Goal: Task Accomplishment & Management: Use online tool/utility

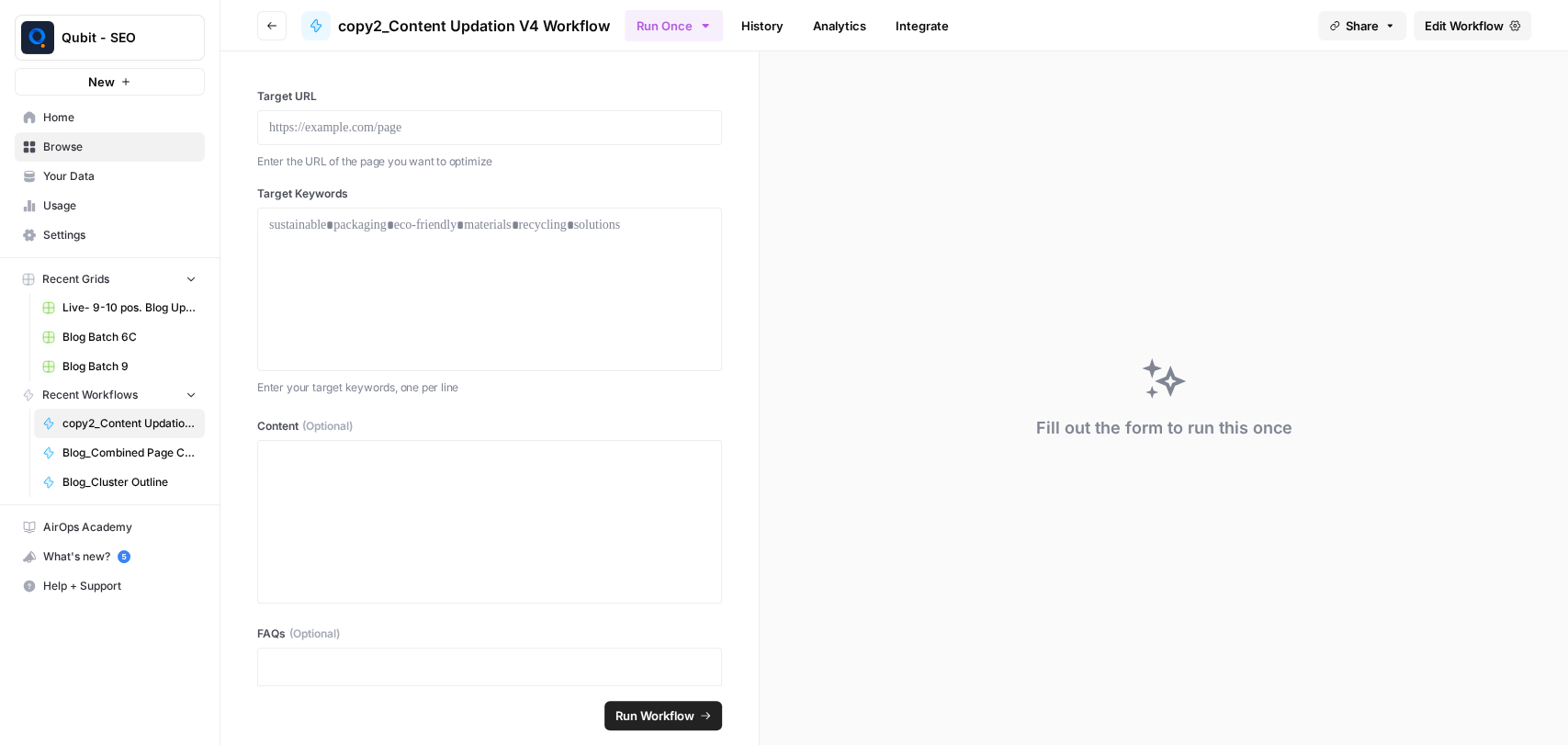
click at [1447, 29] on span "Edit Workflow" at bounding box center [1465, 26] width 79 height 18
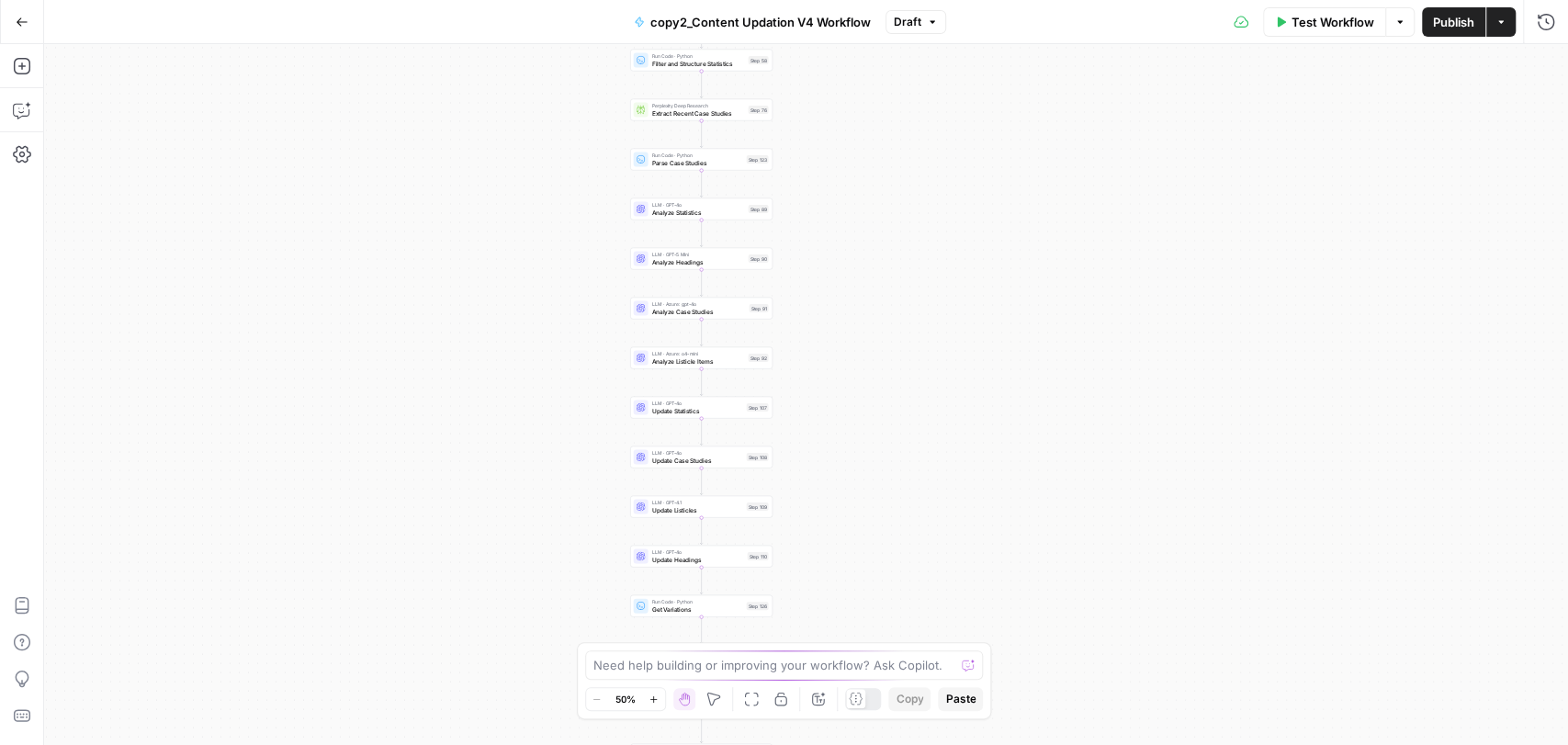
drag, startPoint x: 1172, startPoint y: 261, endPoint x: 918, endPoint y: 422, distance: 300.7
click at [918, 422] on div "Workflow Set Inputs Inputs Run Code · Python Normalize Keywords Step 1 LLM · GP…" at bounding box center [805, 394] width 1523 height 701
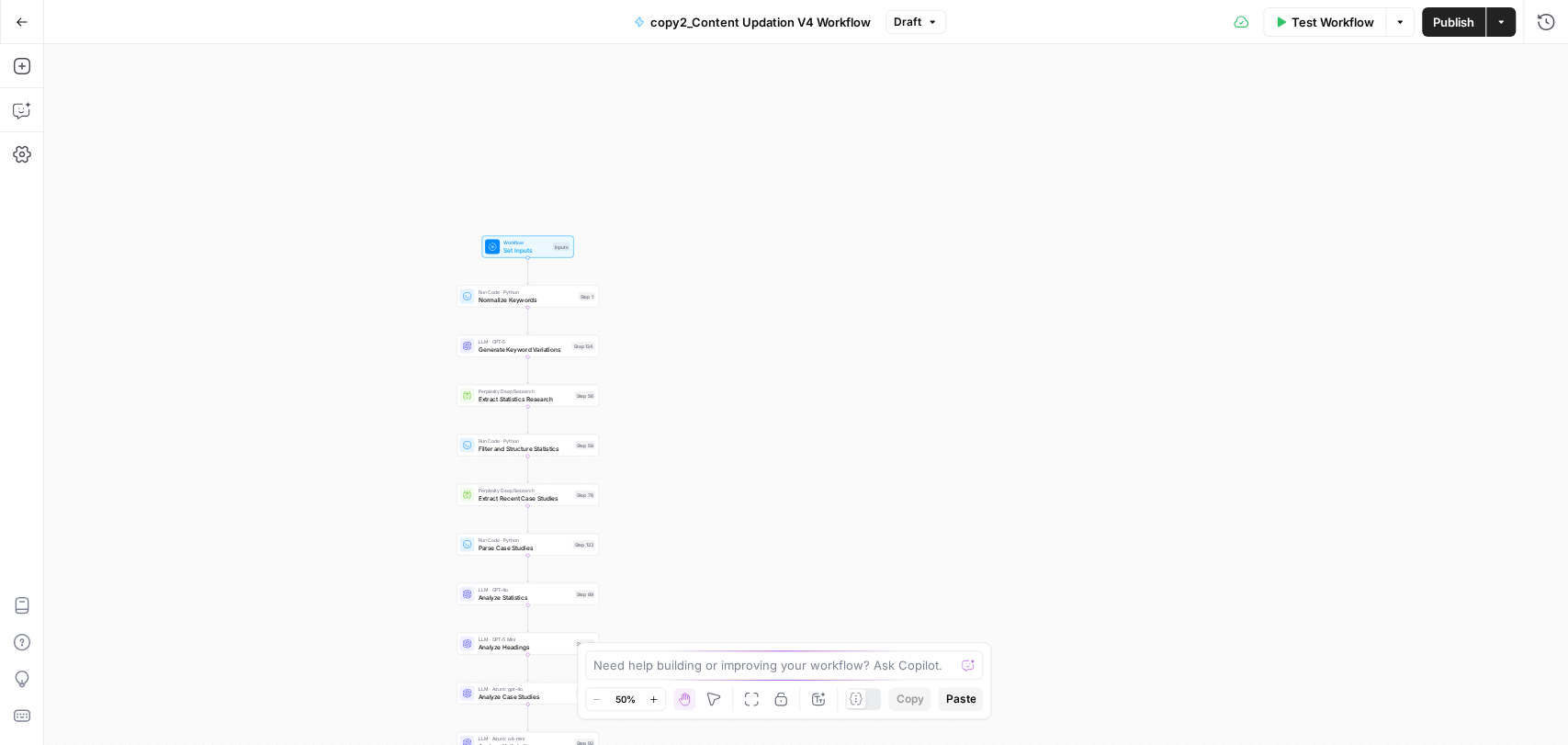
drag, startPoint x: 1176, startPoint y: 237, endPoint x: 1151, endPoint y: 523, distance: 287.1
click at [1151, 523] on div "Workflow Set Inputs Inputs Run Code · Python Normalize Keywords Step 1 LLM · GP…" at bounding box center [805, 394] width 1523 height 701
drag, startPoint x: 1150, startPoint y: 368, endPoint x: 1145, endPoint y: 312, distance: 56.2
click at [1145, 312] on div "Workflow Set Inputs Inputs Run Code · Python Normalize Keywords Step 1 LLM · GP…" at bounding box center [805, 394] width 1523 height 701
click at [1323, 24] on span "Test Workflow" at bounding box center [1332, 22] width 82 height 18
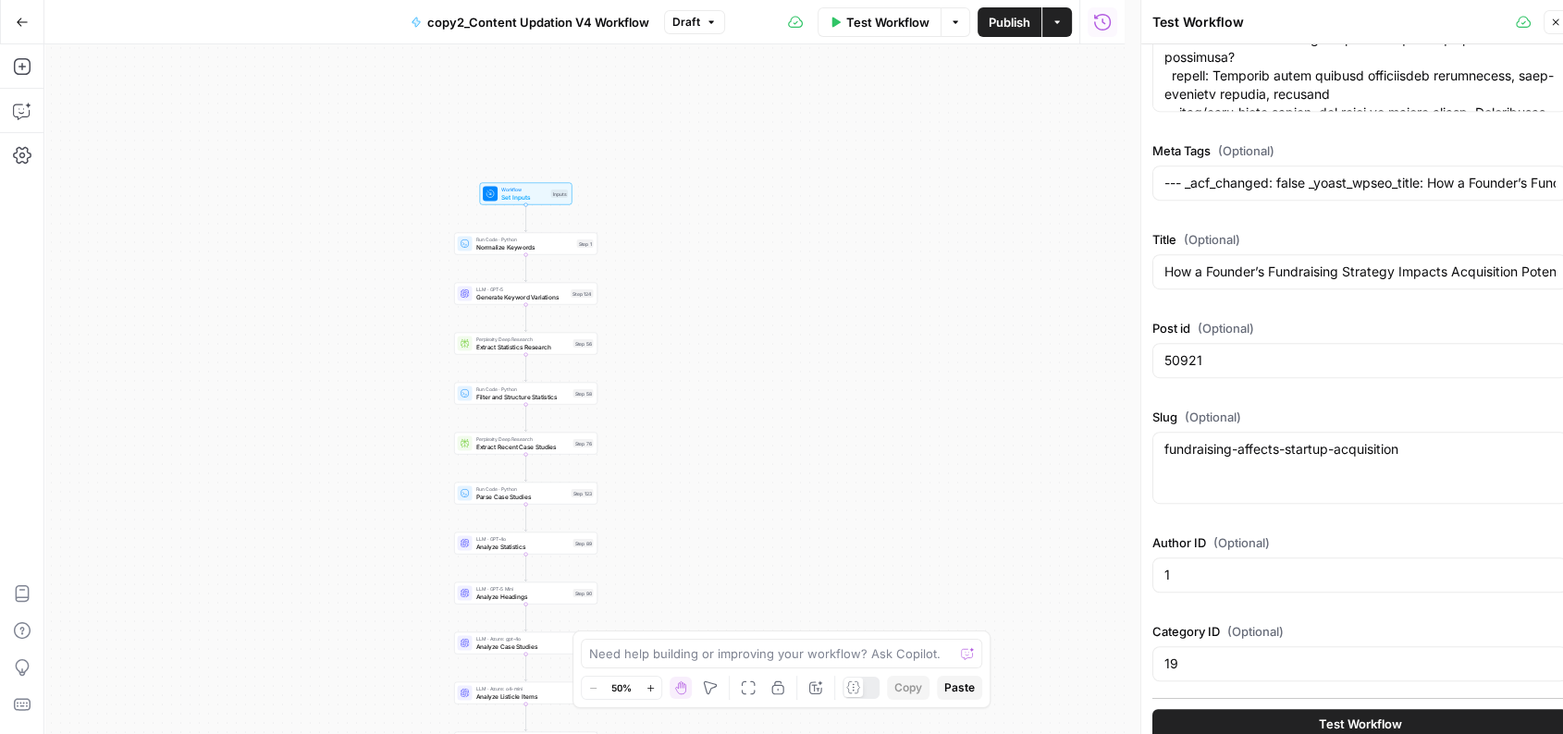
scroll to position [1022, 0]
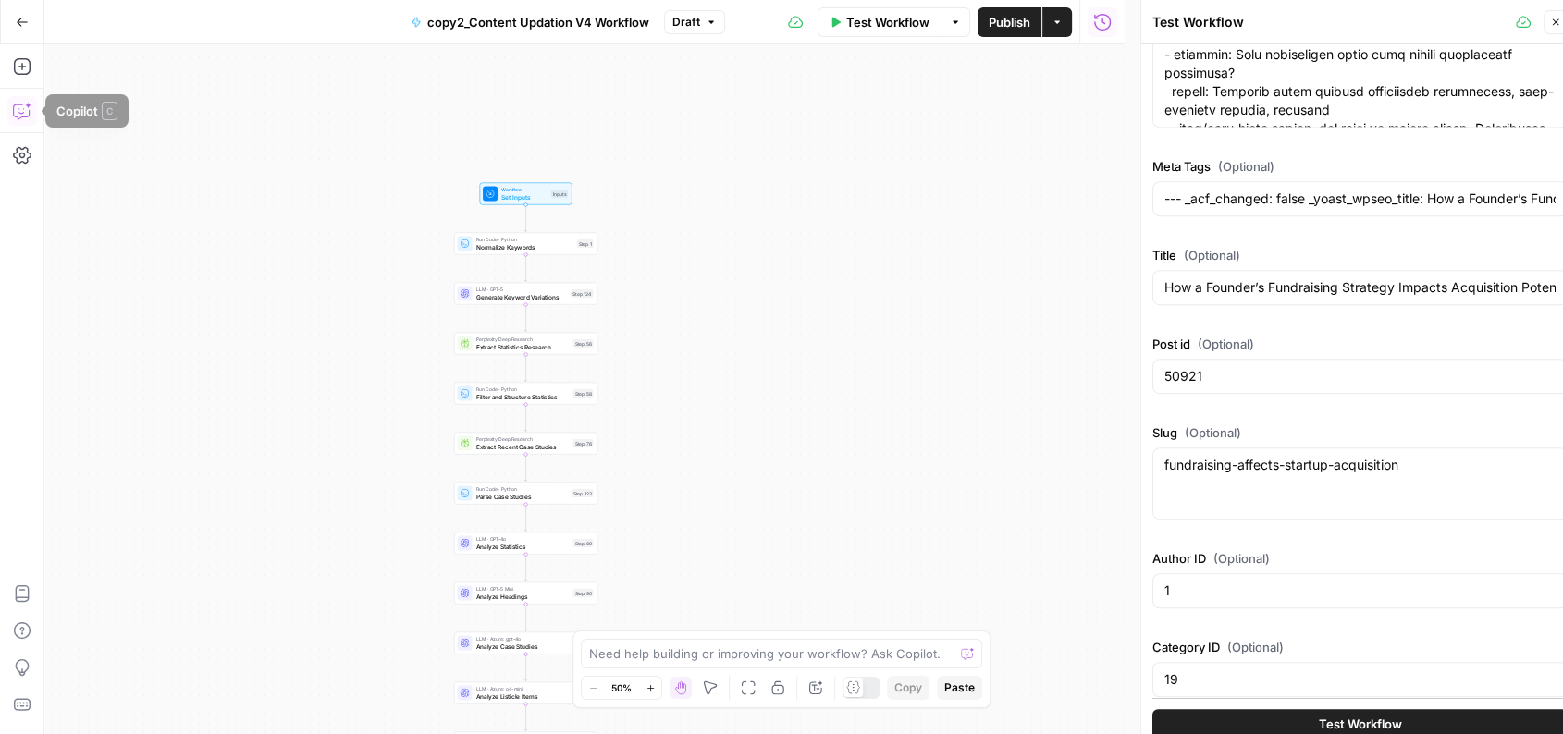
click at [24, 105] on icon "button" at bounding box center [22, 111] width 18 height 18
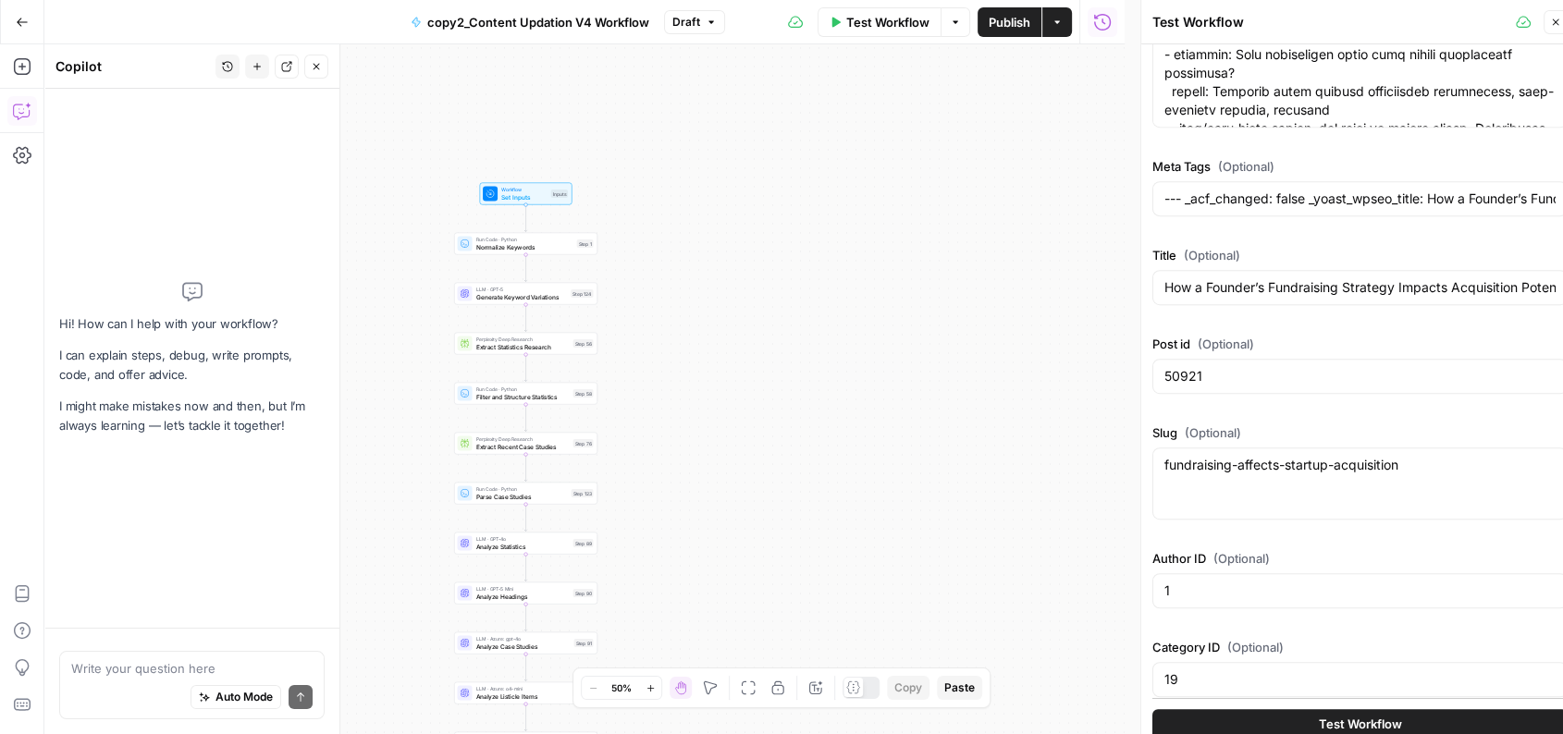
click at [131, 685] on div "Auto Mode Send" at bounding box center [191, 698] width 241 height 41
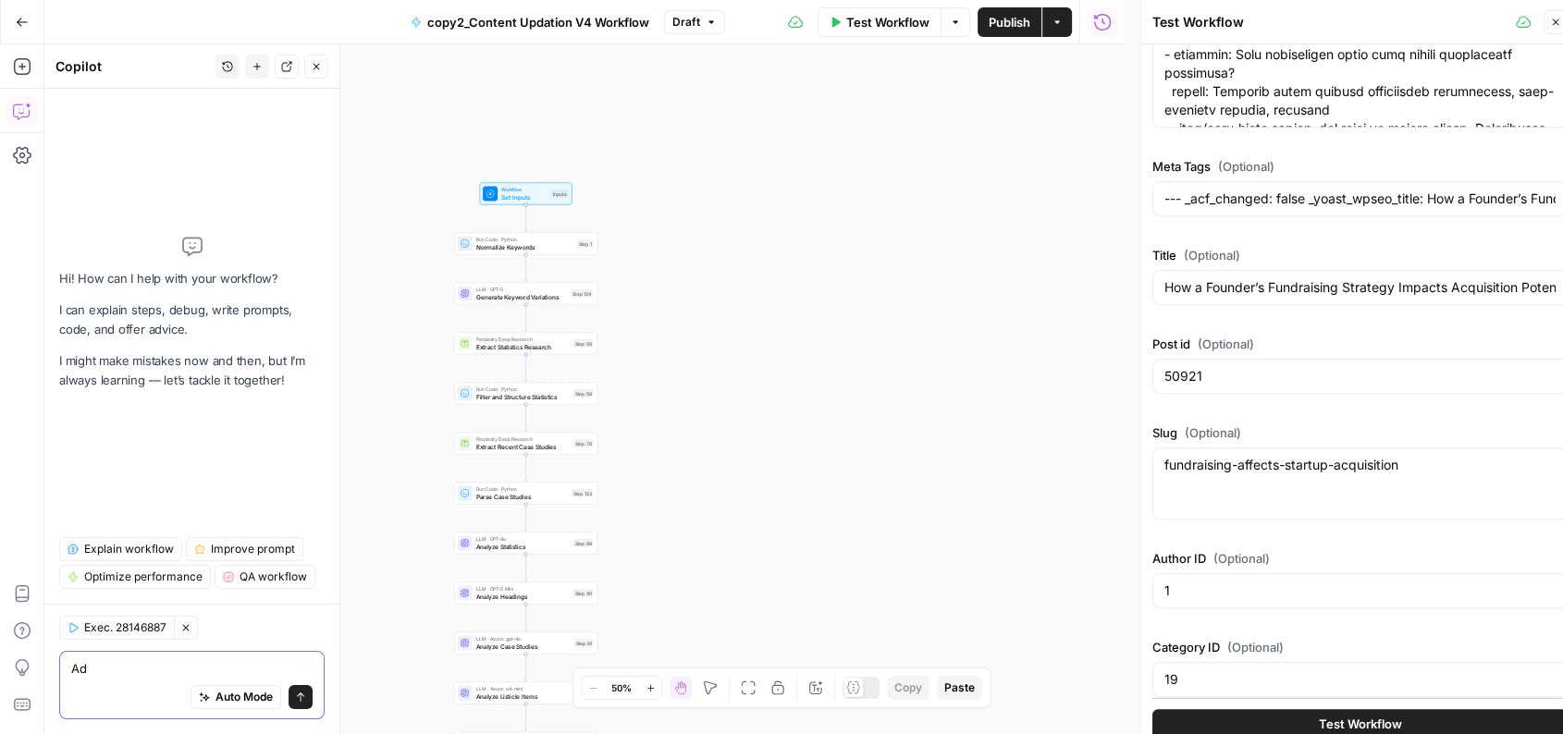
type textarea "A"
click at [23, 74] on icon "button" at bounding box center [21, 66] width 17 height 17
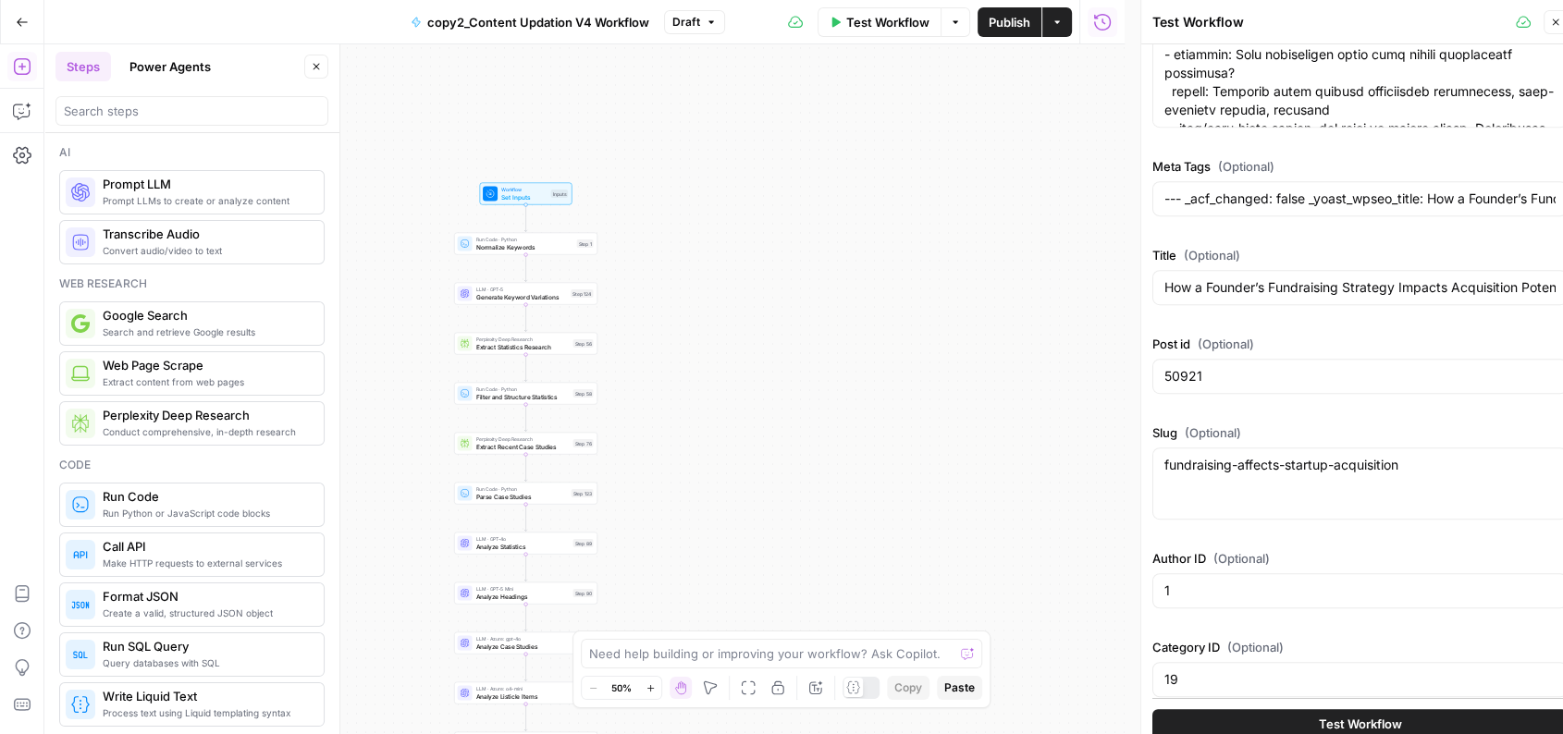
click at [140, 203] on span "Prompt LLMs to create or analyze content" at bounding box center [206, 200] width 206 height 15
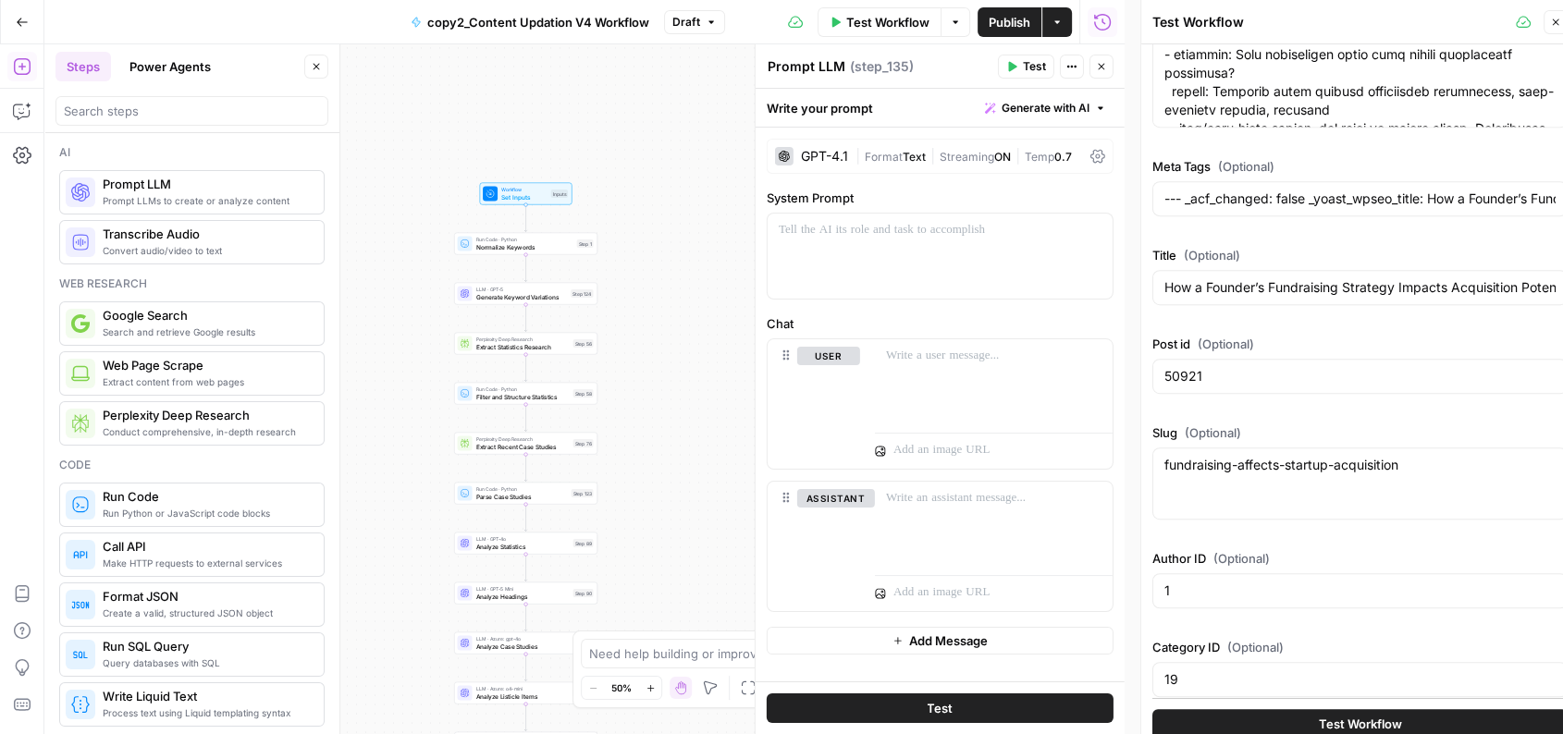
click at [825, 147] on div "GPT-4.1" at bounding box center [811, 156] width 73 height 18
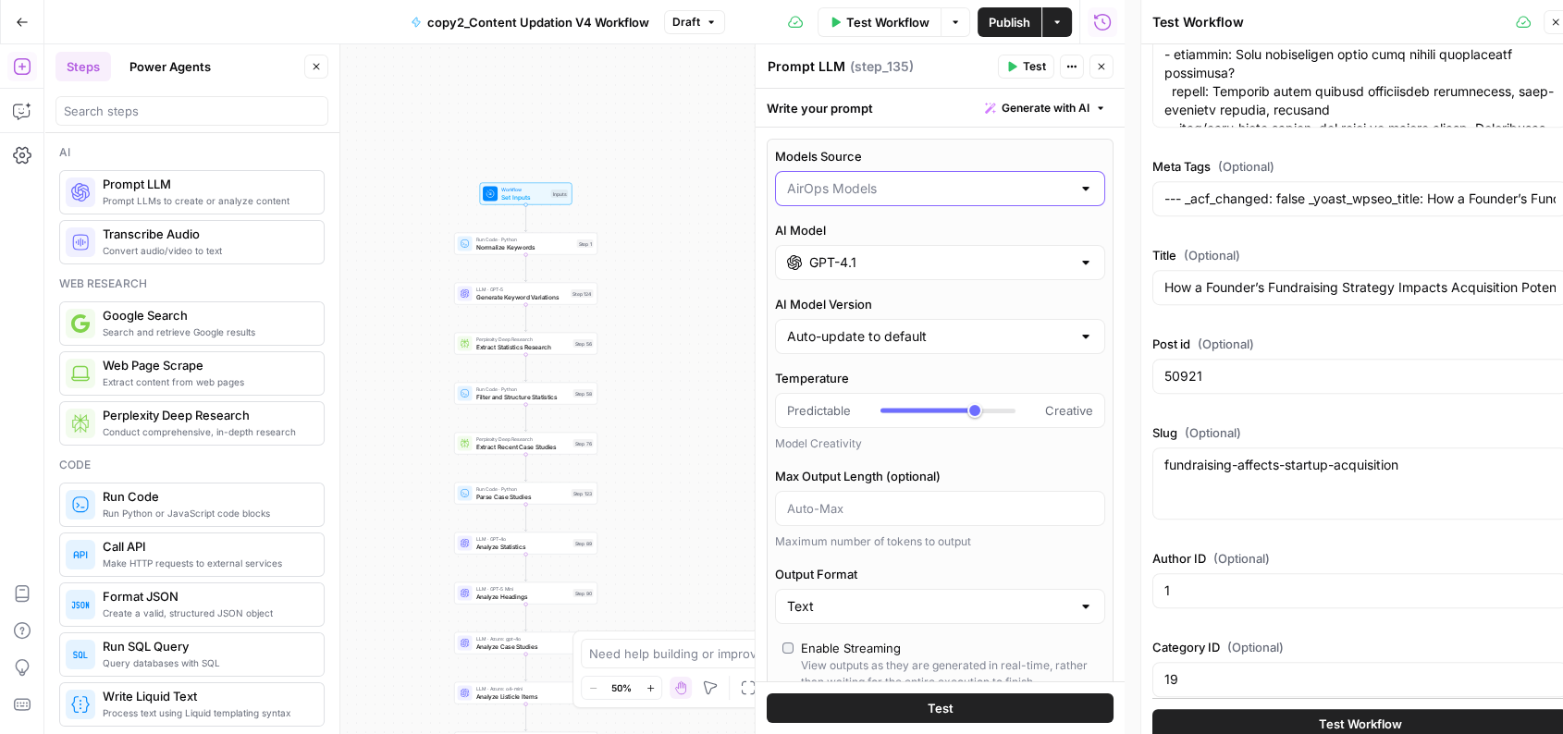
click at [854, 192] on input "Models Source" at bounding box center [929, 188] width 284 height 18
click at [860, 261] on span "My Models" at bounding box center [928, 260] width 276 height 18
type input "My Models"
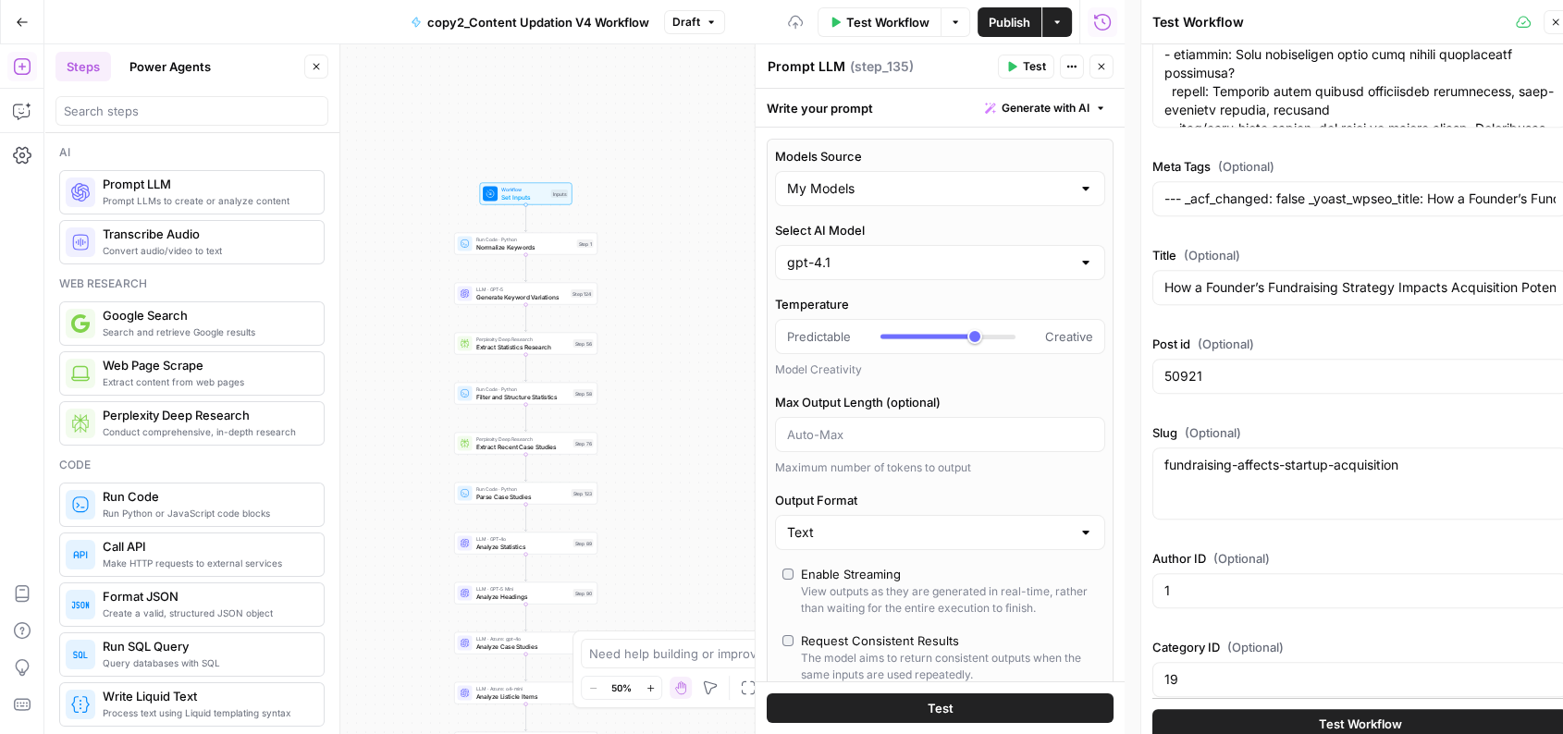
scroll to position [57, 0]
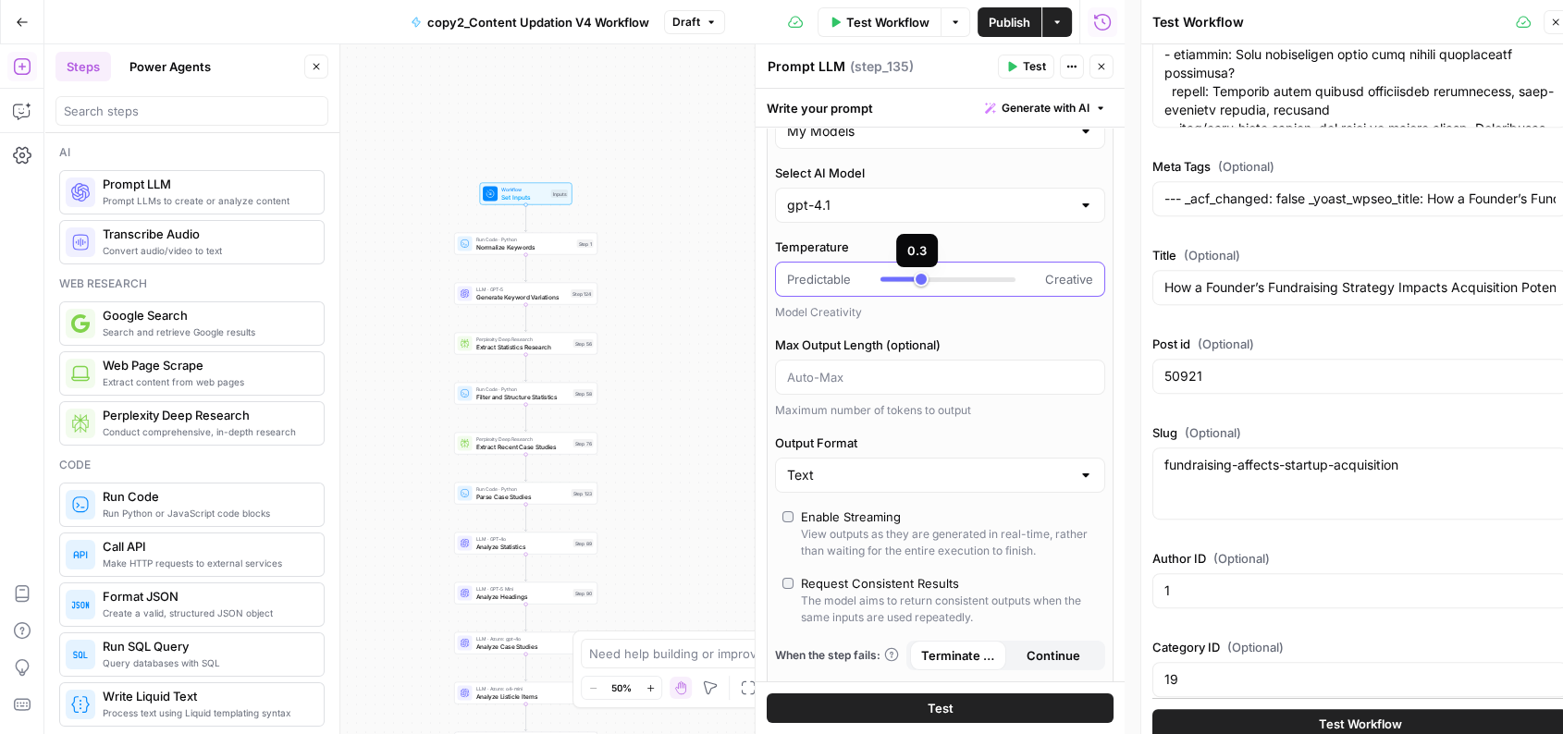
type input "***"
drag, startPoint x: 966, startPoint y: 277, endPoint x: 902, endPoint y: 276, distance: 63.8
click at [902, 276] on div at bounding box center [947, 279] width 135 height 18
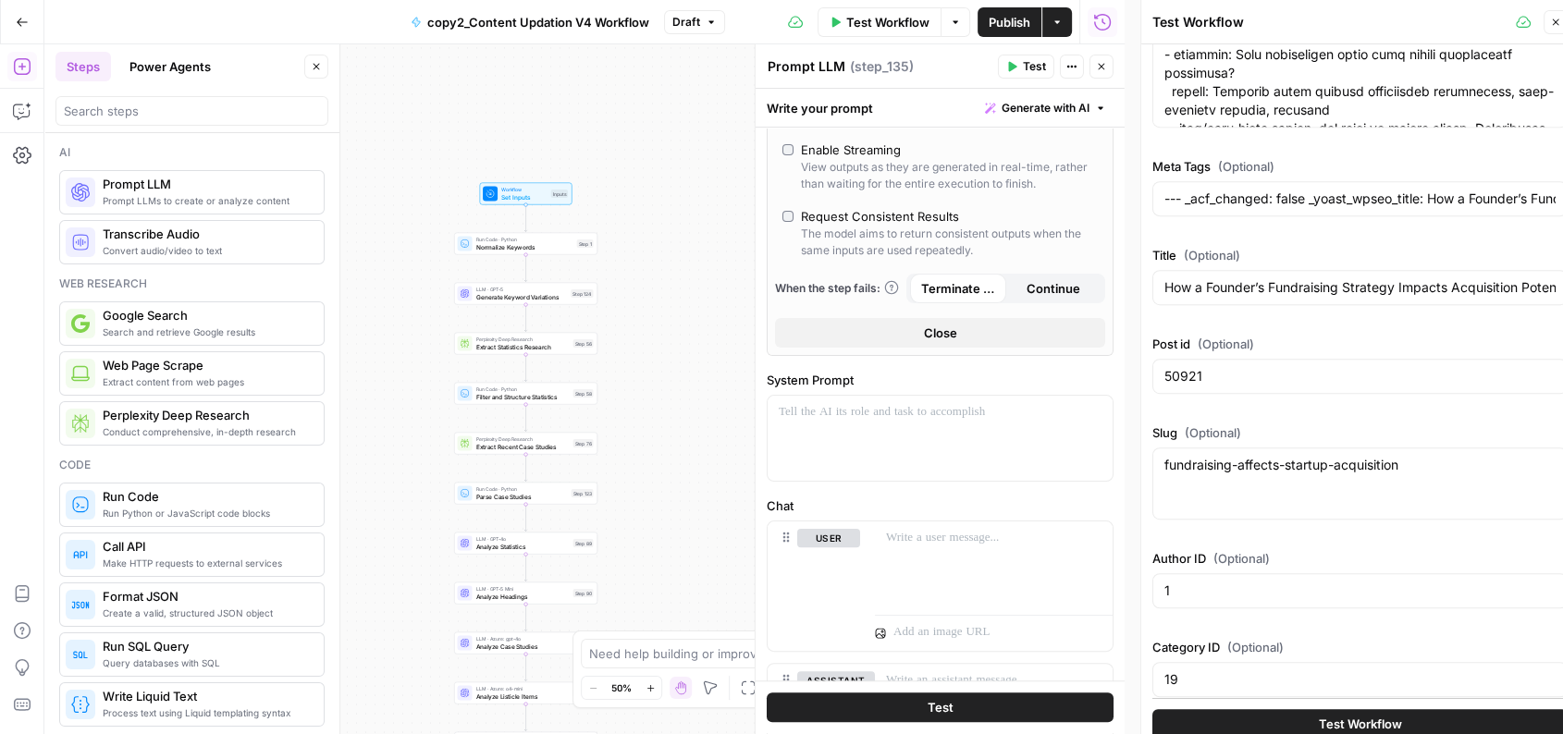
scroll to position [425, 0]
click at [844, 423] on div at bounding box center [940, 438] width 345 height 85
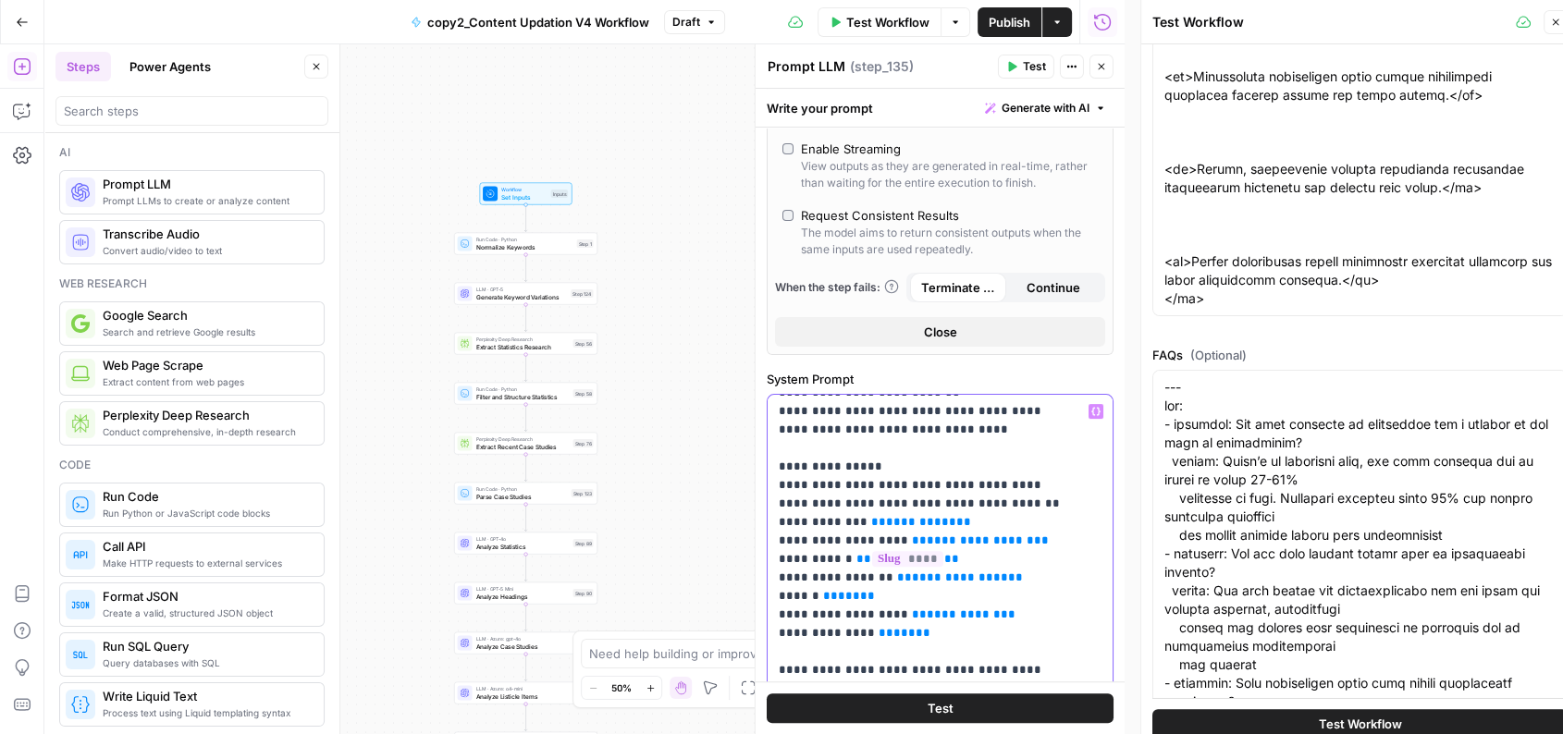
scroll to position [0, 0]
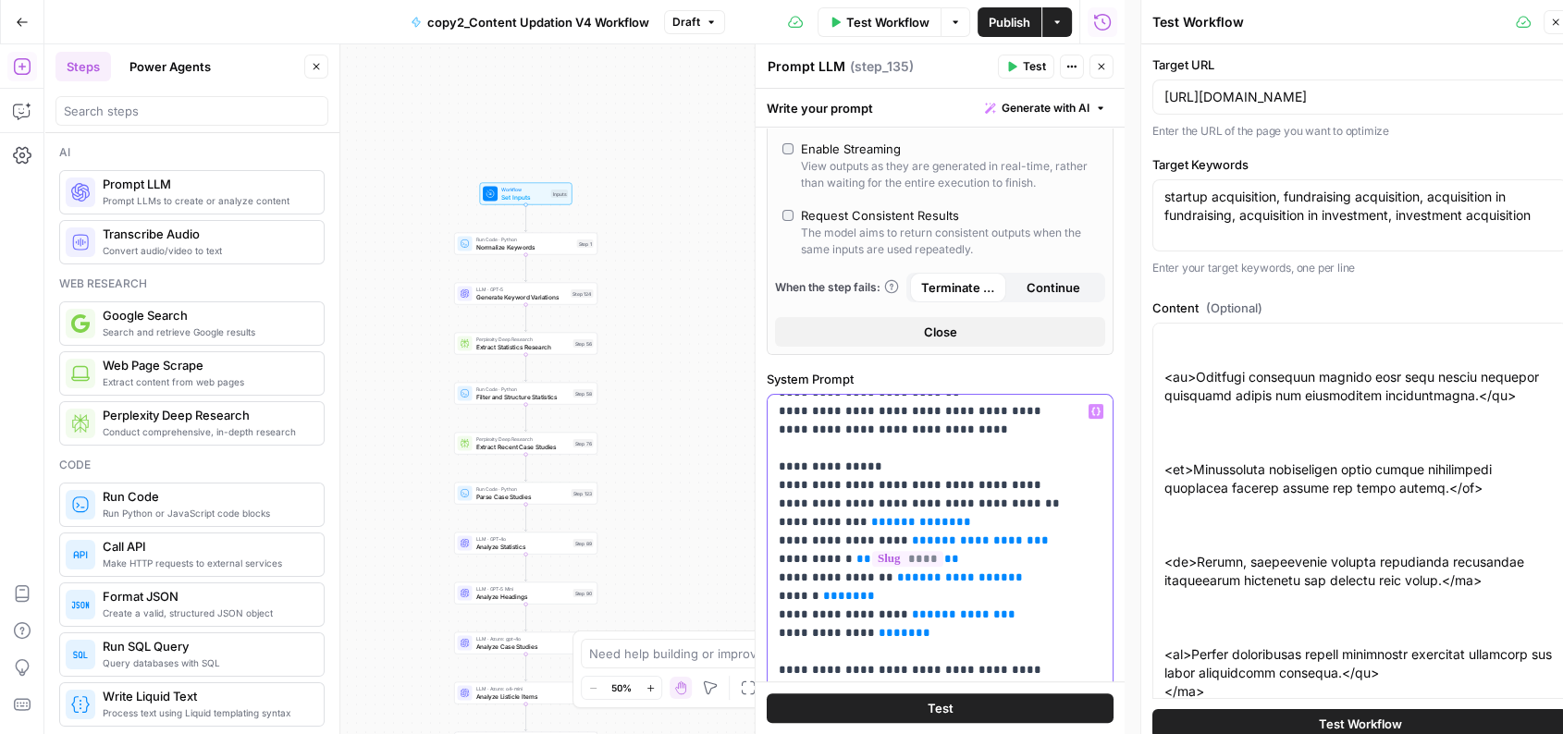
click at [938, 616] on span "**********" at bounding box center [964, 615] width 74 height 12
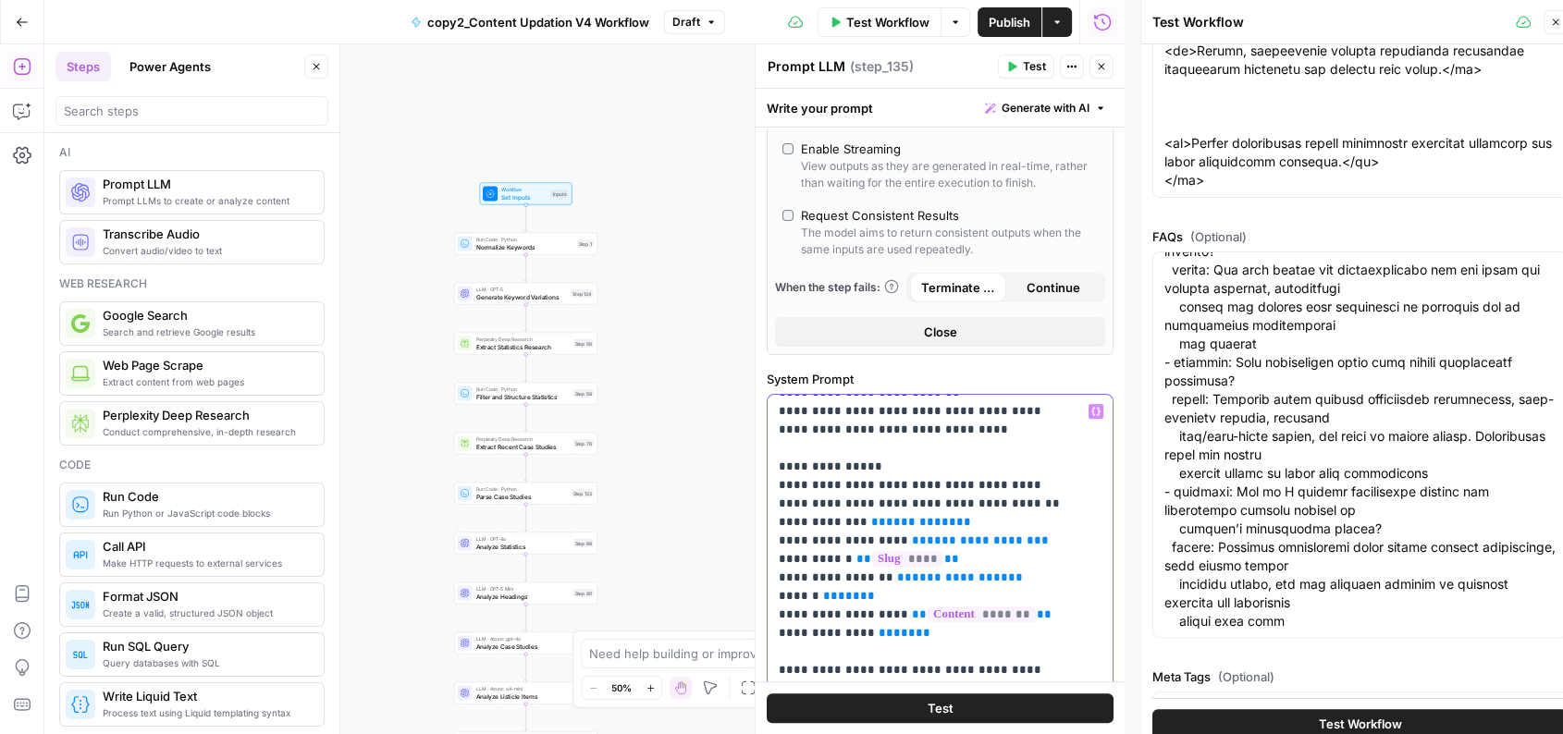
scroll to position [199, 0]
click at [916, 635] on span "**" at bounding box center [923, 633] width 15 height 12
click at [838, 595] on span "***" at bounding box center [849, 596] width 22 height 12
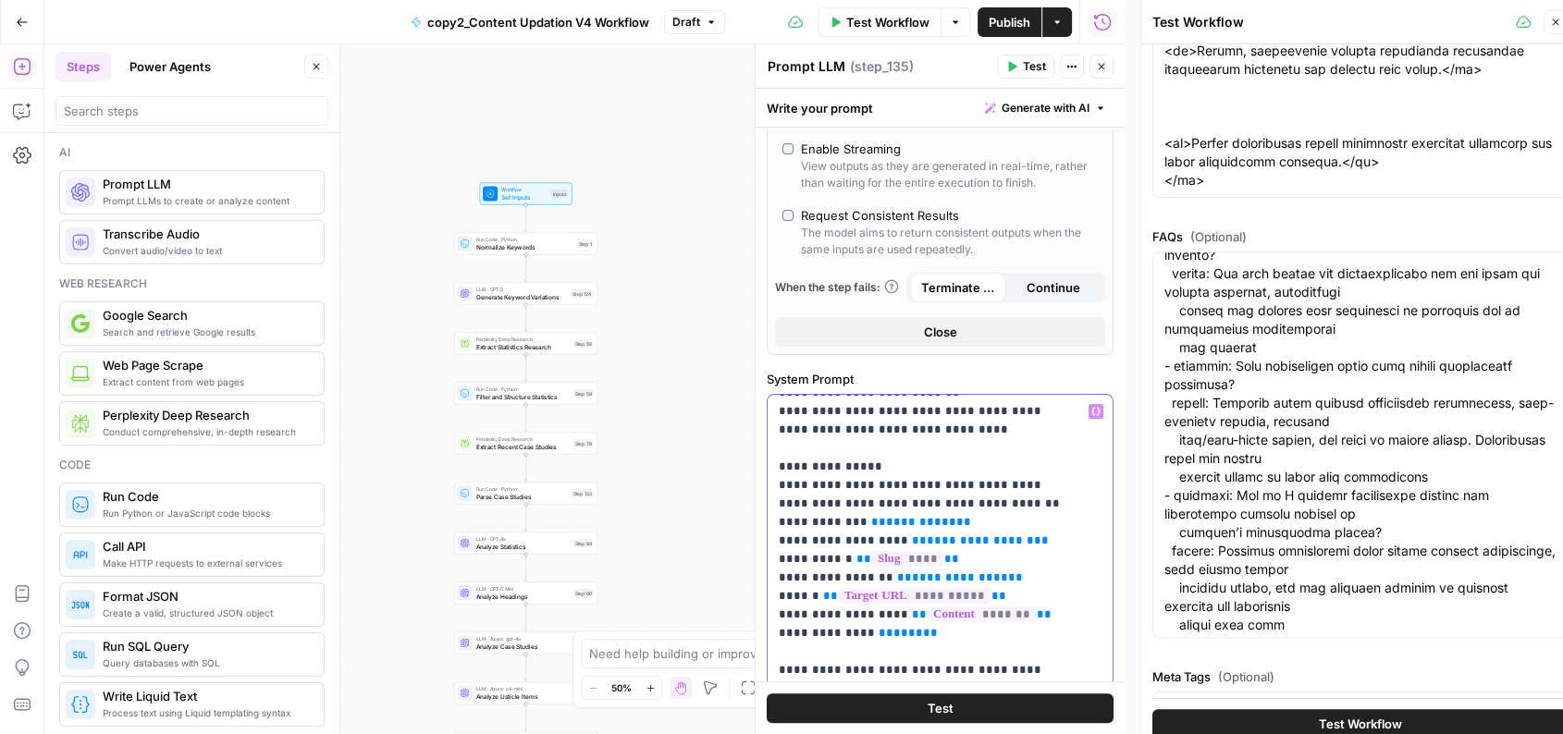
click at [912, 527] on span "**********" at bounding box center [921, 522] width 70 height 12
click at [995, 546] on span "**********" at bounding box center [980, 541] width 107 height 12
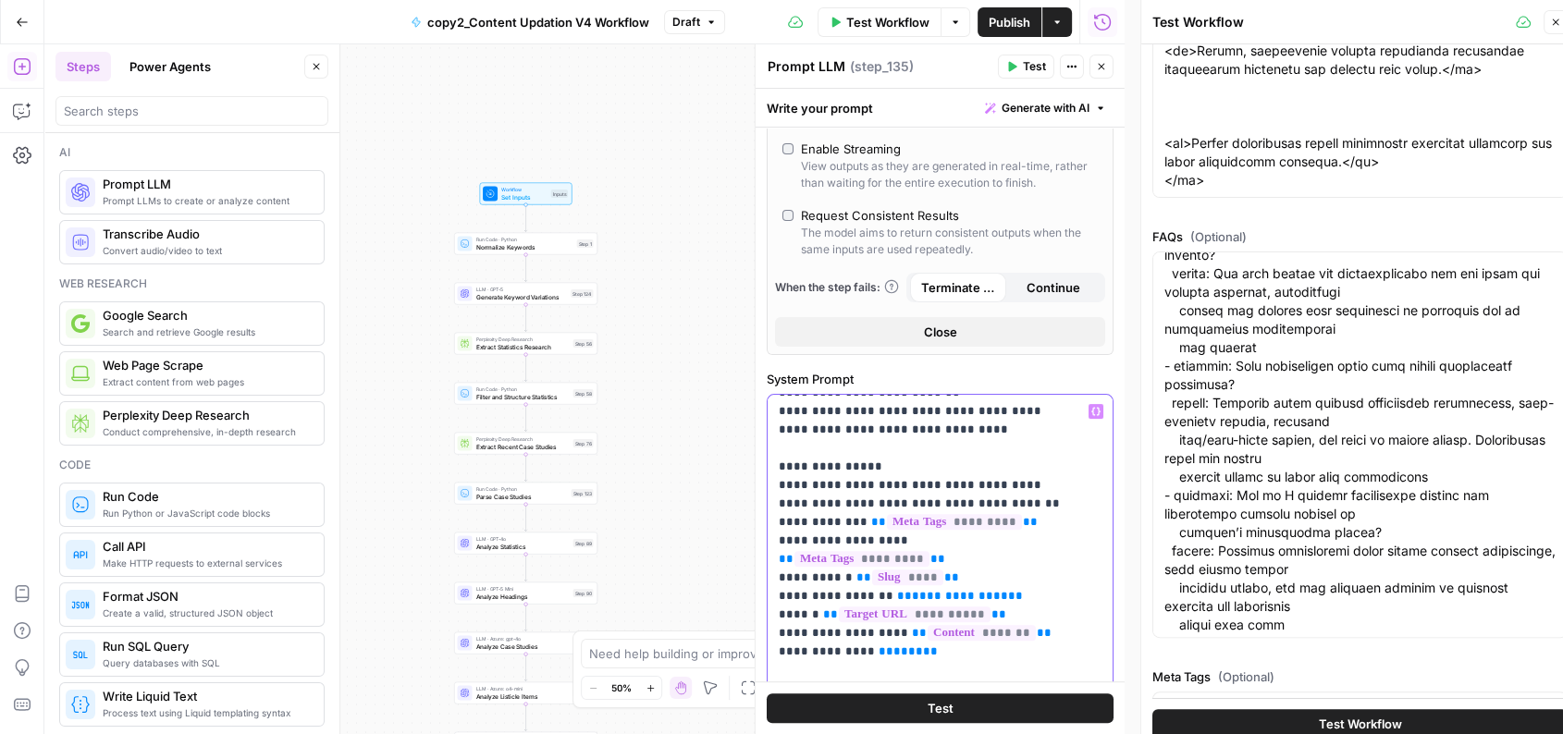
click at [1008, 590] on span "**" at bounding box center [1015, 596] width 15 height 12
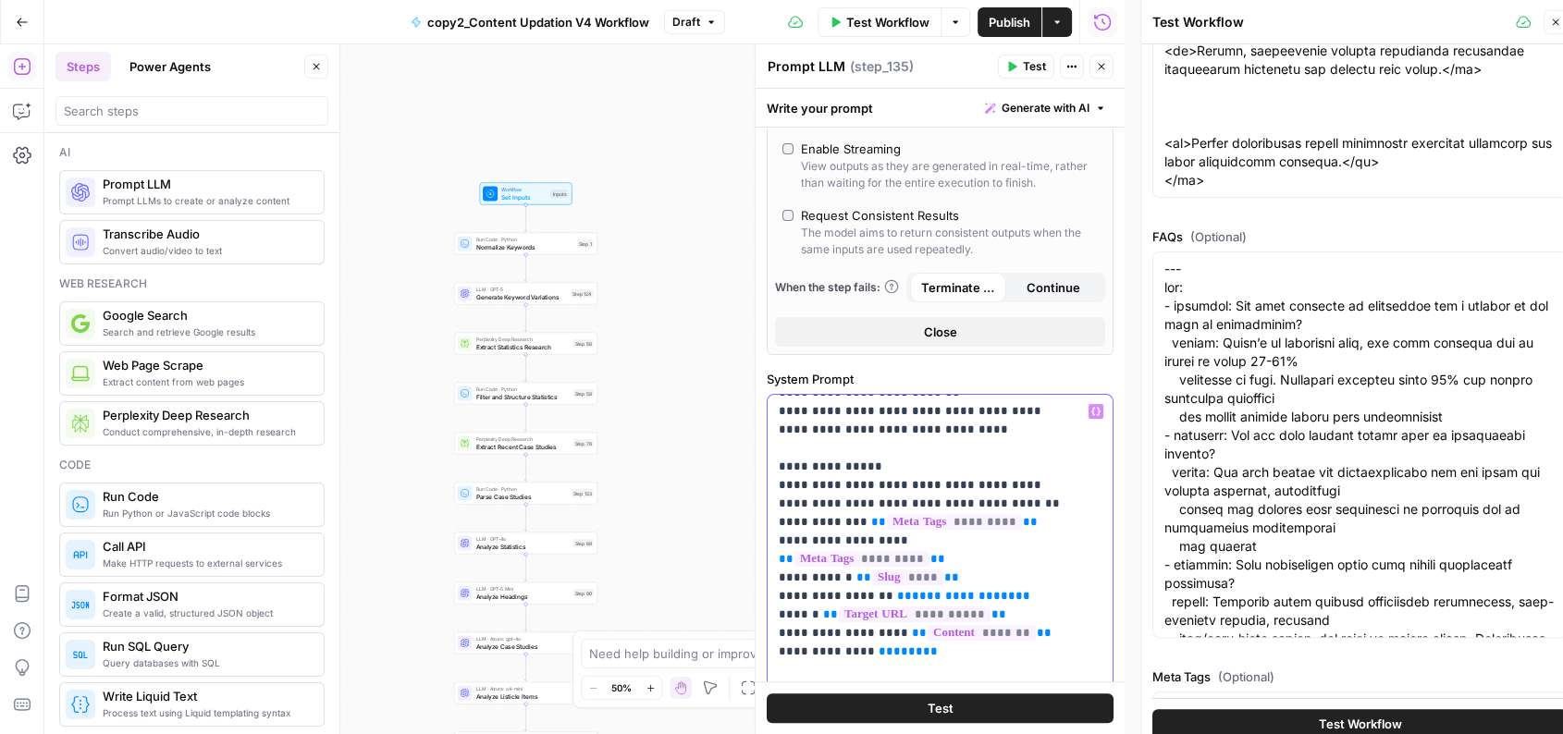
scroll to position [0, 0]
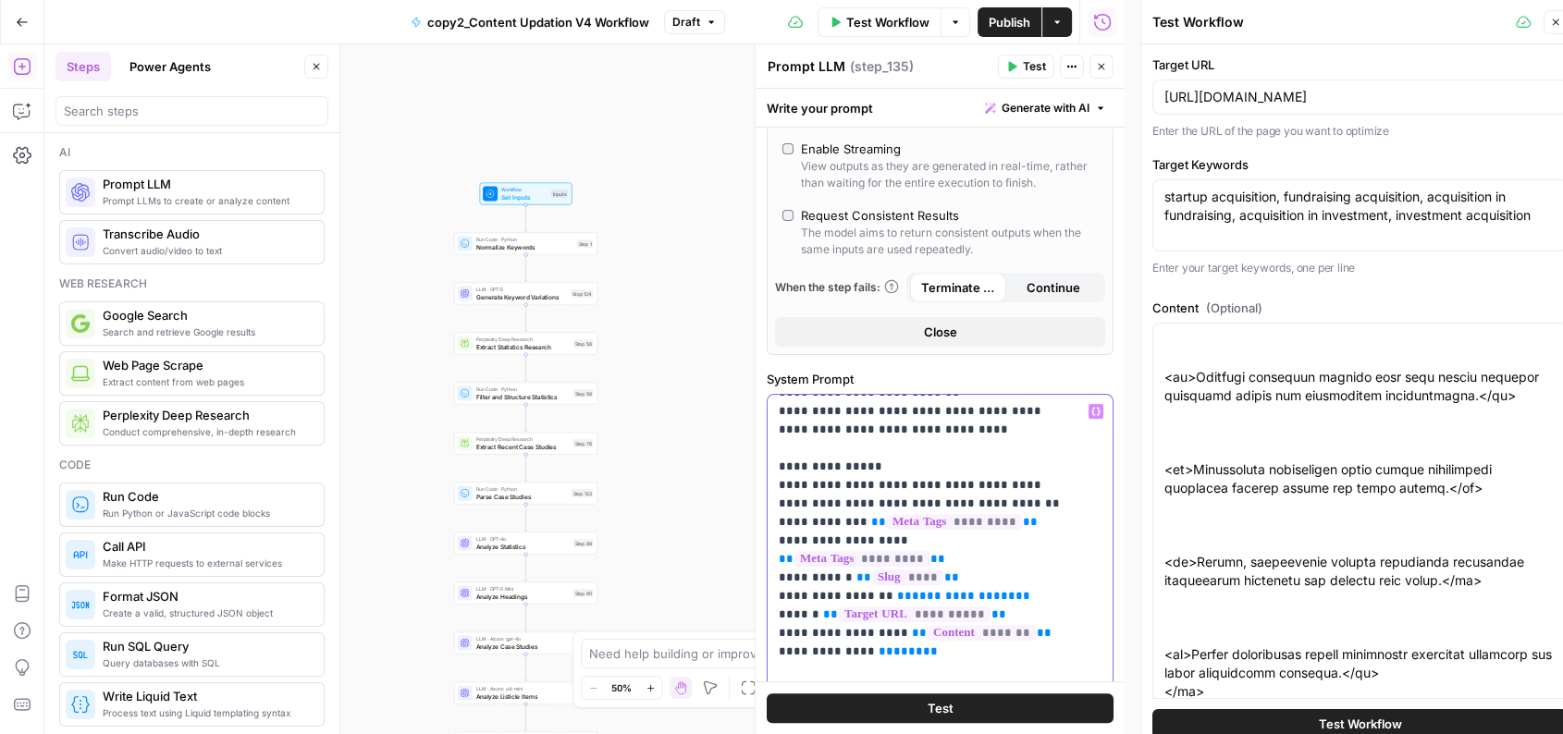
click at [923, 646] on span "**" at bounding box center [930, 652] width 15 height 12
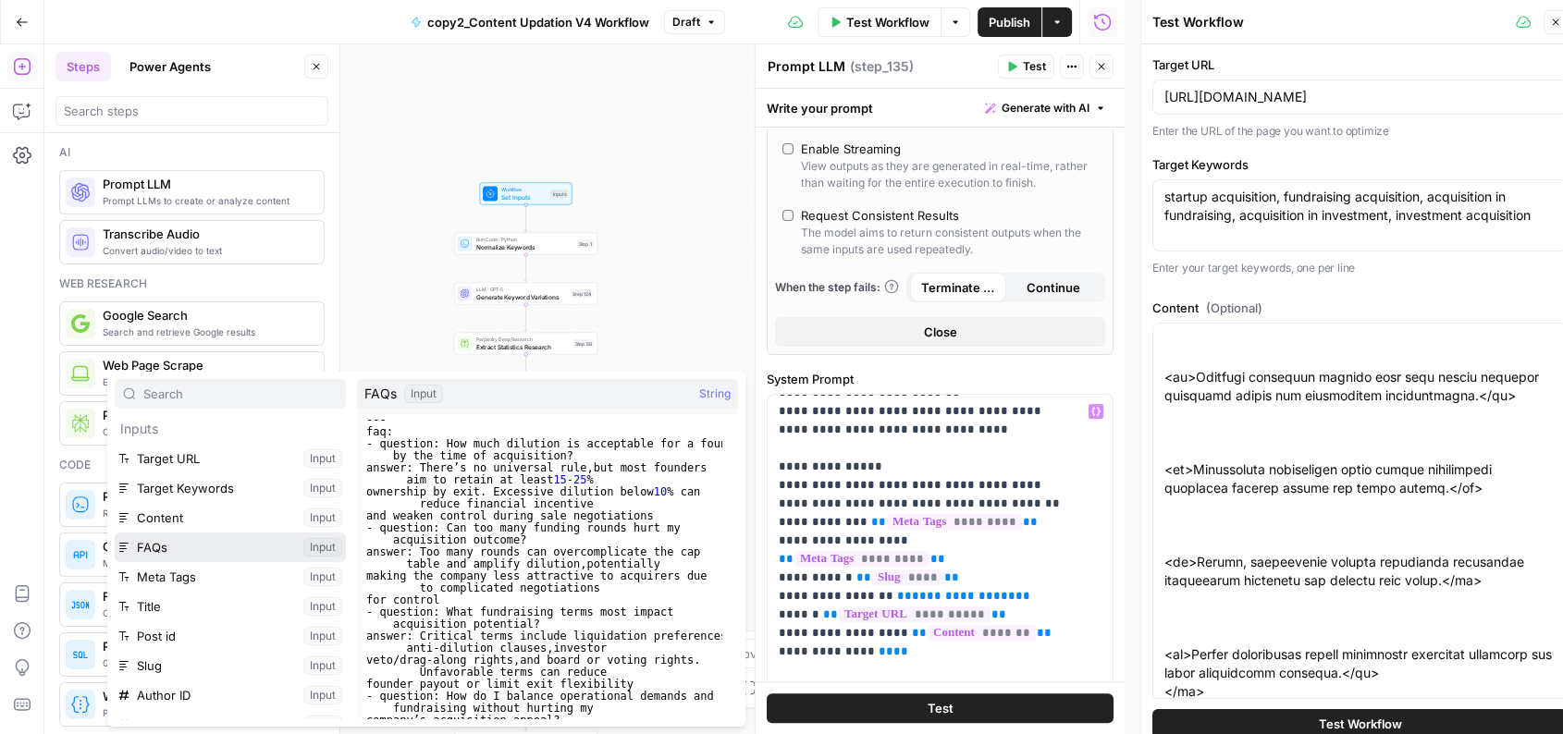
click at [222, 554] on button "Select variable FAQs" at bounding box center [230, 548] width 231 height 30
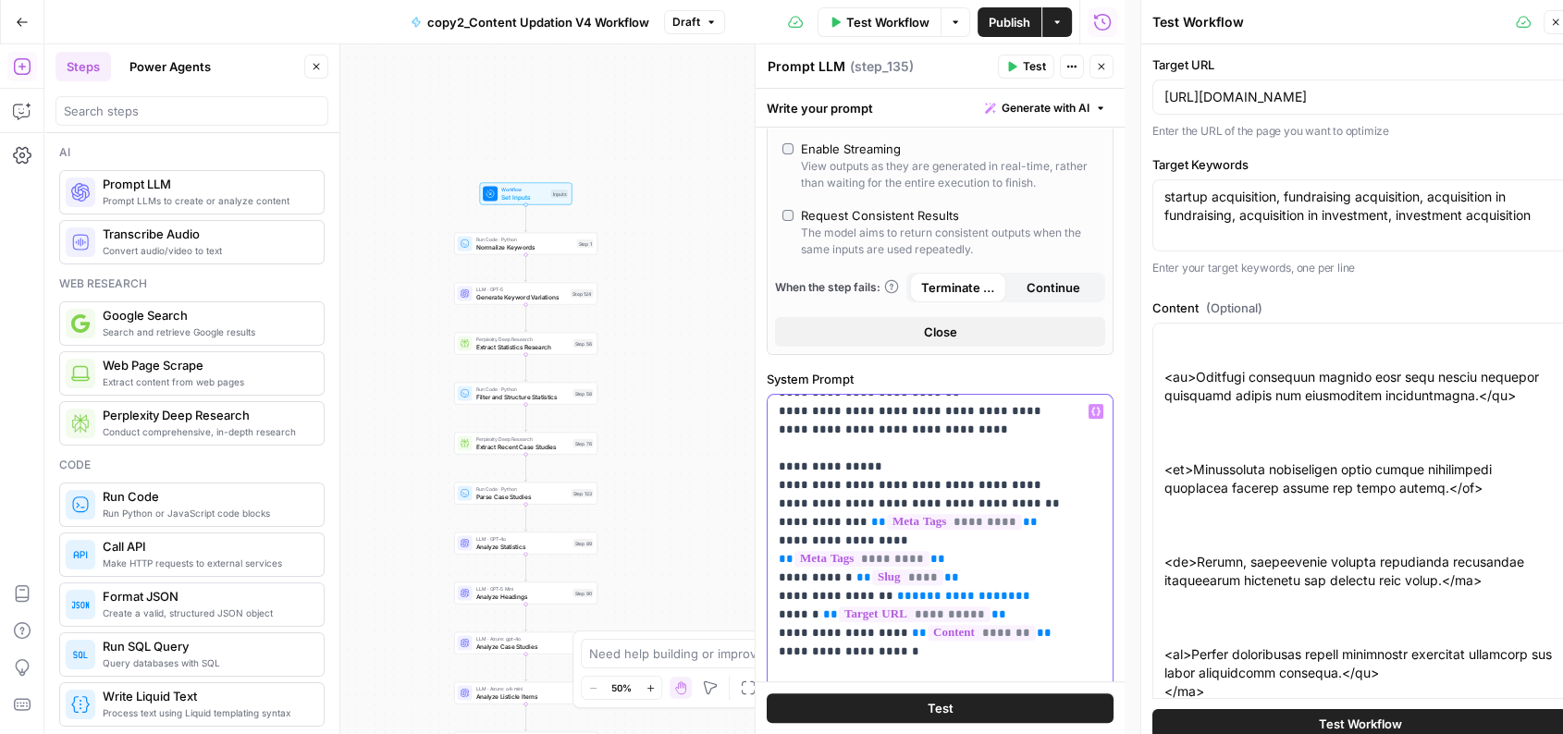
click at [940, 590] on span "**********" at bounding box center [964, 596] width 104 height 12
click at [917, 590] on span "**********" at bounding box center [952, 596] width 81 height 12
click at [993, 590] on span "**" at bounding box center [1000, 596] width 15 height 12
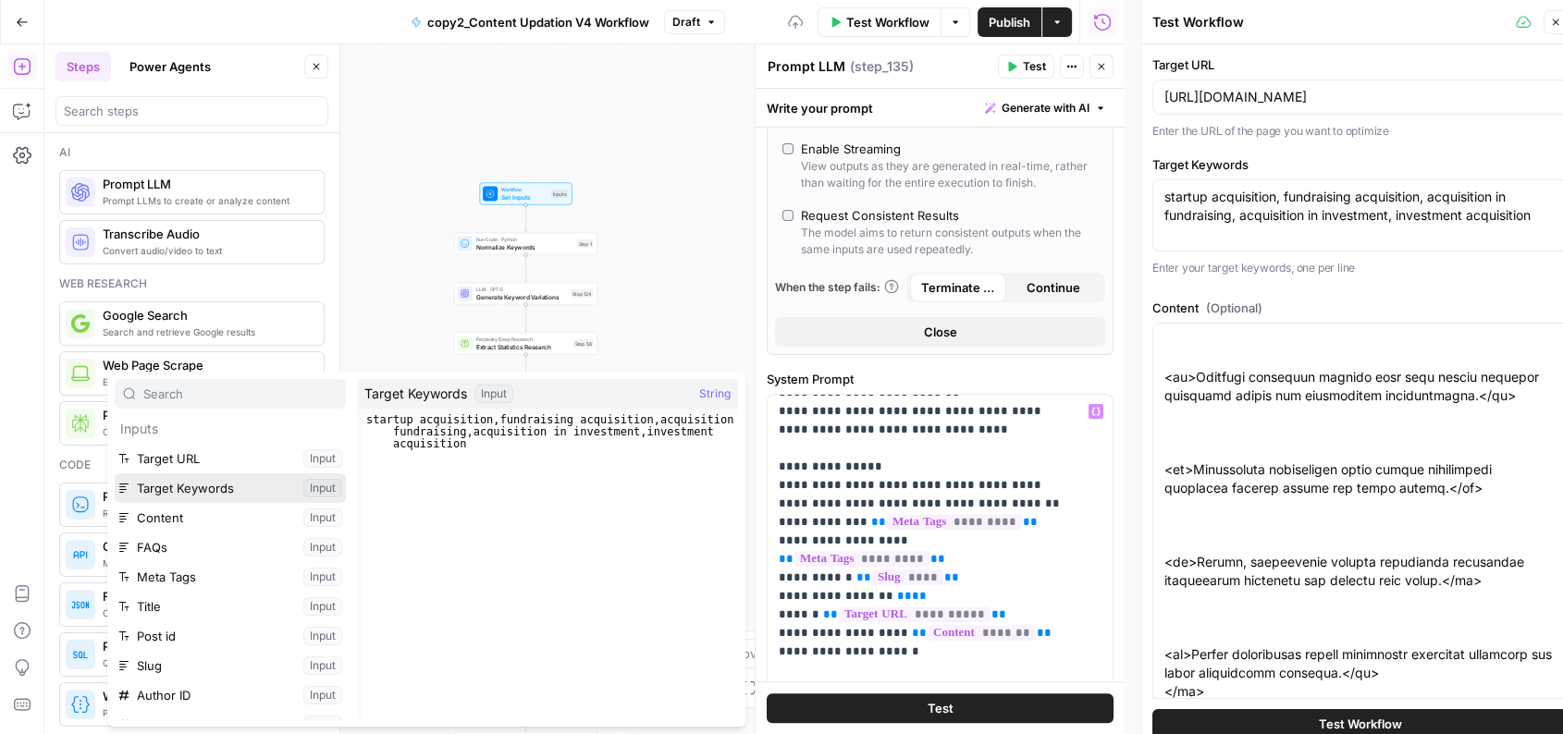
click at [249, 488] on button "Select variable Target Keywords" at bounding box center [230, 489] width 231 height 30
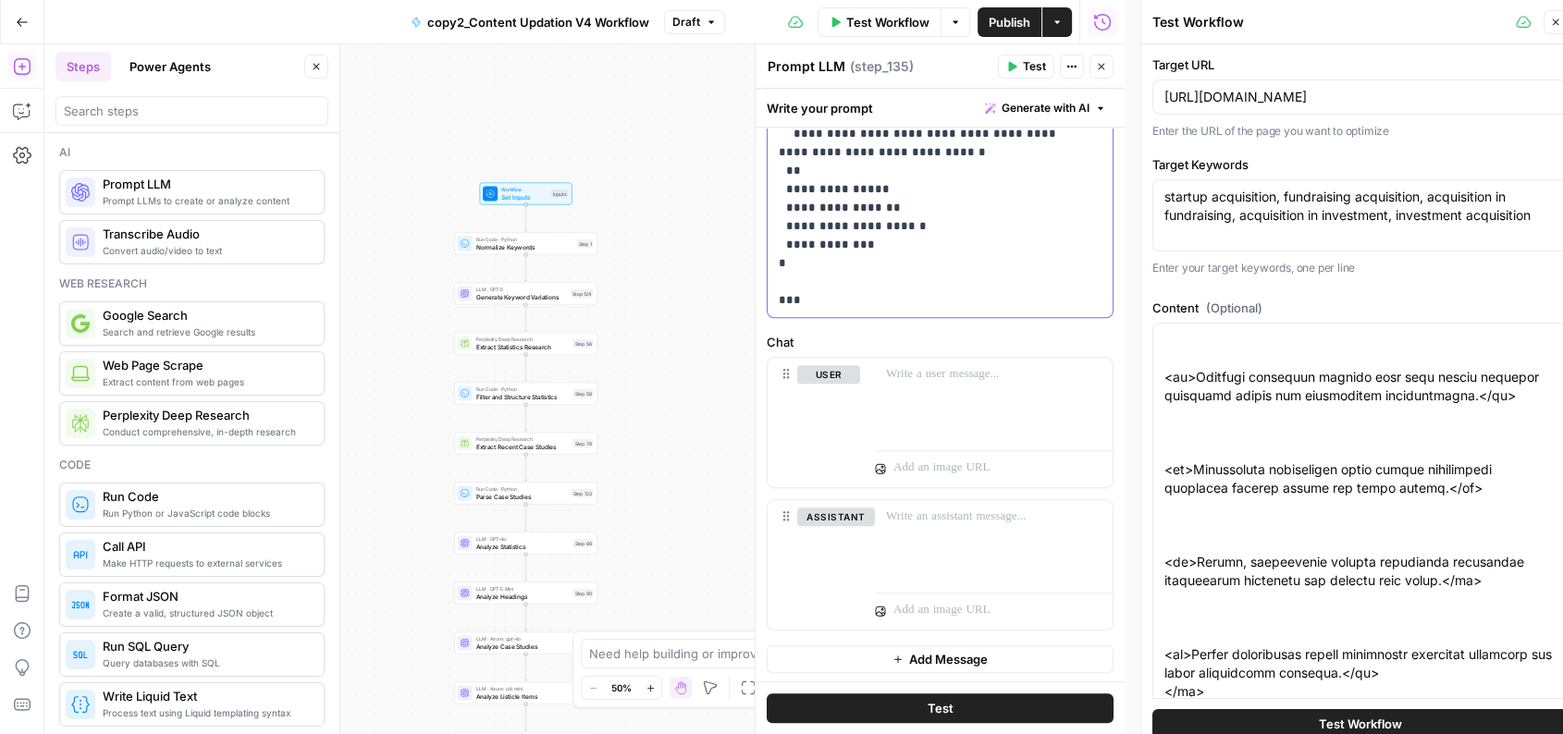
scroll to position [15, 0]
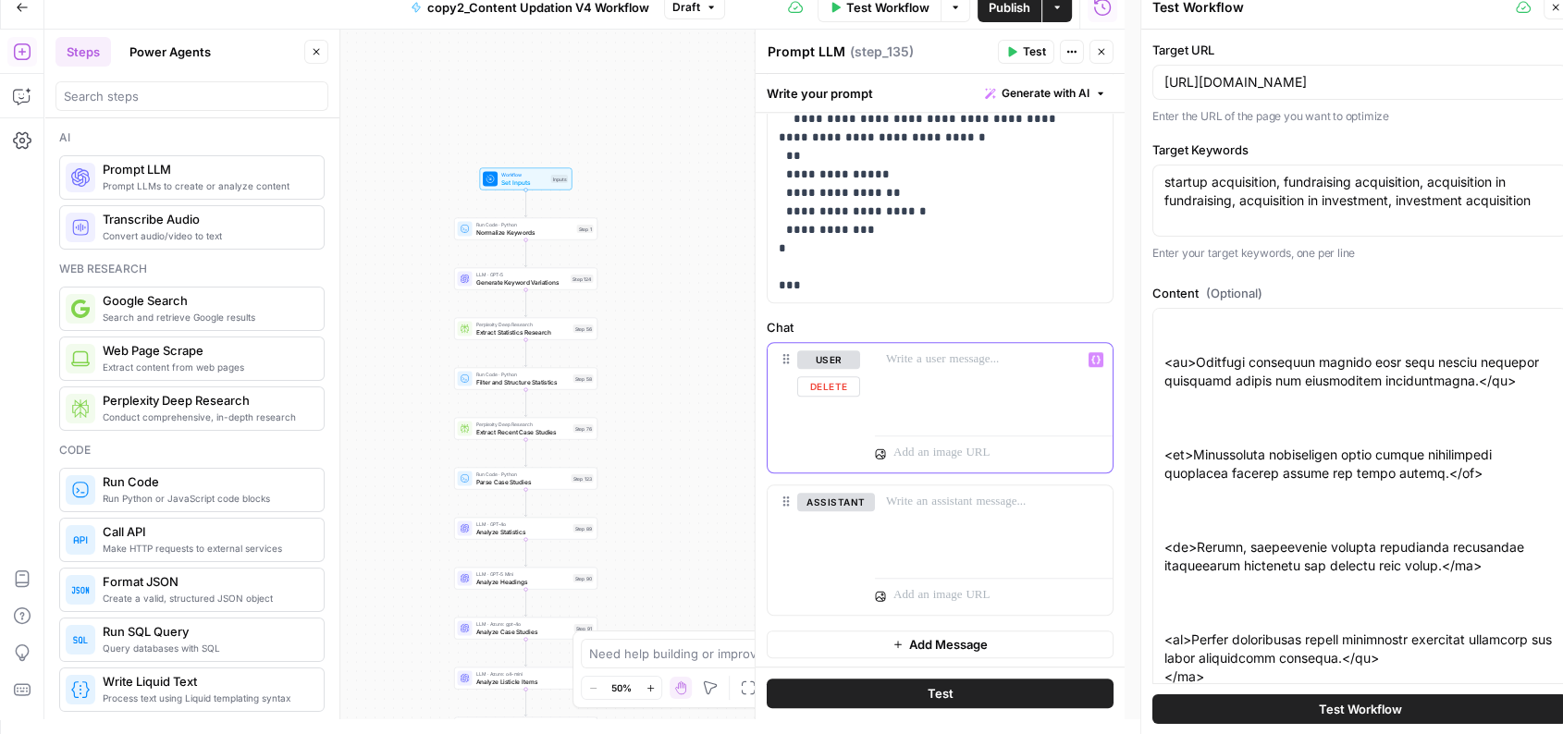
click at [984, 364] on p at bounding box center [993, 360] width 215 height 18
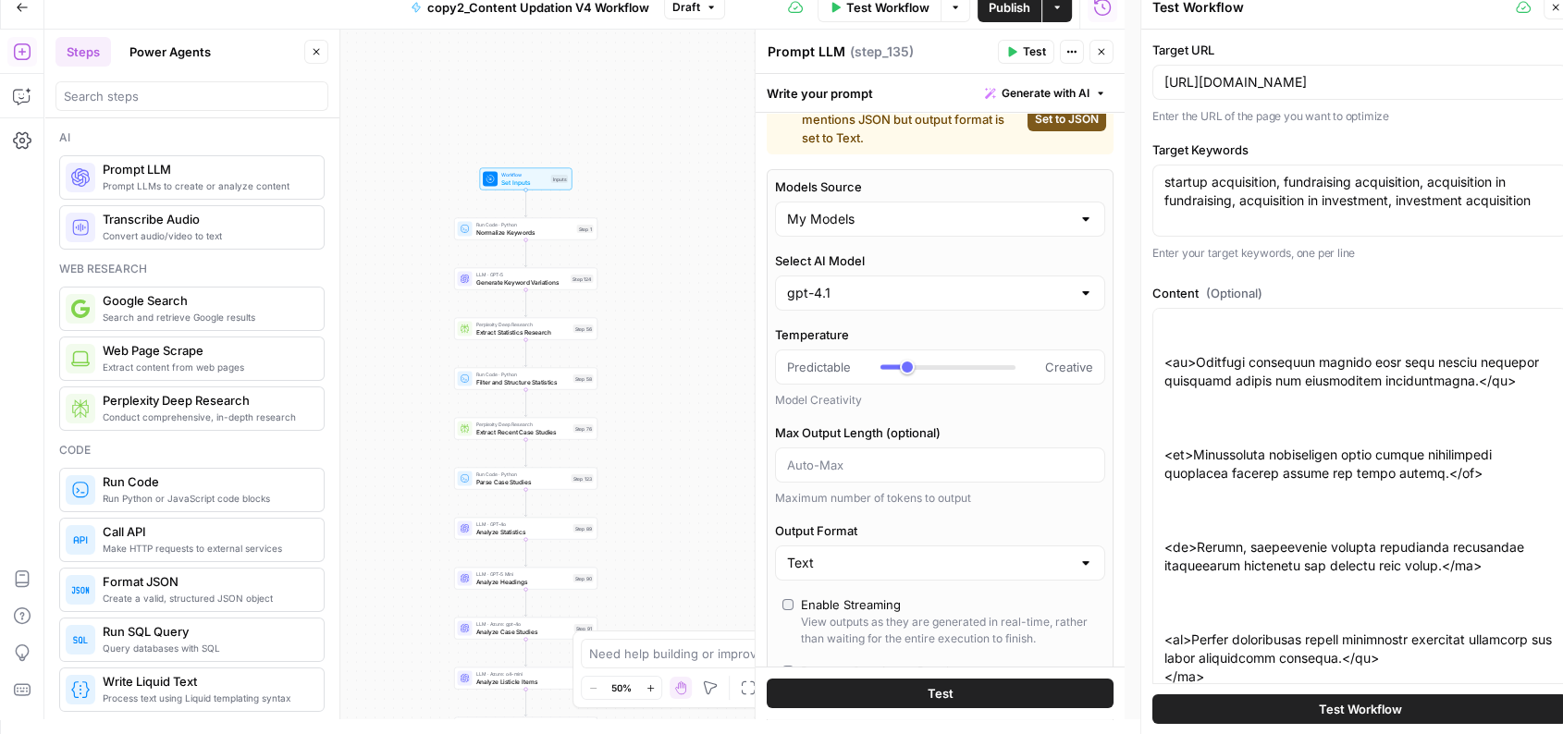
scroll to position [0, 0]
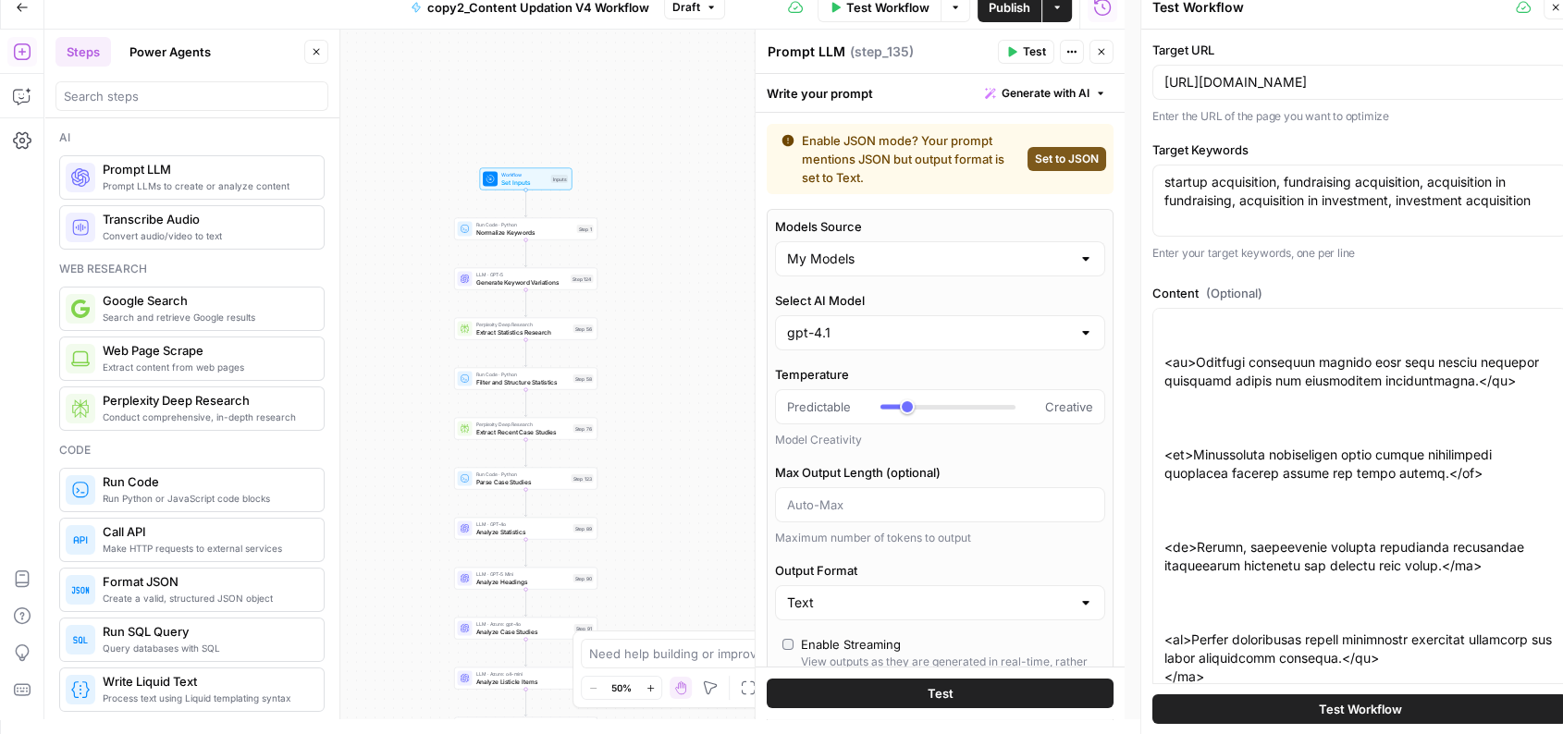
click at [1051, 151] on span "Set to JSON" at bounding box center [1067, 159] width 64 height 17
type input "JSON"
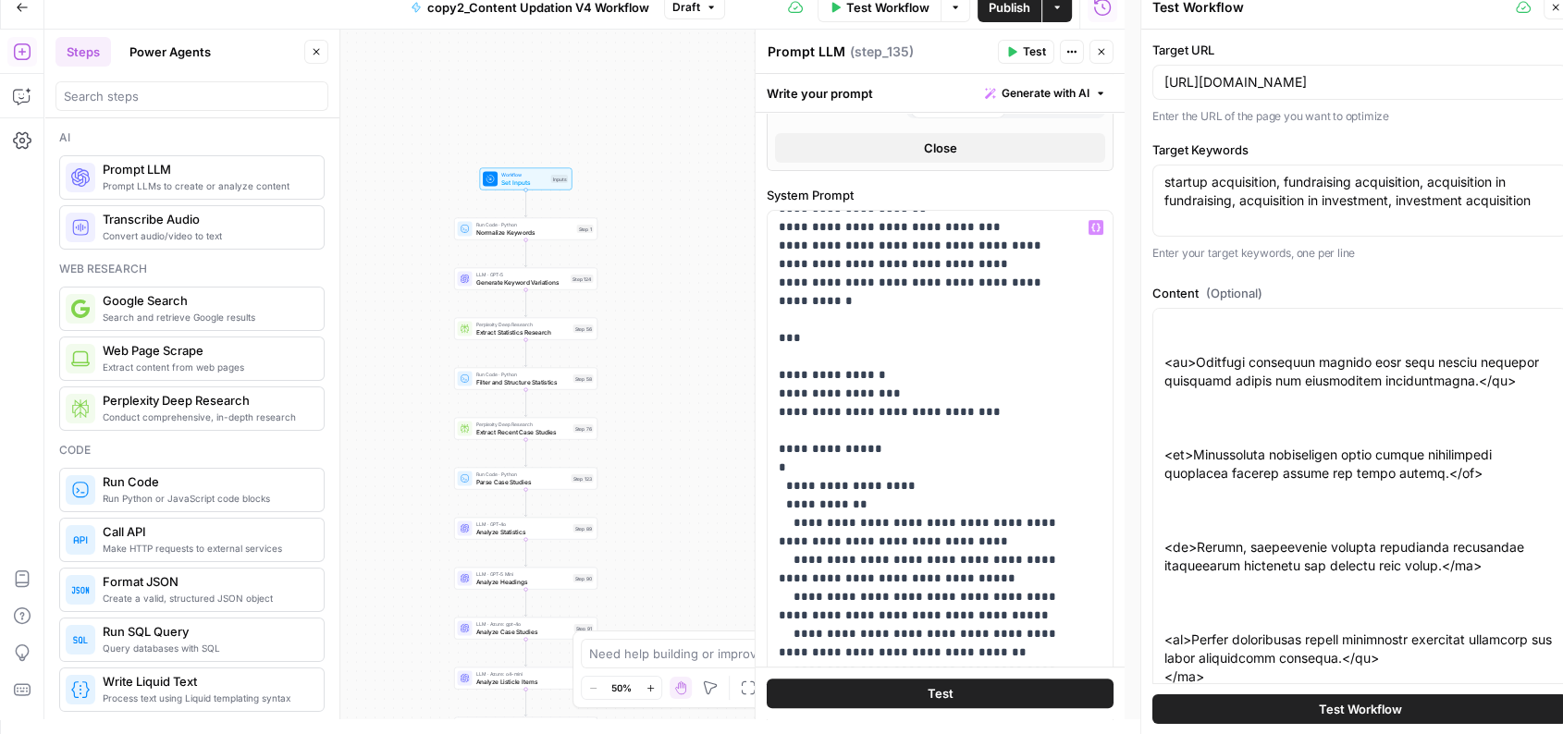
scroll to position [1387, 0]
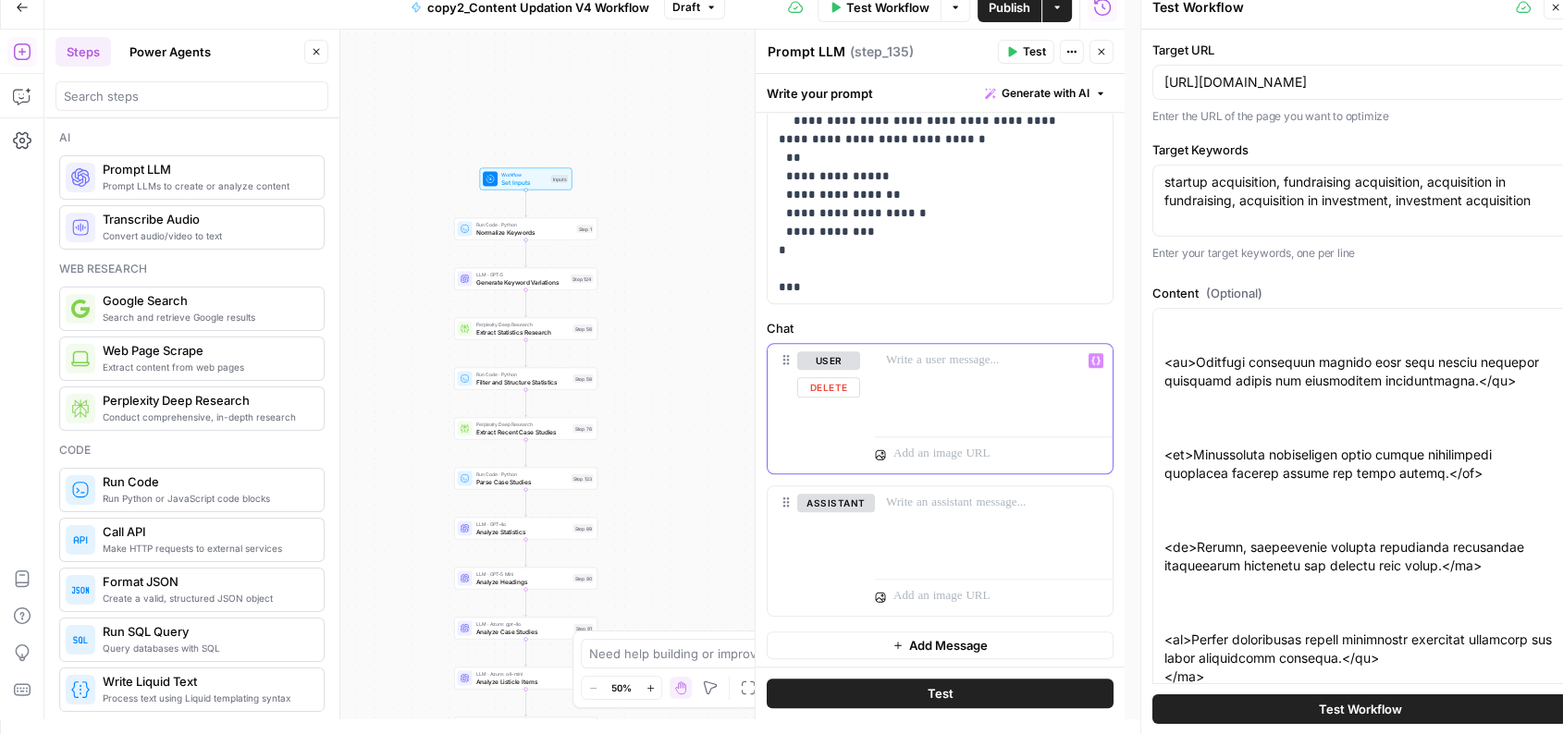
click at [887, 365] on p at bounding box center [993, 360] width 215 height 18
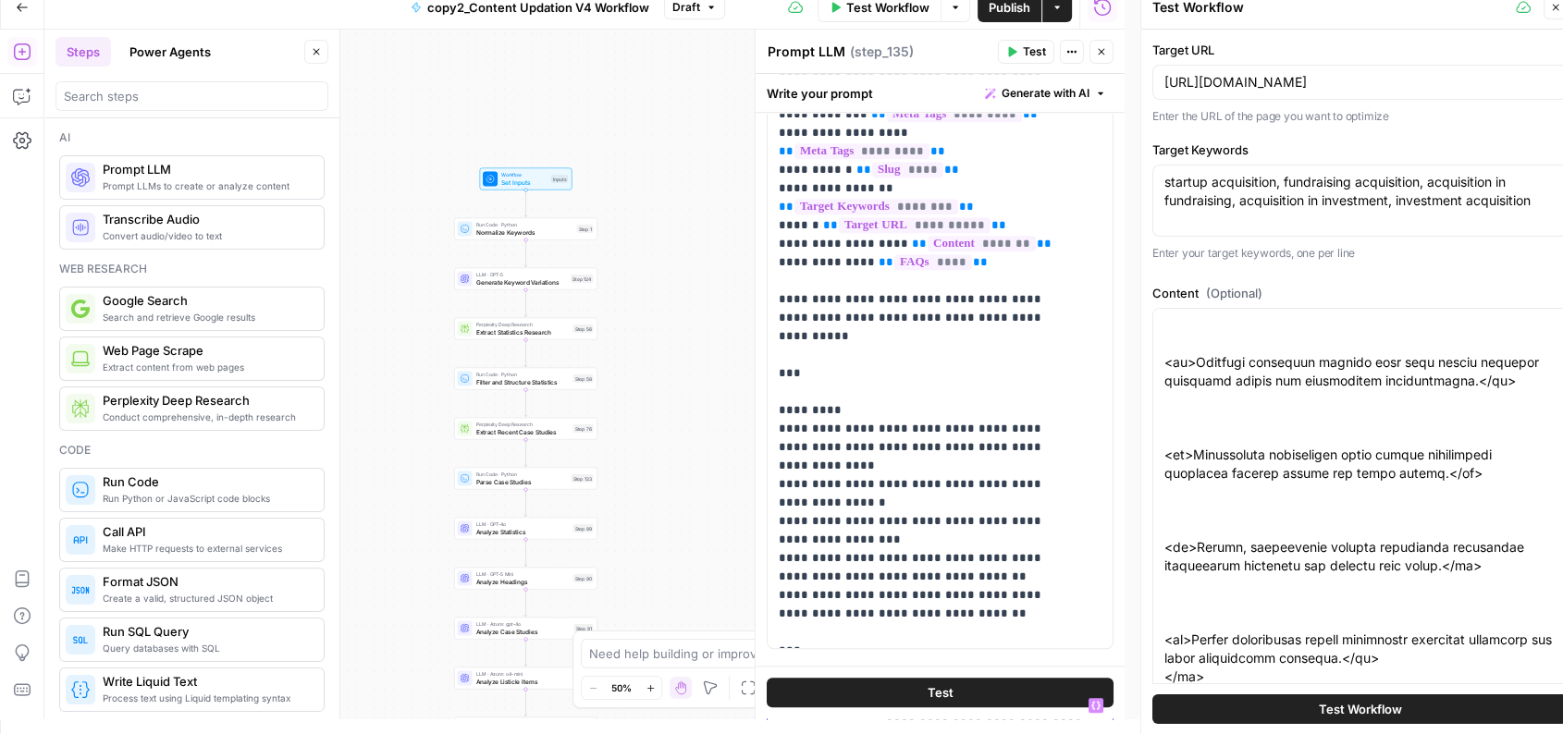
scroll to position [869, 0]
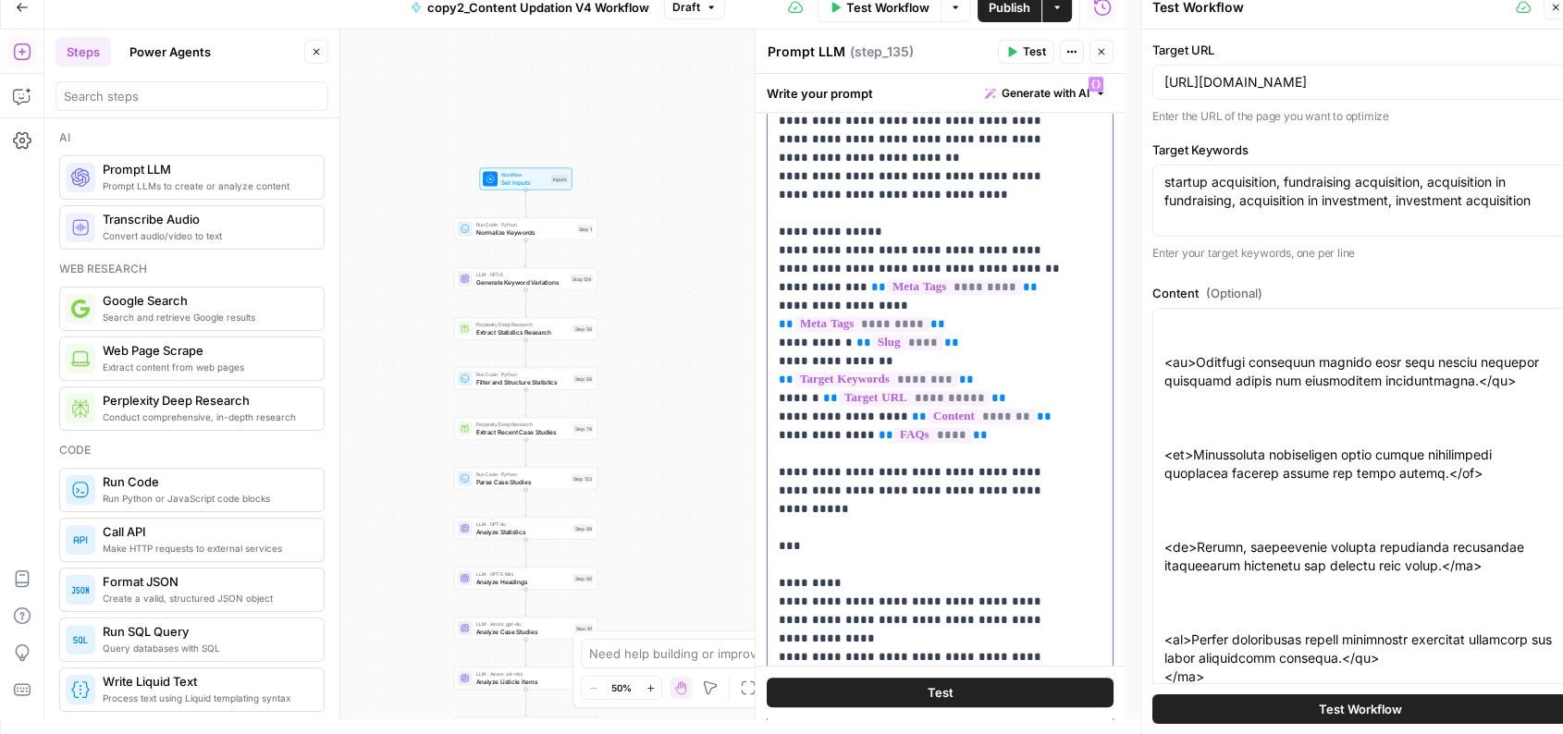
drag, startPoint x: 784, startPoint y: 284, endPoint x: 988, endPoint y: 397, distance: 232.7
copy p "**********"
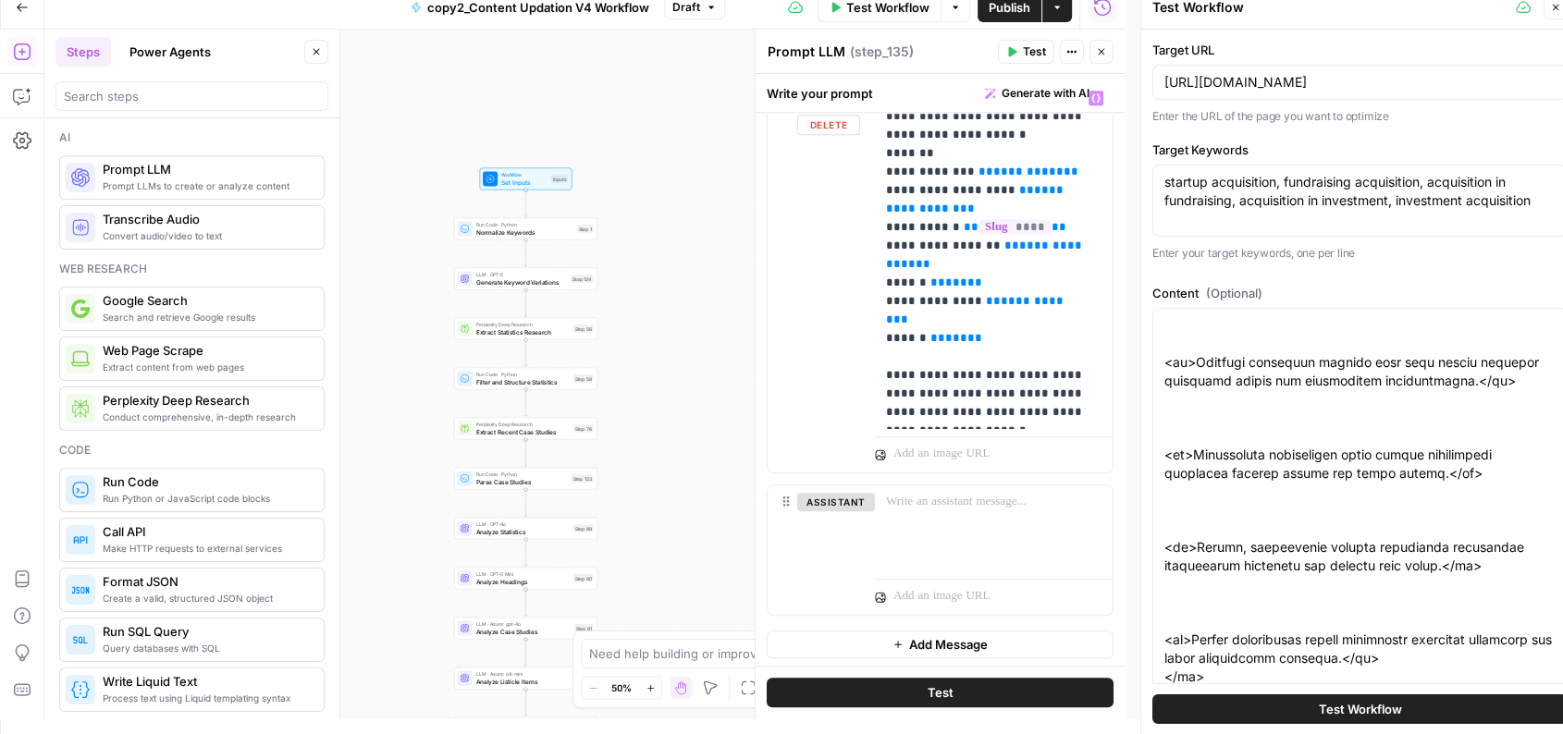
scroll to position [1619, 0]
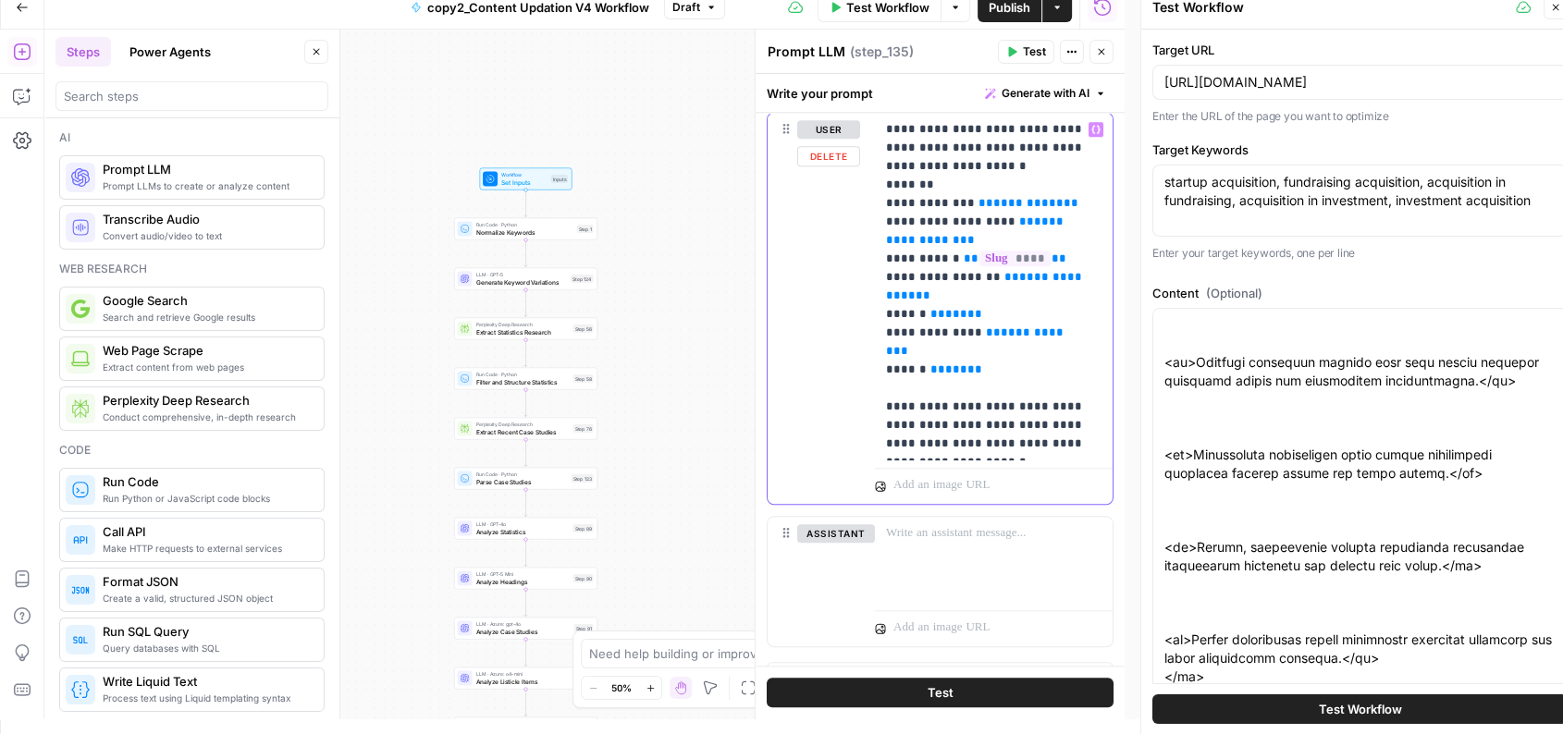
drag, startPoint x: 969, startPoint y: 347, endPoint x: 880, endPoint y: 194, distance: 176.6
click at [880, 194] on div "**********" at bounding box center [994, 287] width 238 height 348
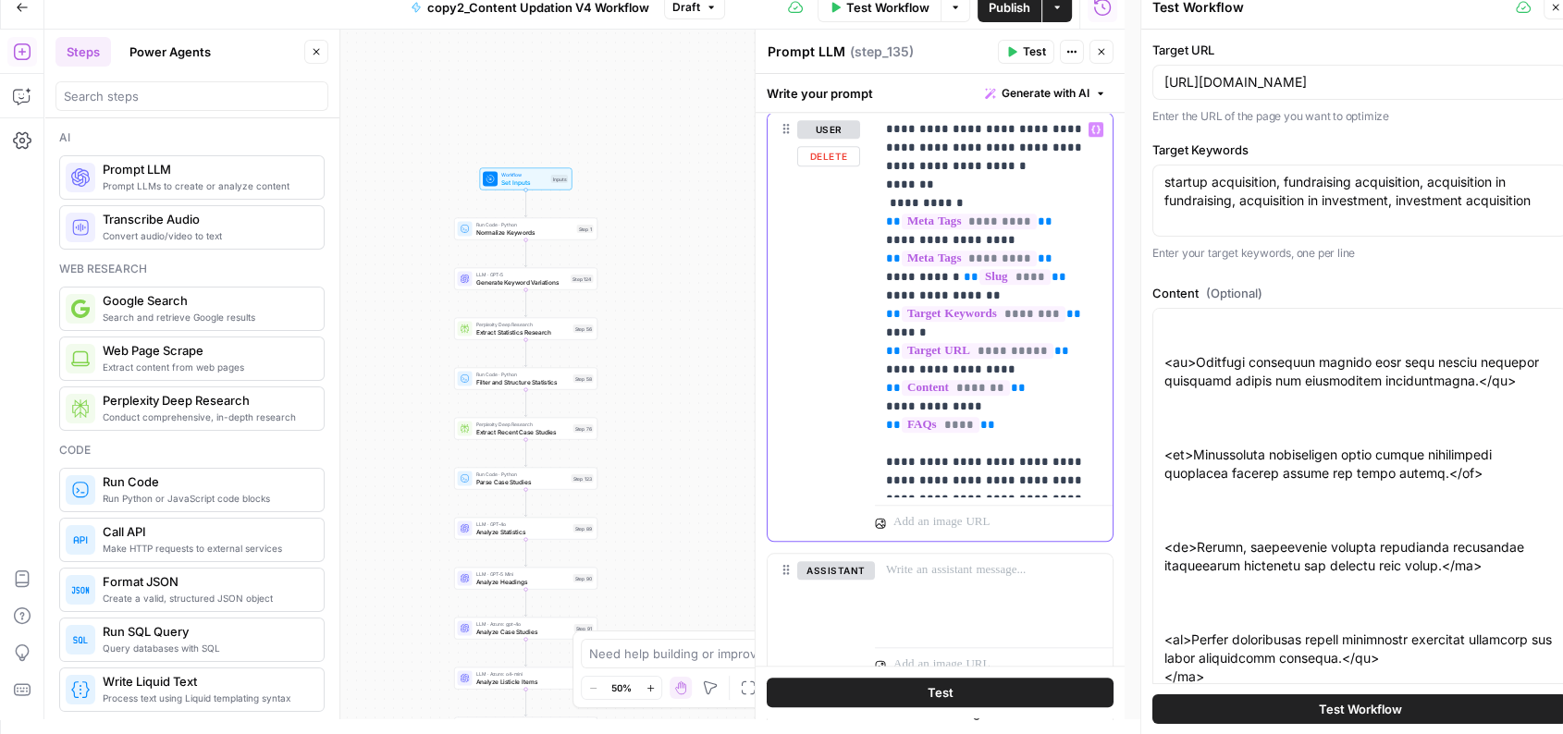
click at [888, 198] on p "**********" at bounding box center [986, 305] width 200 height 370
click at [1018, 48] on button "Test" at bounding box center [1026, 52] width 56 height 24
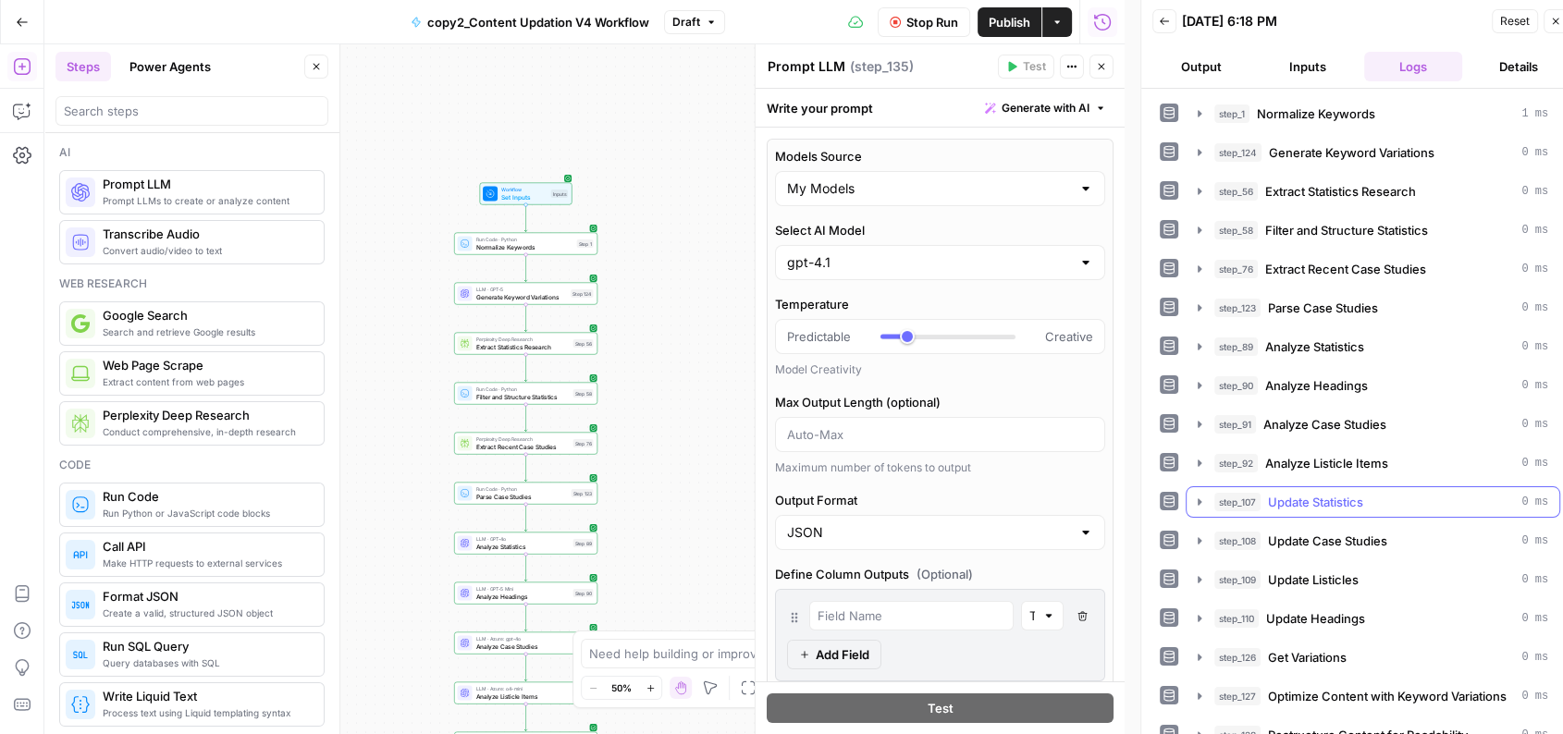
scroll to position [232, 0]
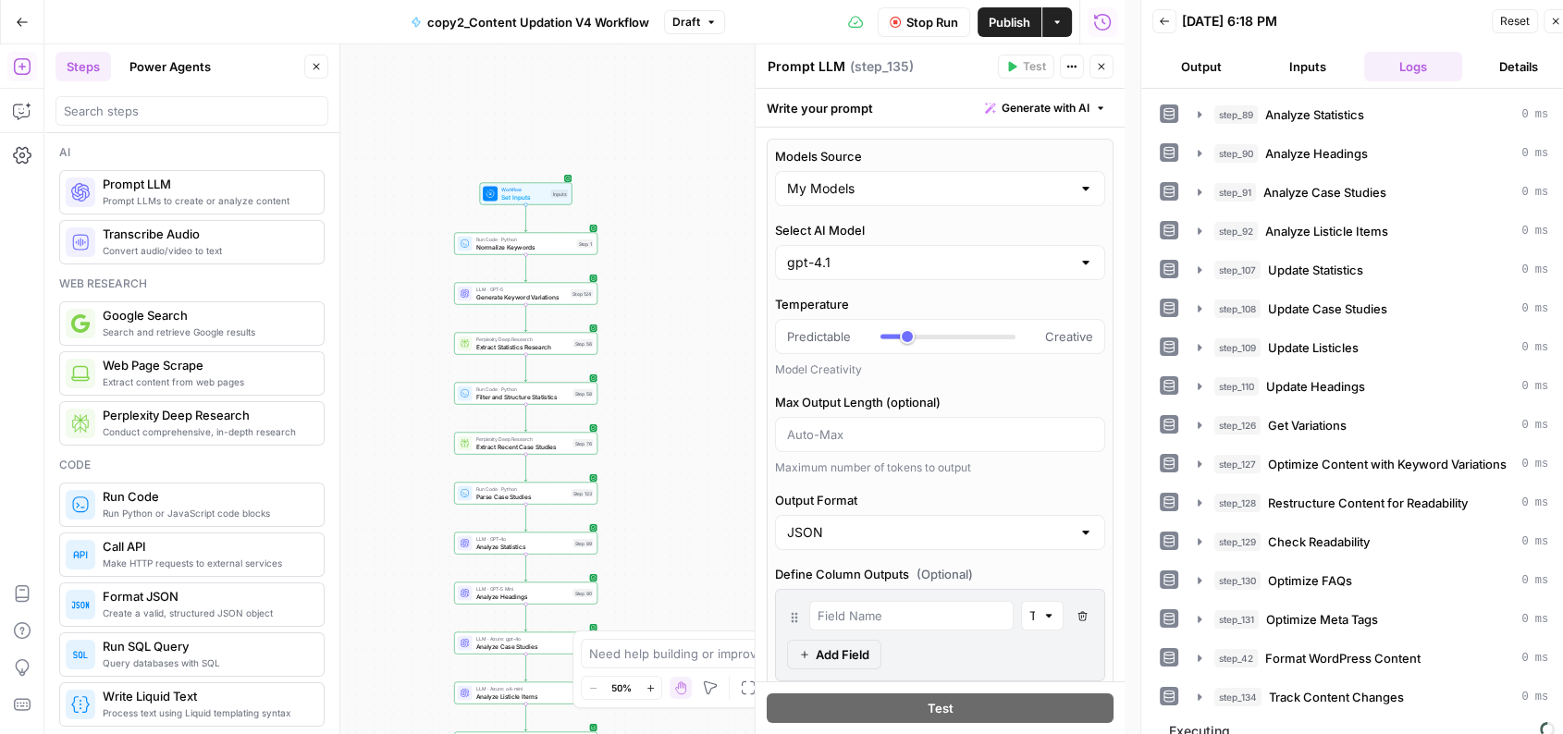
drag, startPoint x: 671, startPoint y: 436, endPoint x: 701, endPoint y: 31, distance: 405.3
click at [701, 31] on div "Go Back copy2_Content Updation V4 Workflow Draft Stop Run Publish Actions Run H…" at bounding box center [562, 367] width 1125 height 734
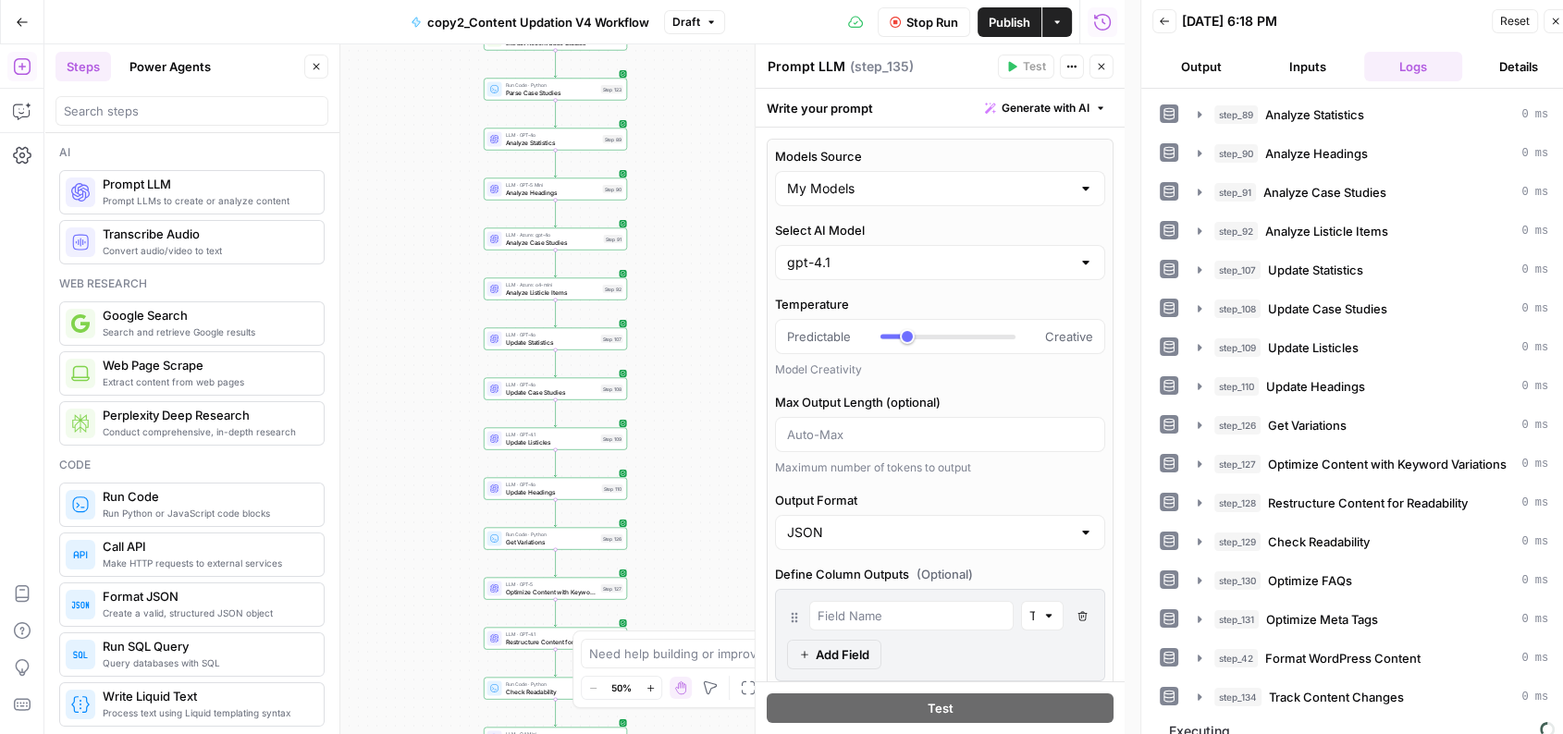
drag, startPoint x: 684, startPoint y: 351, endPoint x: 674, endPoint y: 98, distance: 253.6
click at [674, 98] on div "Workflow Set Inputs Inputs Run Code · Python Normalize Keywords Step 1 LLM · GP…" at bounding box center [584, 389] width 1080 height 690
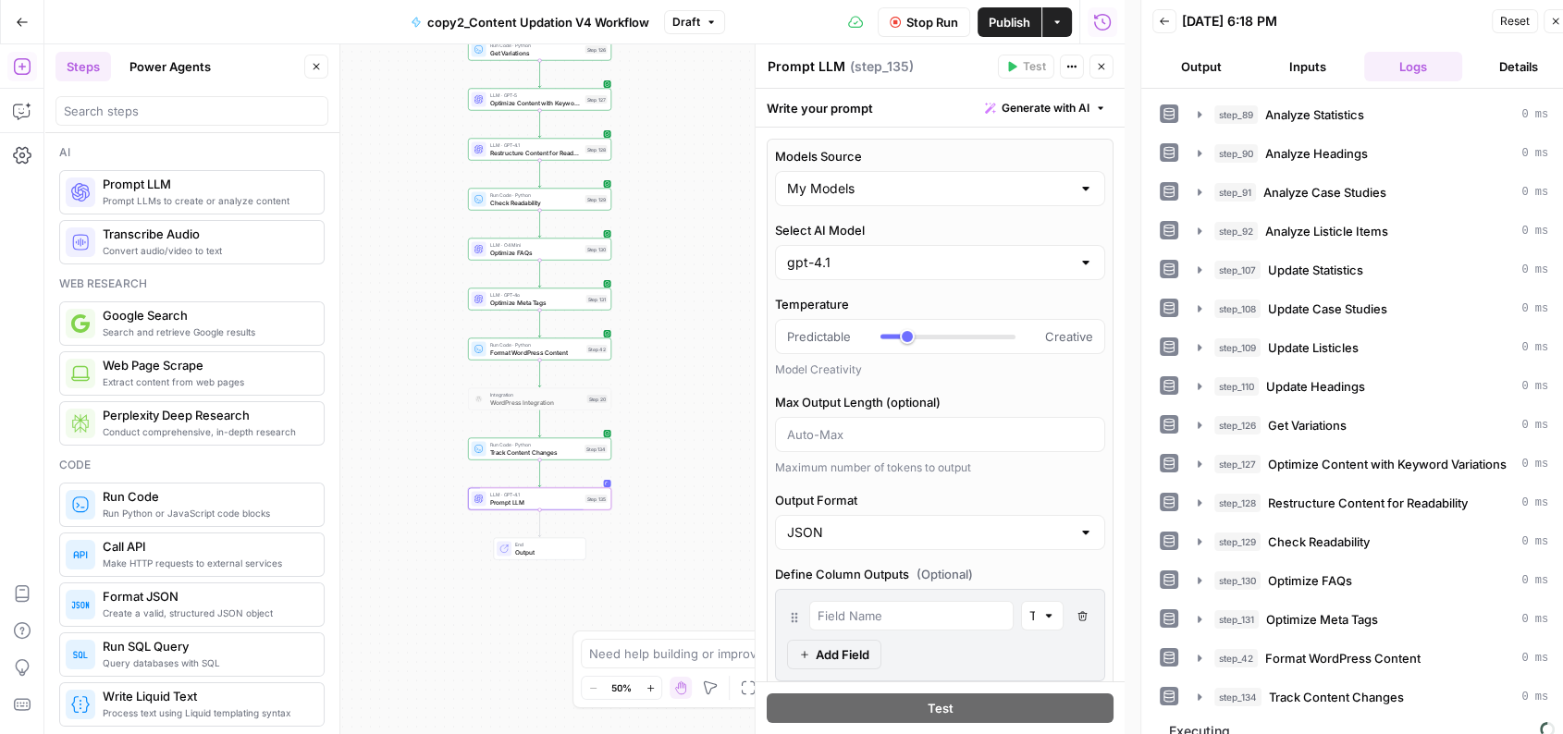
drag, startPoint x: 663, startPoint y: 420, endPoint x: 657, endPoint y: 184, distance: 235.9
click at [657, 184] on div "Workflow Set Inputs Inputs Run Code · Python Normalize Keywords Step 1 LLM · GP…" at bounding box center [584, 389] width 1080 height 690
click at [845, 104] on div "Write your prompt Generate with AI" at bounding box center [940, 108] width 369 height 38
click at [819, 61] on textarea "Prompt LLM" at bounding box center [807, 66] width 78 height 18
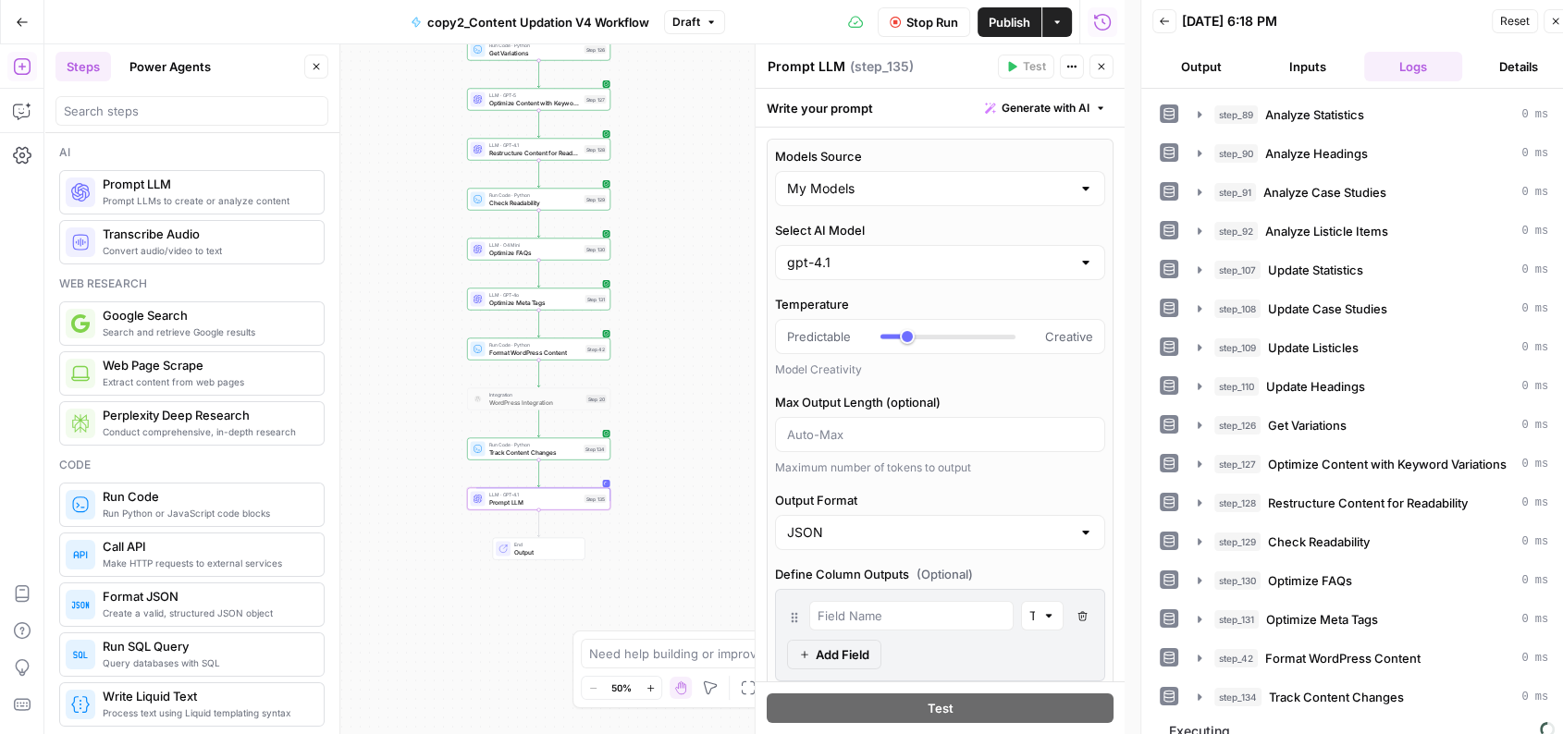
click at [819, 61] on textarea "Prompt LLM" at bounding box center [807, 66] width 78 height 18
type textarea "A"
paste textarea "AI Search Content Optimization Evaluato"
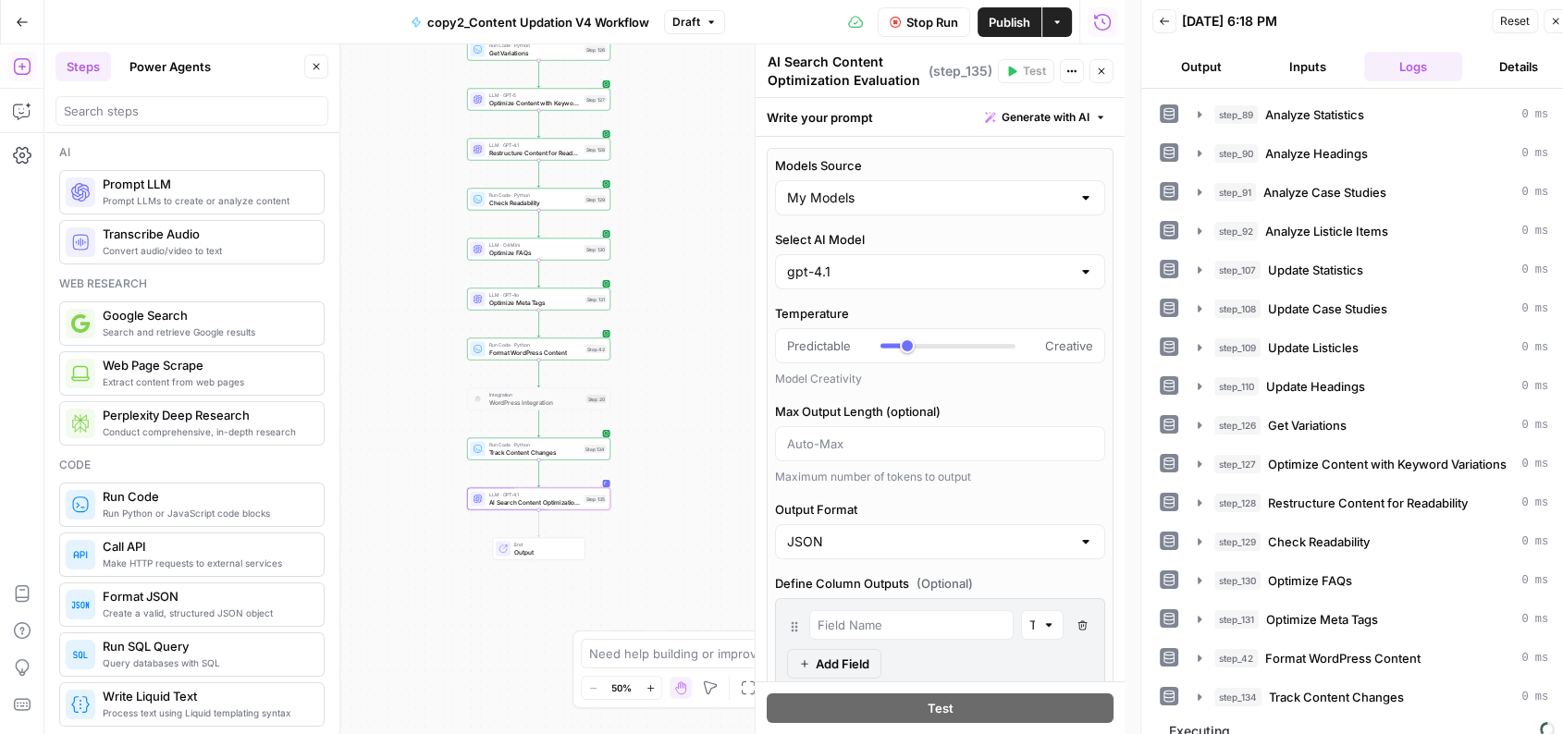
type textarea "AI Search Content Optimization Evaluation"
click at [688, 136] on div "Workflow Set Inputs Inputs Run Code · Python Normalize Keywords Step 1 LLM · GP…" at bounding box center [584, 389] width 1080 height 690
click at [895, 30] on button "Stop Run" at bounding box center [924, 22] width 92 height 30
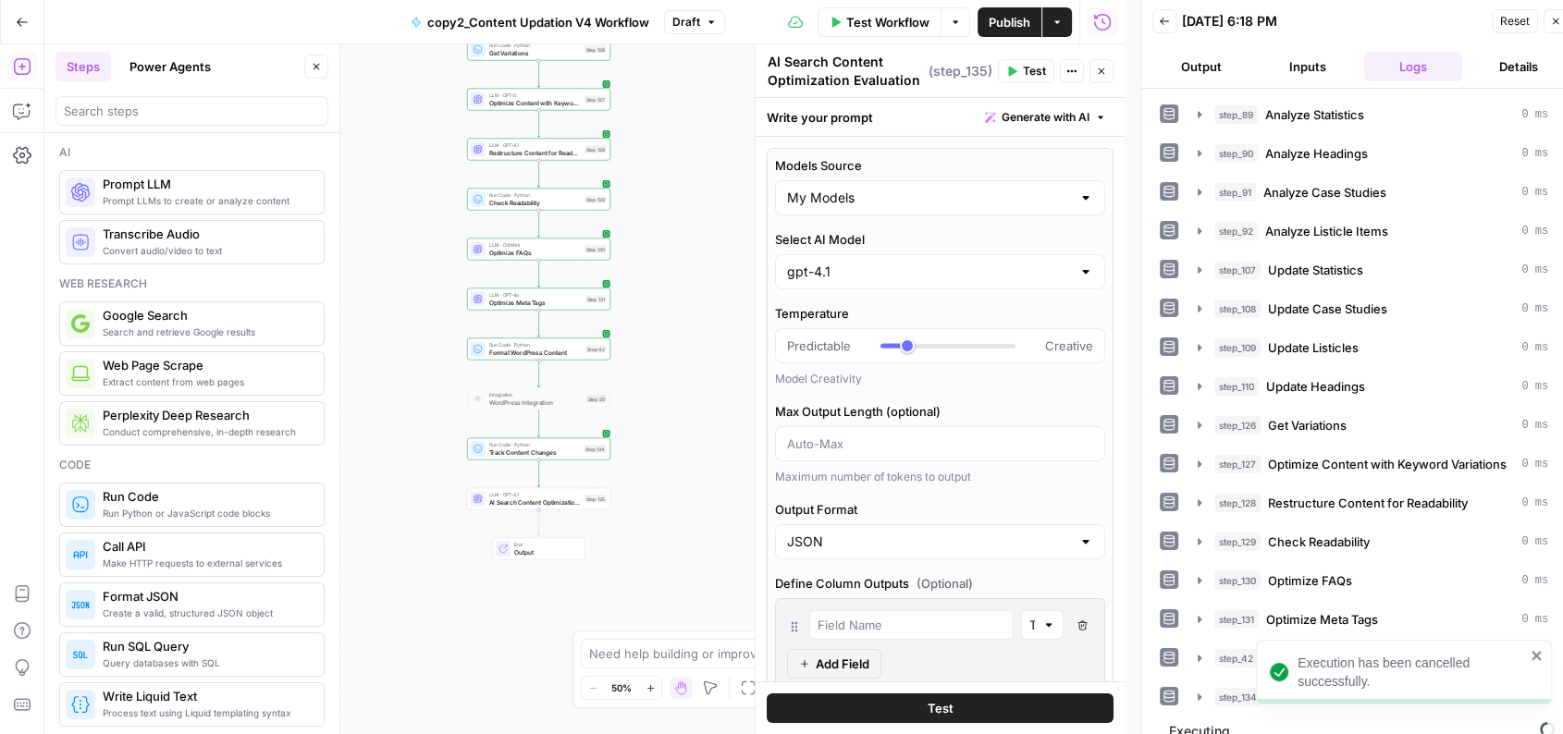
scroll to position [200, 0]
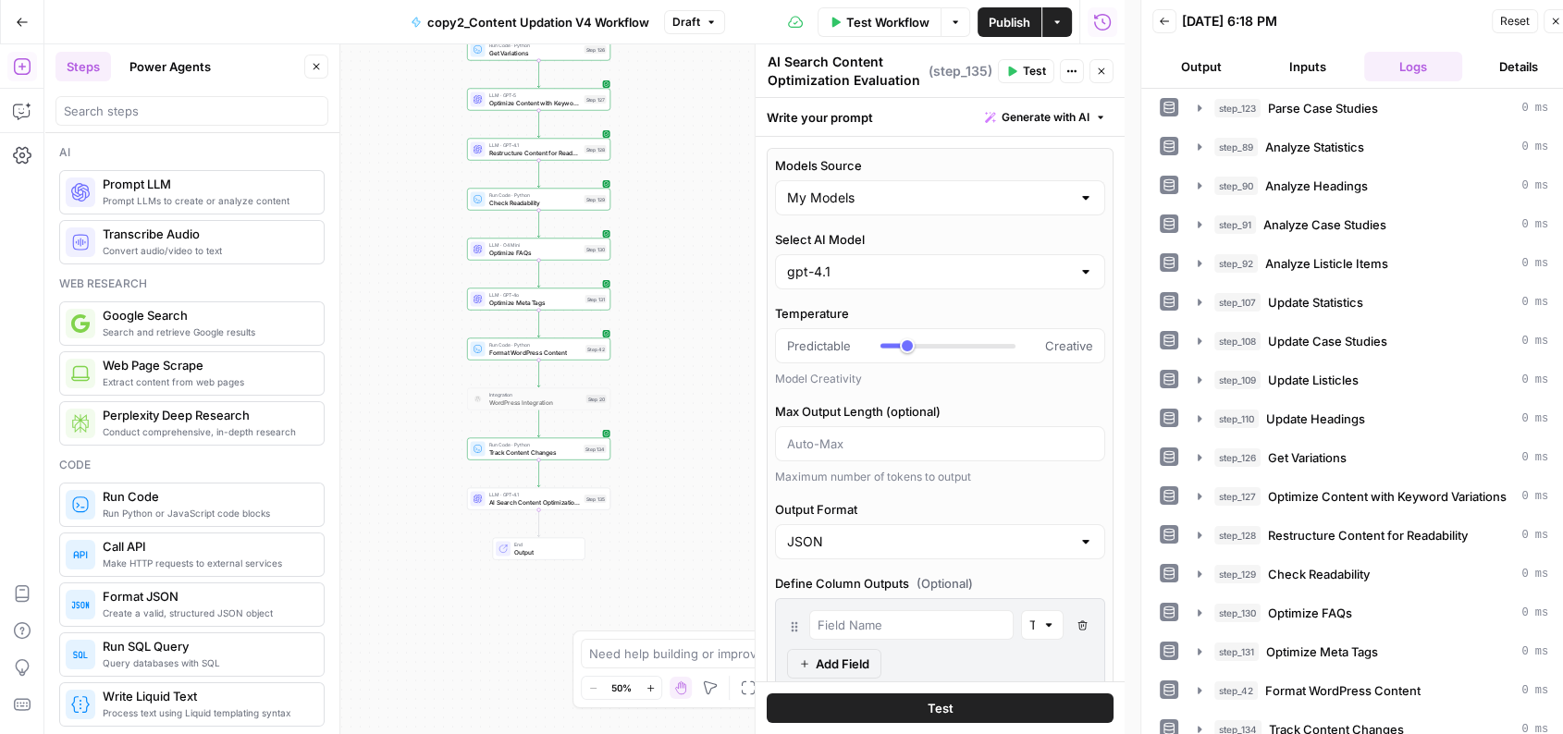
click at [528, 511] on div "Workflow Set Inputs Inputs Run Code · Python Normalize Keywords Step 1 LLM · GP…" at bounding box center [584, 389] width 1080 height 690
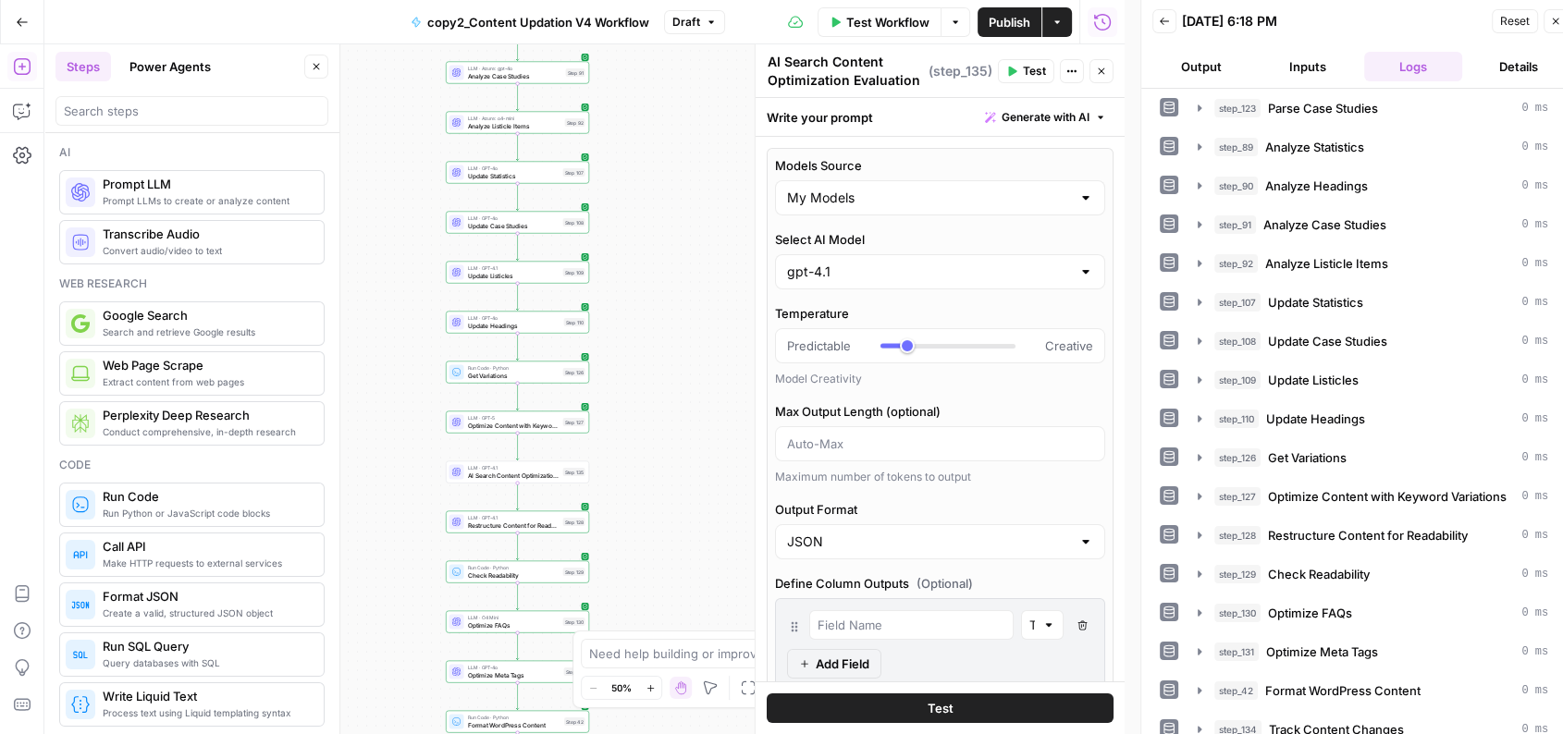
drag, startPoint x: 680, startPoint y: 119, endPoint x: 659, endPoint y: 445, distance: 326.3
click at [659, 445] on div "Workflow Set Inputs Inputs Run Code · Python Normalize Keywords Step 1 LLM · GP…" at bounding box center [584, 389] width 1080 height 690
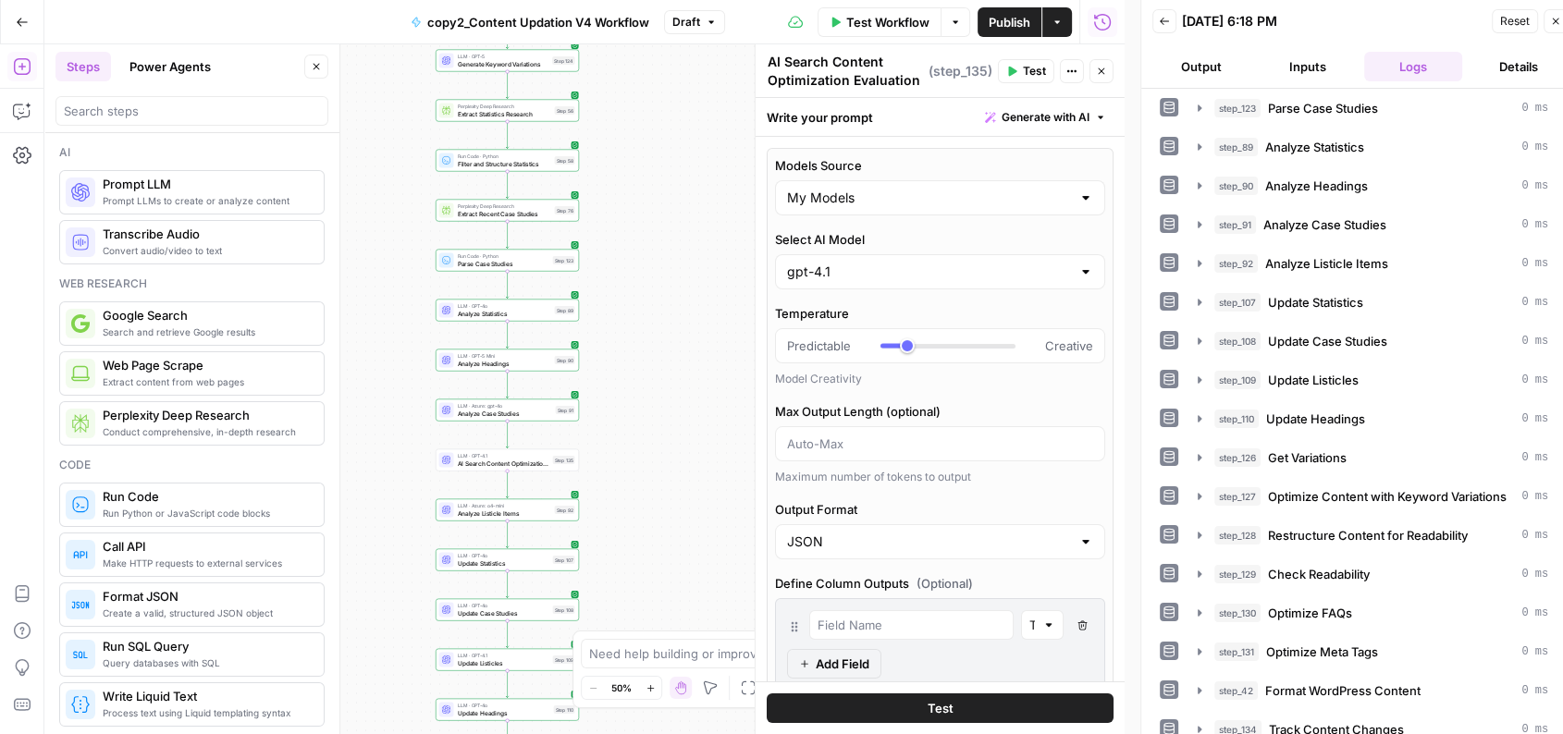
drag, startPoint x: 659, startPoint y: 181, endPoint x: 646, endPoint y: 518, distance: 336.9
click at [646, 518] on div "Workflow Set Inputs Inputs Run Code · Python Normalize Keywords Step 1 LLM · GP…" at bounding box center [584, 389] width 1080 height 690
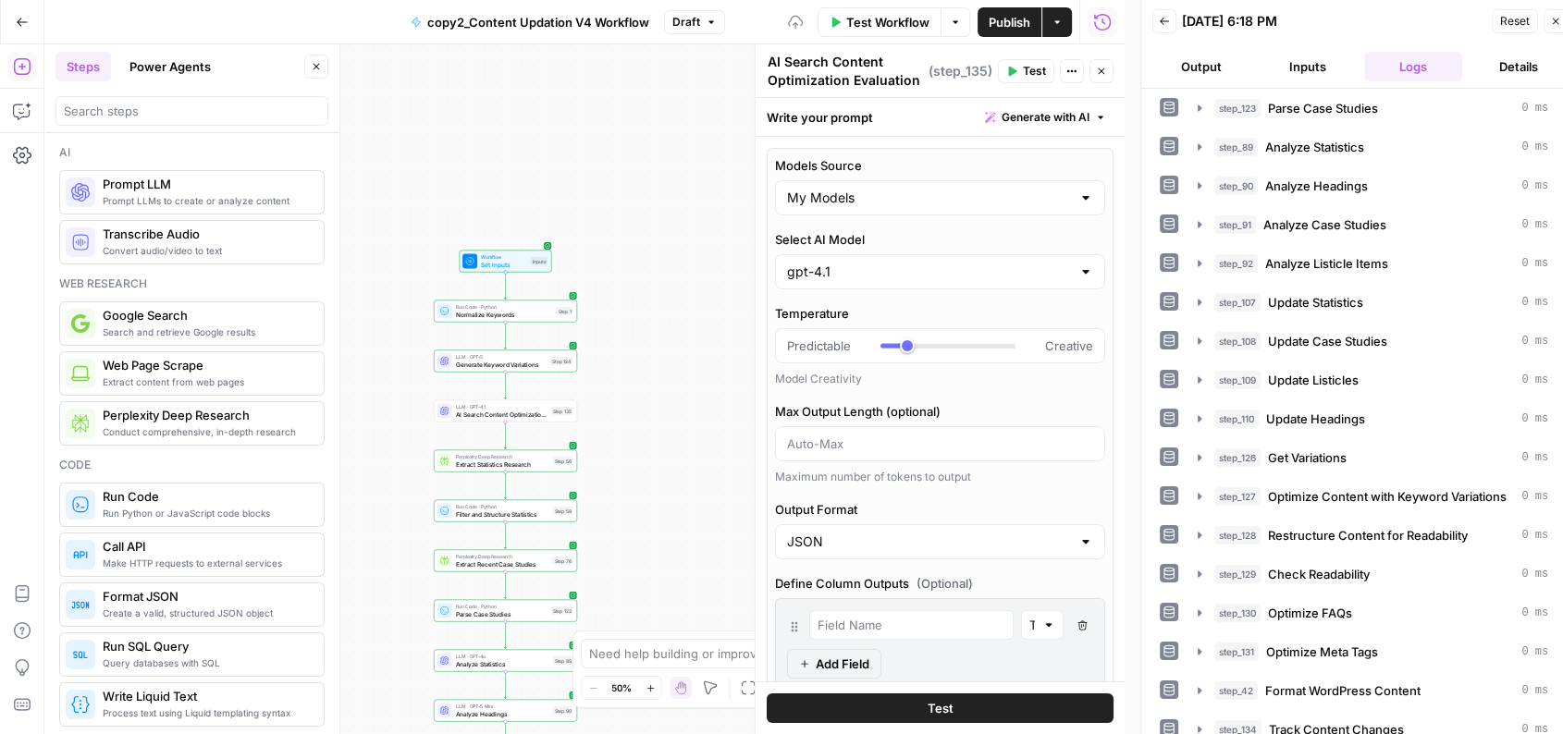
drag, startPoint x: 666, startPoint y: 142, endPoint x: 668, endPoint y: 475, distance: 333.0
click at [668, 475] on div "Workflow Set Inputs Inputs Run Code · Python Normalize Keywords Step 1 LLM · GP…" at bounding box center [584, 389] width 1080 height 690
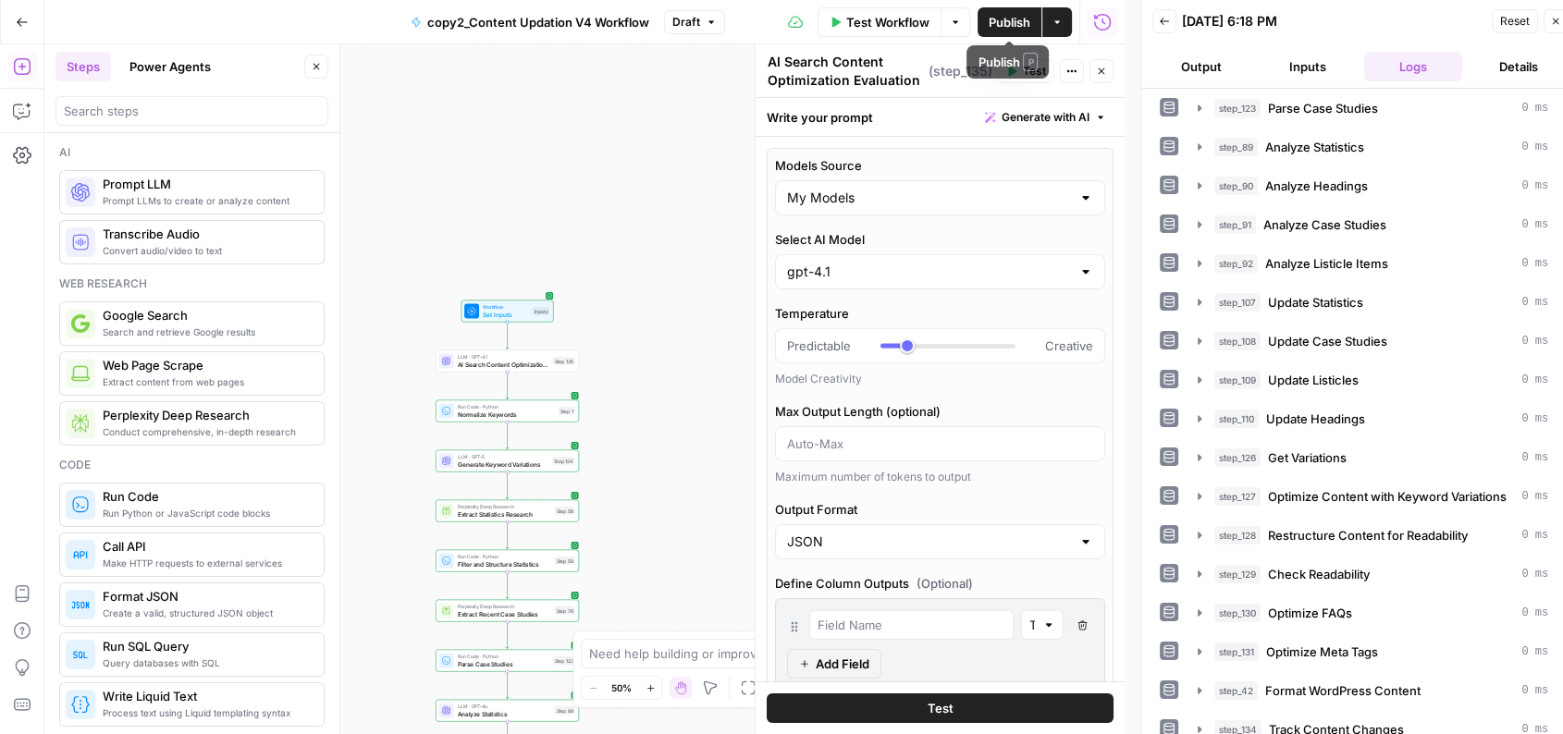
click at [1021, 13] on span "Publish" at bounding box center [1010, 22] width 42 height 18
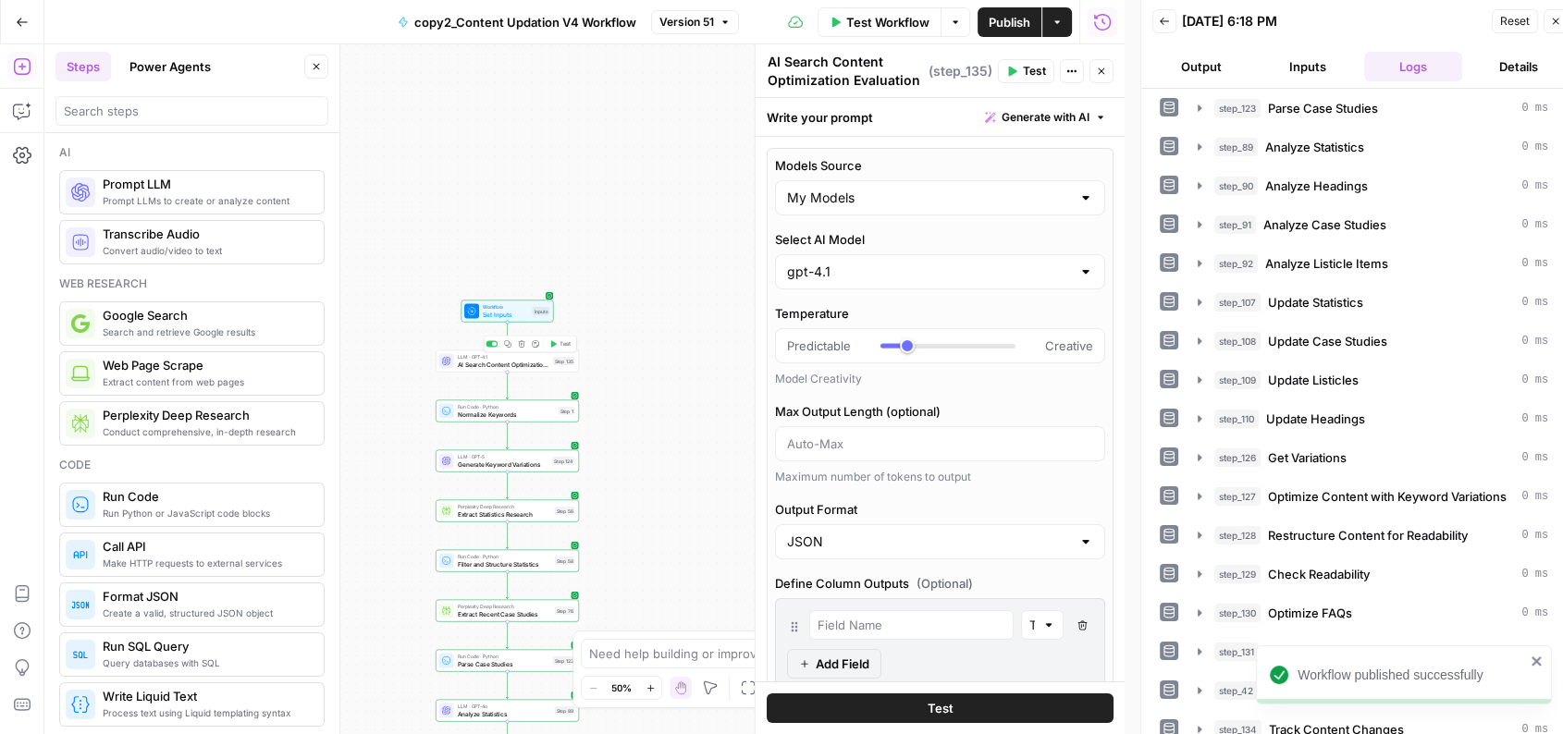
click at [563, 349] on button "Test" at bounding box center [560, 345] width 29 height 12
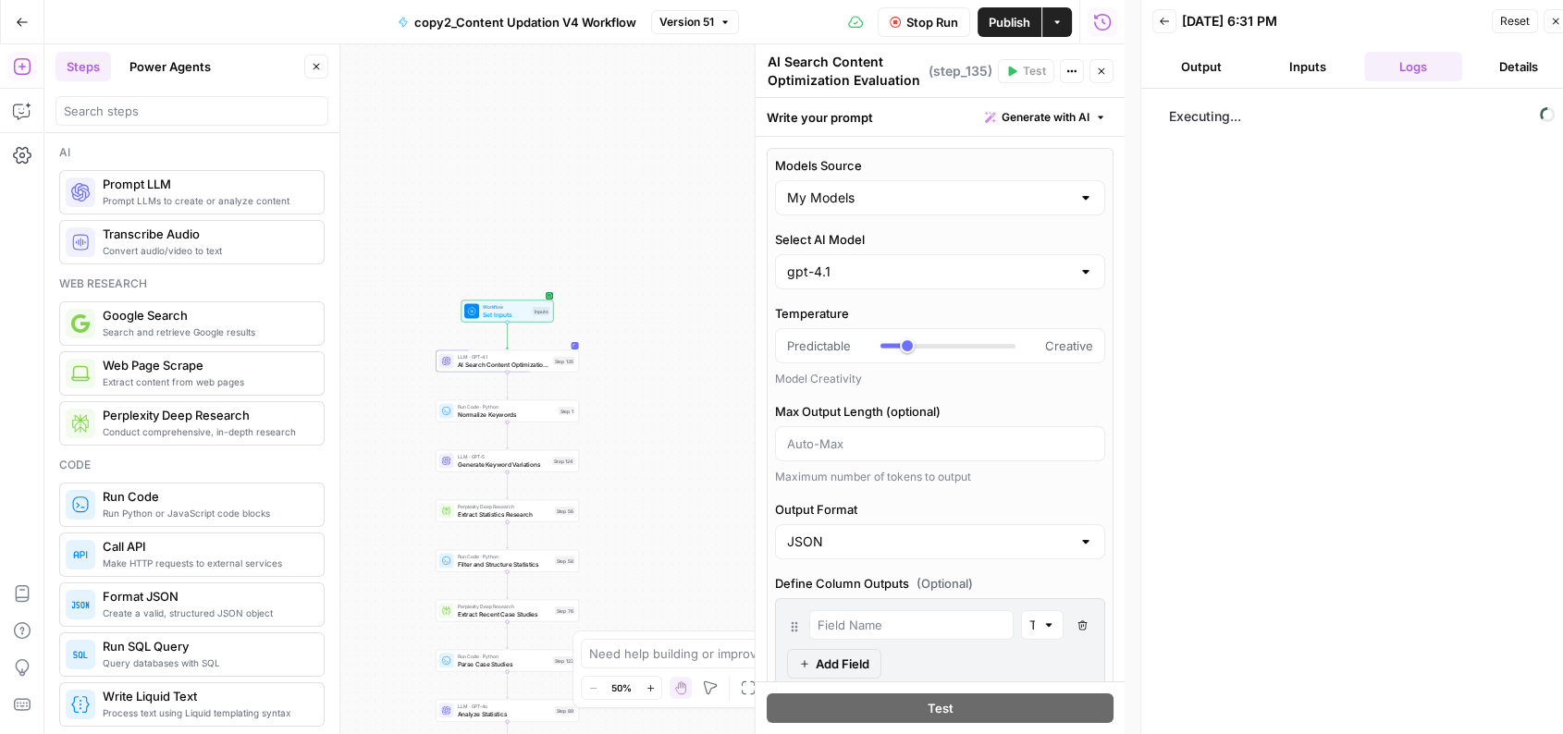
click at [937, 25] on span "Stop Run" at bounding box center [932, 22] width 52 height 18
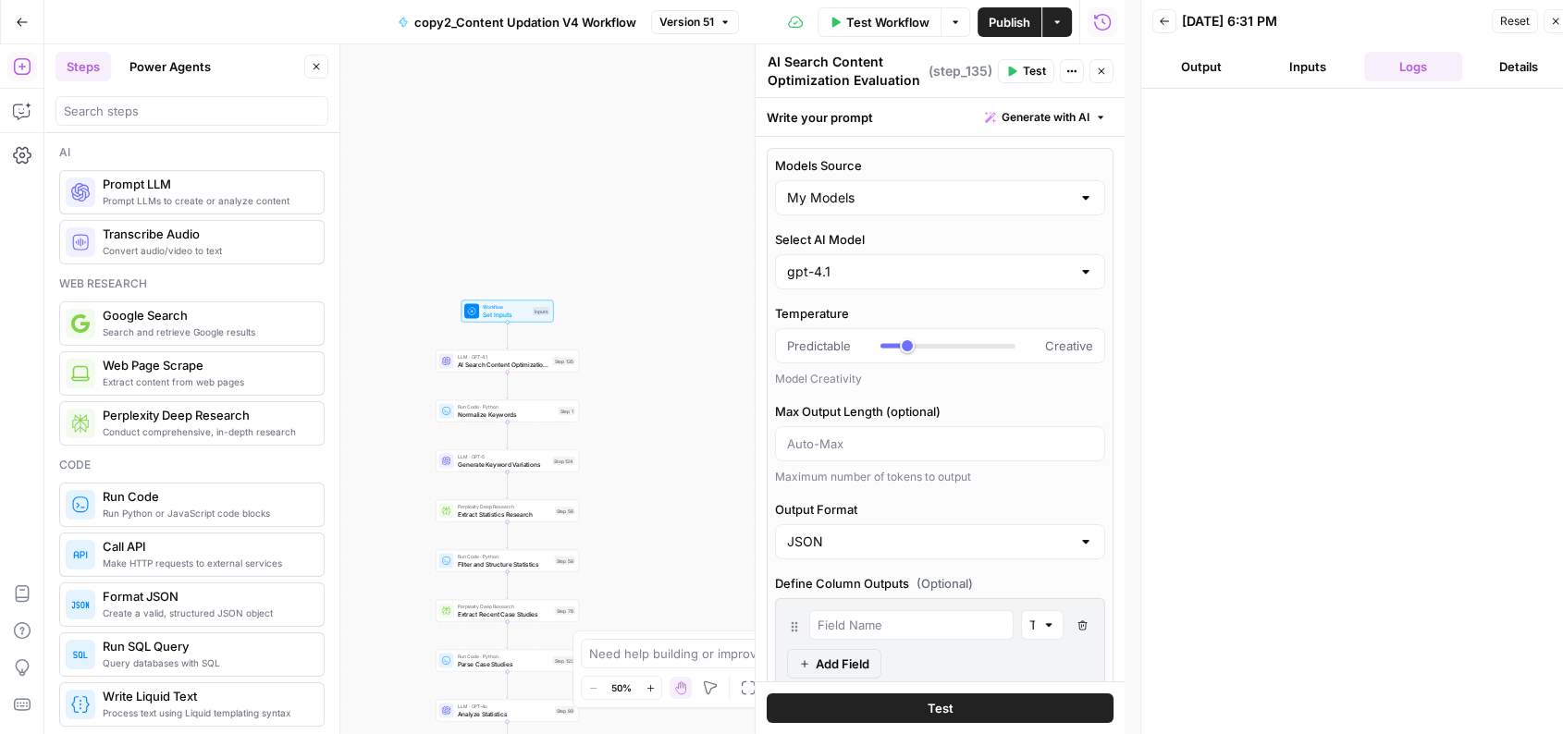
click at [1018, 59] on button "Test" at bounding box center [1026, 71] width 56 height 24
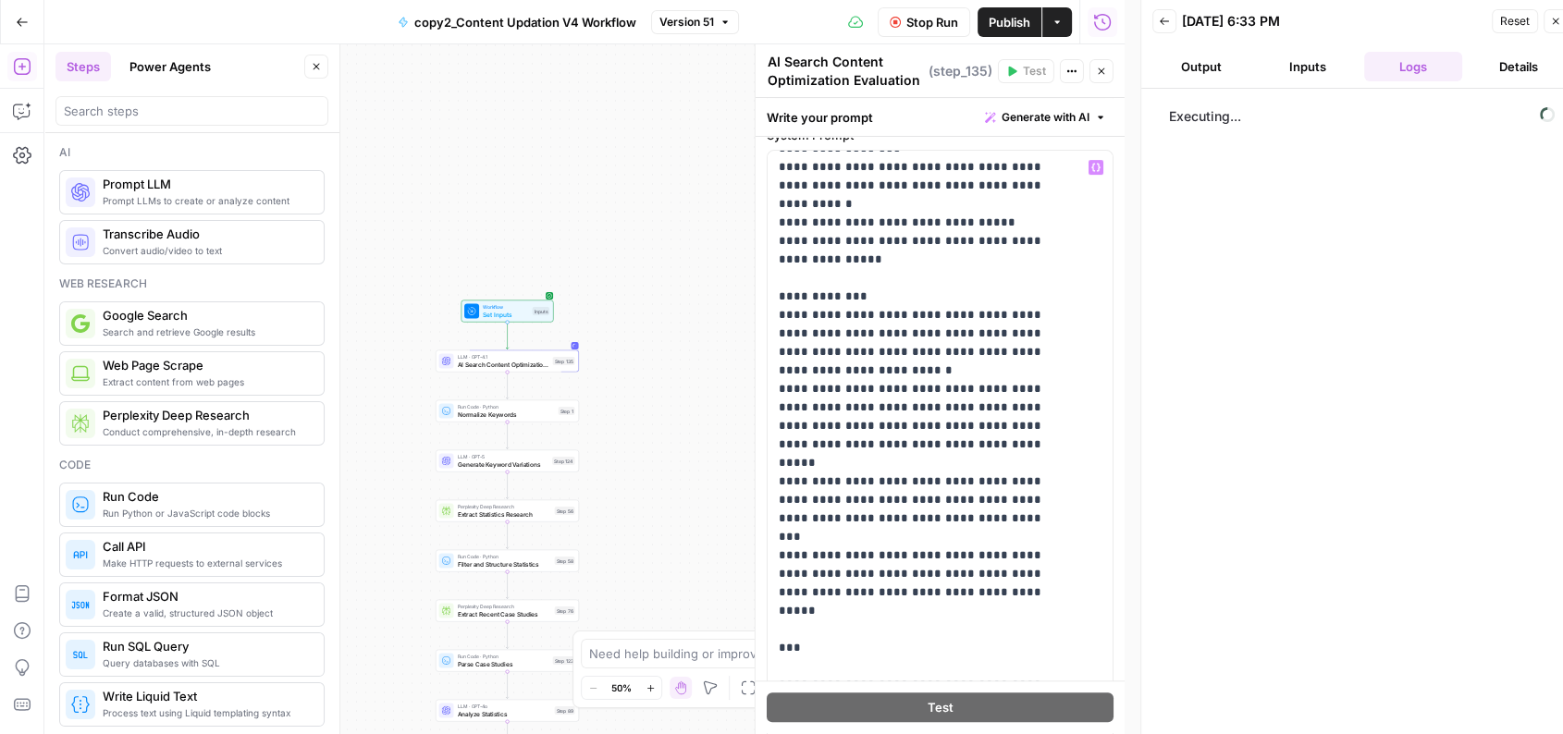
scroll to position [1073, 0]
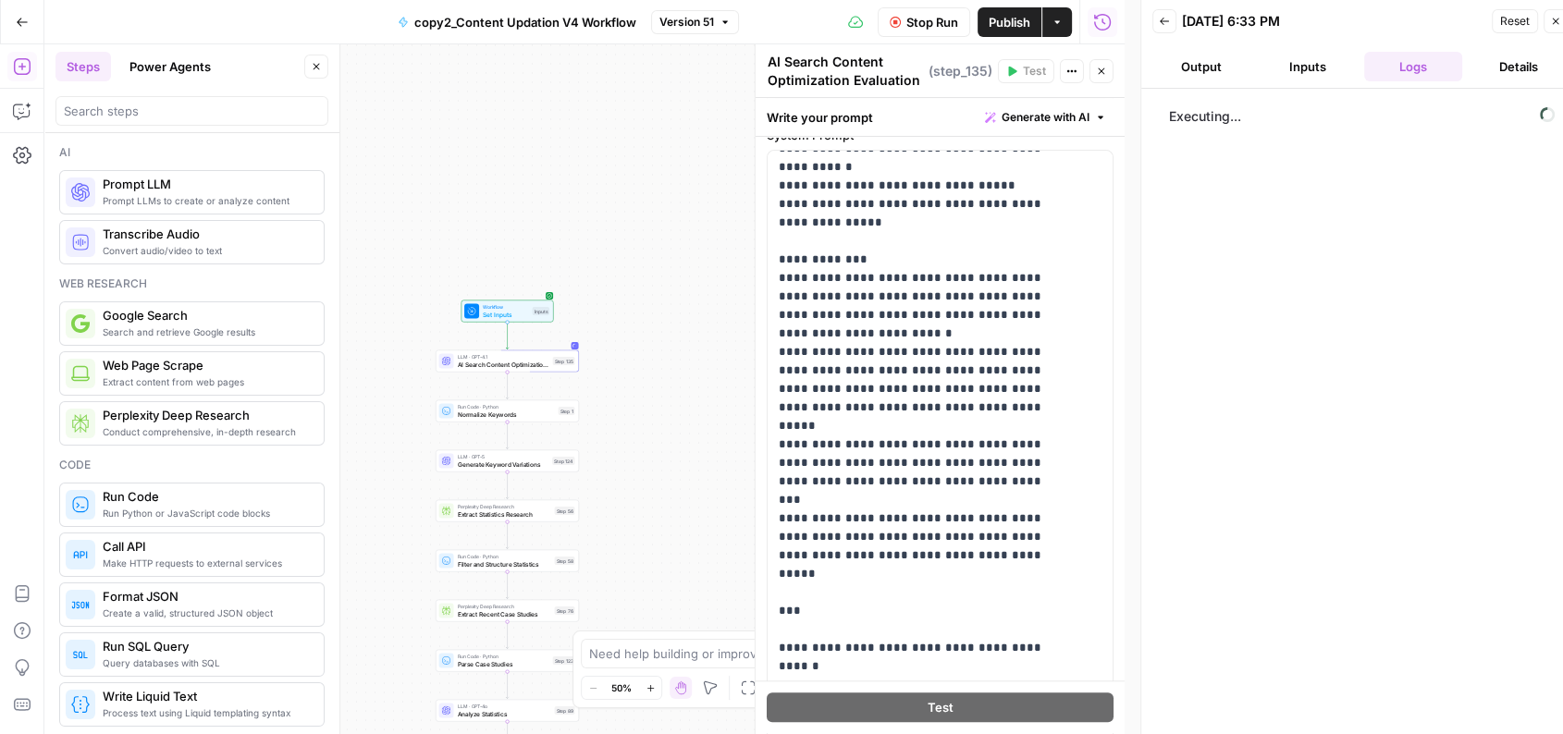
click at [1312, 66] on button "Inputs" at bounding box center [1307, 67] width 98 height 30
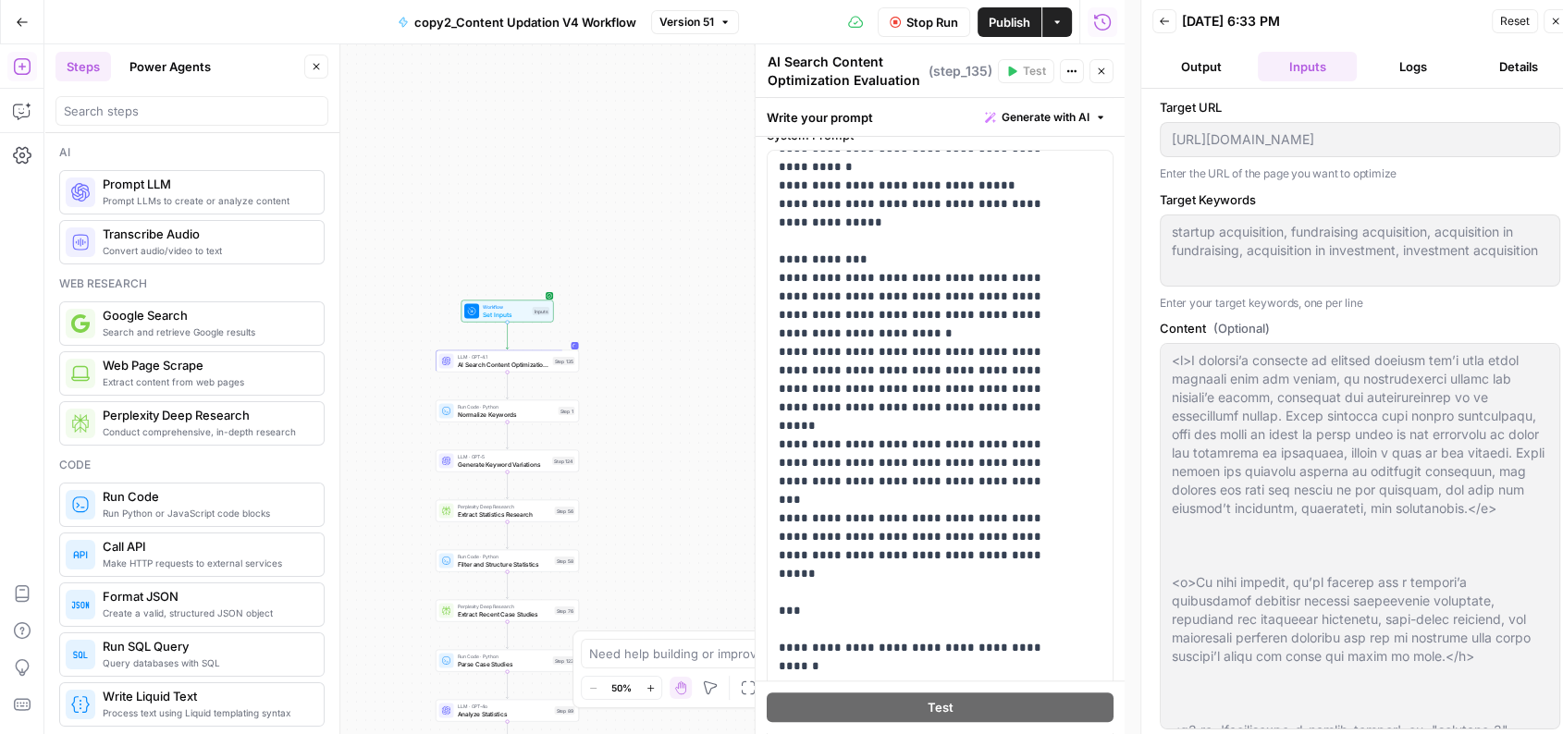
click at [1392, 68] on button "Logs" at bounding box center [1413, 67] width 98 height 30
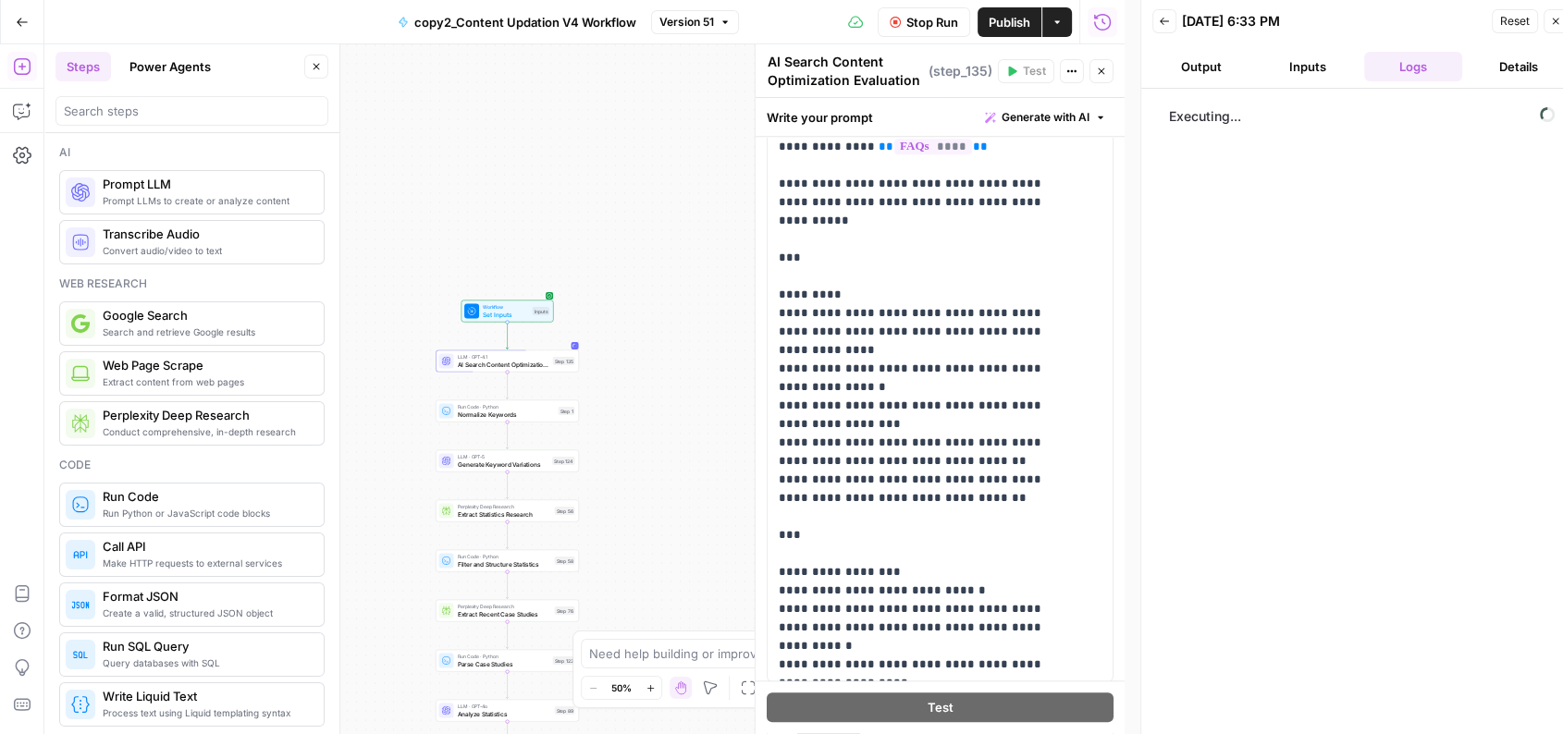
scroll to position [0, 0]
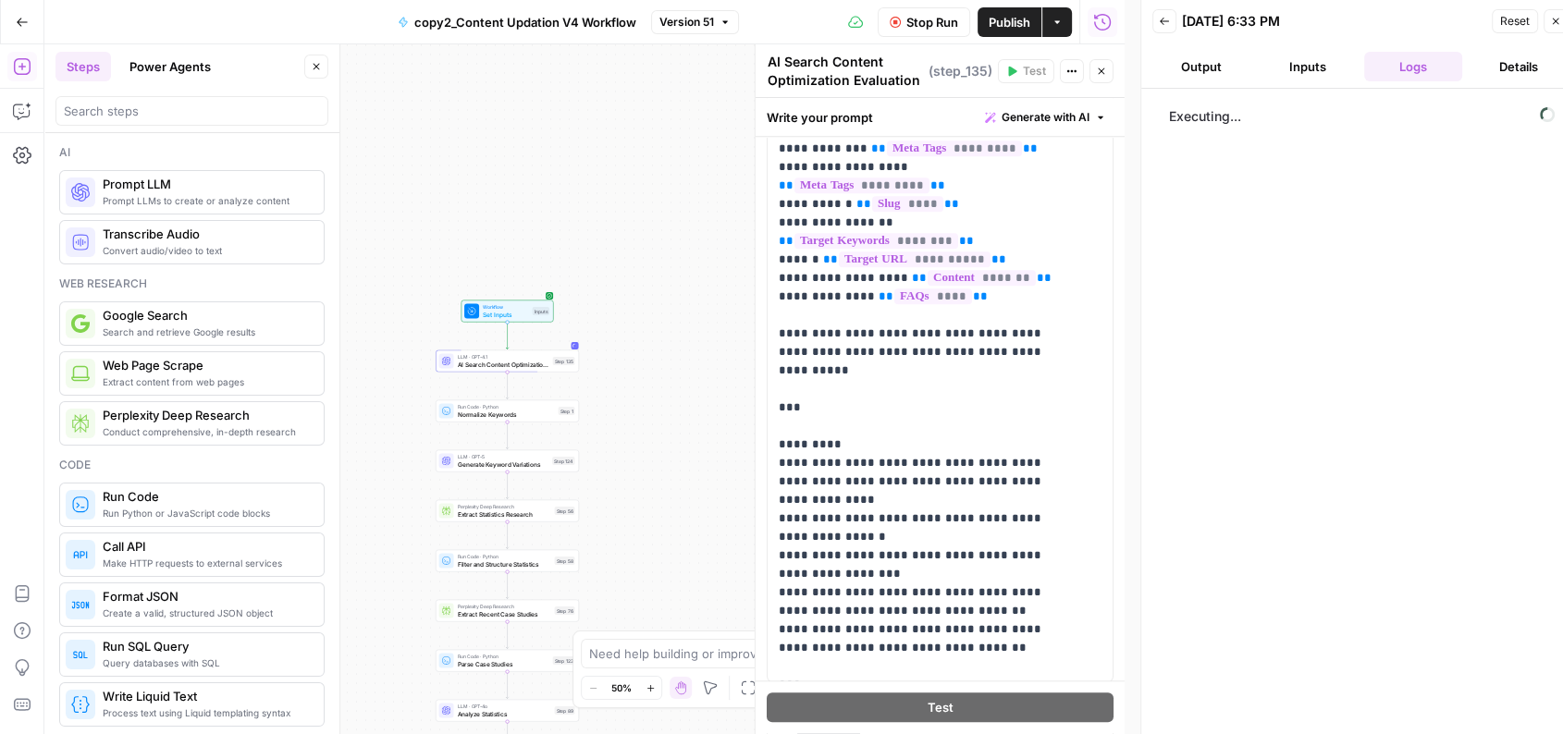
click at [942, 24] on span "Stop Run" at bounding box center [932, 22] width 52 height 18
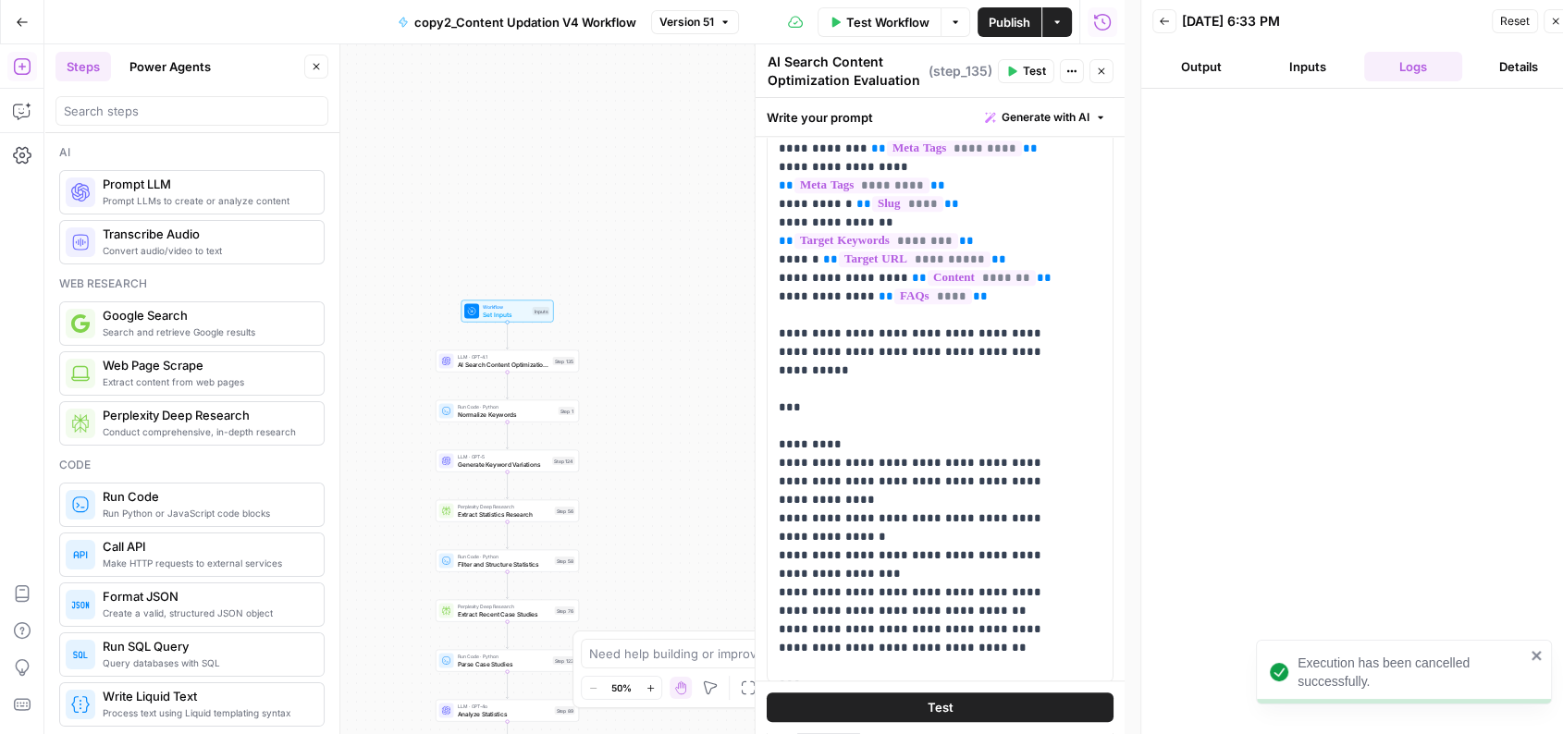
click at [1303, 67] on button "Inputs" at bounding box center [1307, 67] width 98 height 30
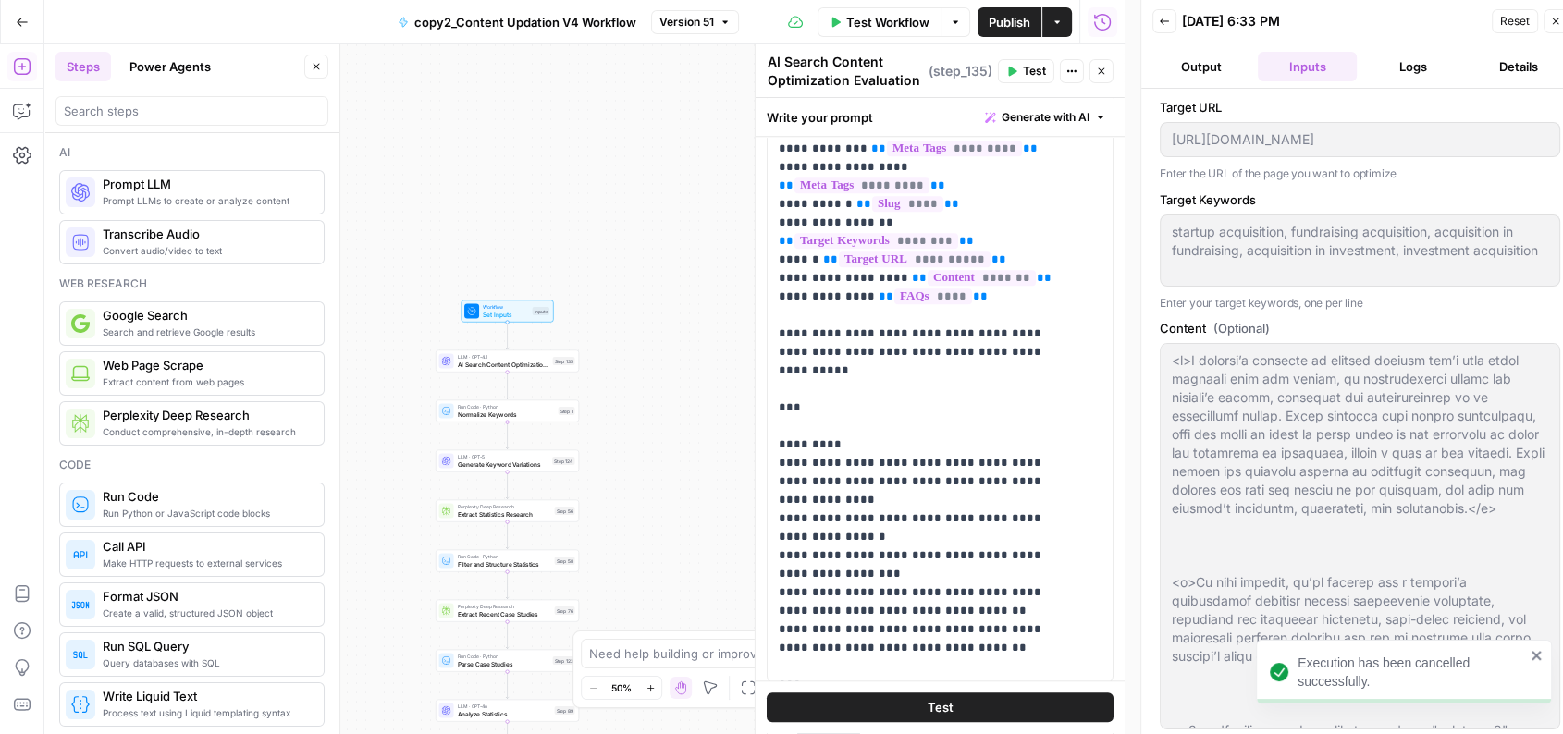
click at [1408, 62] on button "Logs" at bounding box center [1413, 67] width 98 height 30
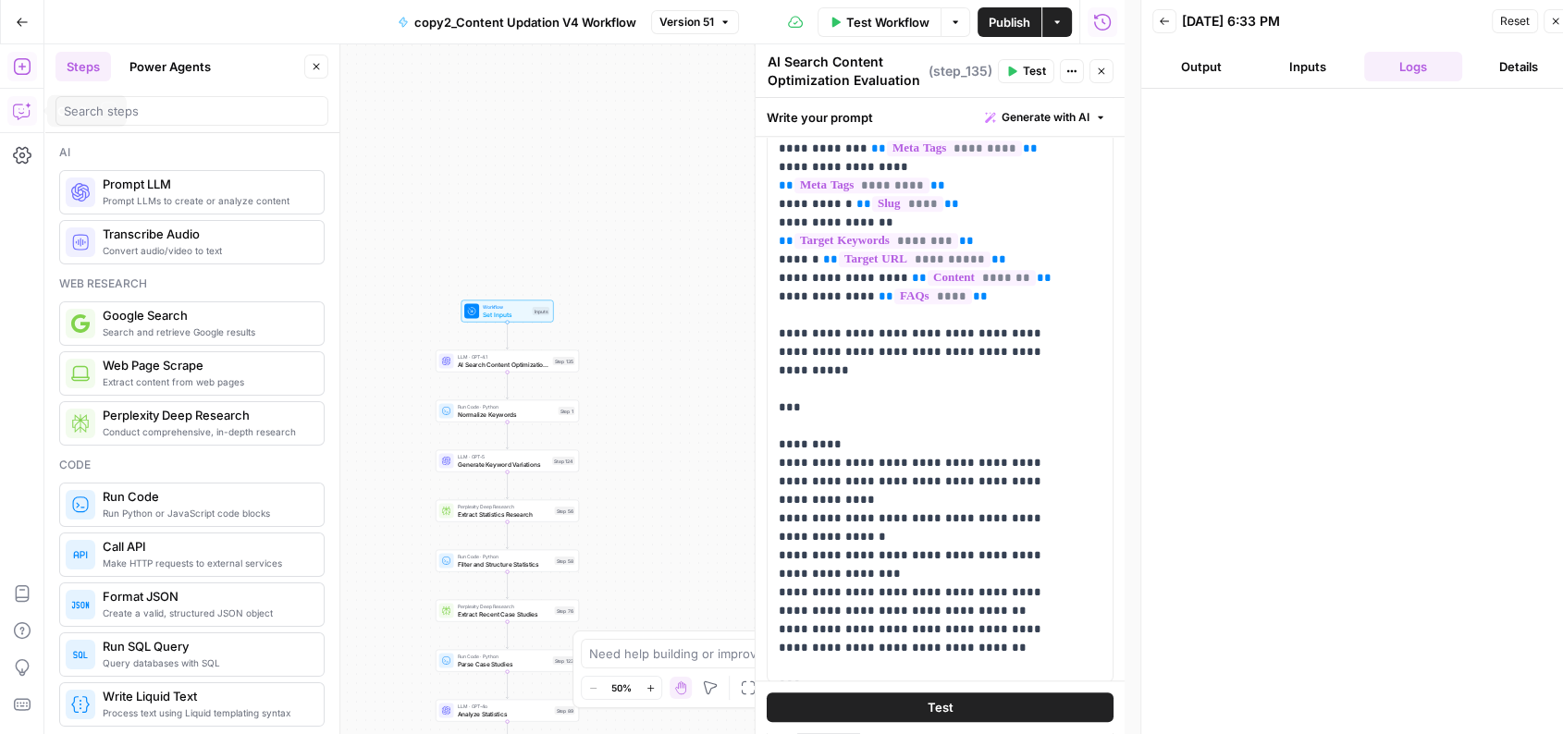
click at [22, 117] on icon "button" at bounding box center [21, 112] width 16 height 15
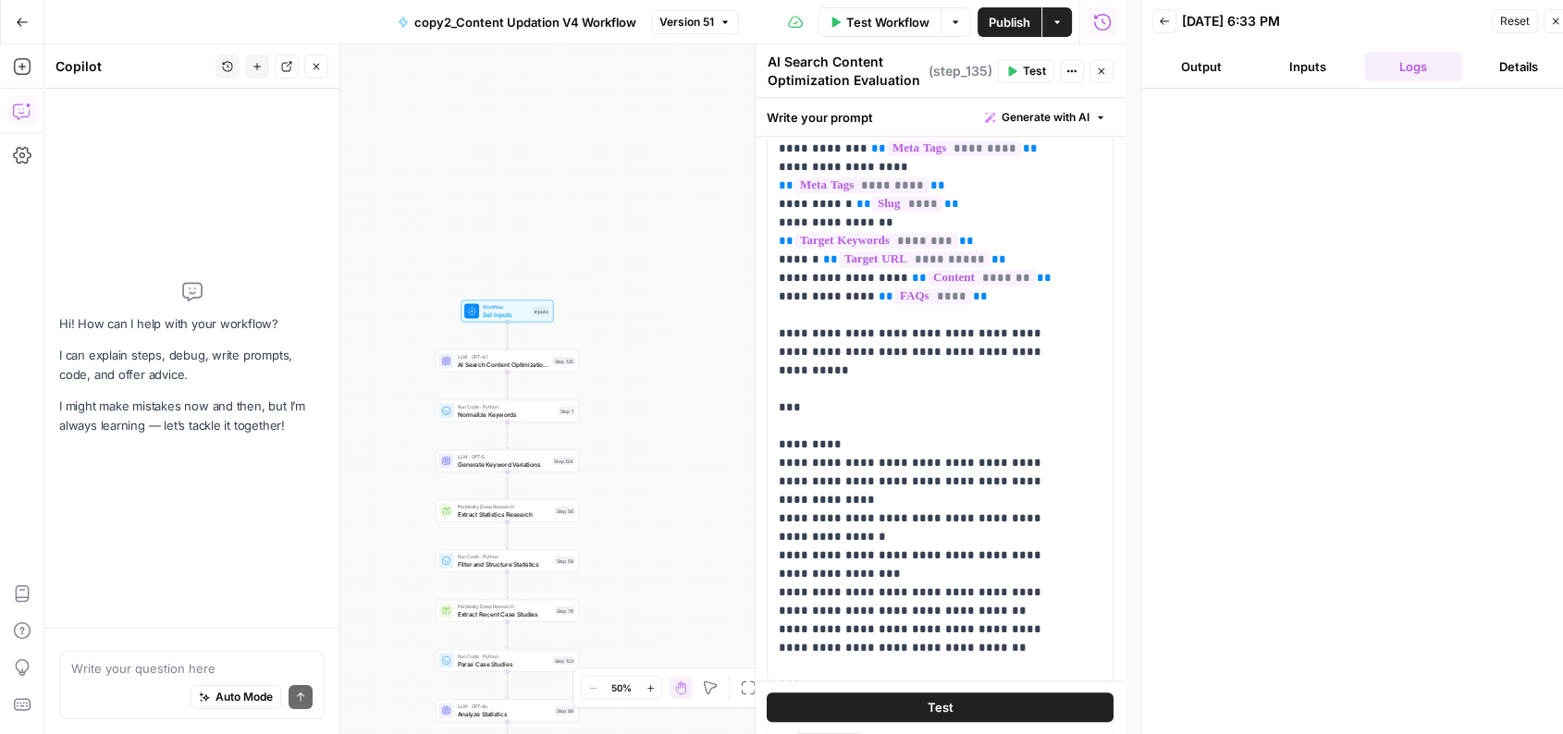
click at [148, 680] on div "Auto Mode Send" at bounding box center [191, 698] width 241 height 41
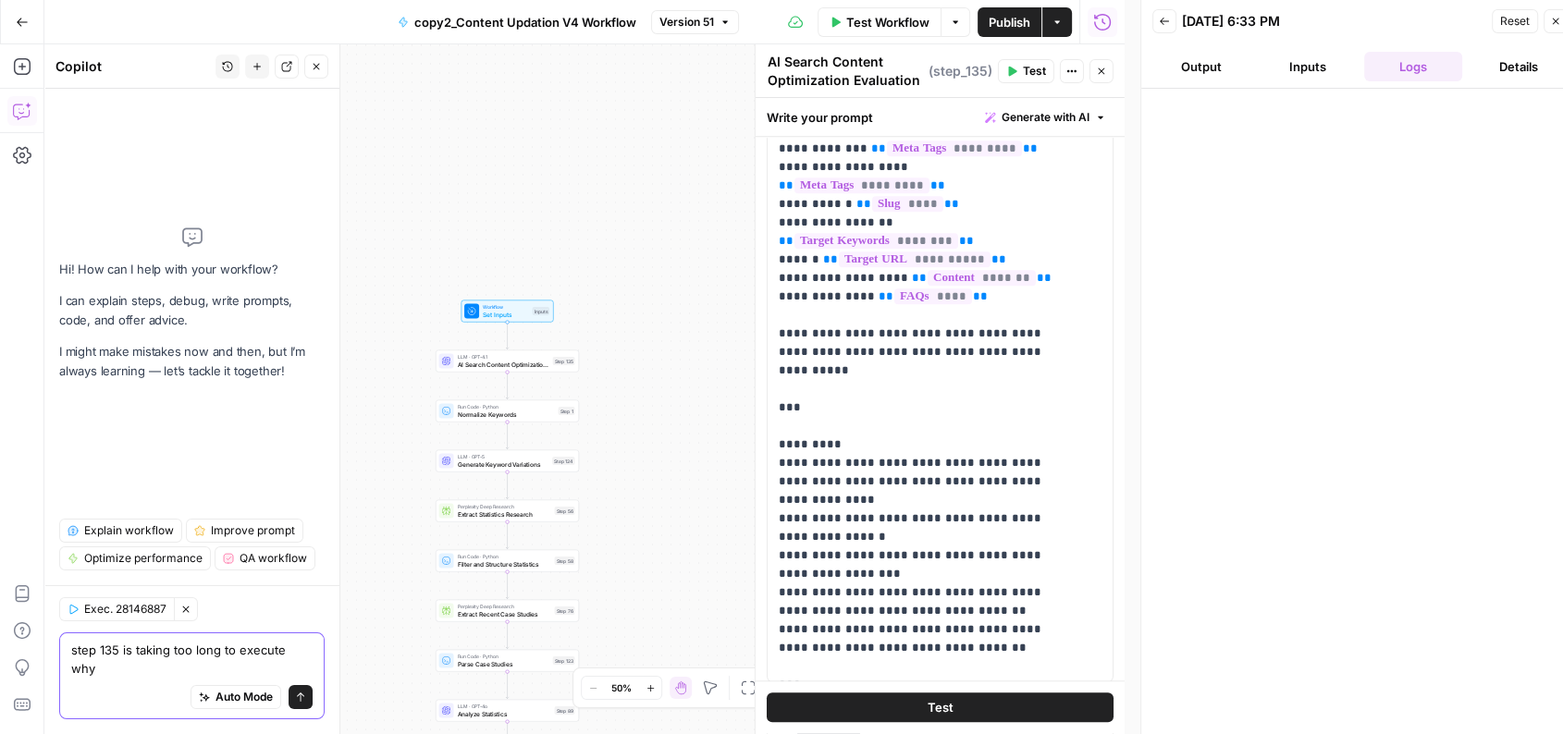
type textarea "step 135 is taking too long to execute why?"
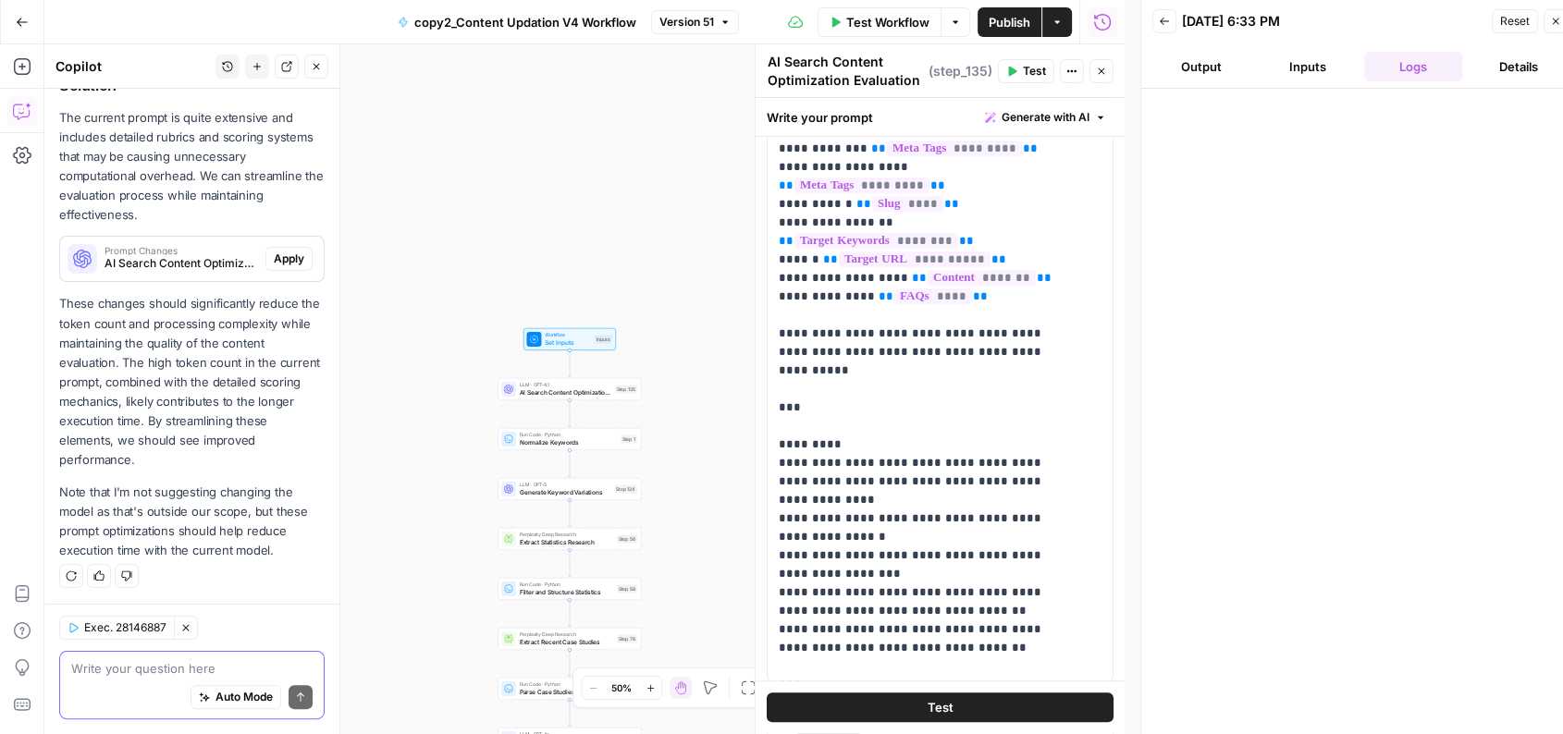
scroll to position [288, 0]
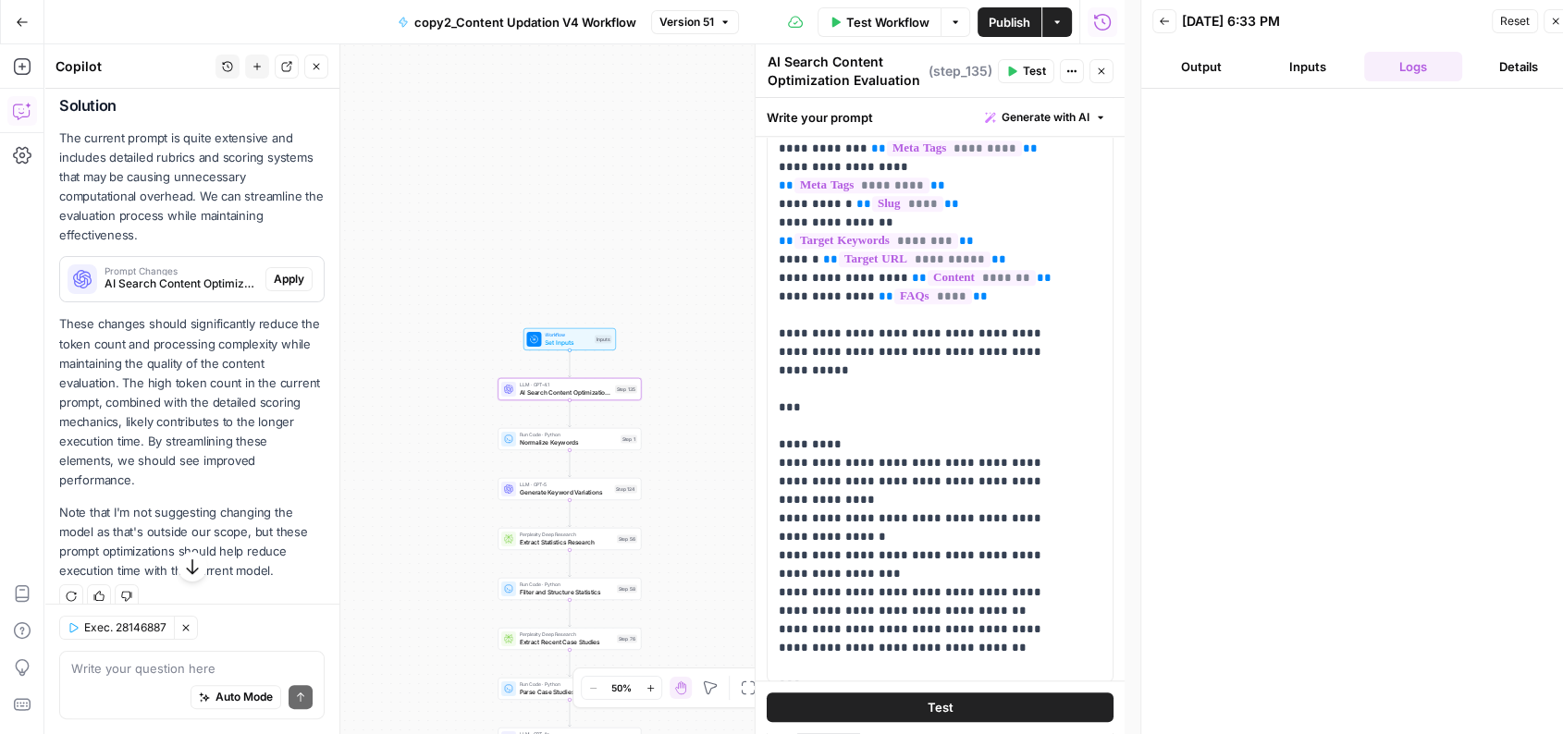
click at [265, 268] on button "Apply" at bounding box center [288, 279] width 47 height 24
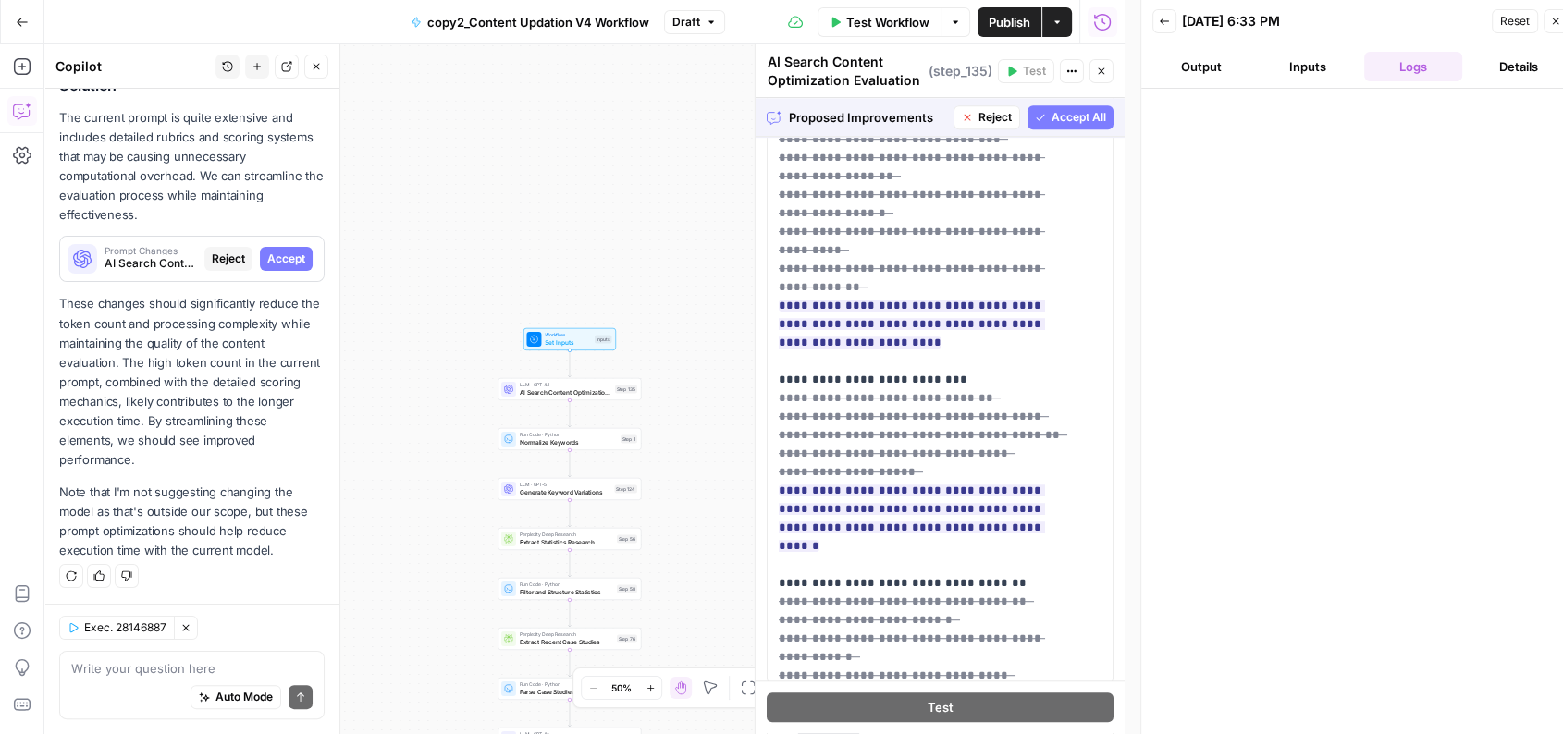
scroll to position [2729, 0]
click at [1052, 115] on span "Accept All" at bounding box center [1079, 117] width 55 height 17
type input "***"
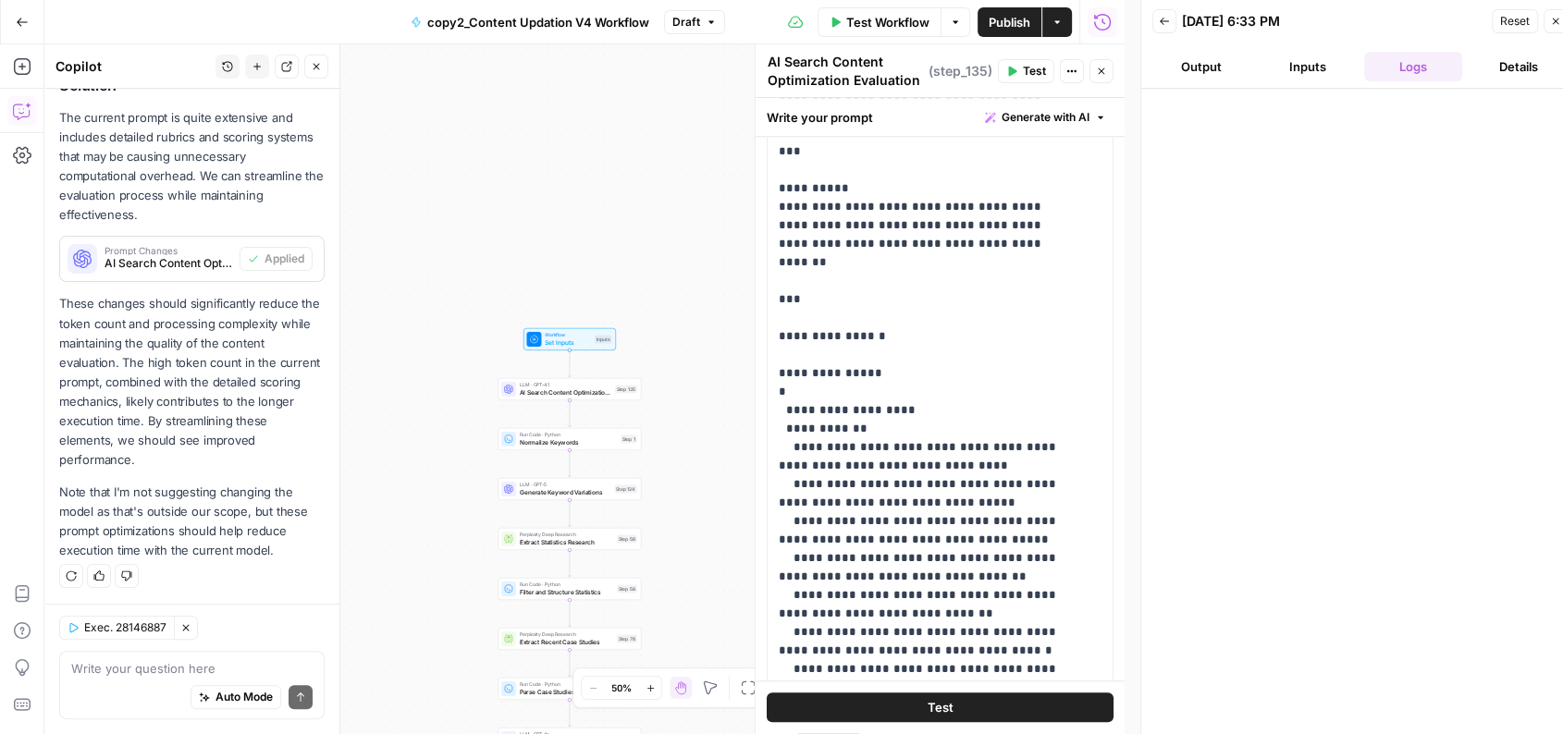
scroll to position [2258, 0]
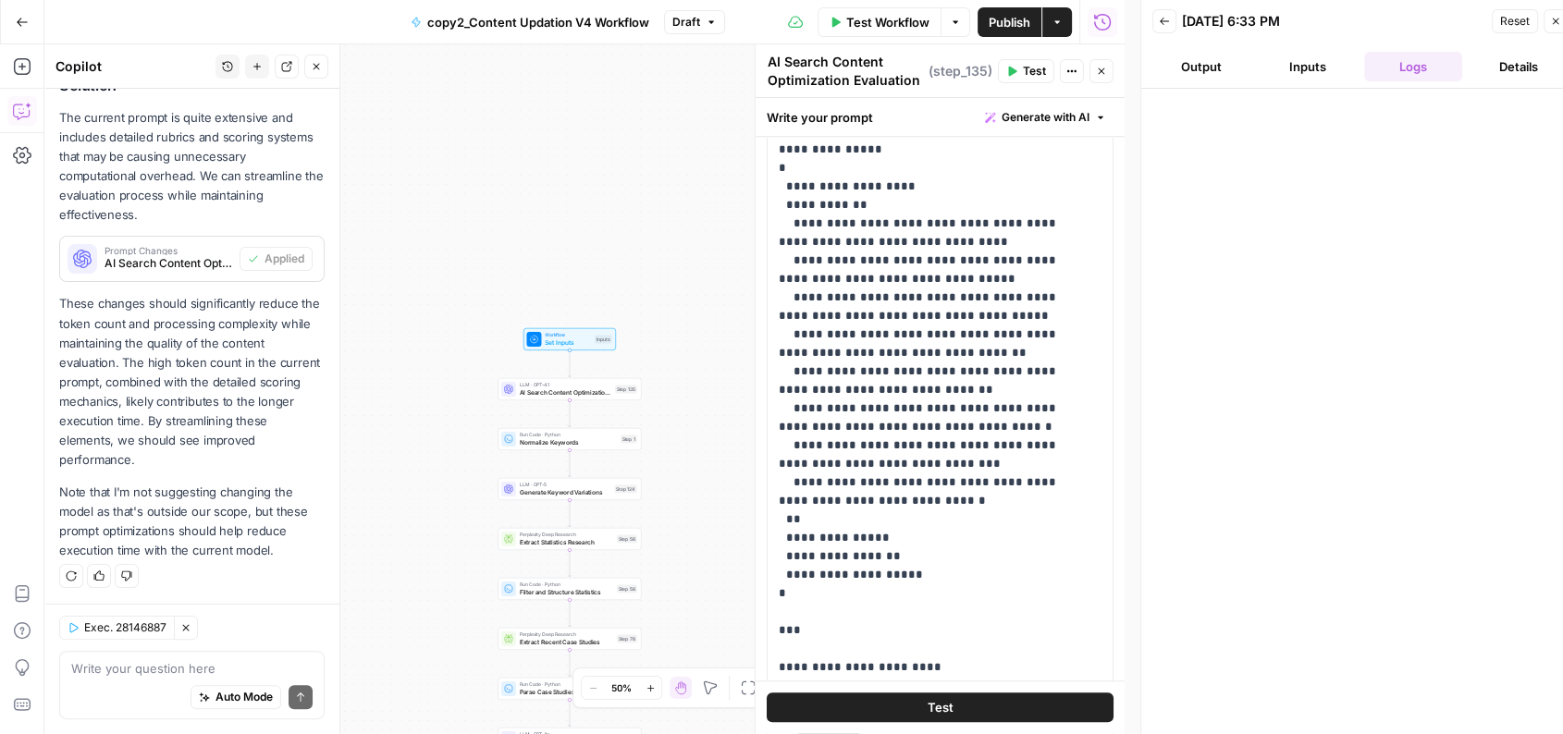
click at [1027, 75] on span "Test" at bounding box center [1034, 71] width 23 height 17
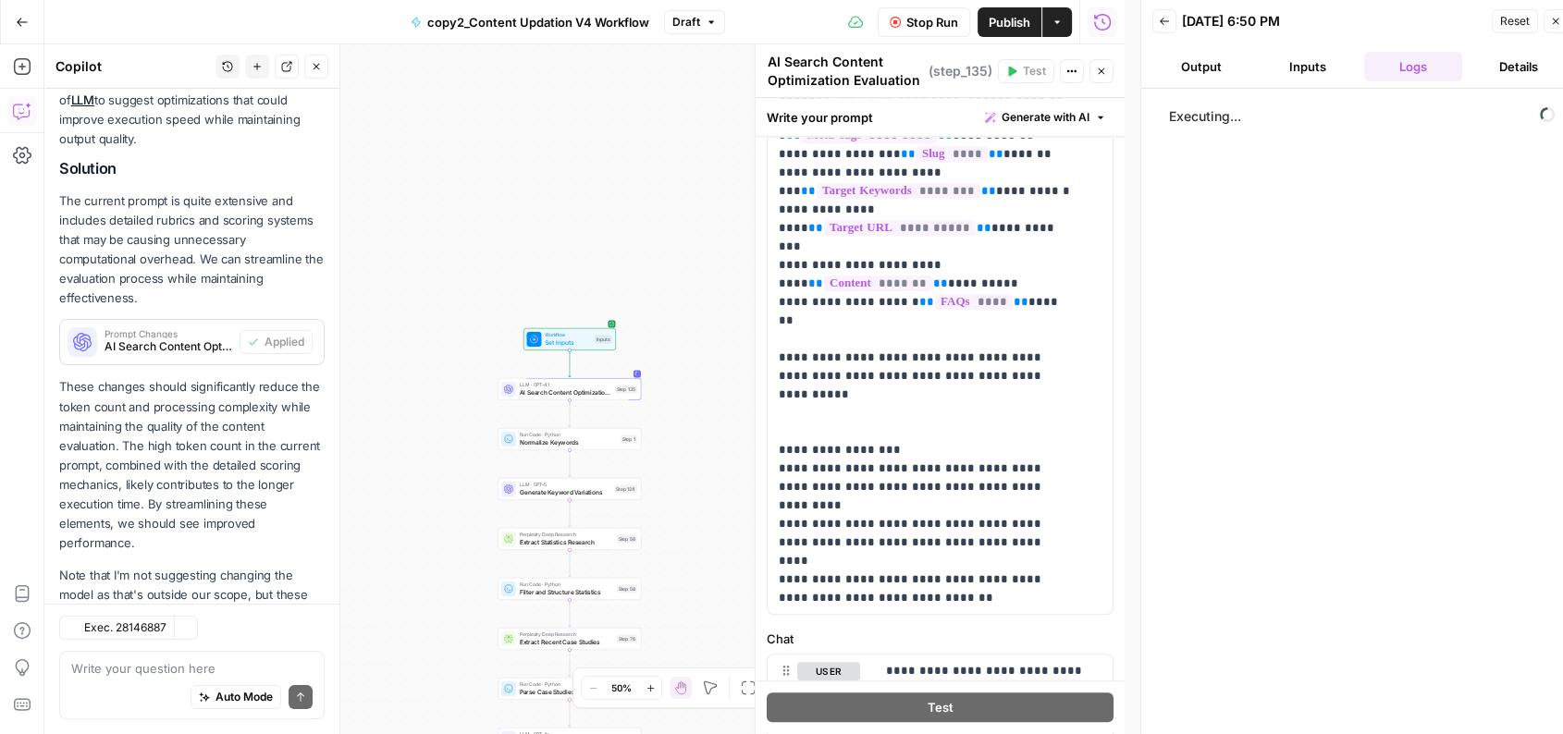
scroll to position [338, 0]
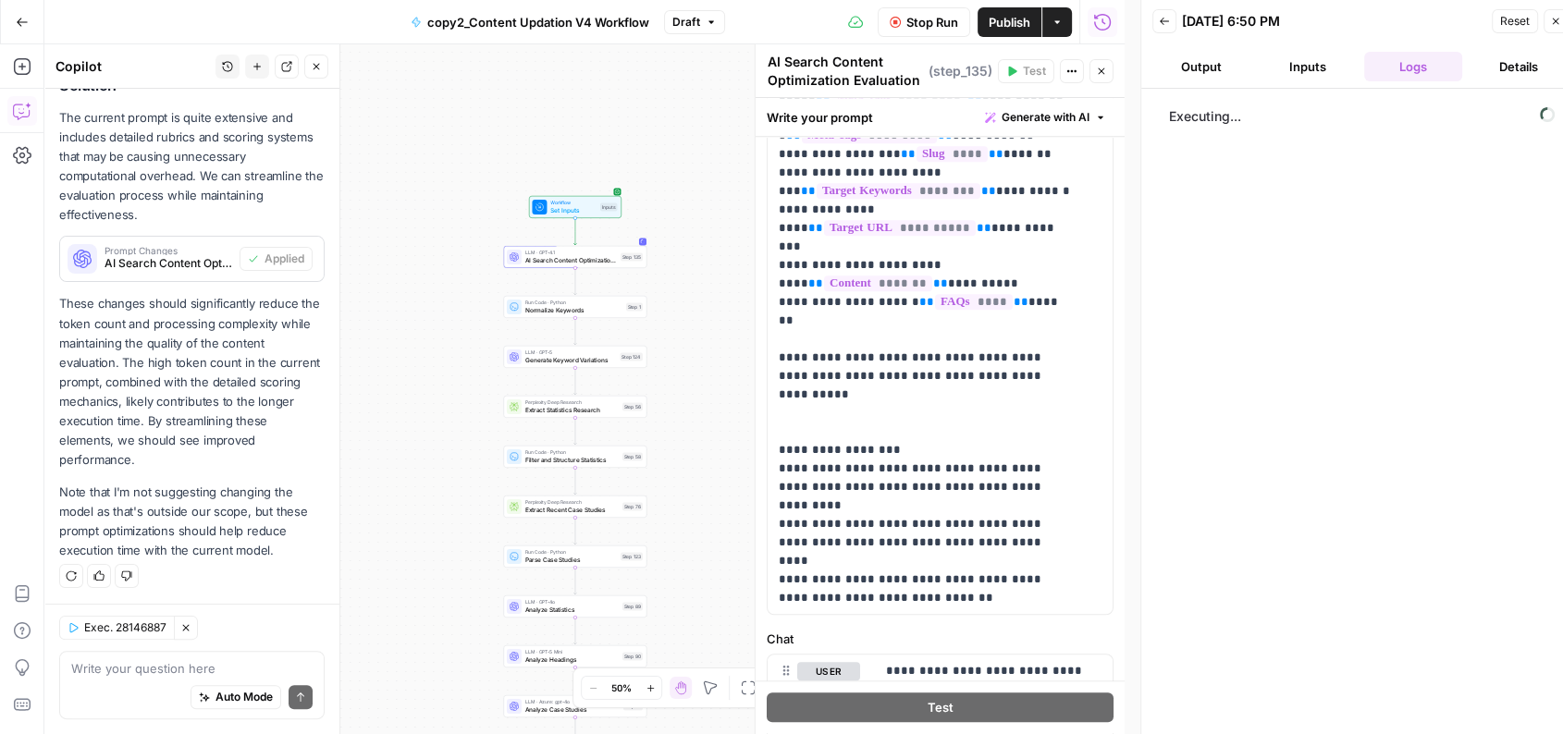
drag, startPoint x: 697, startPoint y: 367, endPoint x: 703, endPoint y: 210, distance: 157.3
click at [703, 210] on div "Workflow Set Inputs Inputs LLM · GPT-4.1 AI Search Content Optimization Evaluat…" at bounding box center [584, 389] width 1080 height 690
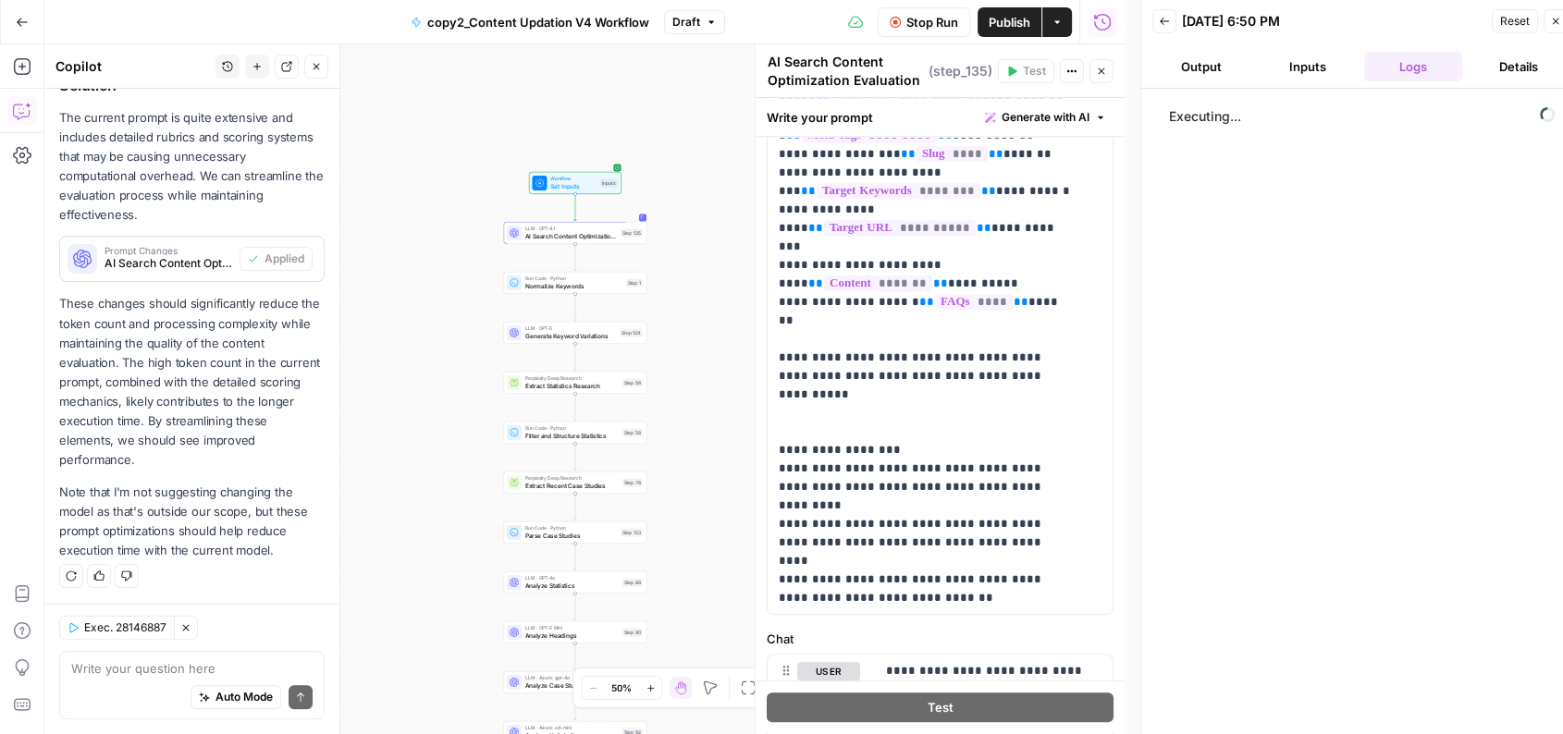
scroll to position [0, 0]
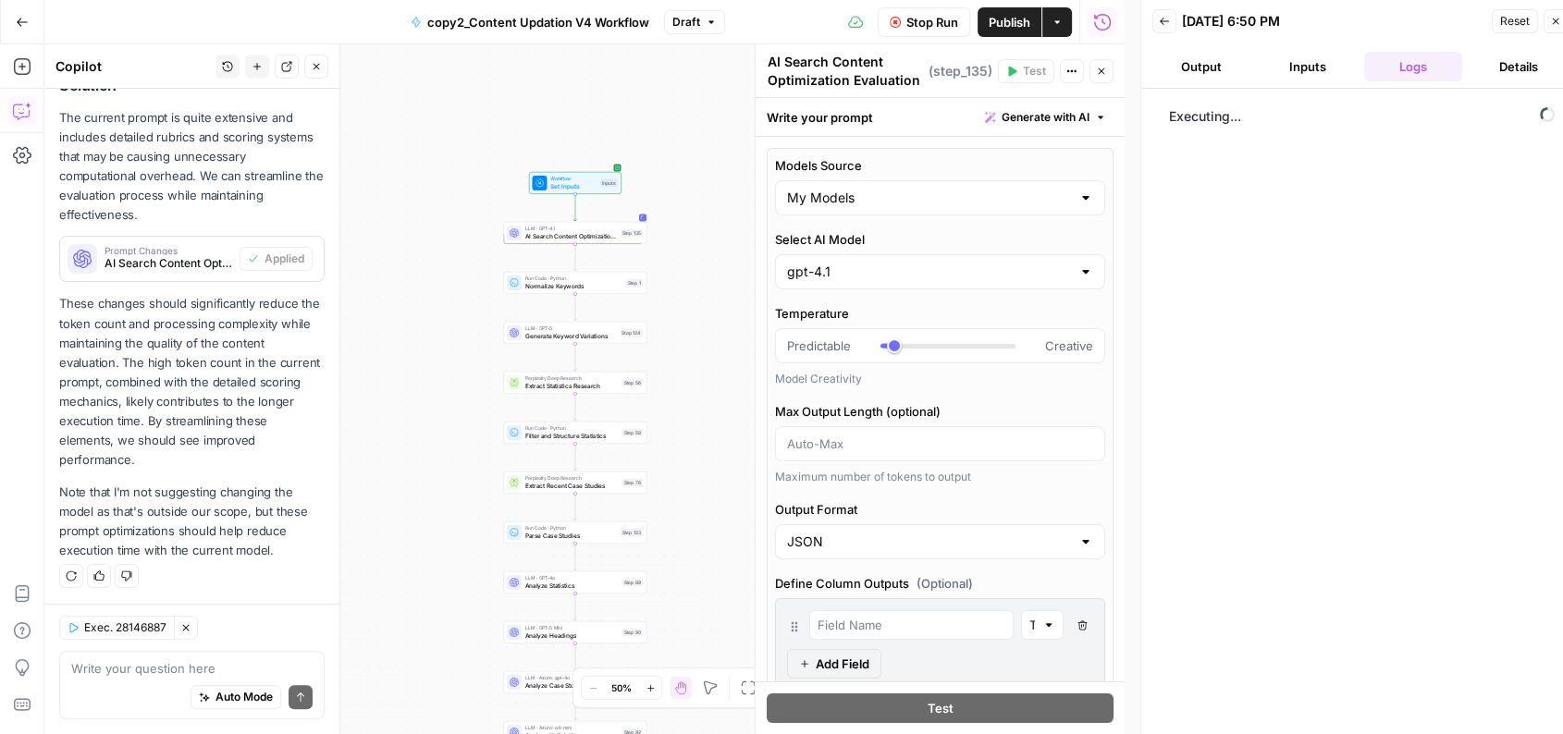
click at [922, 16] on span "Stop Run" at bounding box center [932, 22] width 52 height 18
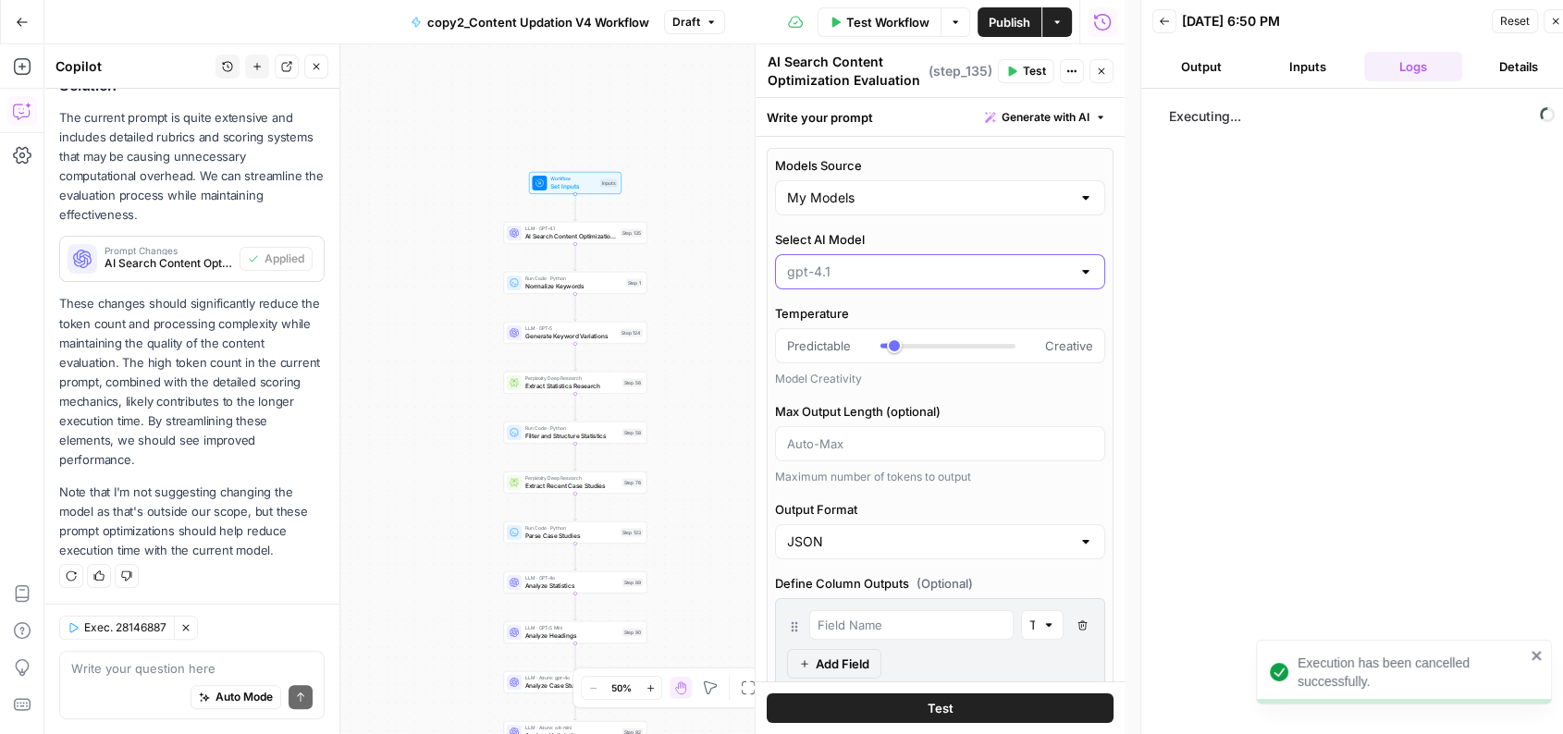
click at [880, 274] on input "Select AI Model" at bounding box center [929, 272] width 284 height 18
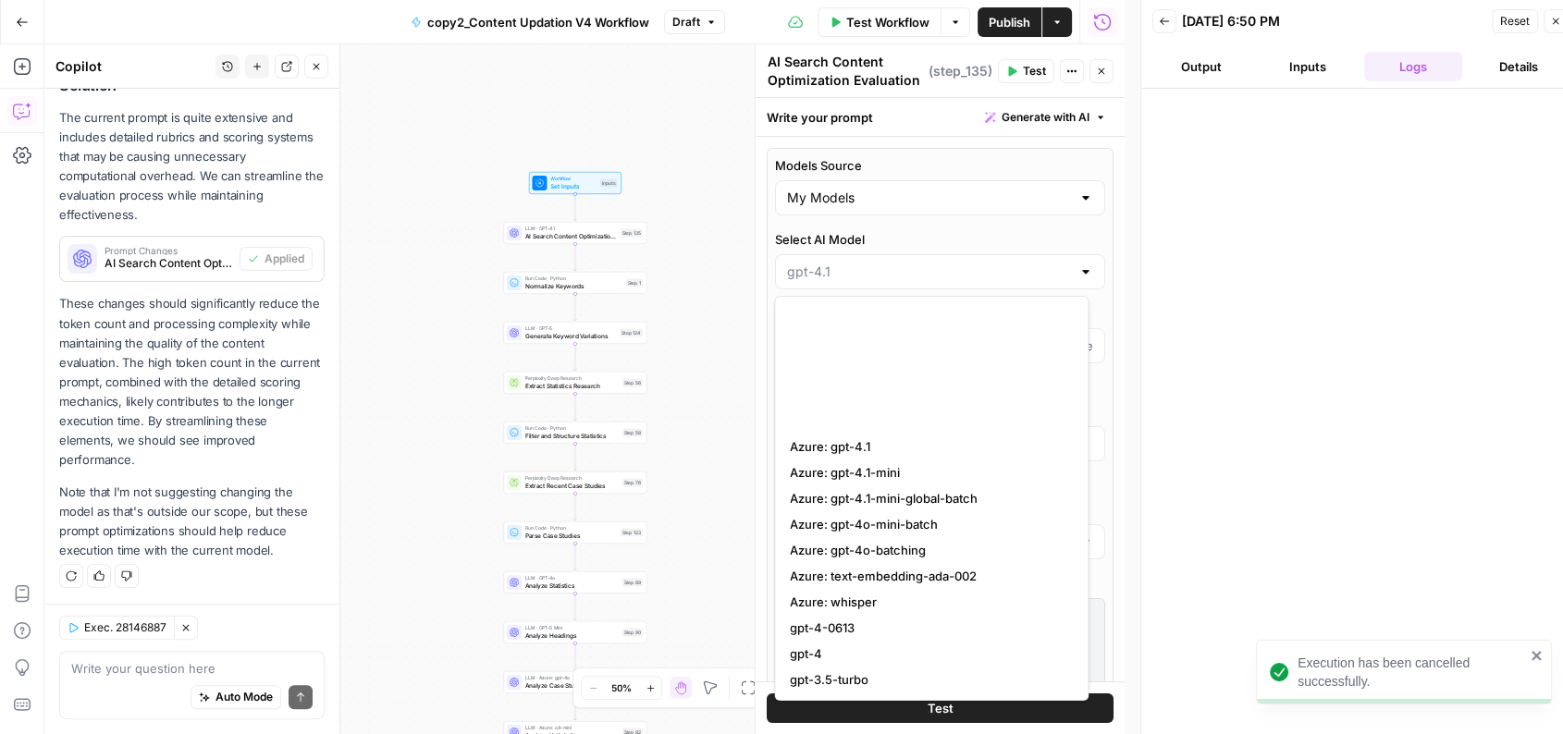
scroll to position [263, 0]
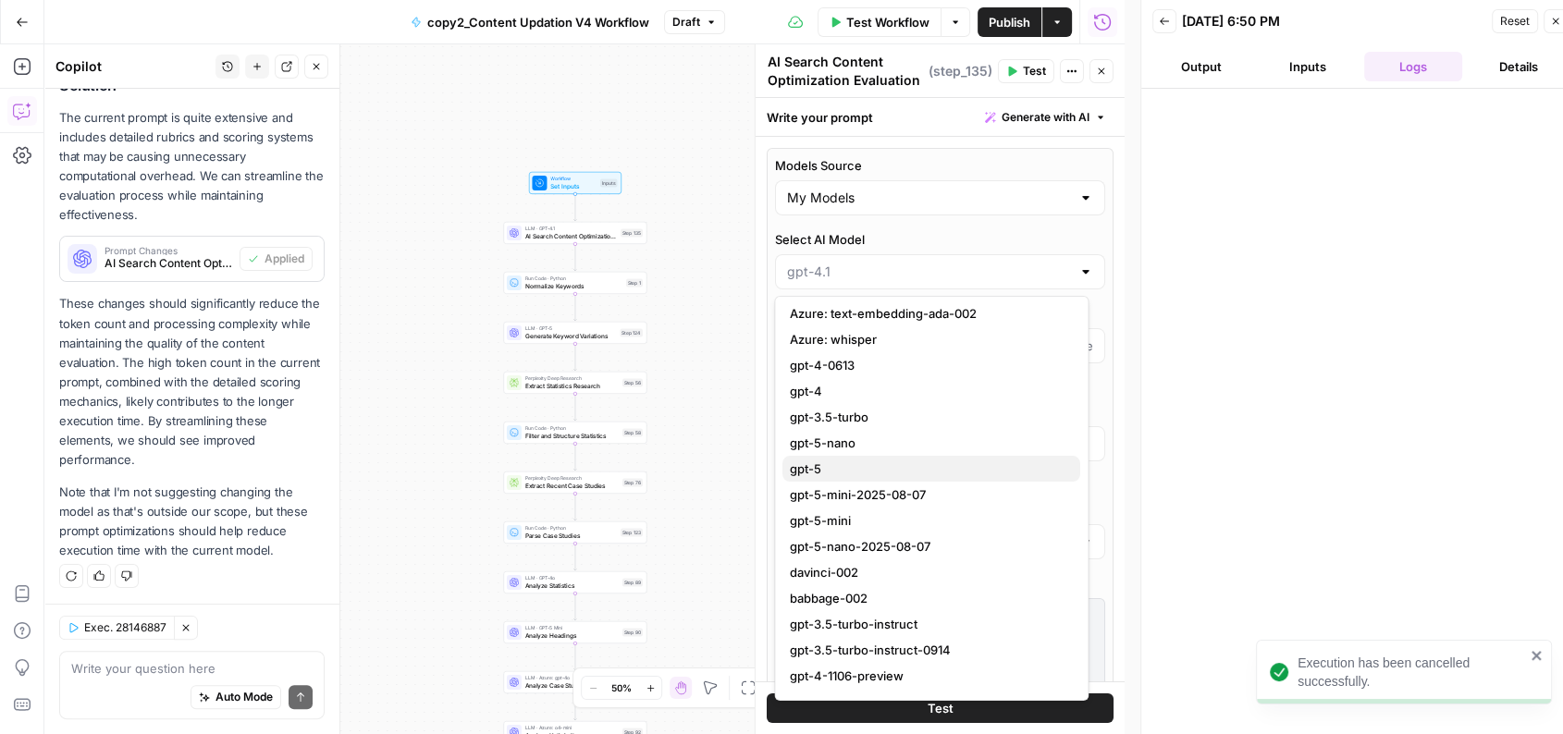
click at [858, 475] on span "gpt-5" at bounding box center [928, 469] width 276 height 18
type input "gpt-5"
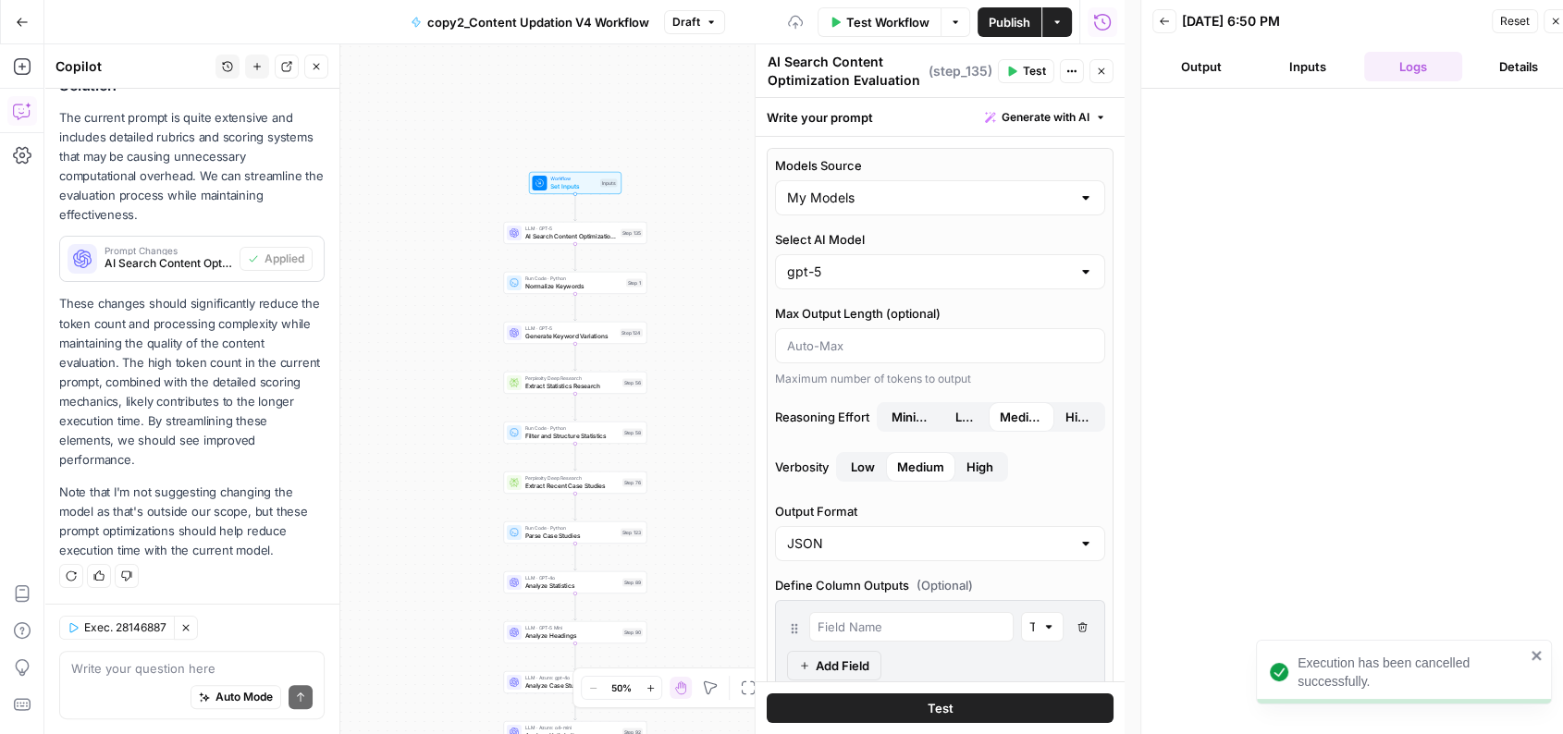
click at [892, 720] on button "Test" at bounding box center [940, 709] width 347 height 30
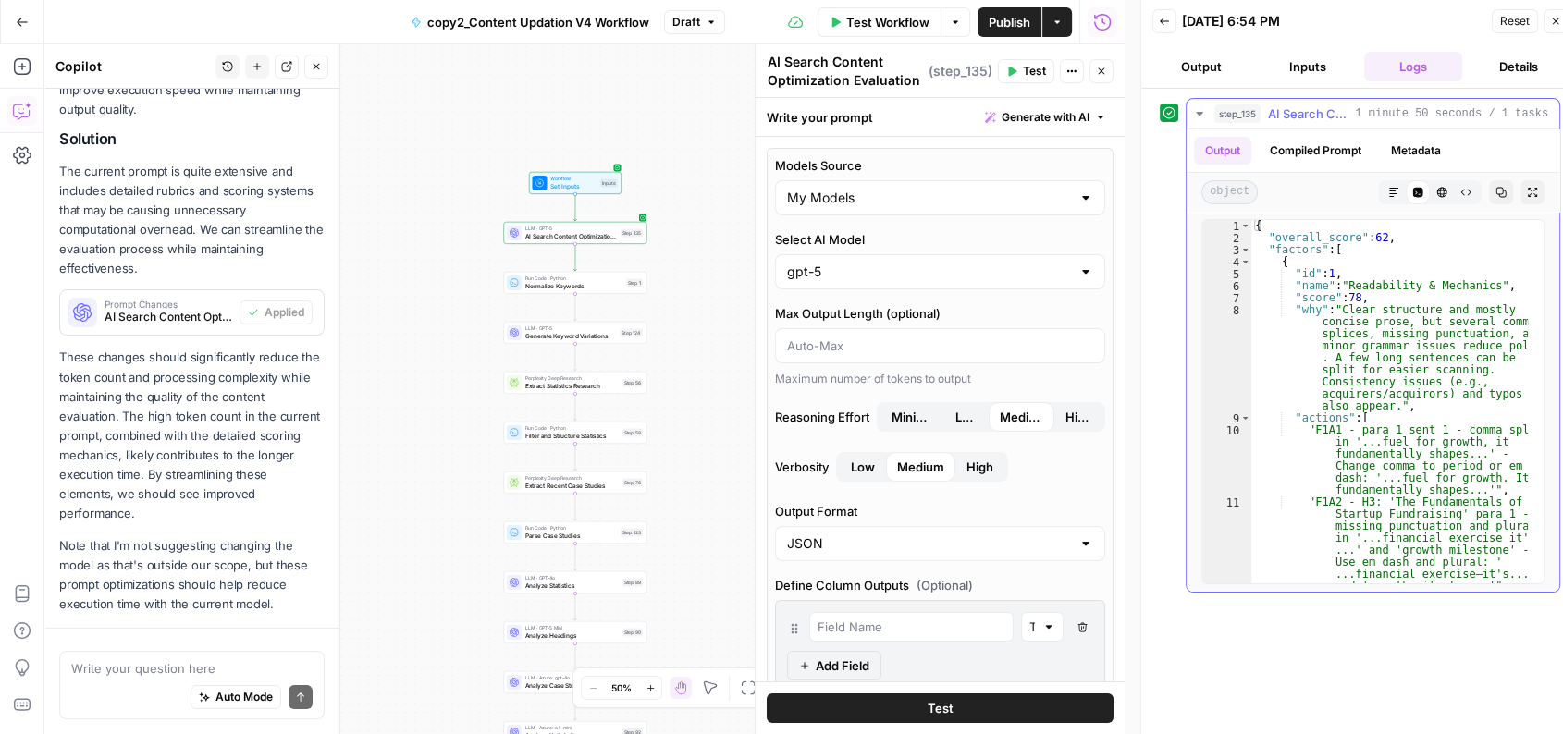
scroll to position [338, 0]
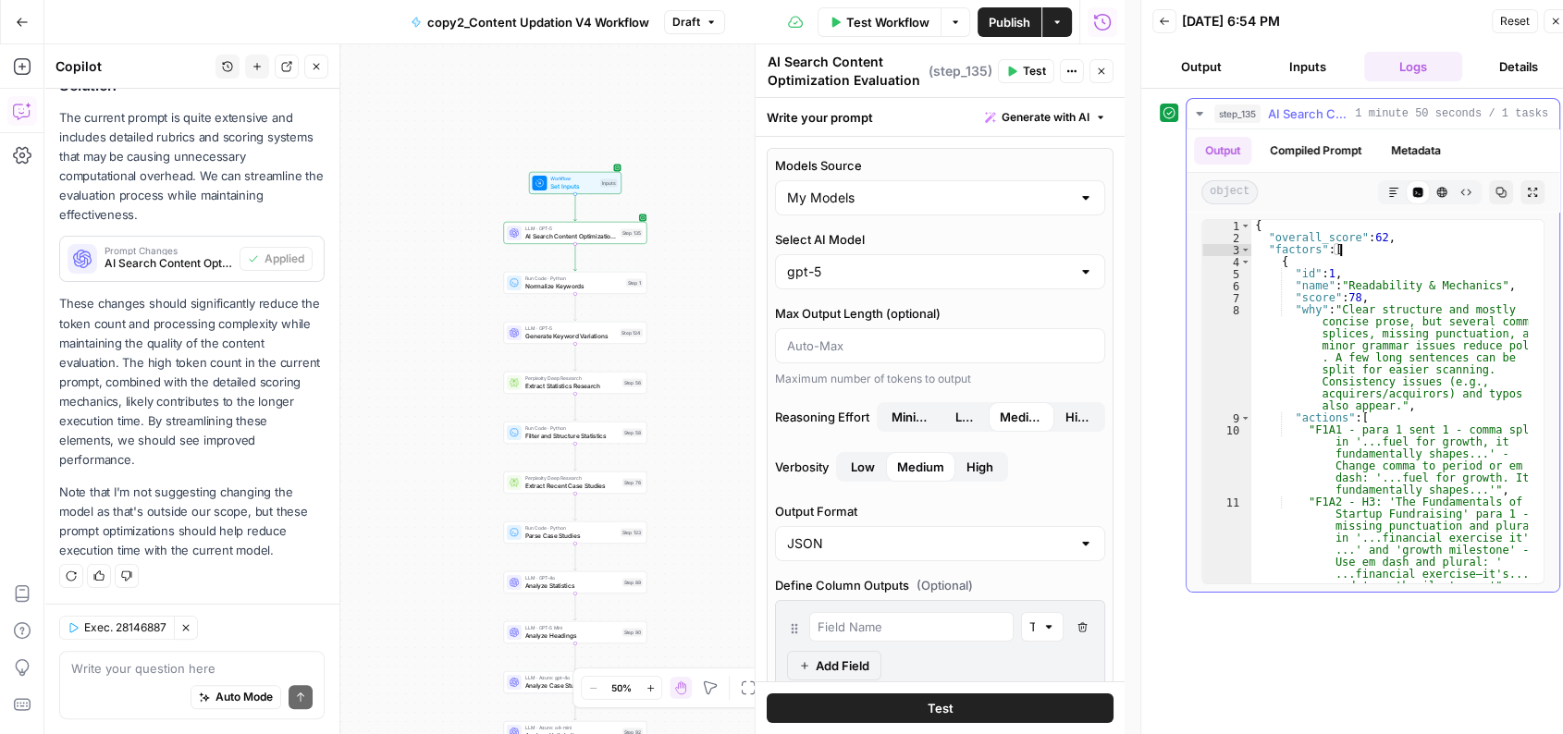
click at [1380, 244] on div "{ "overall_score" : 62 , "factors" : [ { "id" : 1 , "name" : "Readability & Mec…" at bounding box center [1389, 444] width 277 height 448
drag, startPoint x: 1347, startPoint y: 290, endPoint x: 1395, endPoint y: 285, distance: 48.4
click at [1395, 285] on div "{ "overall_score" : 62 , "factors" : [ { "id" : 1 , "name" : "Readability & Mec…" at bounding box center [1389, 444] width 277 height 448
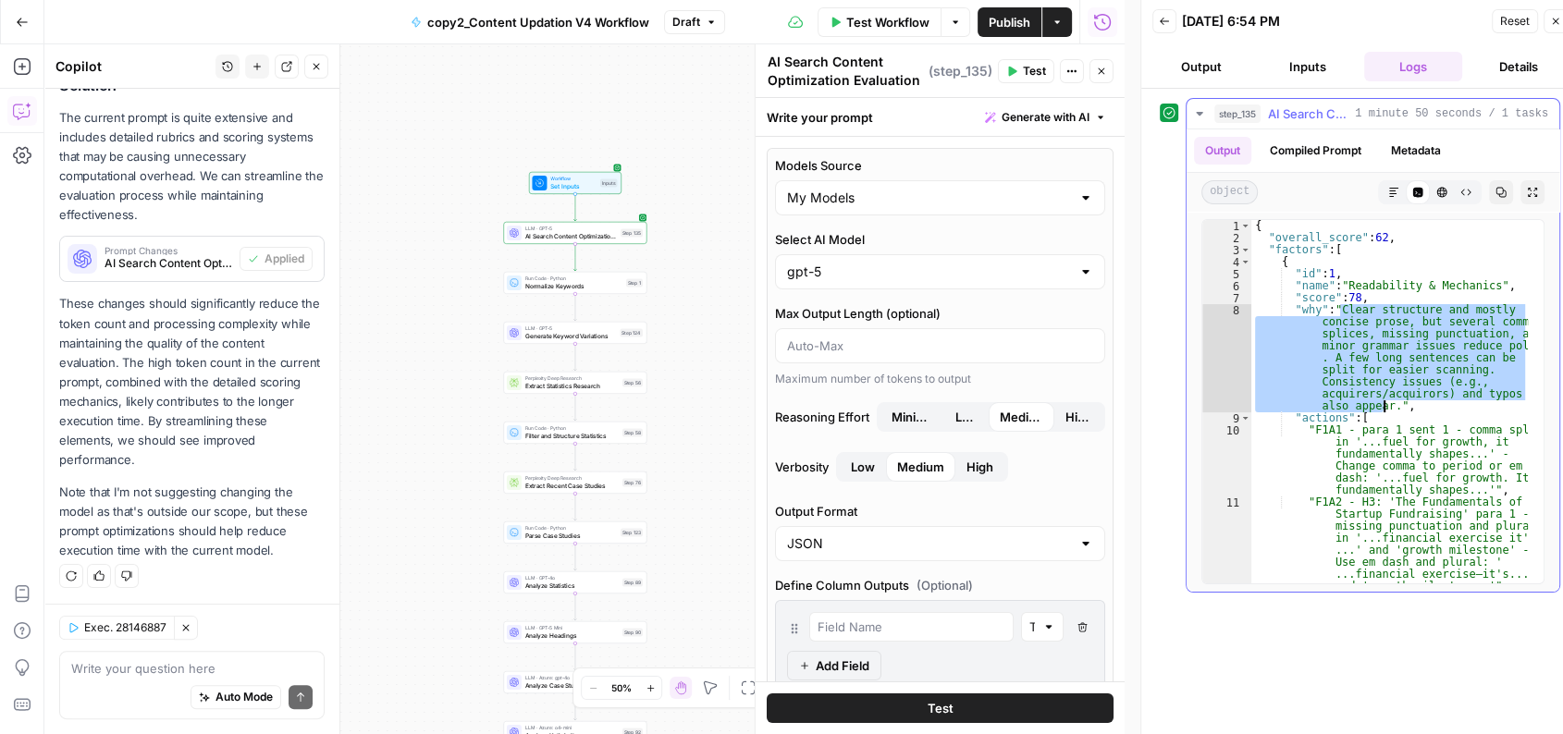
drag, startPoint x: 1339, startPoint y: 314, endPoint x: 1384, endPoint y: 407, distance: 103.4
click at [1384, 407] on div "{ "overall_score" : 62 , "factors" : [ { "id" : 1 , "name" : "Readability & Mec…" at bounding box center [1389, 444] width 277 height 448
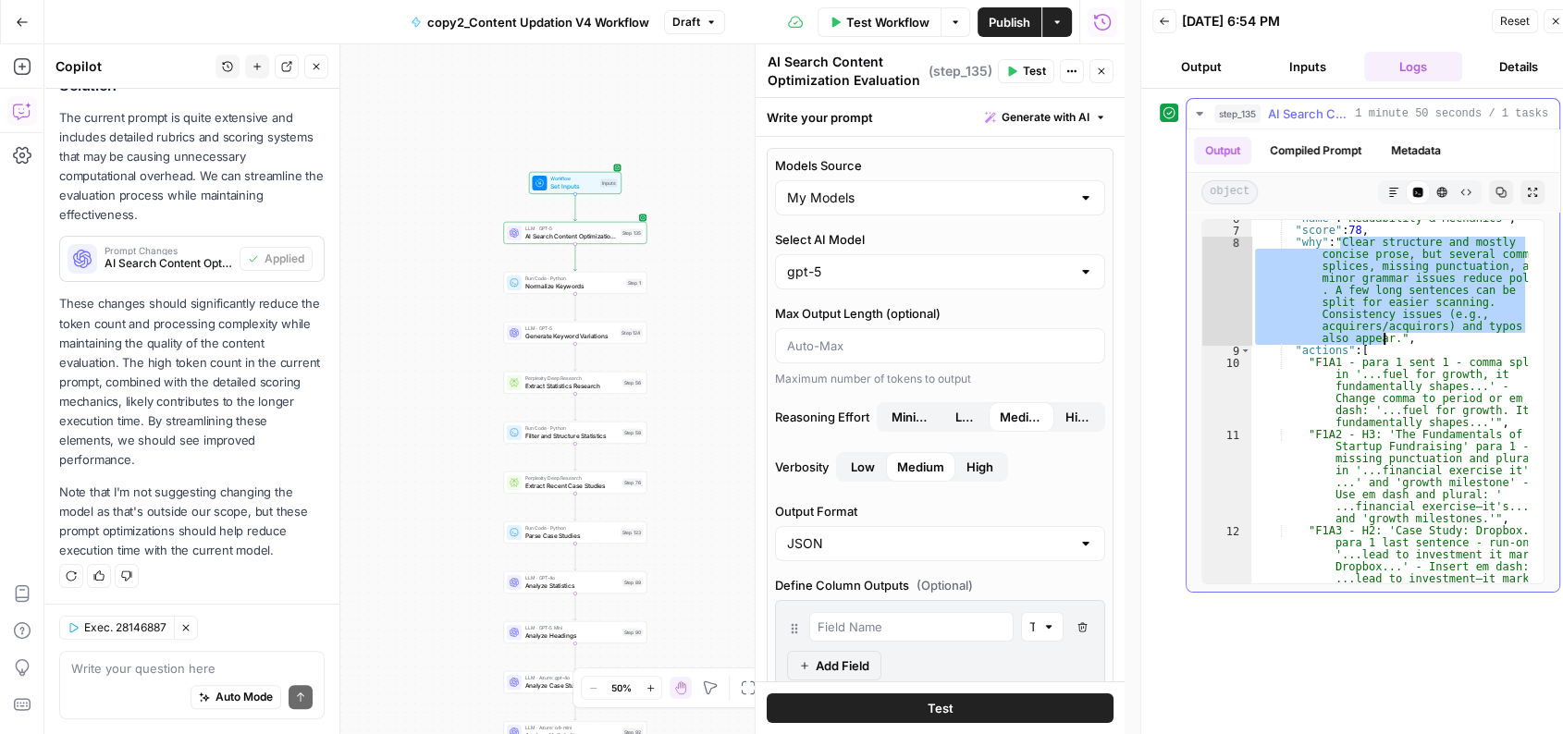
scroll to position [92, 0]
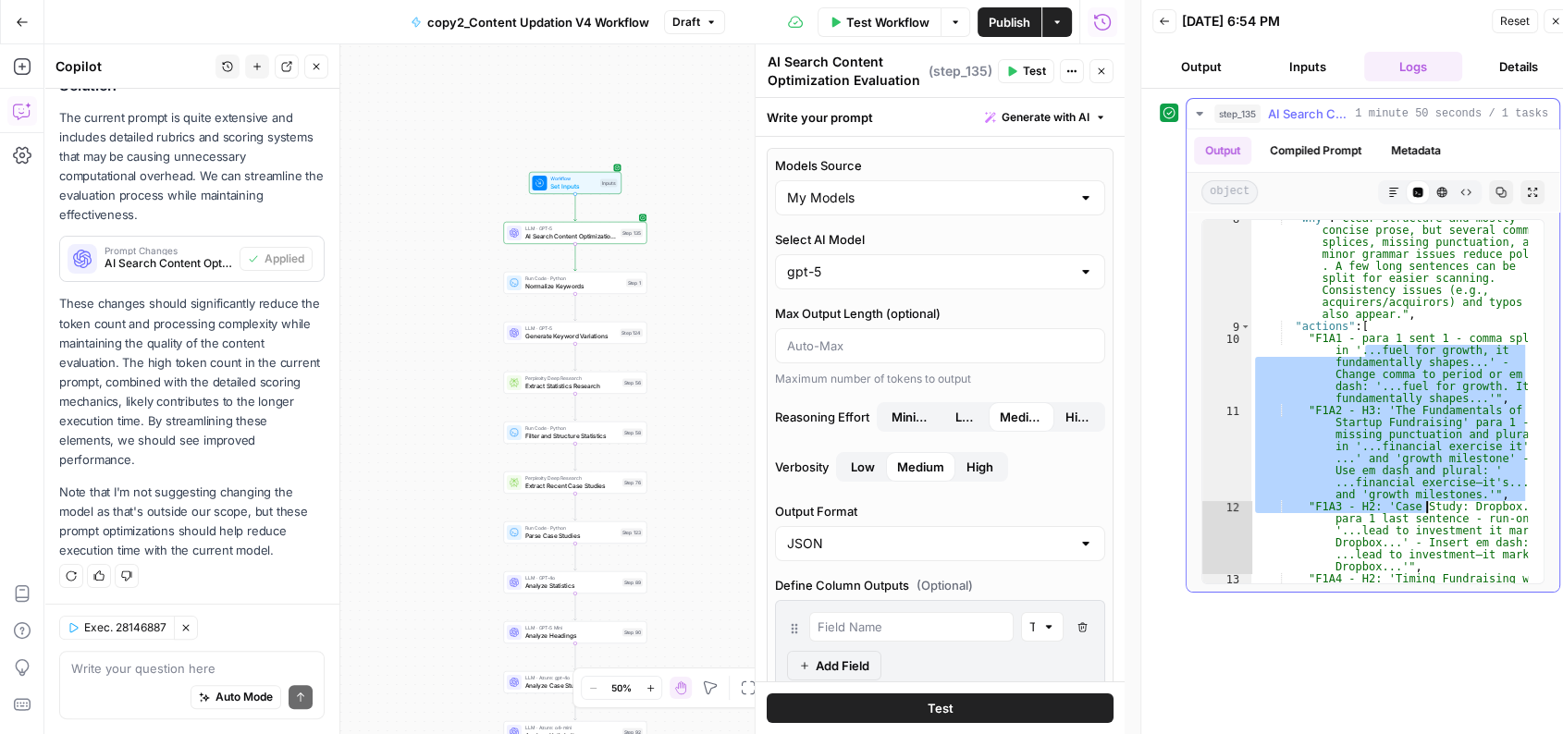
drag, startPoint x: 1362, startPoint y: 348, endPoint x: 1430, endPoint y: 523, distance: 188.3
click at [1430, 523] on div ""why" : "Clear structure and mostly concise prose, but several comma splices, m…" at bounding box center [1389, 485] width 277 height 544
type textarea "**********"
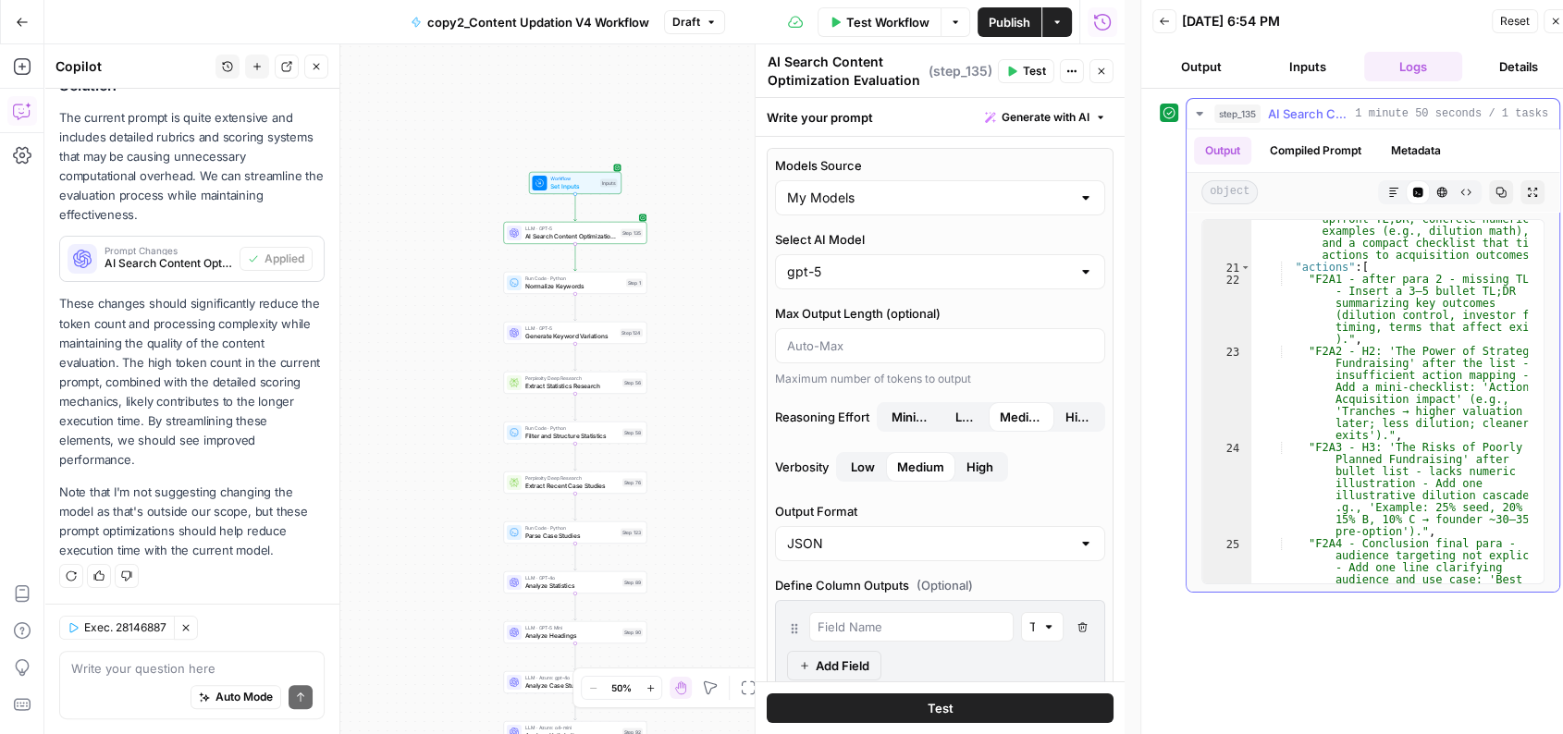
scroll to position [632, 0]
click at [967, 270] on input "Select AI Model" at bounding box center [929, 272] width 284 height 18
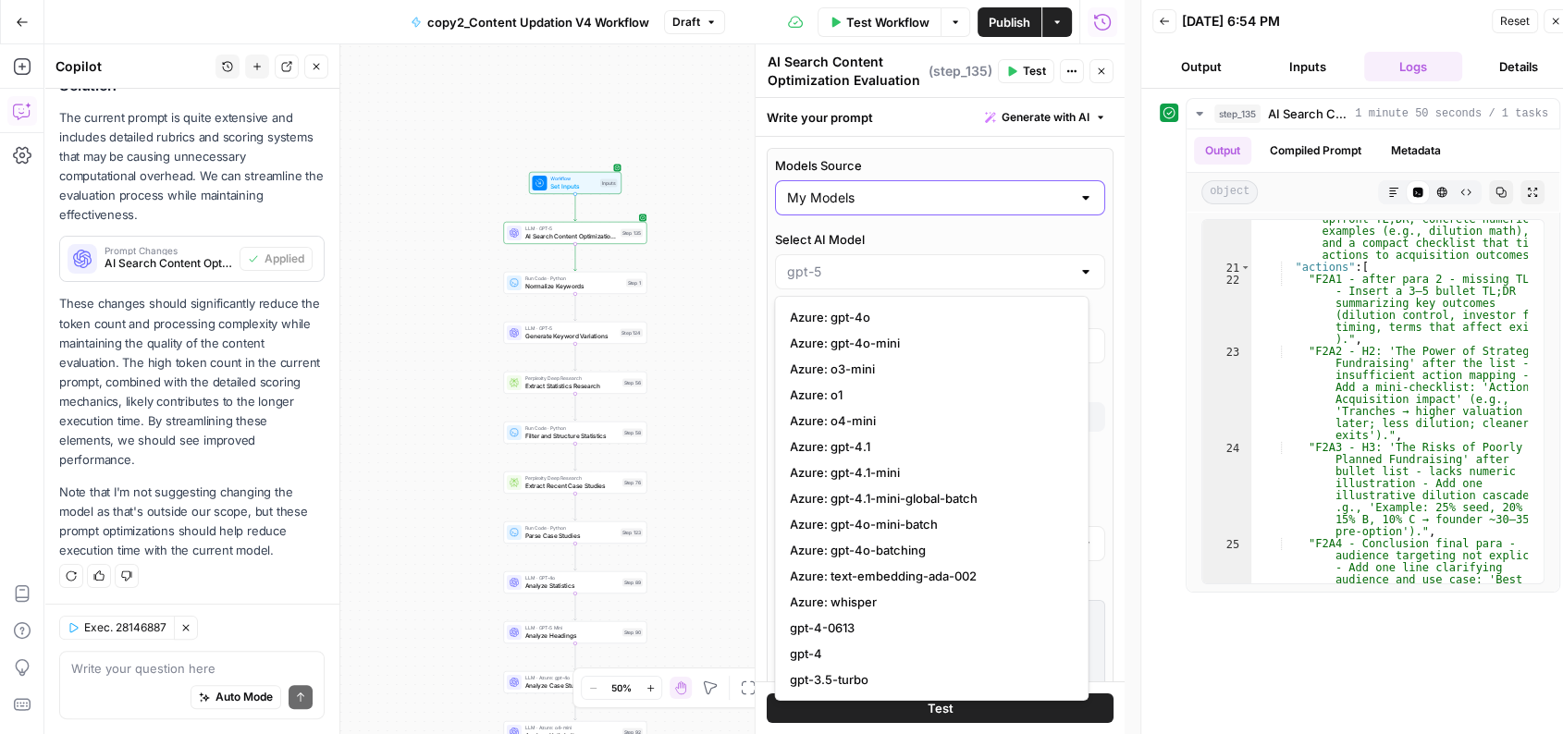
type input "gpt-5"
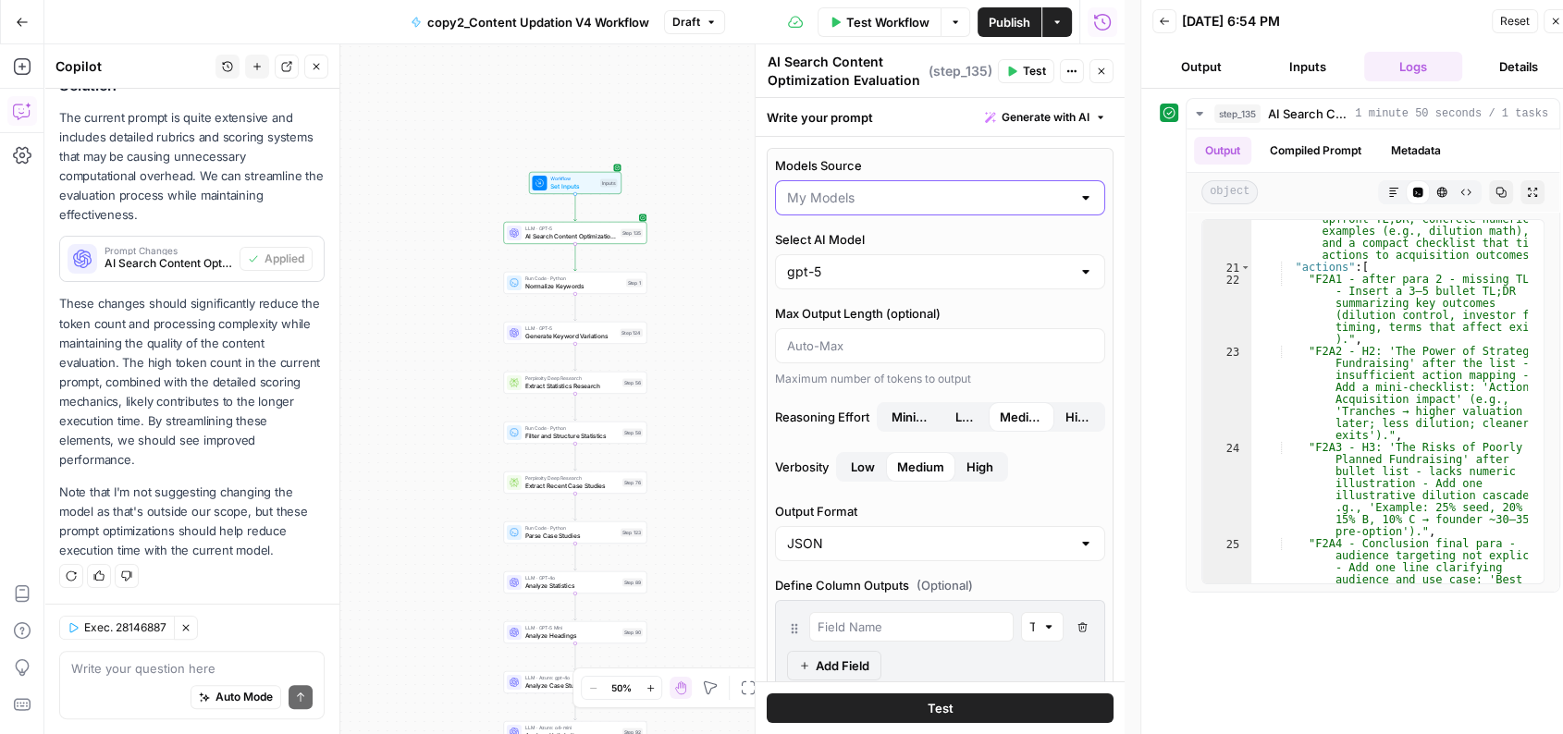
click at [892, 189] on input "Models Source" at bounding box center [929, 198] width 284 height 18
click at [876, 234] on span "AirOps Models" at bounding box center [928, 243] width 276 height 18
type input "AirOps Models"
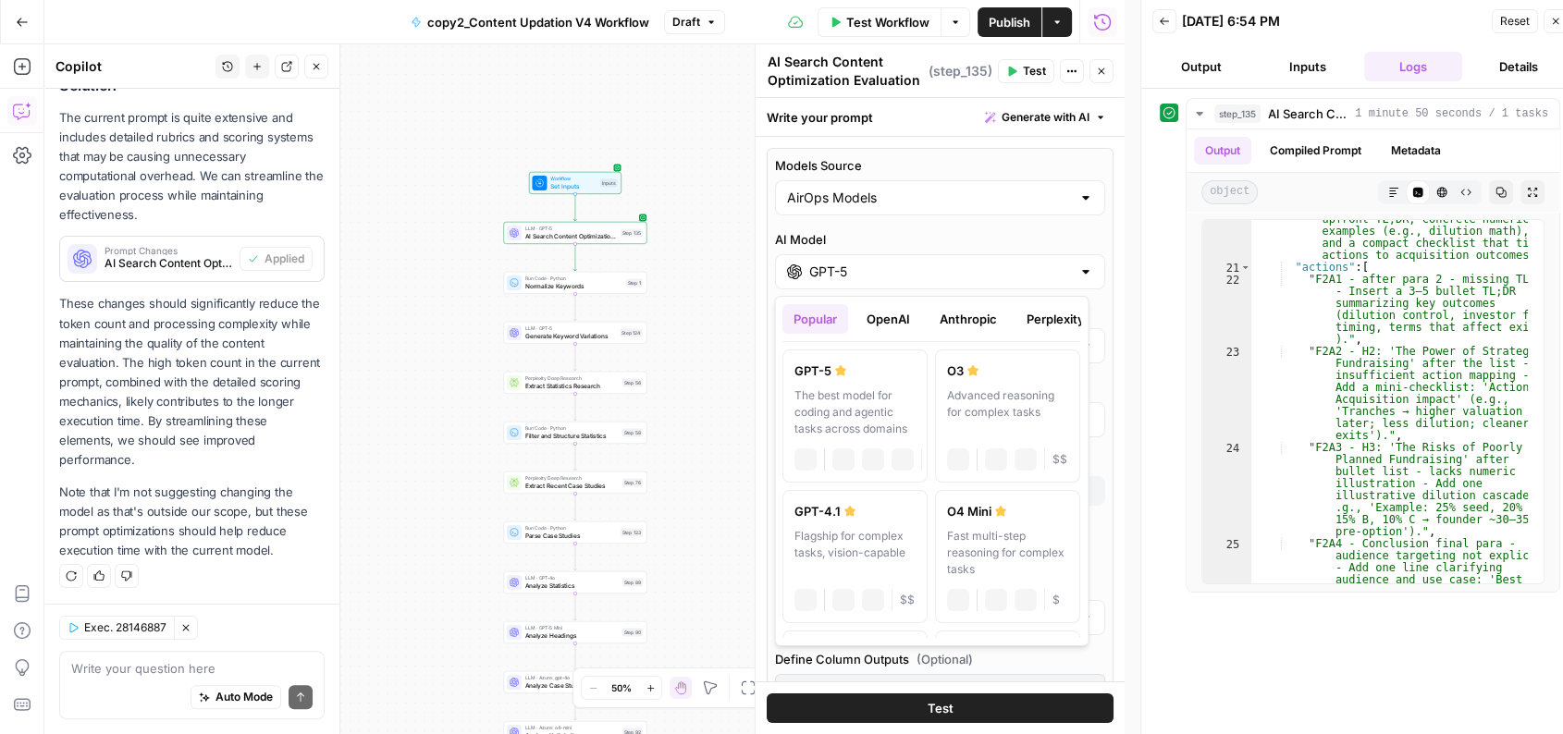
click at [855, 271] on input "GPT-5" at bounding box center [940, 272] width 262 height 18
click at [974, 414] on div "Advanced reasoning for complex tasks" at bounding box center [1008, 413] width 121 height 50
type input "O3"
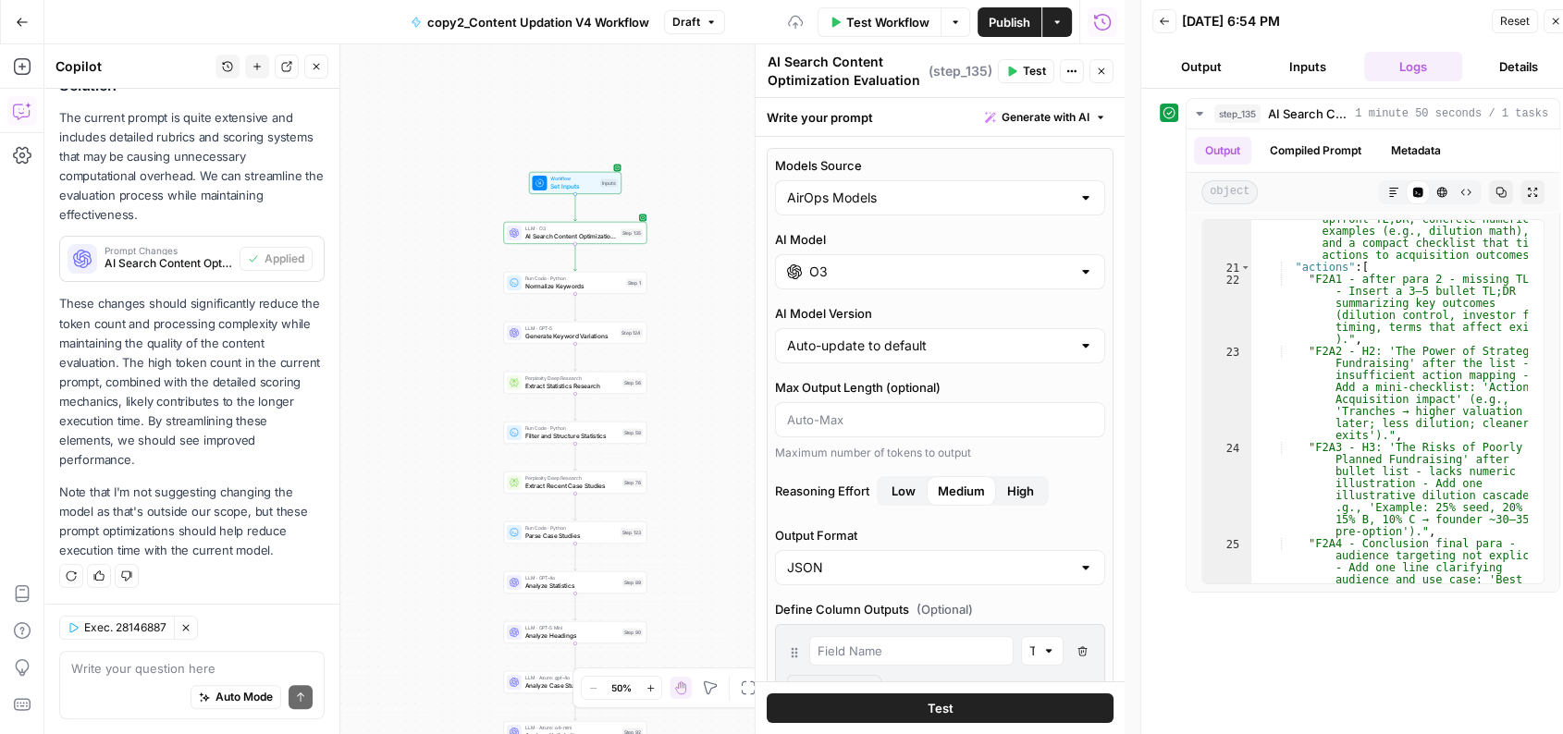
click at [854, 209] on div "AirOps Models" at bounding box center [940, 197] width 330 height 35
click at [870, 262] on span "My Models" at bounding box center [928, 269] width 276 height 18
type input "My Models"
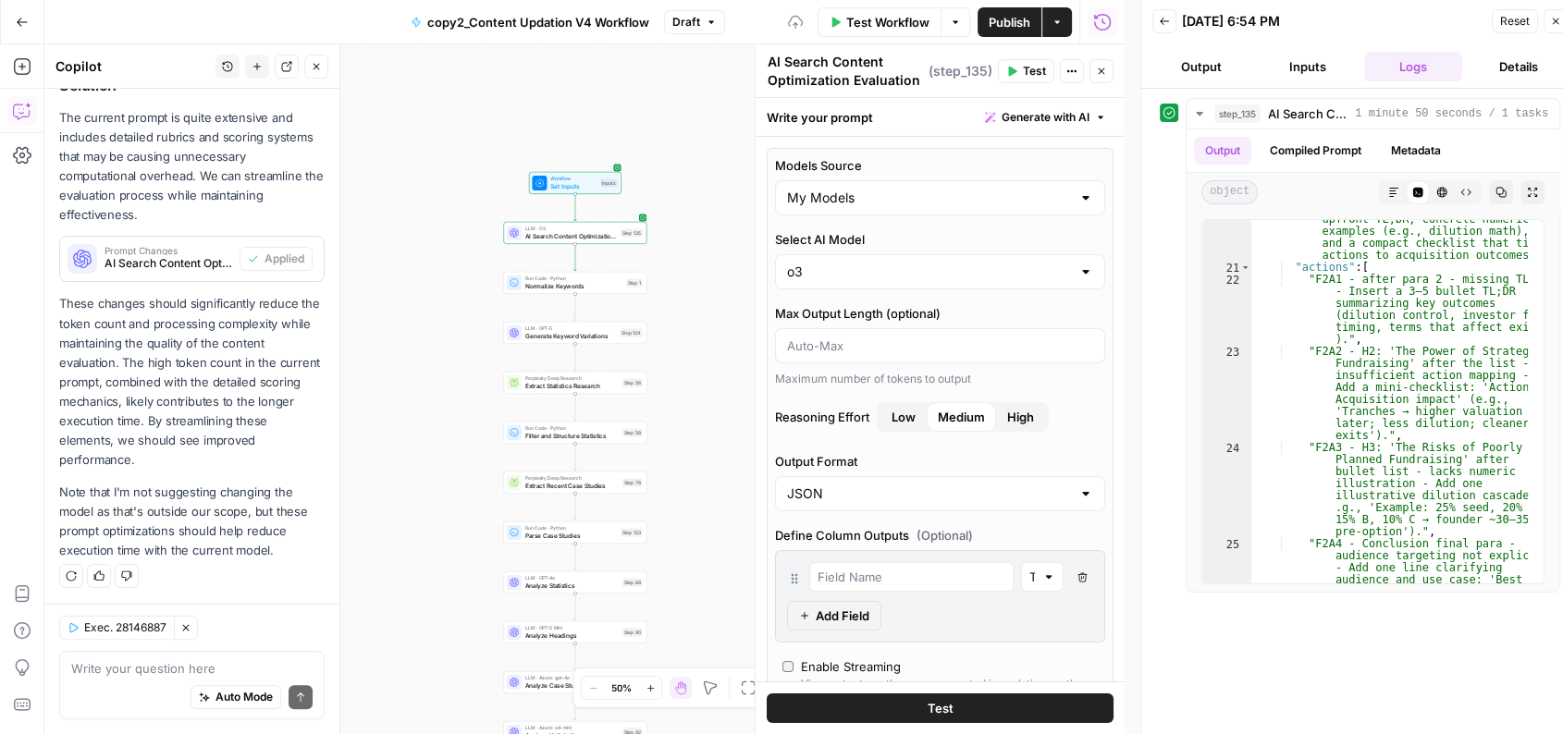
click at [1028, 68] on span "Test" at bounding box center [1034, 71] width 23 height 17
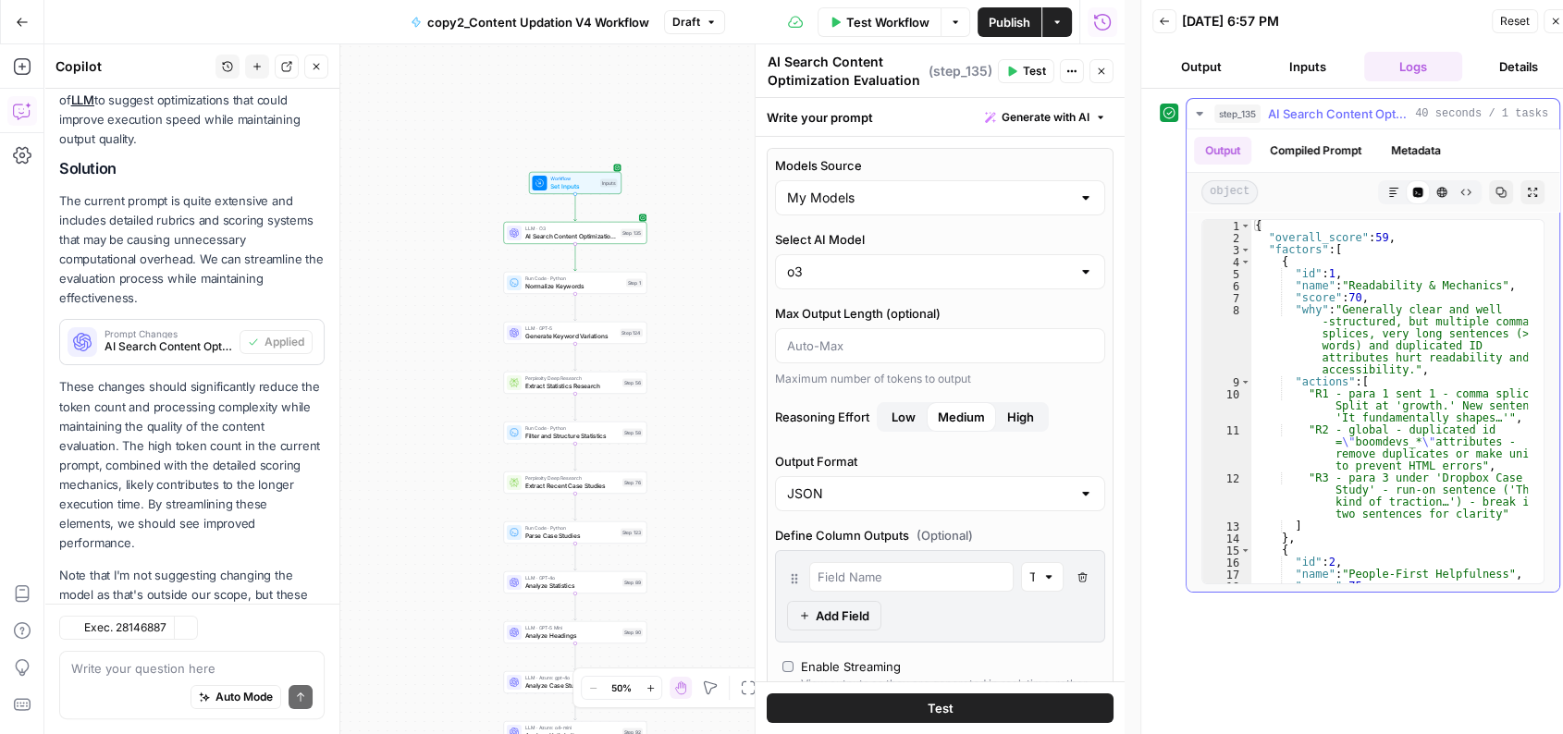
scroll to position [338, 0]
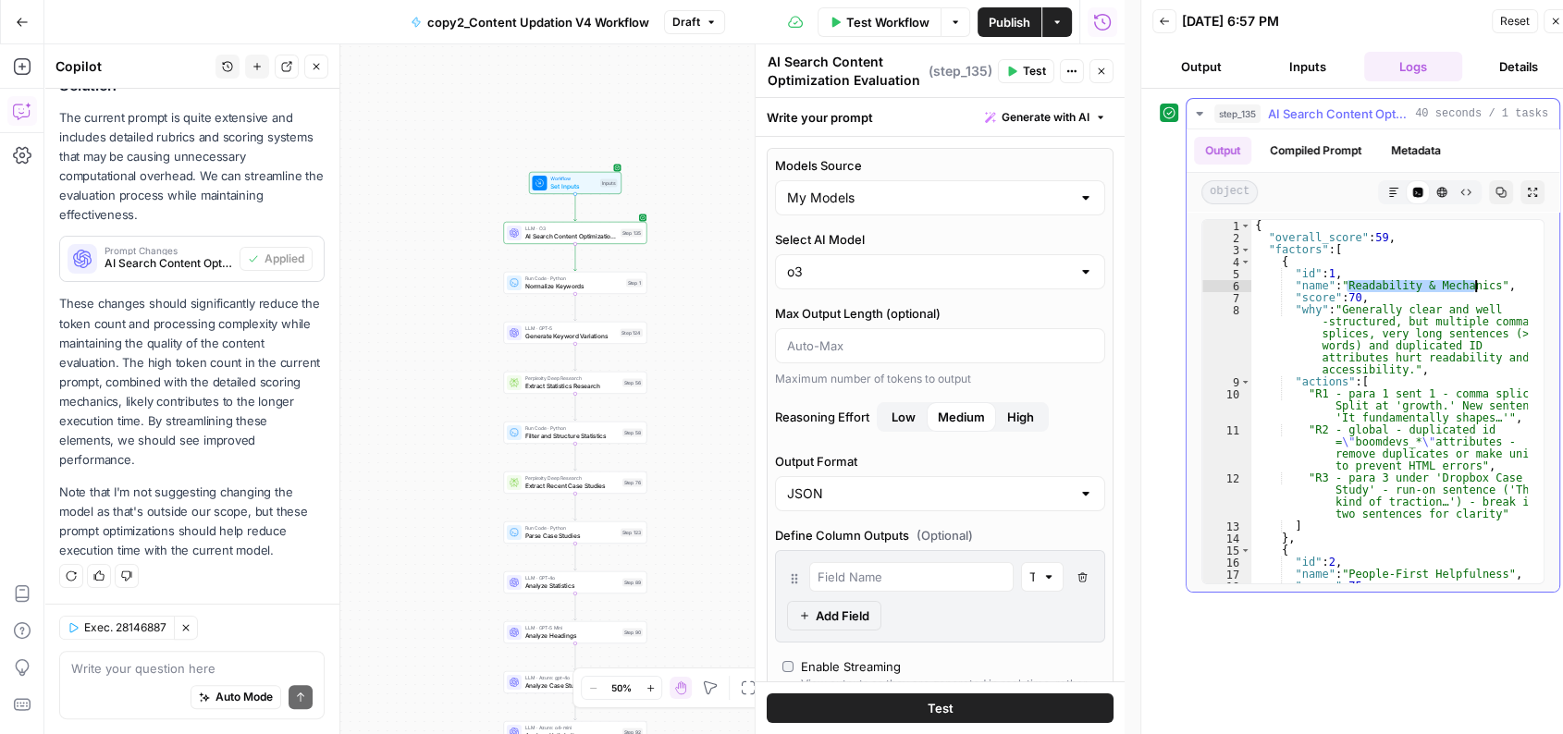
drag, startPoint x: 1347, startPoint y: 285, endPoint x: 1476, endPoint y: 282, distance: 129.5
click at [1476, 282] on div "{ "overall_score" : 59 , "factors" : [ { "id" : 1 , "name" : "Readability & Mec…" at bounding box center [1389, 444] width 277 height 448
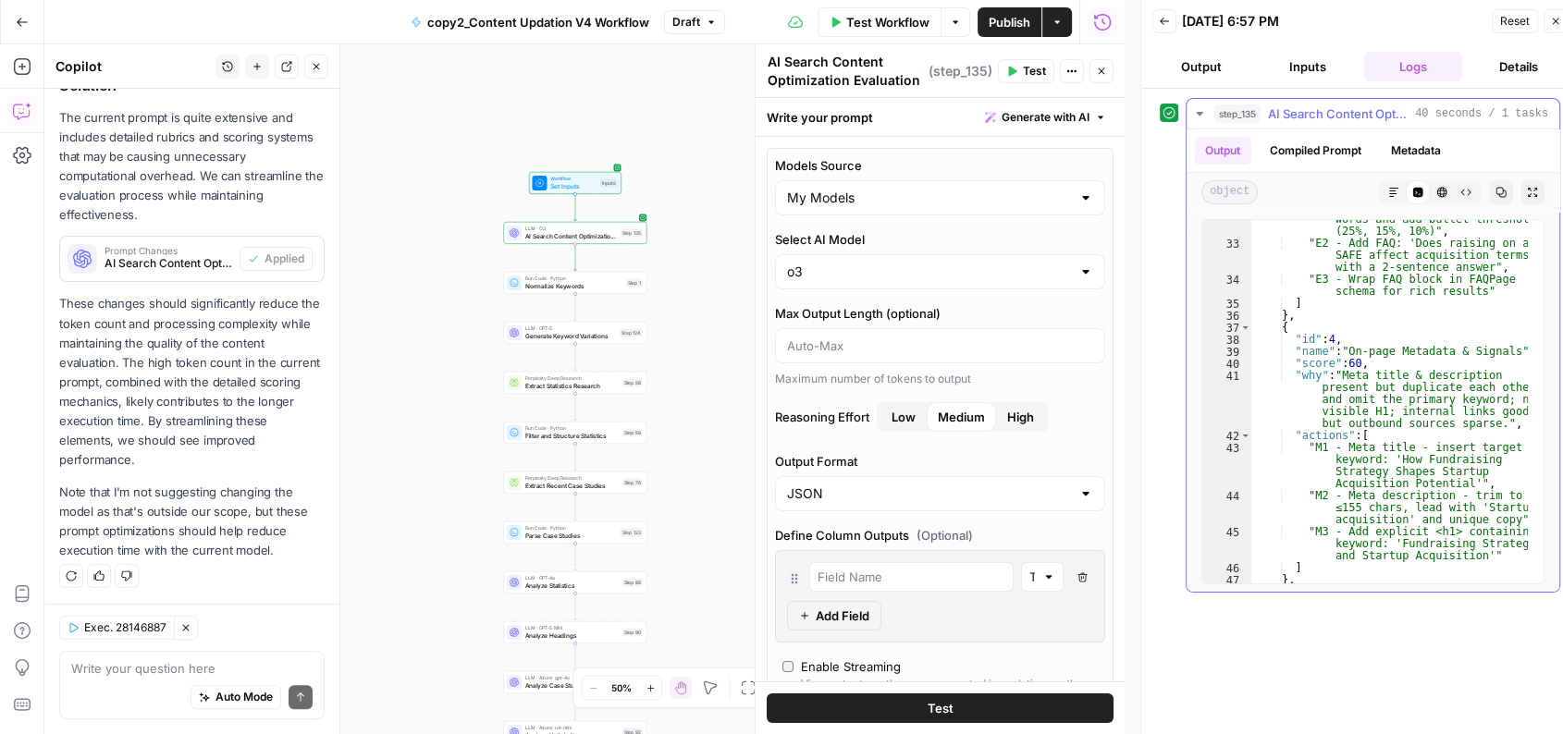
scroll to position [777, 0]
drag, startPoint x: 1389, startPoint y: 410, endPoint x: 1481, endPoint y: 421, distance: 92.2
click at [1481, 421] on div ""E1 - FAQ Q1 answer - shorten to ≤25 words and add bullet thresholds (25%, 15%,…" at bounding box center [1389, 406] width 277 height 412
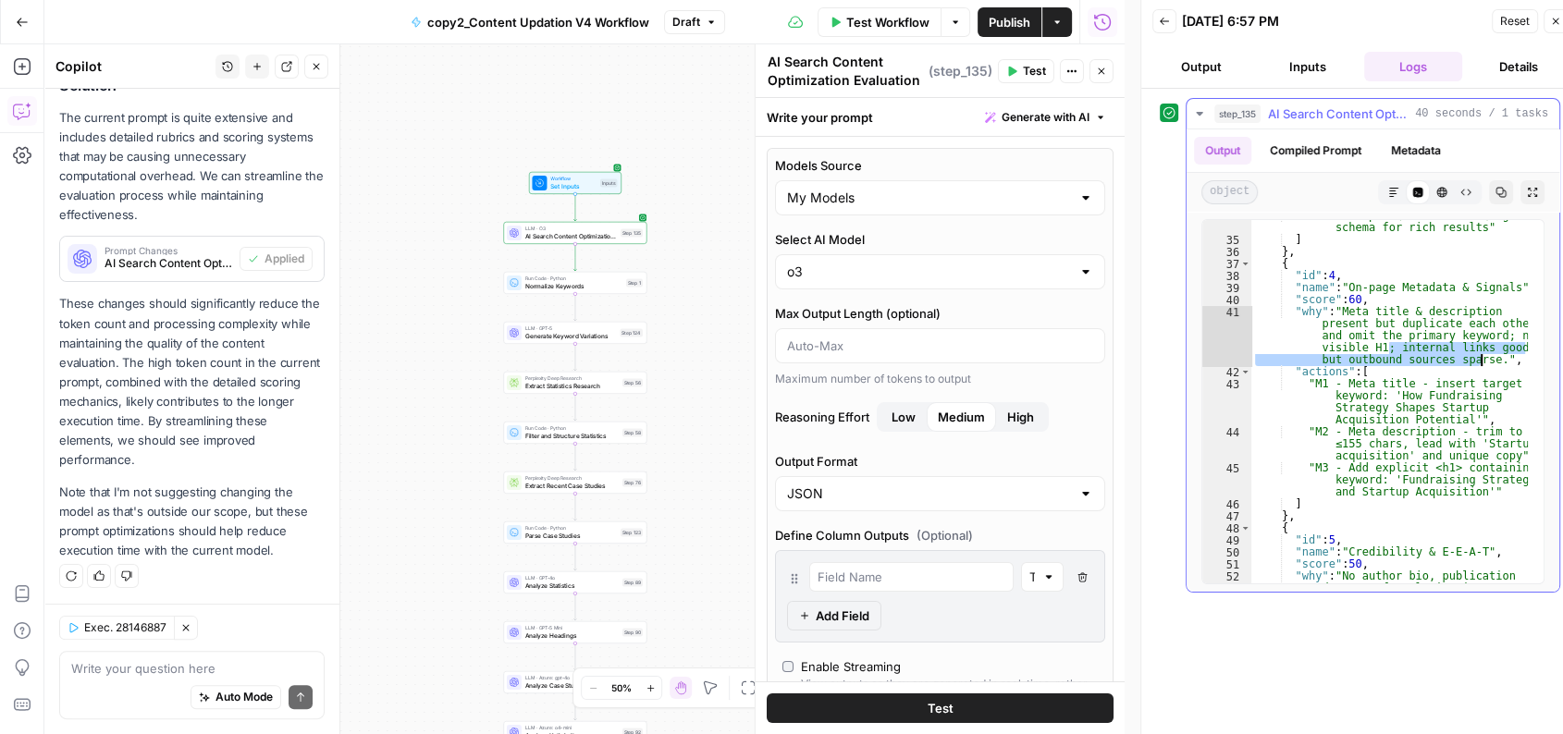
scroll to position [848, 0]
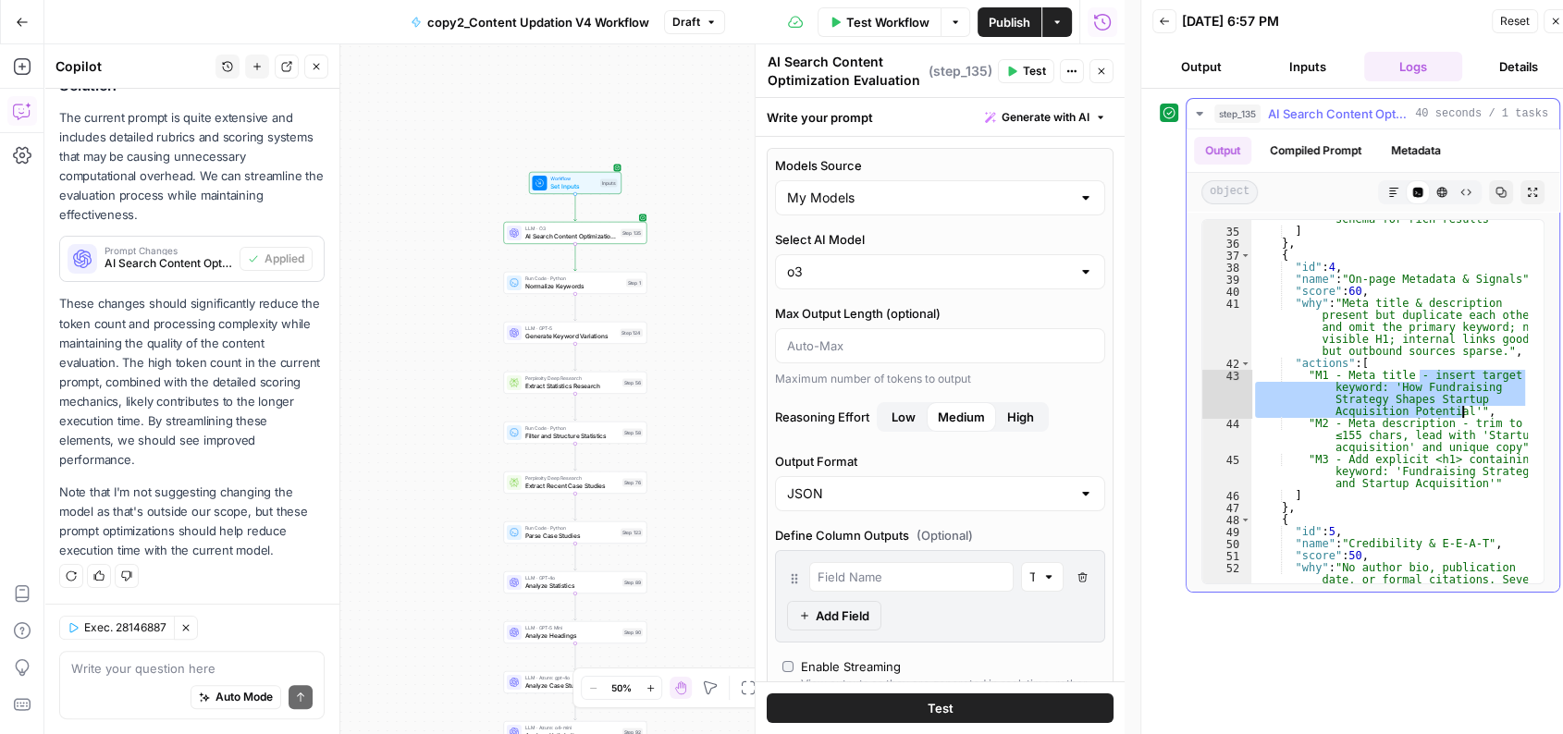
drag, startPoint x: 1418, startPoint y: 373, endPoint x: 1462, endPoint y: 413, distance: 60.2
click at [1462, 413] on div ""E3 - Wrap FAQ block in FAQPage schema for rich results" ] } , { "id" : 4 , "na…" at bounding box center [1389, 426] width 277 height 448
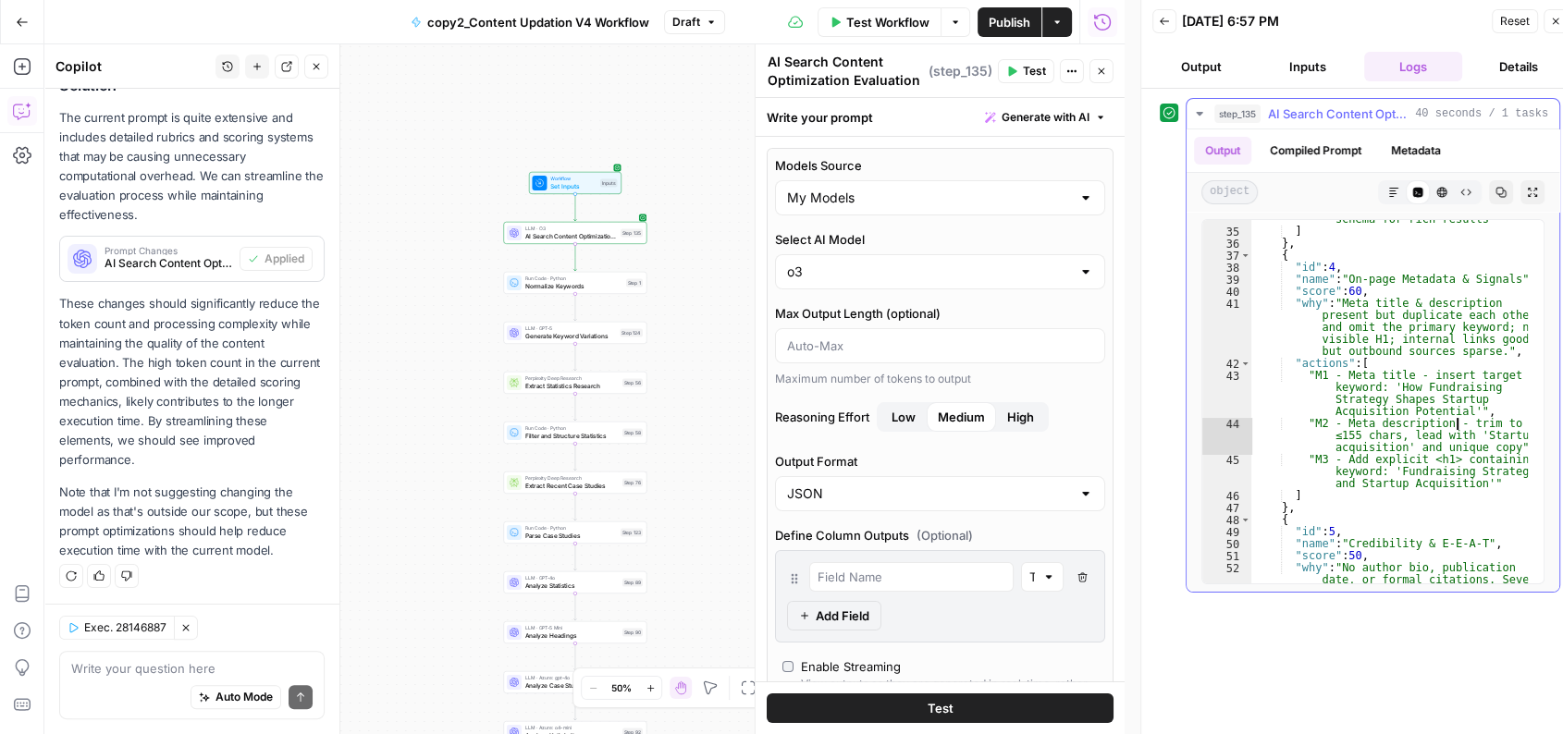
click at [1459, 427] on div ""E3 - Wrap FAQ block in FAQPage schema for rich results" ] } , { "id" : 4 , "na…" at bounding box center [1389, 426] width 277 height 448
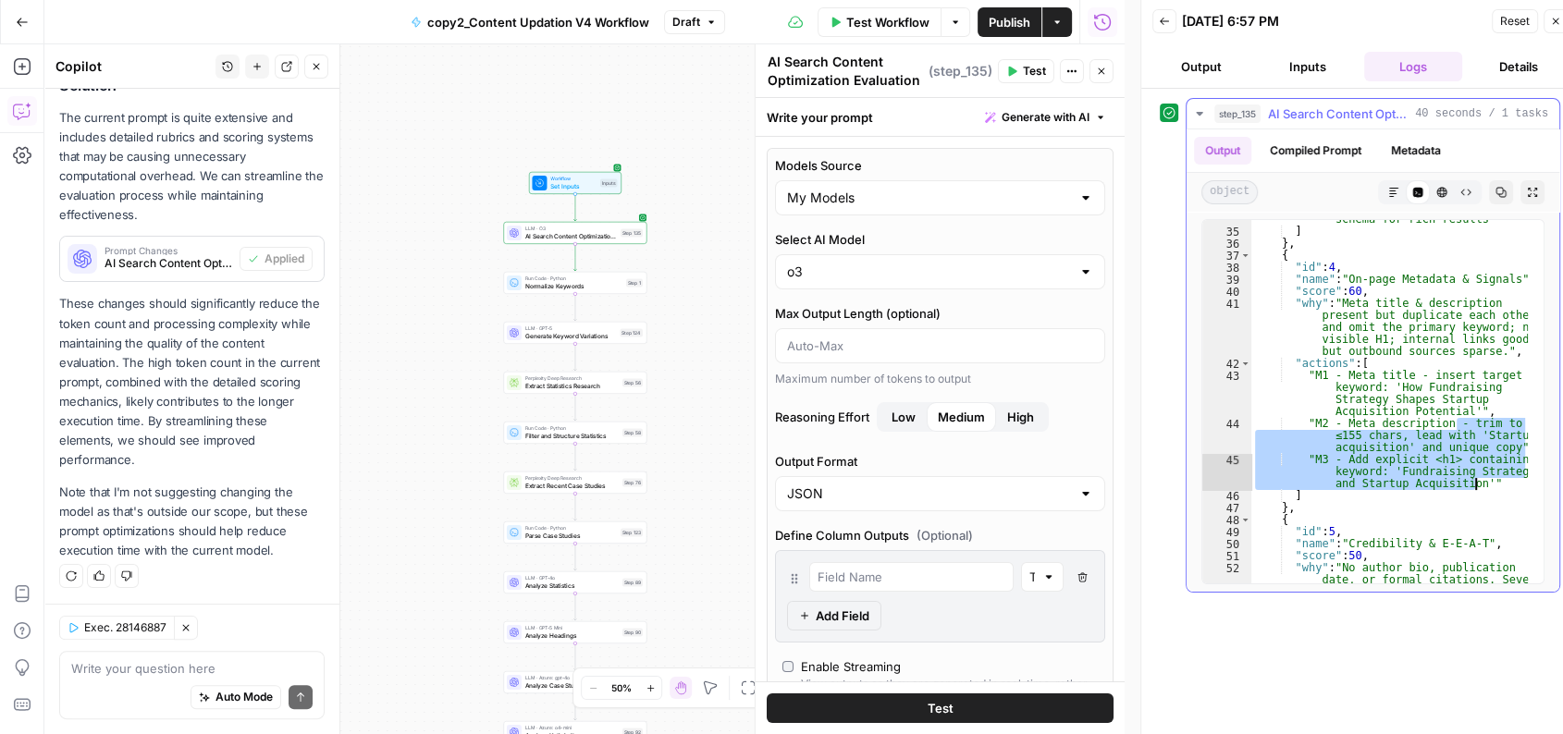
drag, startPoint x: 1459, startPoint y: 427, endPoint x: 1475, endPoint y: 483, distance: 57.9
click at [1475, 483] on div ""E3 - Wrap FAQ block in FAQPage schema for rich results" ] } , { "id" : 4 , "na…" at bounding box center [1389, 426] width 277 height 448
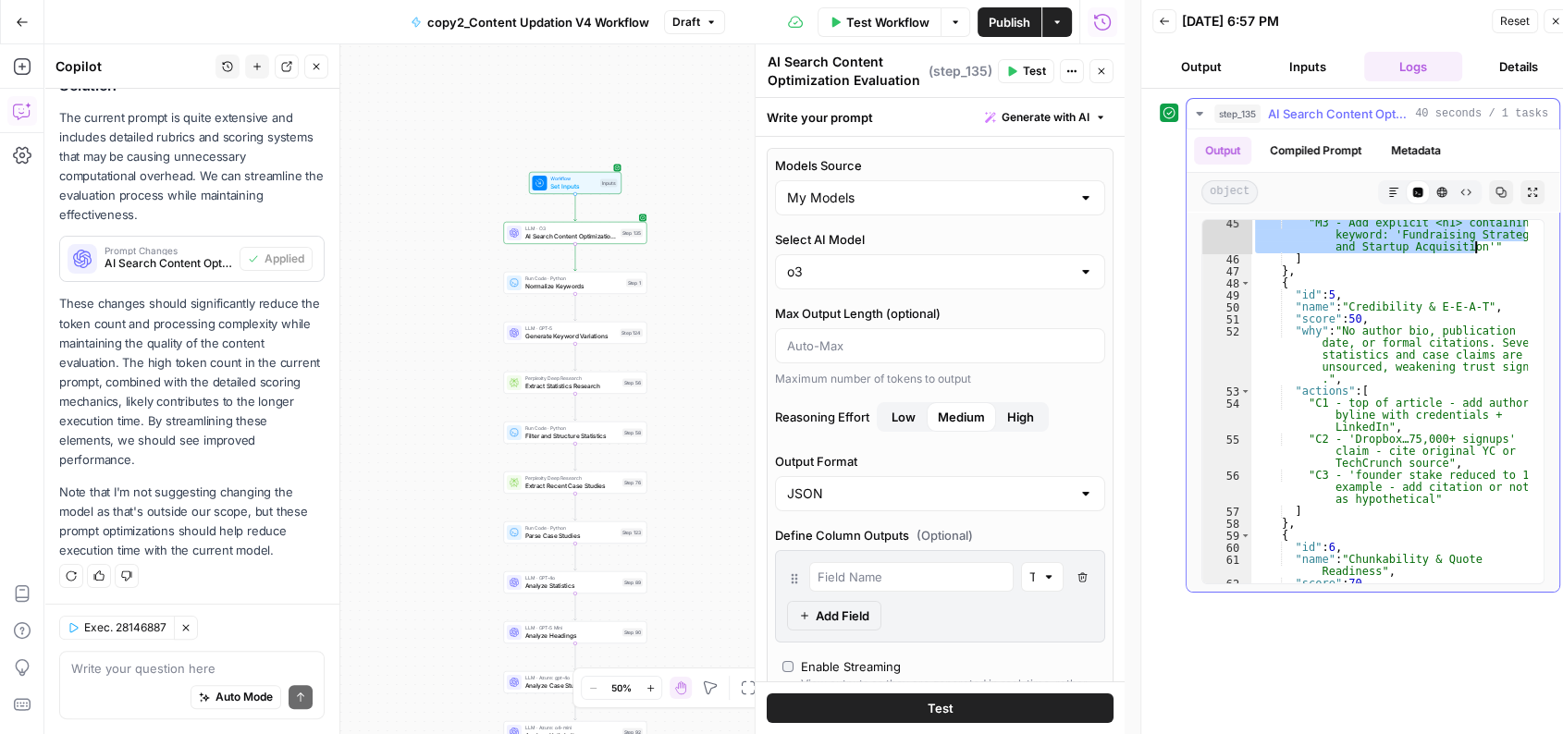
scroll to position [1086, 0]
drag, startPoint x: 1347, startPoint y: 312, endPoint x: 1380, endPoint y: 312, distance: 33.3
click at [1380, 312] on div ""M3 - Add explicit <h1> containing keyword: 'Fundraising Strategy and Startup A…" at bounding box center [1389, 446] width 277 height 460
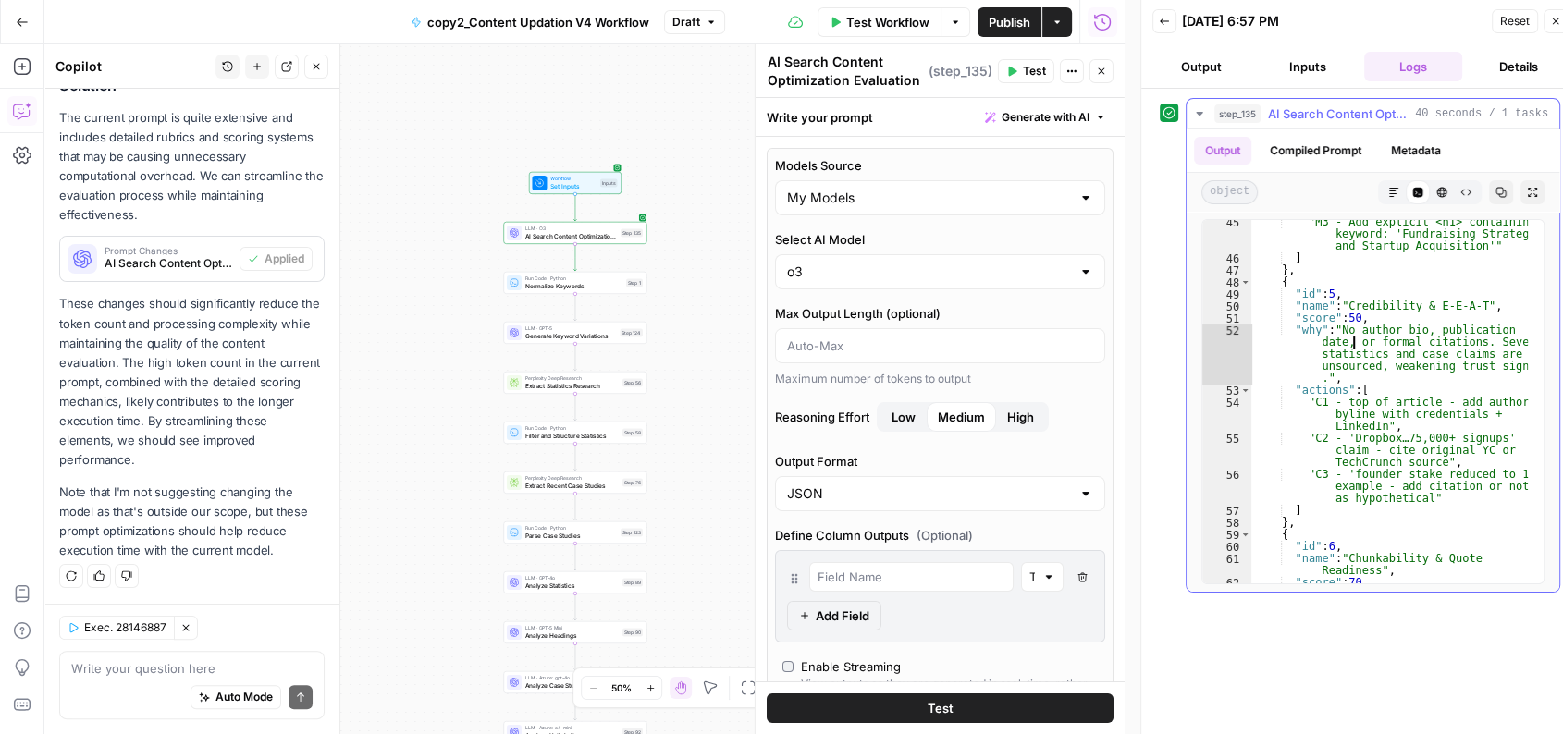
click at [1354, 338] on div ""M3 - Add explicit <h1> containing keyword: 'Fundraising Strategy and Startup A…" at bounding box center [1389, 446] width 277 height 460
drag, startPoint x: 1338, startPoint y: 333, endPoint x: 1419, endPoint y: 334, distance: 80.5
click at [1419, 334] on div ""M3 - Add explicit <h1> containing keyword: 'Fundraising Strategy and Startup A…" at bounding box center [1389, 446] width 277 height 460
drag, startPoint x: 1430, startPoint y: 334, endPoint x: 1501, endPoint y: 336, distance: 71.2
click at [1501, 336] on div ""M3 - Add explicit <h1> containing keyword: 'Fundraising Strategy and Startup A…" at bounding box center [1389, 446] width 277 height 460
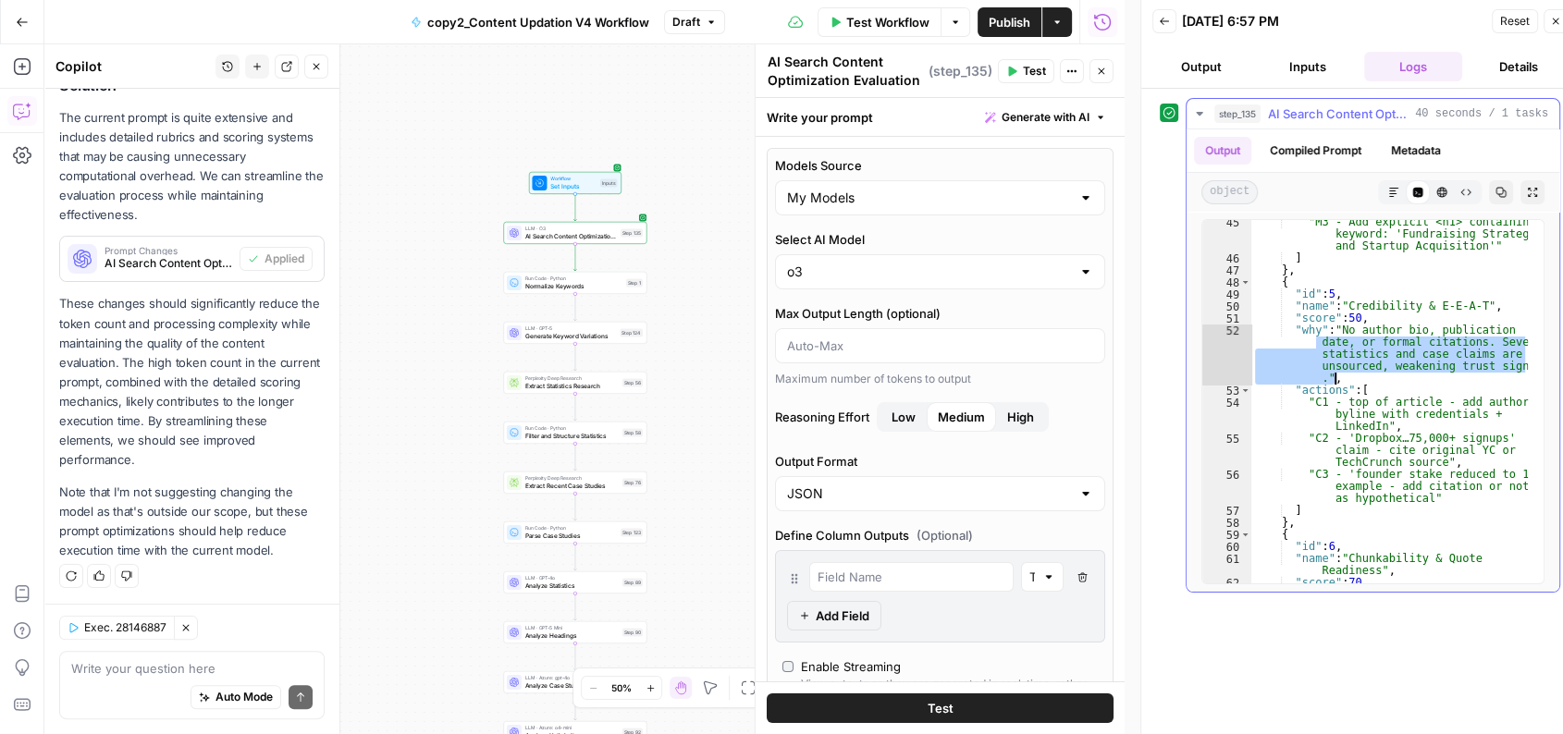
drag, startPoint x: 1309, startPoint y: 339, endPoint x: 1413, endPoint y: 376, distance: 110.6
click at [1413, 376] on div ""M3 - Add explicit <h1> containing keyword: 'Fundraising Strategy and Startup A…" at bounding box center [1389, 446] width 277 height 460
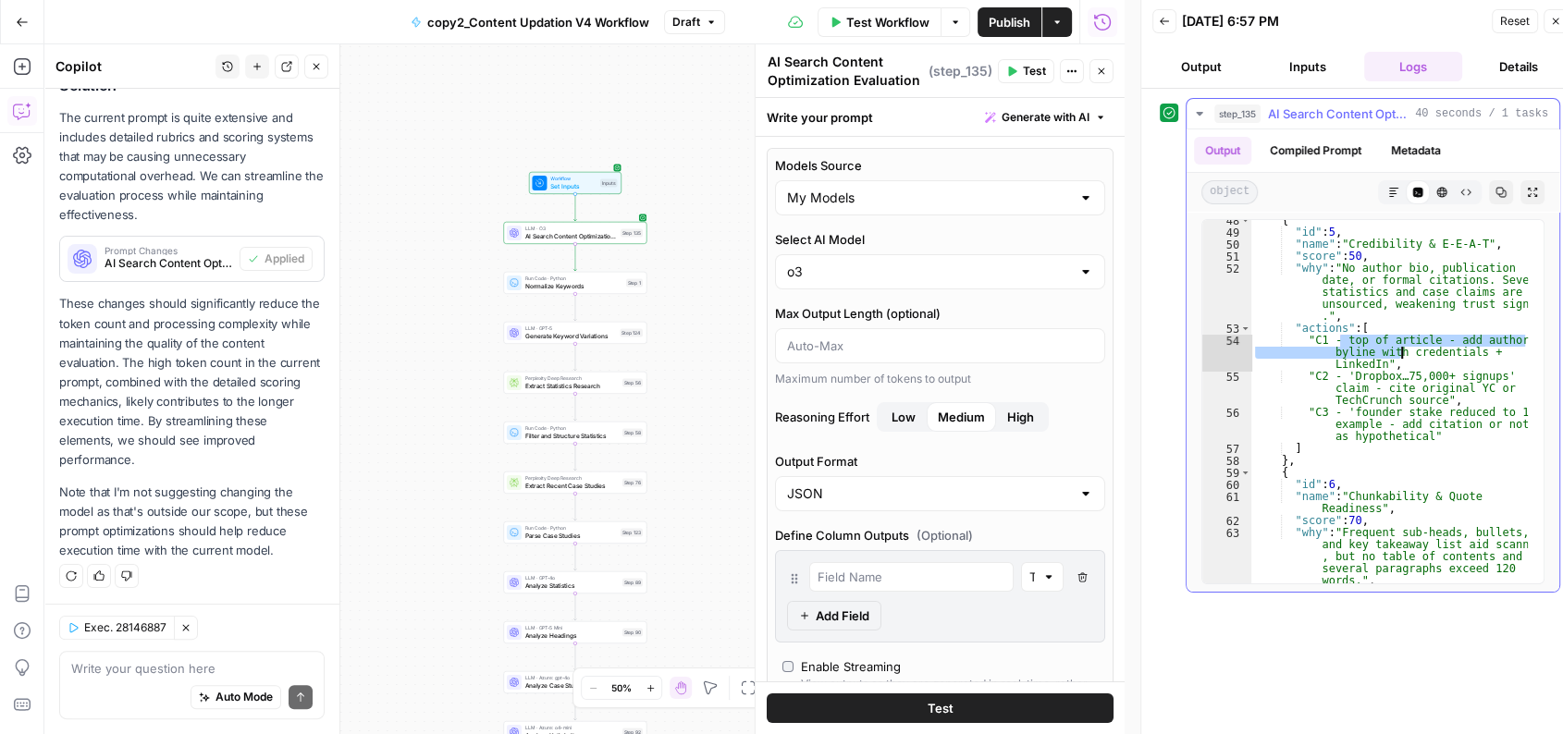
drag, startPoint x: 1339, startPoint y: 339, endPoint x: 1402, endPoint y: 350, distance: 63.7
click at [1402, 350] on div "{ "id" : 5 , "name" : "Credibility & E-E-A-T" , "score" : 50 , "why" : "No auth…" at bounding box center [1389, 409] width 277 height 388
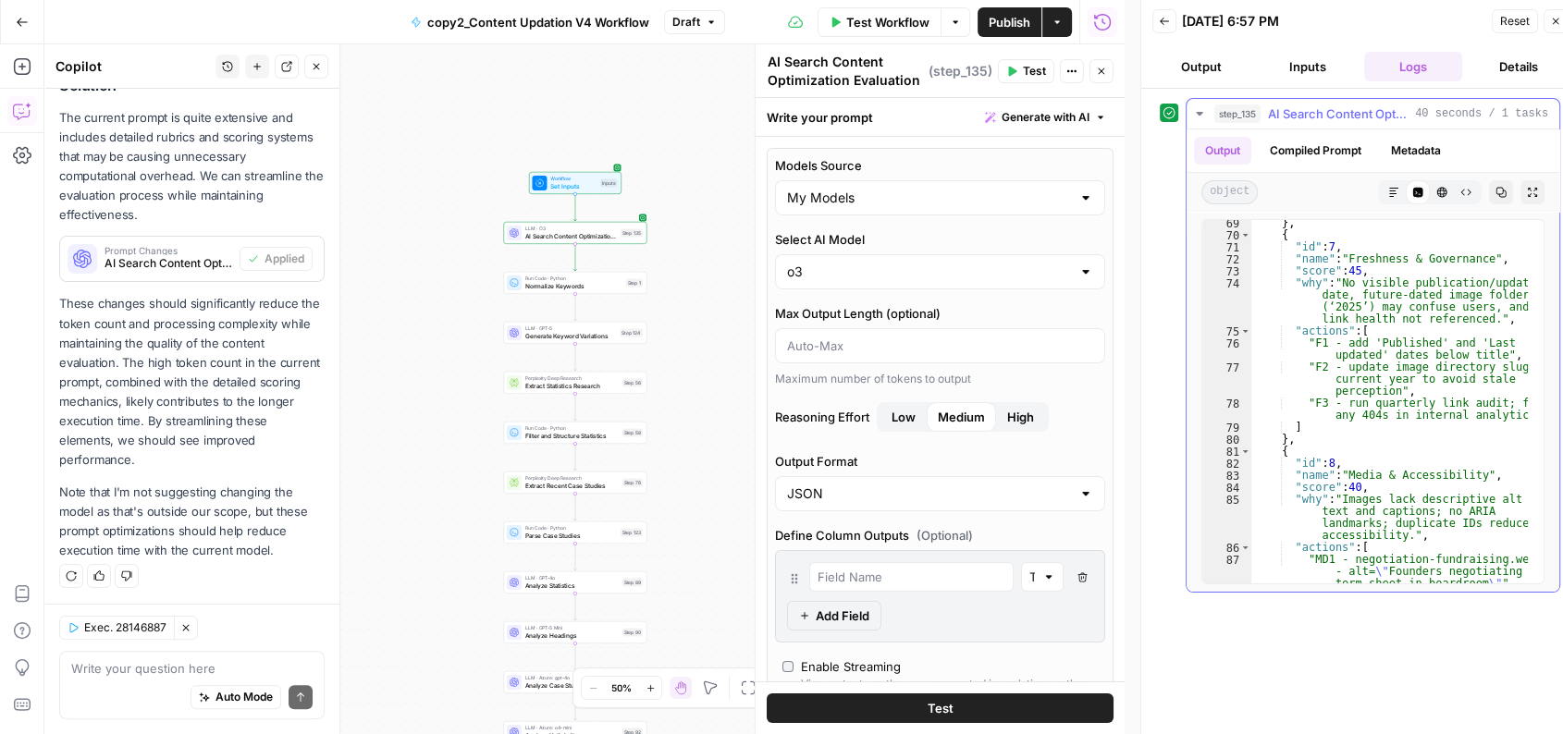
scroll to position [1650, 0]
drag, startPoint x: 1465, startPoint y: 342, endPoint x: 1461, endPoint y: 402, distance: 60.2
click at [1461, 402] on div "} , { "id" : 7 , "name" : "Freshness & Governance" , "score" : 45 , "why" : "No…" at bounding box center [1389, 423] width 277 height 412
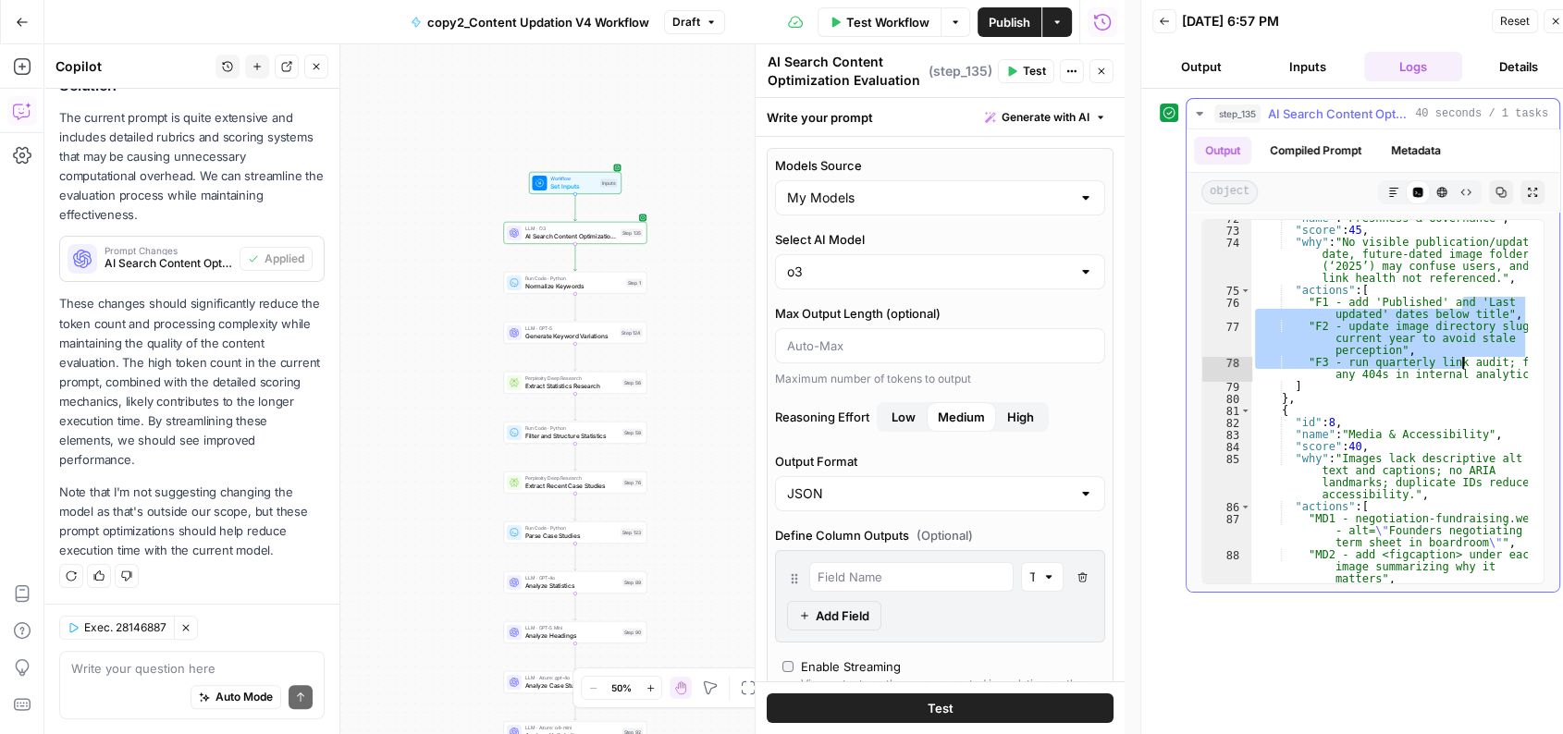
scroll to position [1691, 0]
click at [1371, 363] on div ""name" : "Freshness & Governance" , "score" : 45 , "why" : "No visible publicat…" at bounding box center [1389, 401] width 277 height 363
type textarea "**********"
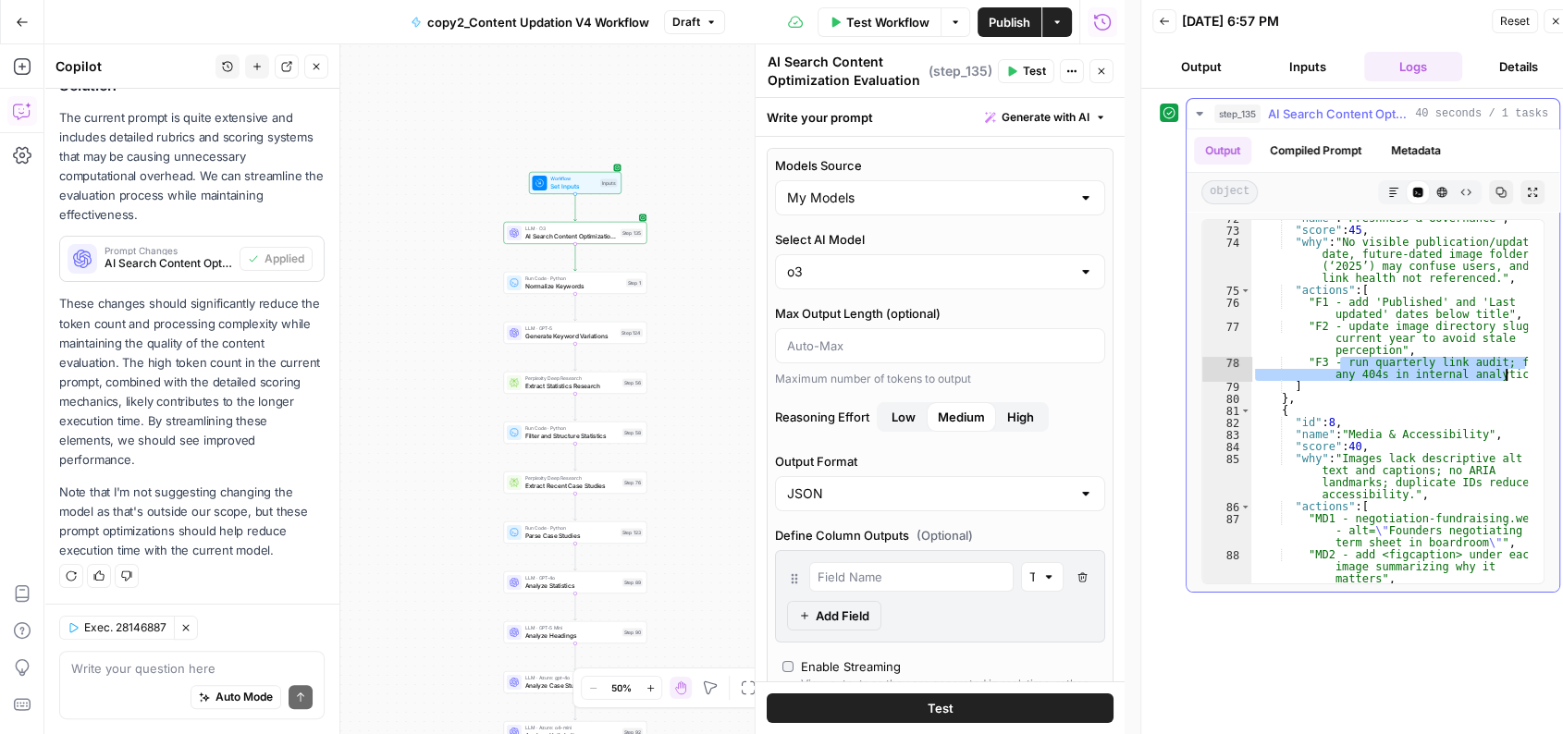
drag, startPoint x: 1338, startPoint y: 363, endPoint x: 1507, endPoint y: 376, distance: 168.8
click at [1507, 376] on div ""name" : "Freshness & Governance" , "score" : 45 , "why" : "No visible publicat…" at bounding box center [1389, 425] width 277 height 424
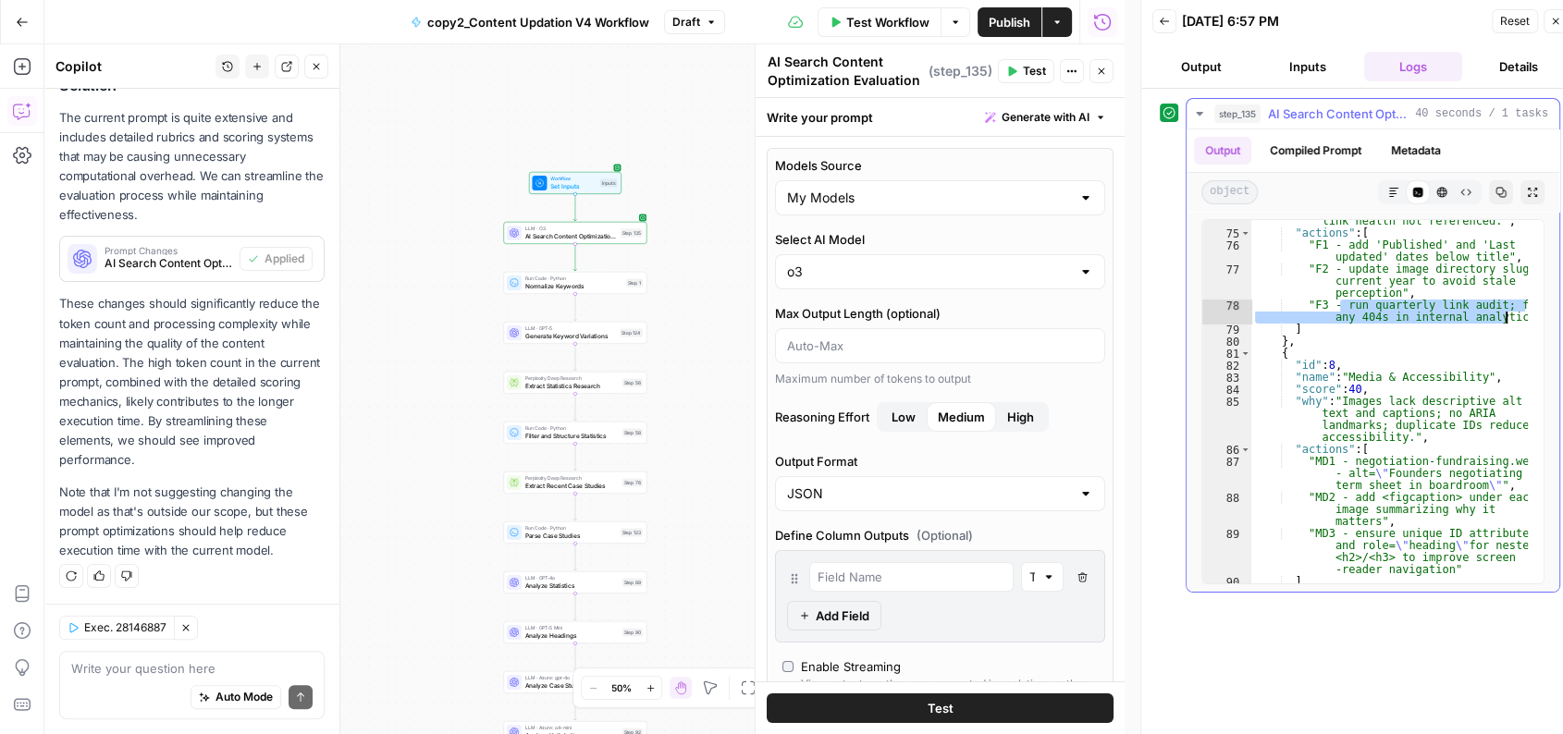
scroll to position [1755, 0]
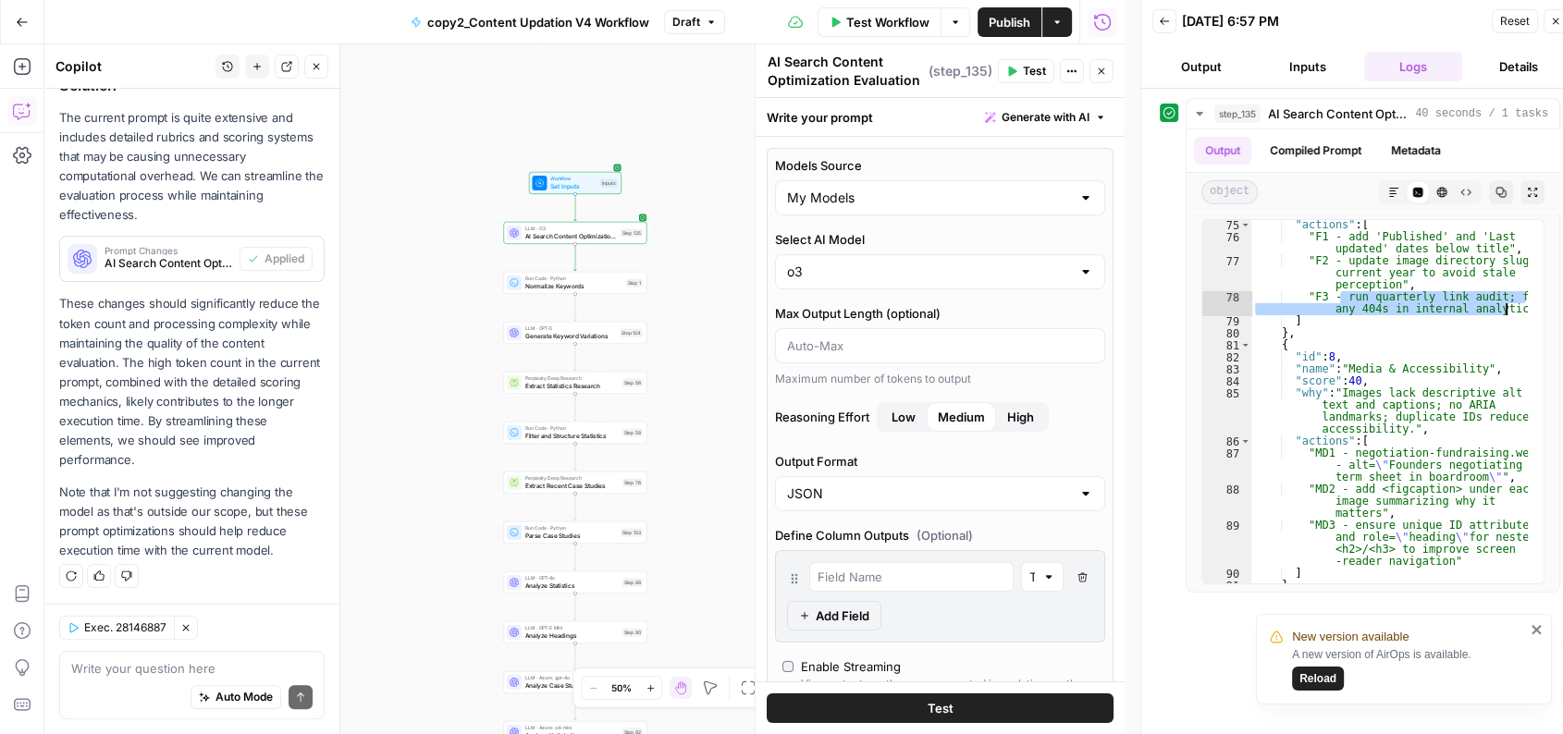
click at [1533, 626] on icon "close" at bounding box center [1536, 629] width 9 height 9
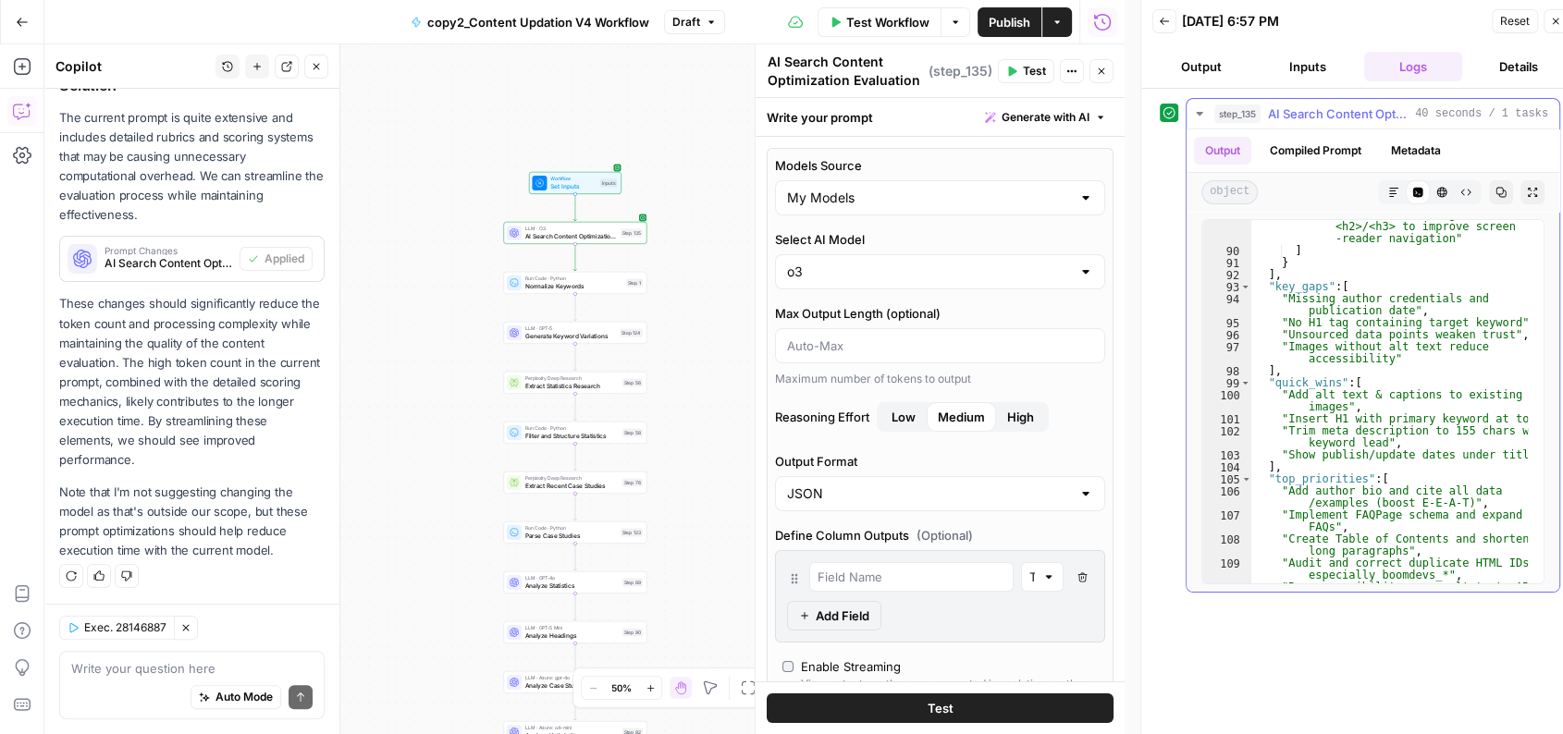
scroll to position [2124, 0]
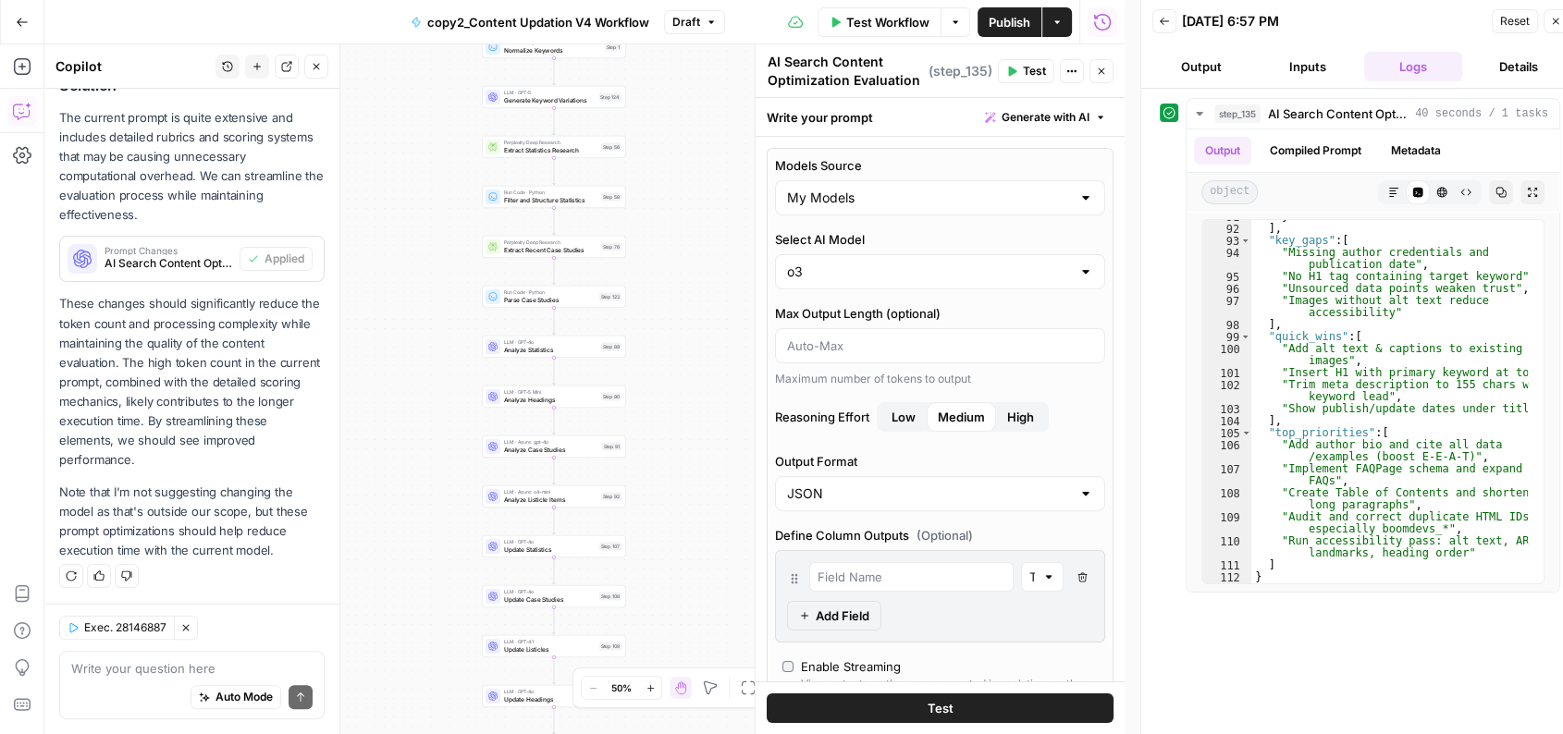
drag, startPoint x: 673, startPoint y: 445, endPoint x: 647, endPoint y: 169, distance: 276.8
click at [647, 169] on div "Workflow Set Inputs Inputs LLM · O3 AI Search Content Optimization Evaluation S…" at bounding box center [584, 389] width 1080 height 690
drag, startPoint x: 671, startPoint y: 557, endPoint x: 666, endPoint y: 276, distance: 281.2
click at [666, 276] on div "Workflow Set Inputs Inputs LLM · O3 AI Search Content Optimization Evaluation S…" at bounding box center [584, 389] width 1080 height 690
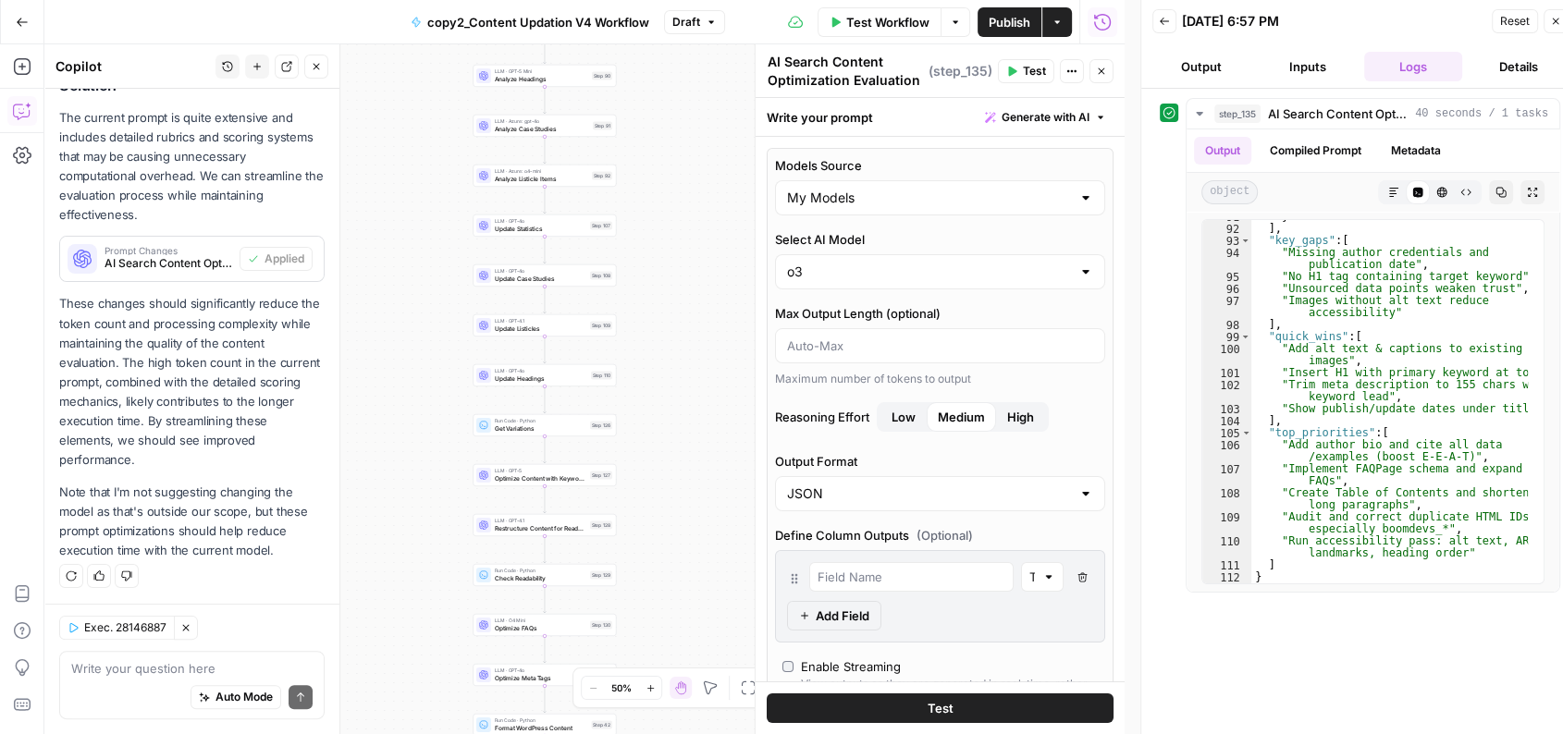
drag, startPoint x: 679, startPoint y: 580, endPoint x: 662, endPoint y: 447, distance: 134.2
click at [662, 447] on div "Workflow Set Inputs Inputs LLM · O3 AI Search Content Optimization Evaluation S…" at bounding box center [584, 389] width 1080 height 690
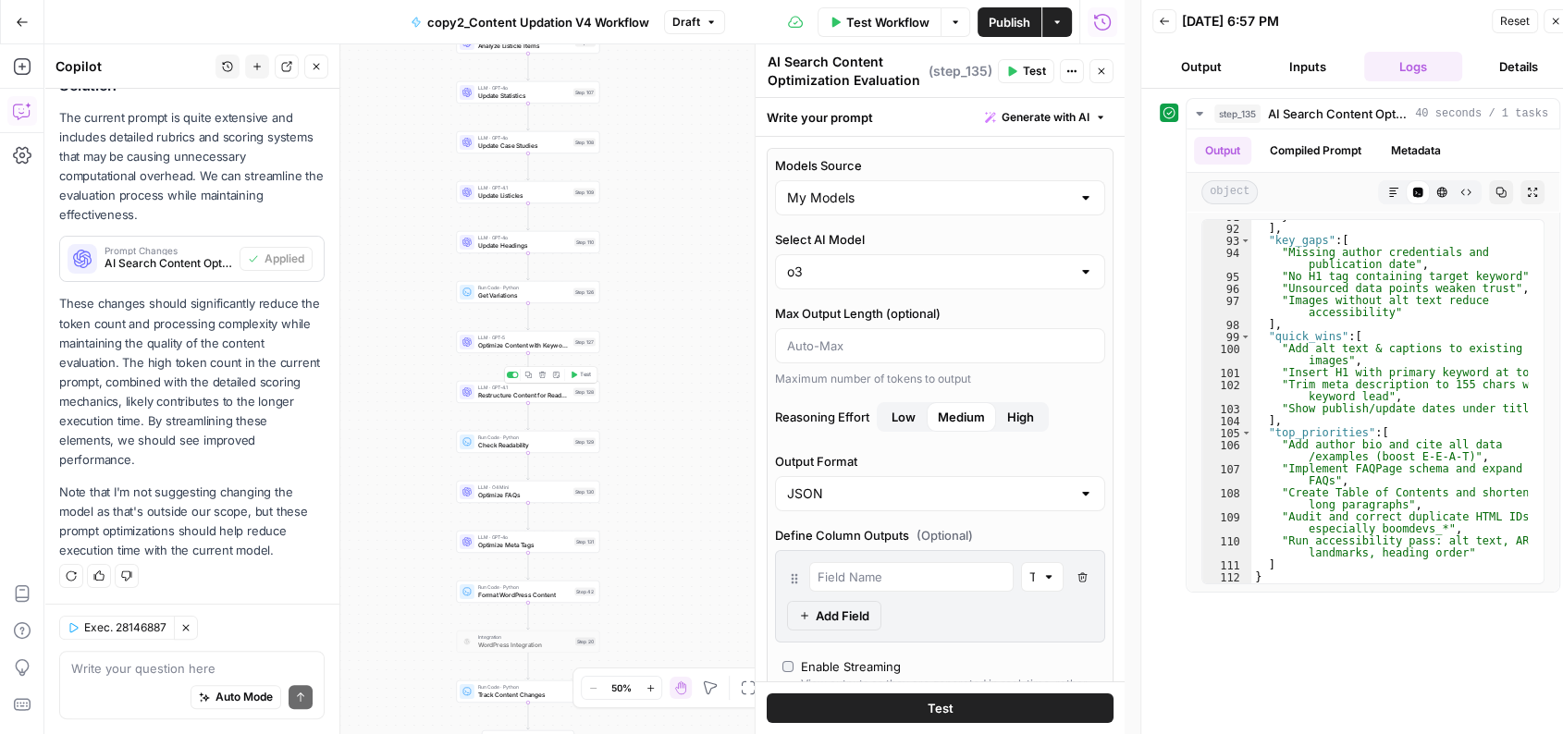
click at [532, 401] on div "LLM · GPT-4.1 Restructure Content for Readability Step 128 Copy step Delete ste…" at bounding box center [527, 392] width 143 height 22
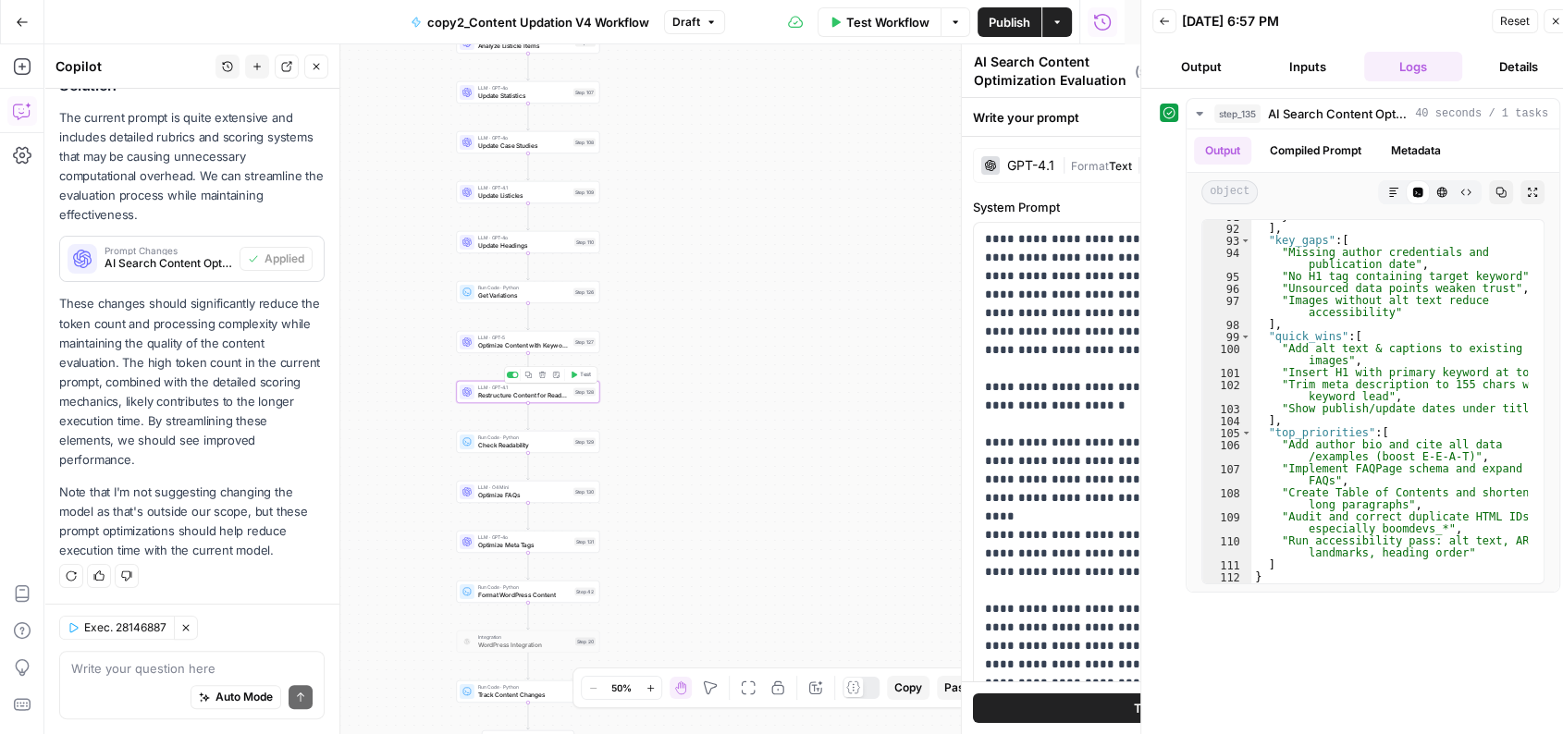
type textarea "Restructure Content for Readability"
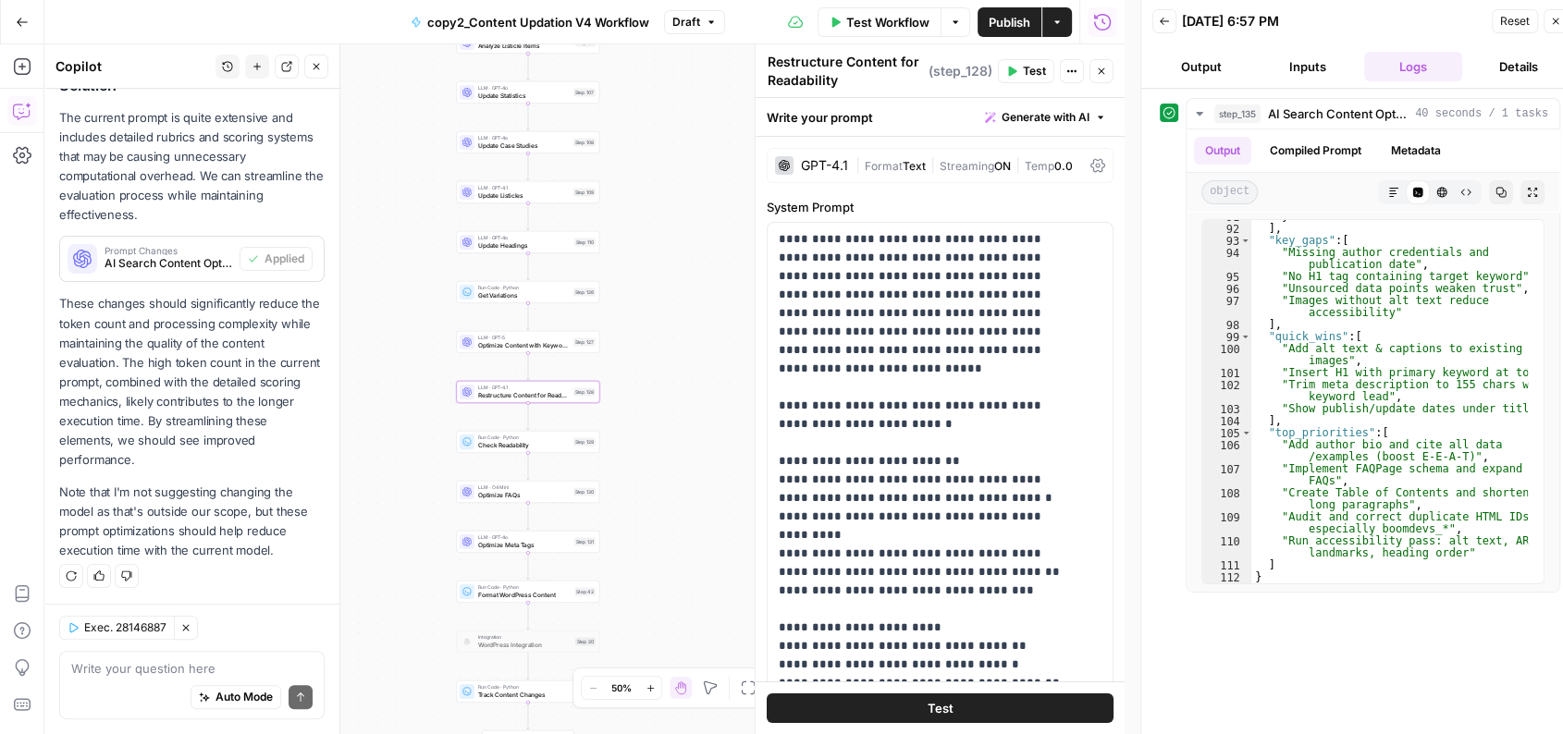
click at [125, 683] on div "Auto Mode Send" at bounding box center [191, 698] width 241 height 41
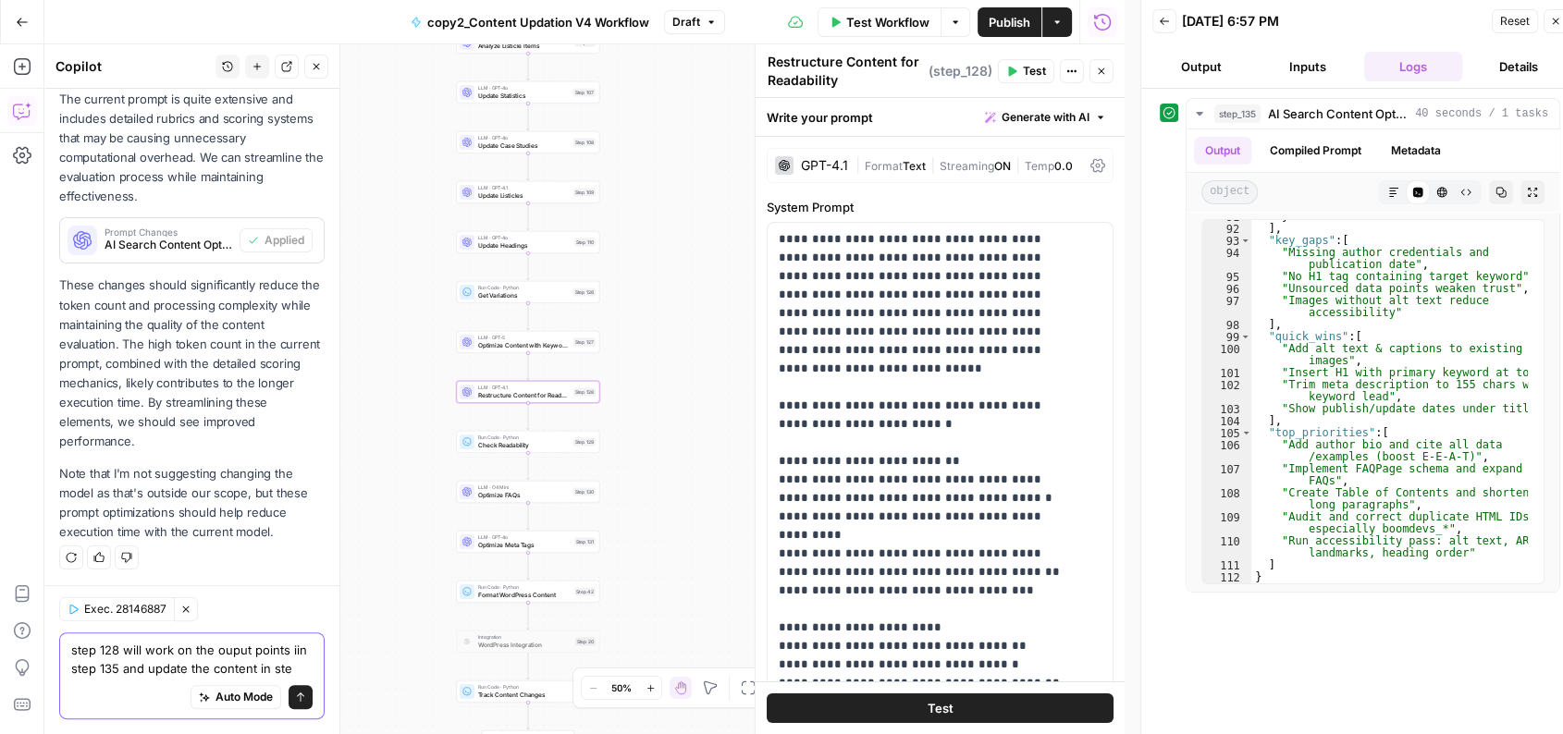
scroll to position [375, 0]
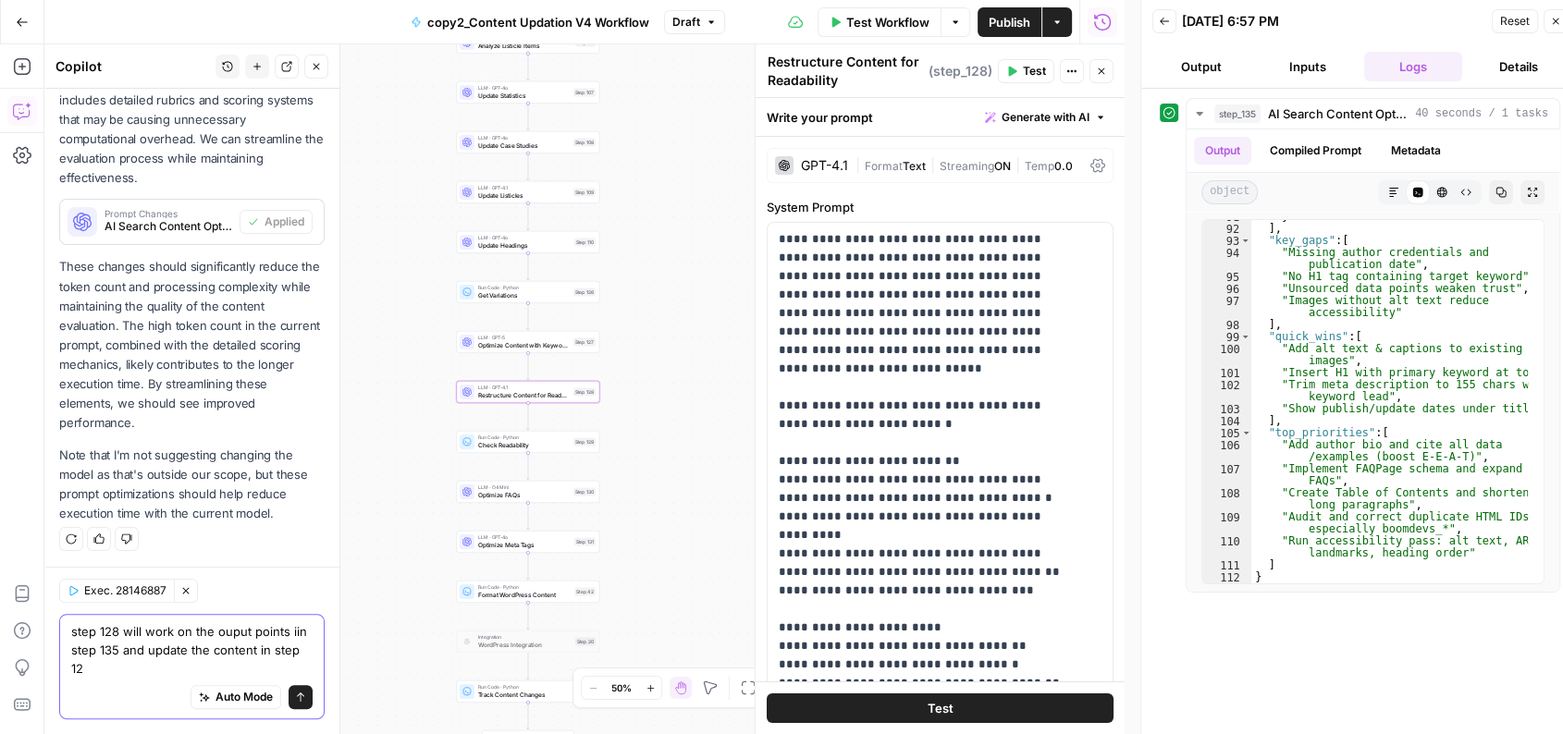
type textarea "step 128 will work on the ouput points iin step 135 and update the content in s…"
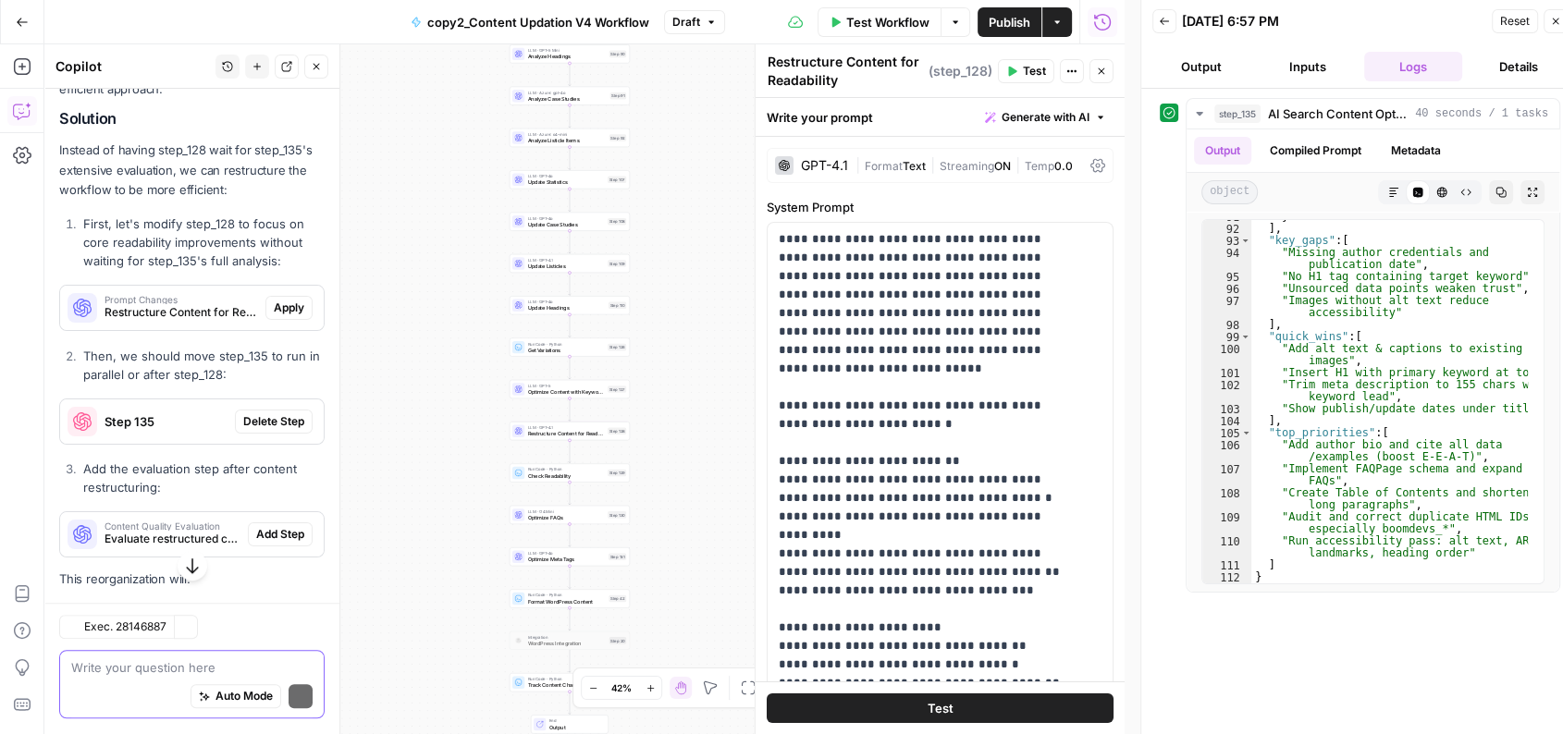
scroll to position [1061, 0]
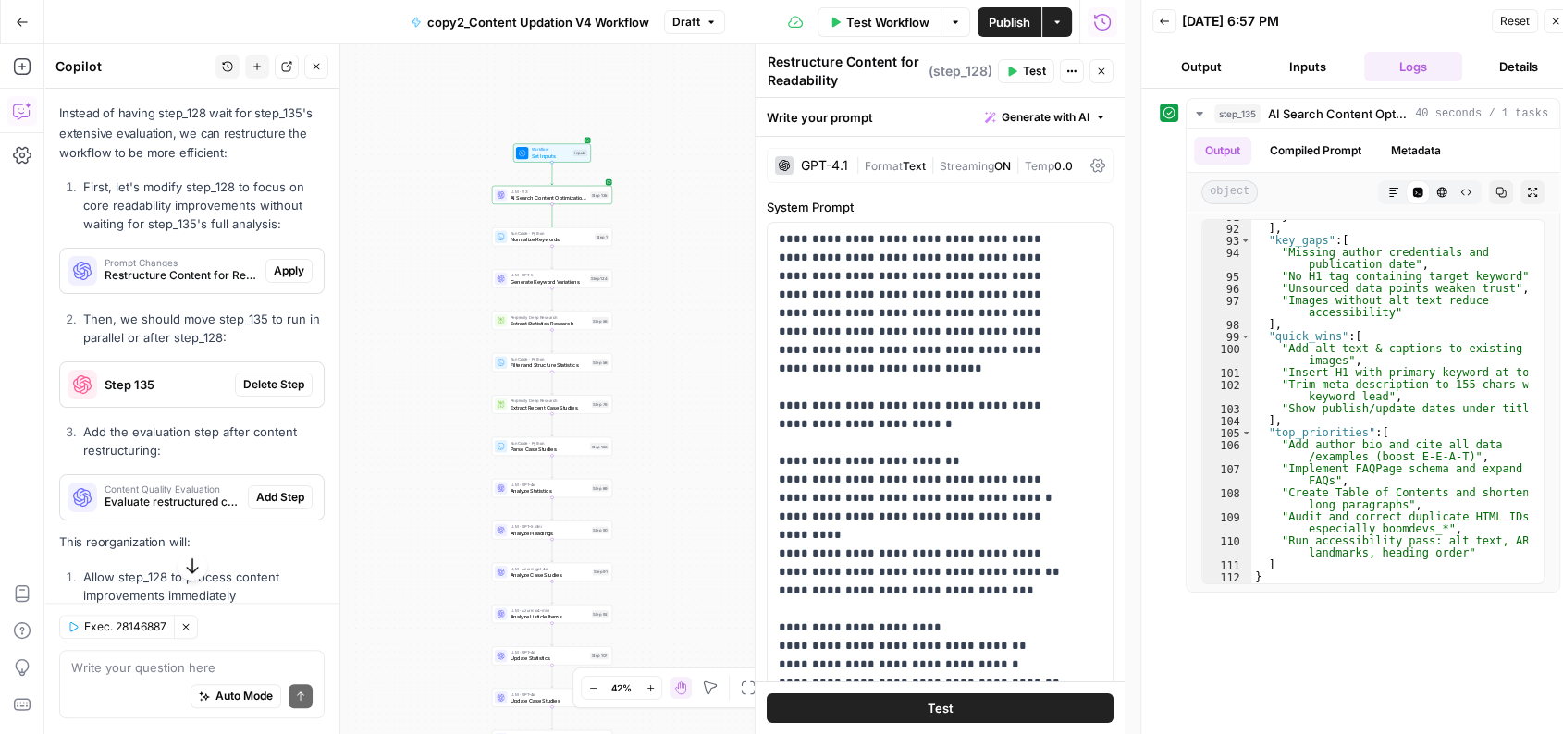
drag, startPoint x: 430, startPoint y: 372, endPoint x: 413, endPoint y: 178, distance: 195.0
click at [413, 178] on div "Workflow Set Inputs Inputs LLM · O3 AI Search Content Optimization Evaluation S…" at bounding box center [584, 389] width 1080 height 690
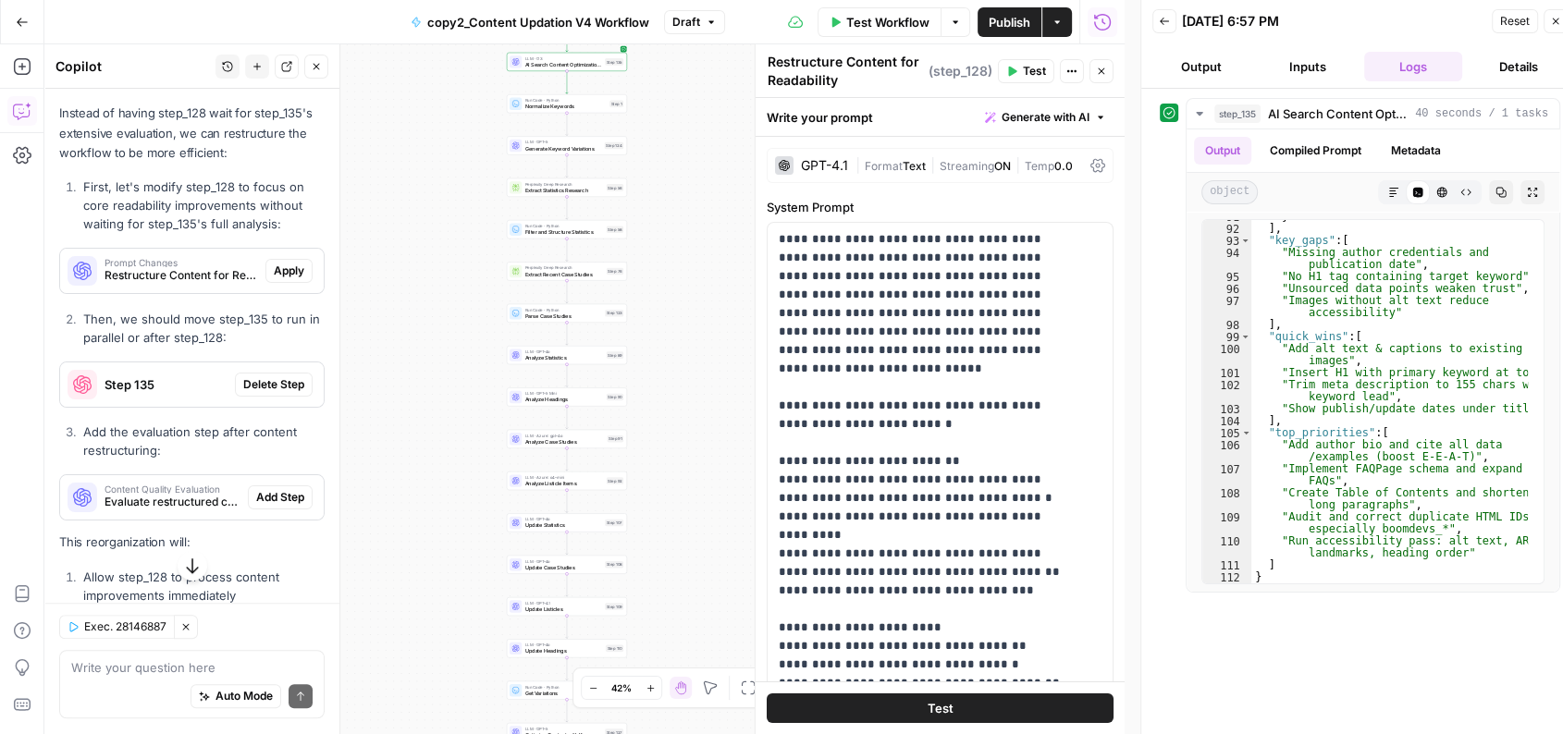
drag, startPoint x: 414, startPoint y: 372, endPoint x: 429, endPoint y: 239, distance: 134.0
click at [429, 239] on div "Workflow Set Inputs Inputs LLM · O3 AI Search Content Optimization Evaluation S…" at bounding box center [584, 389] width 1080 height 690
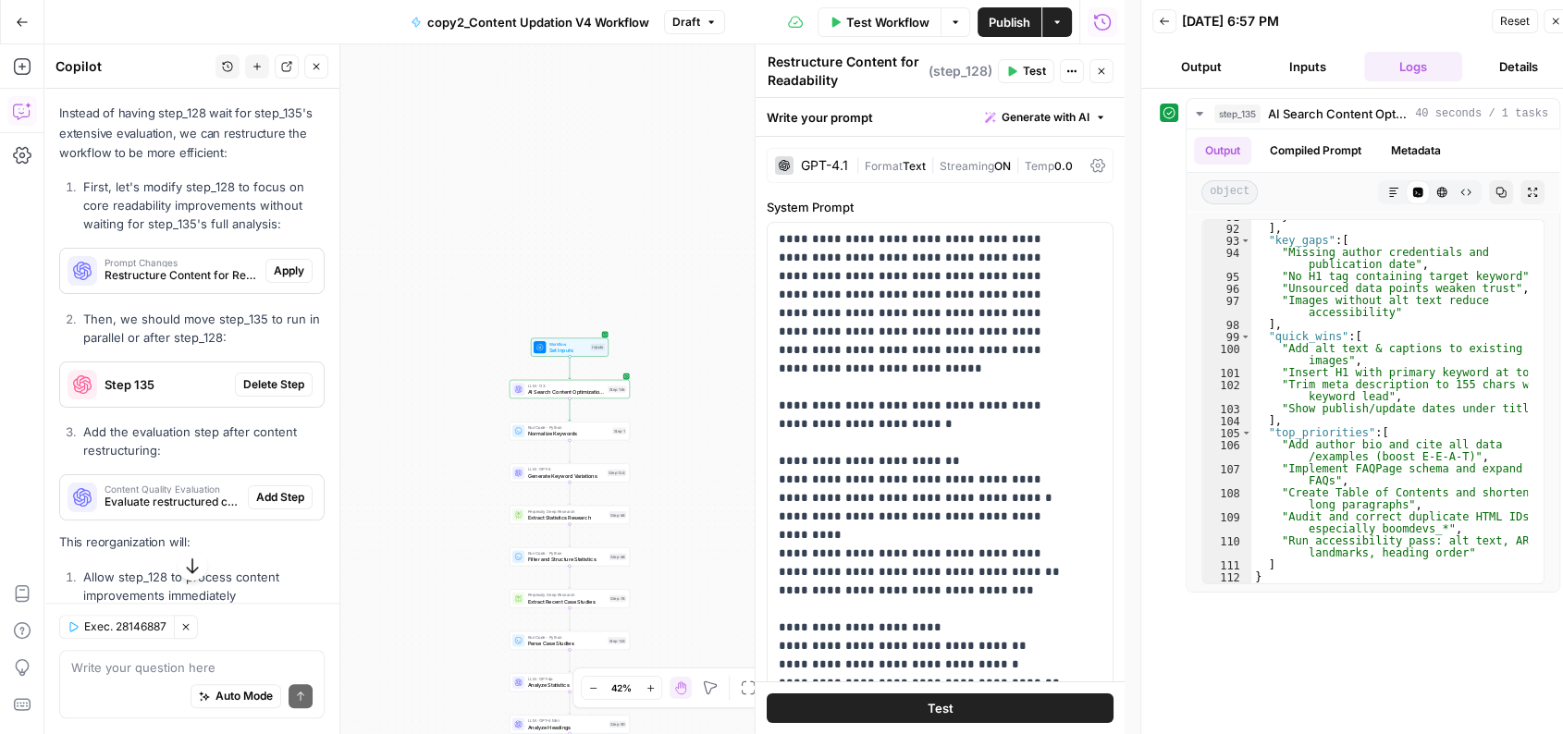
scroll to position [1366, 0]
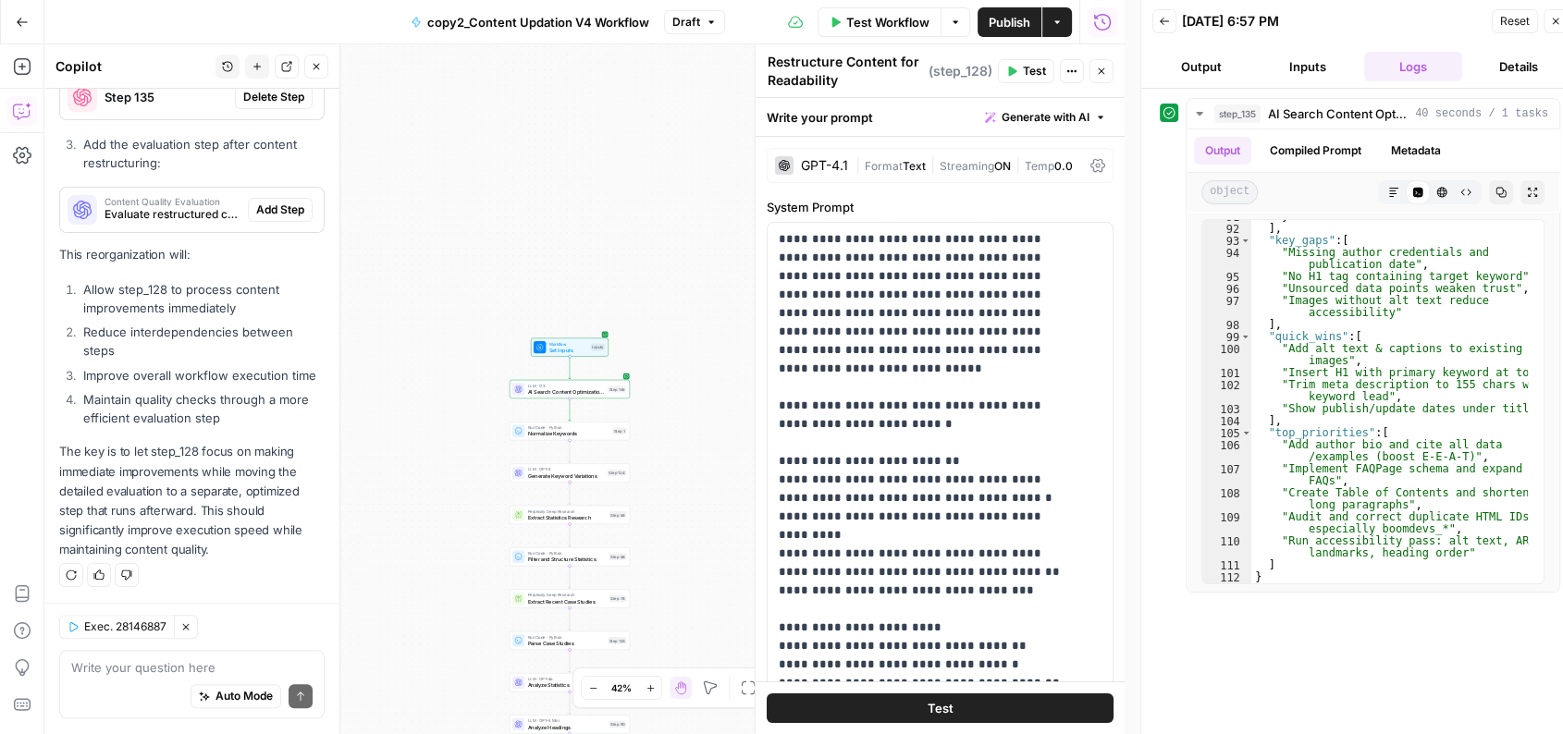
click at [130, 682] on div "Auto Mode Send" at bounding box center [191, 698] width 241 height 41
type textarea "a"
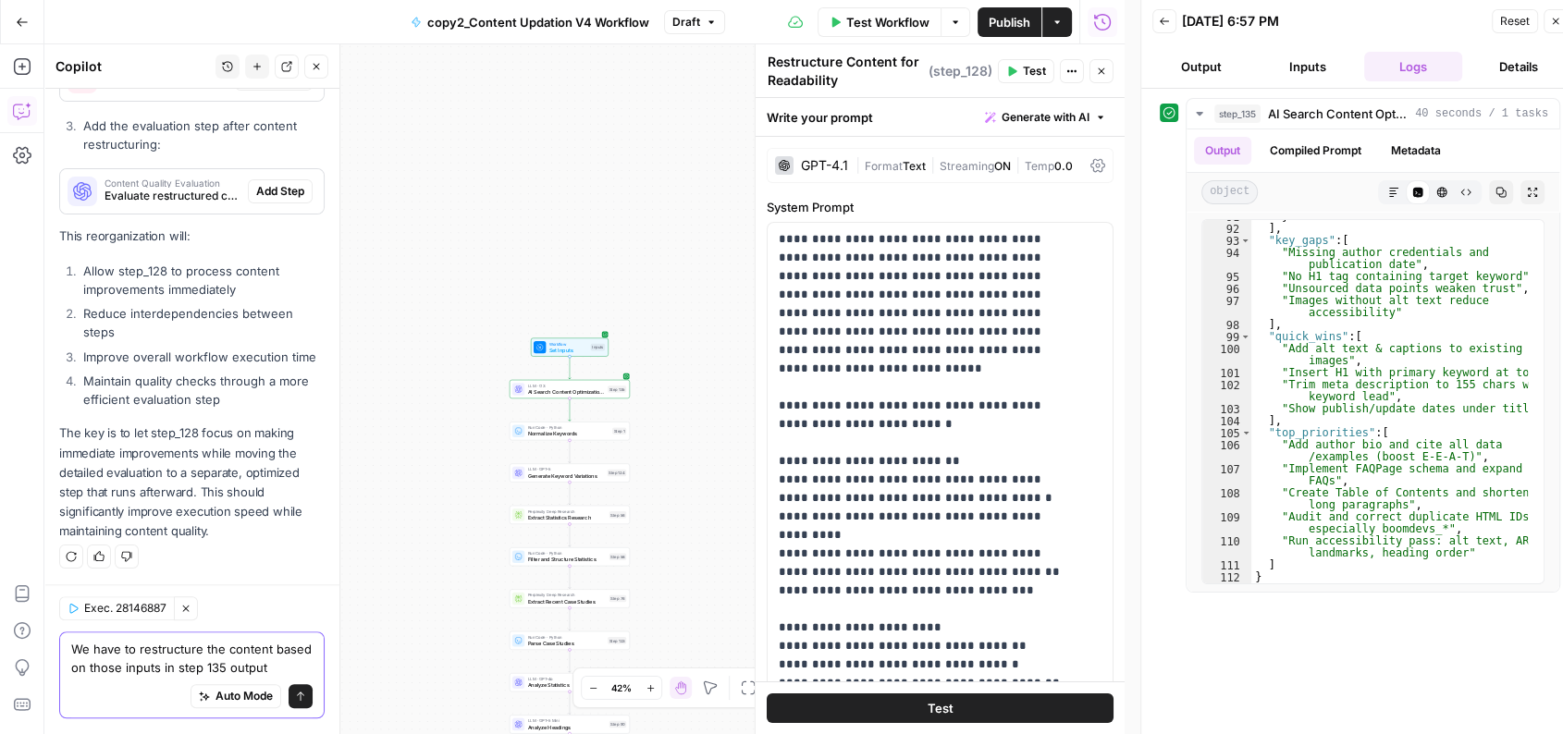
type textarea "We have to restructure the content based on those inputs in step 135 output"
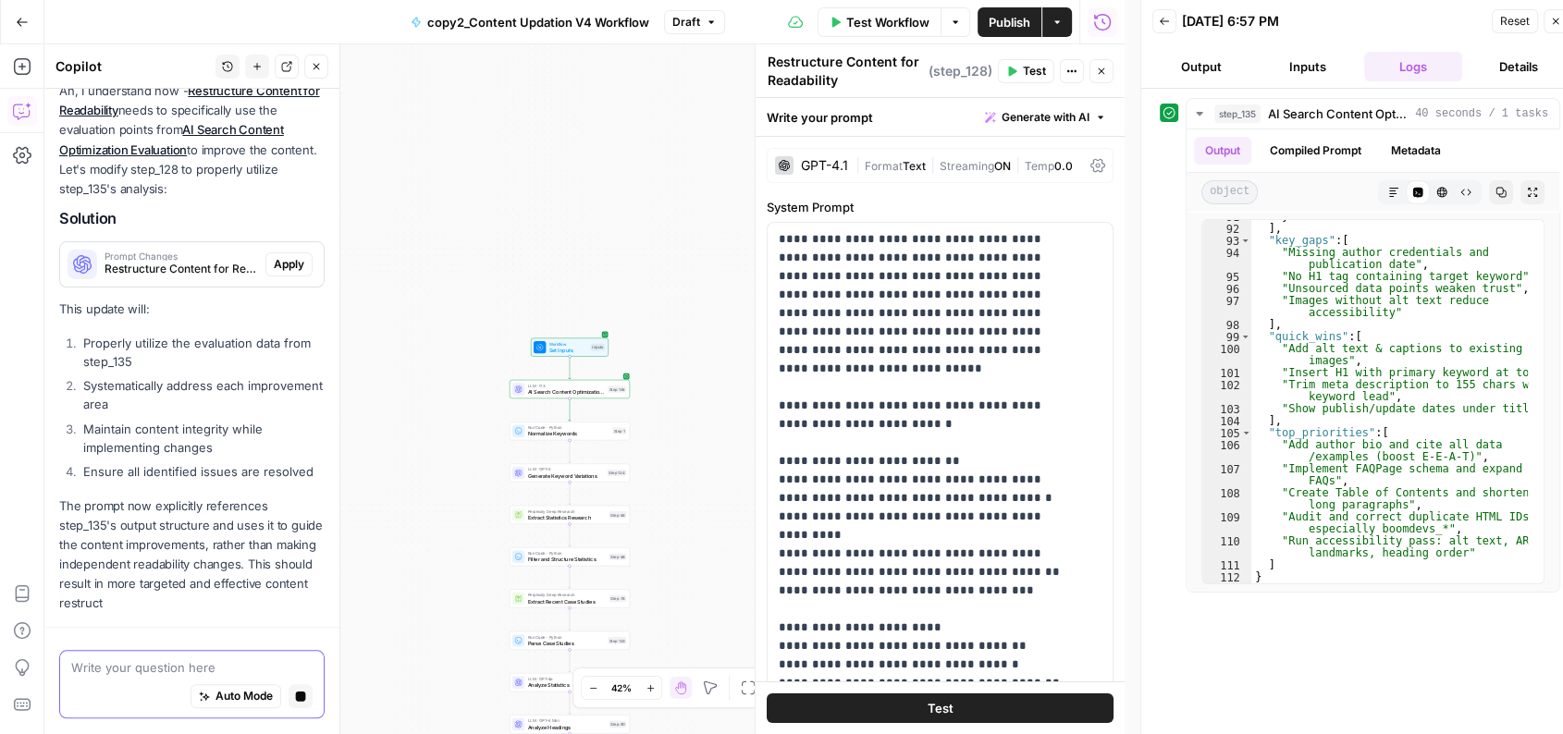
scroll to position [1923, 0]
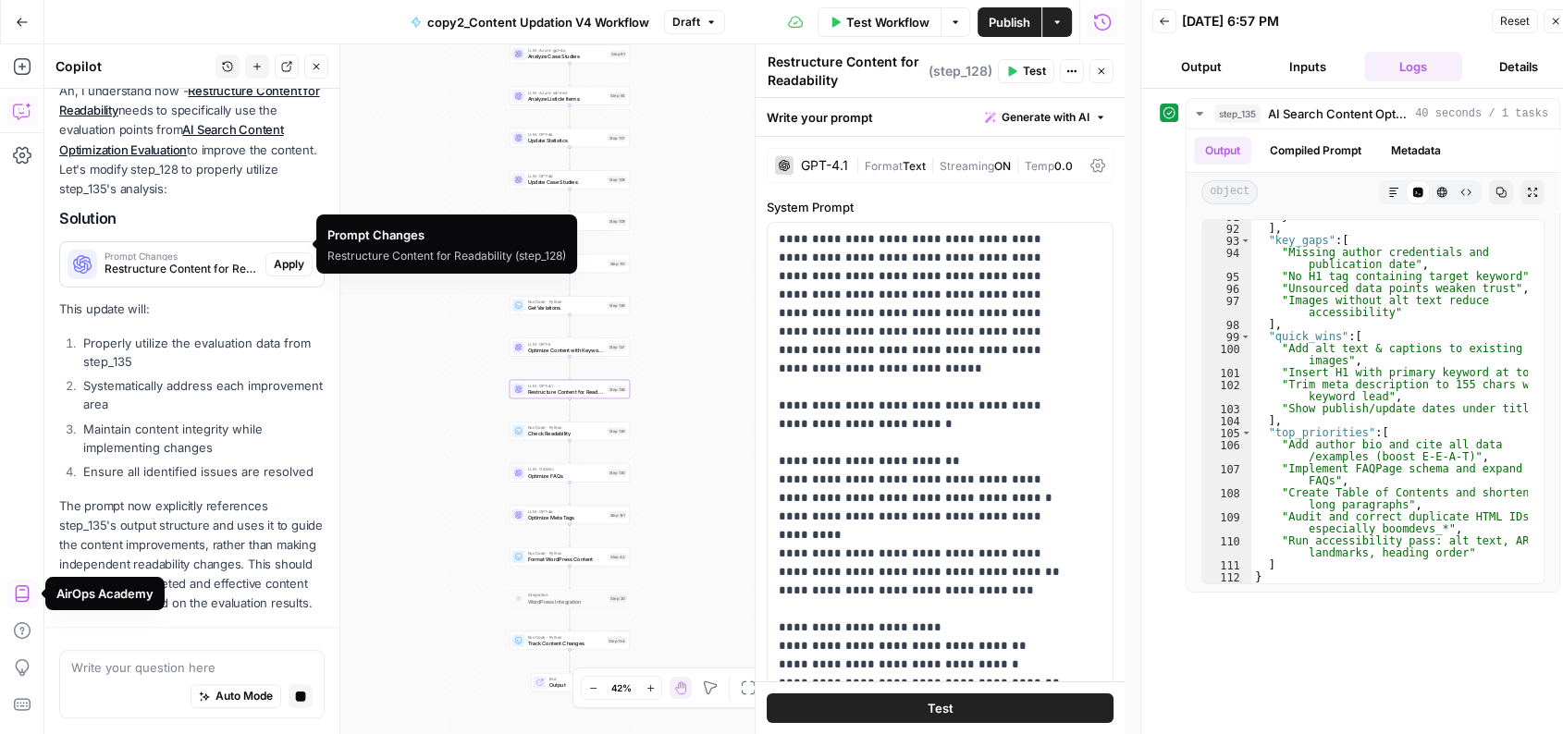
click at [279, 256] on span "Apply" at bounding box center [289, 264] width 31 height 17
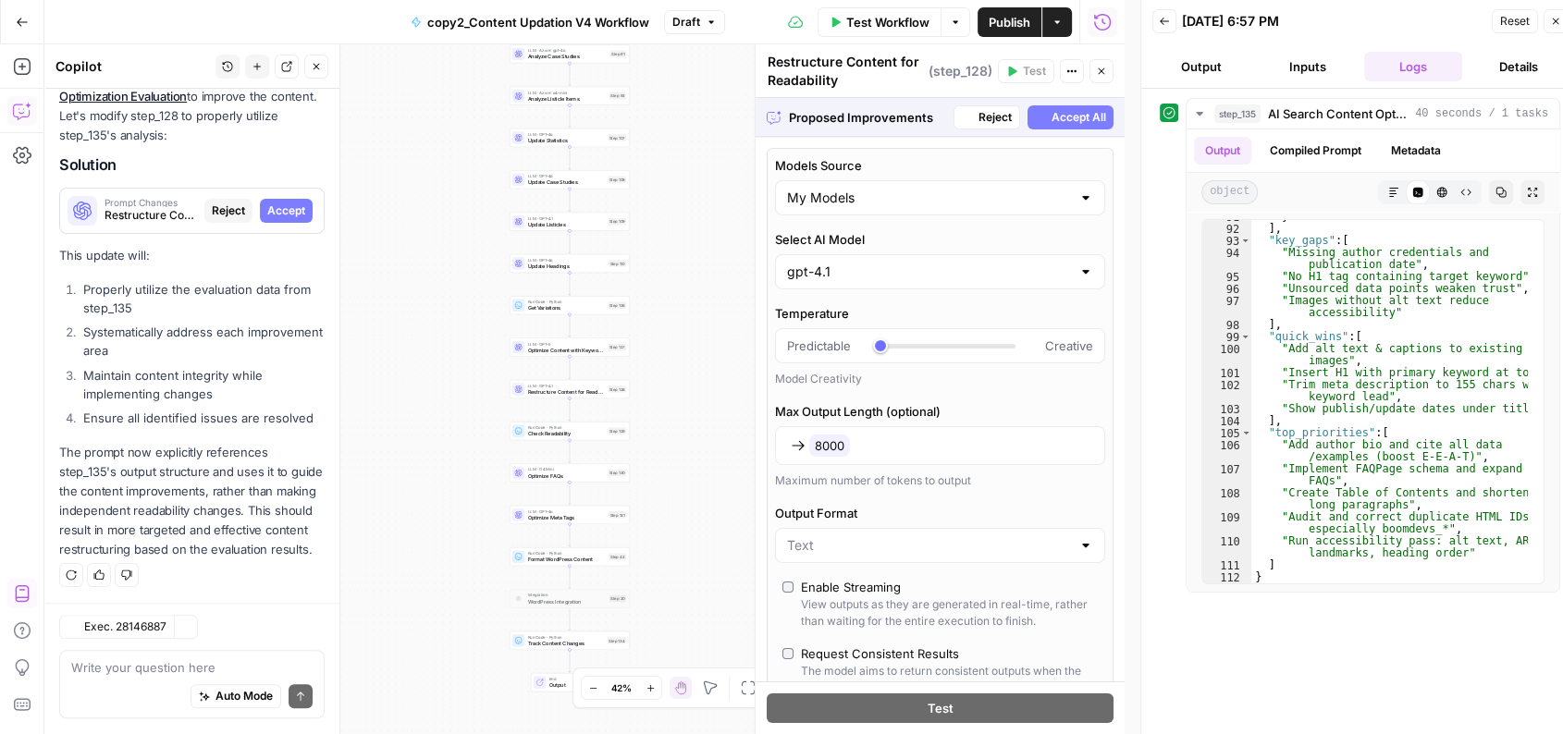
scroll to position [1976, 0]
click at [1052, 121] on span "Accept All" at bounding box center [1079, 117] width 55 height 17
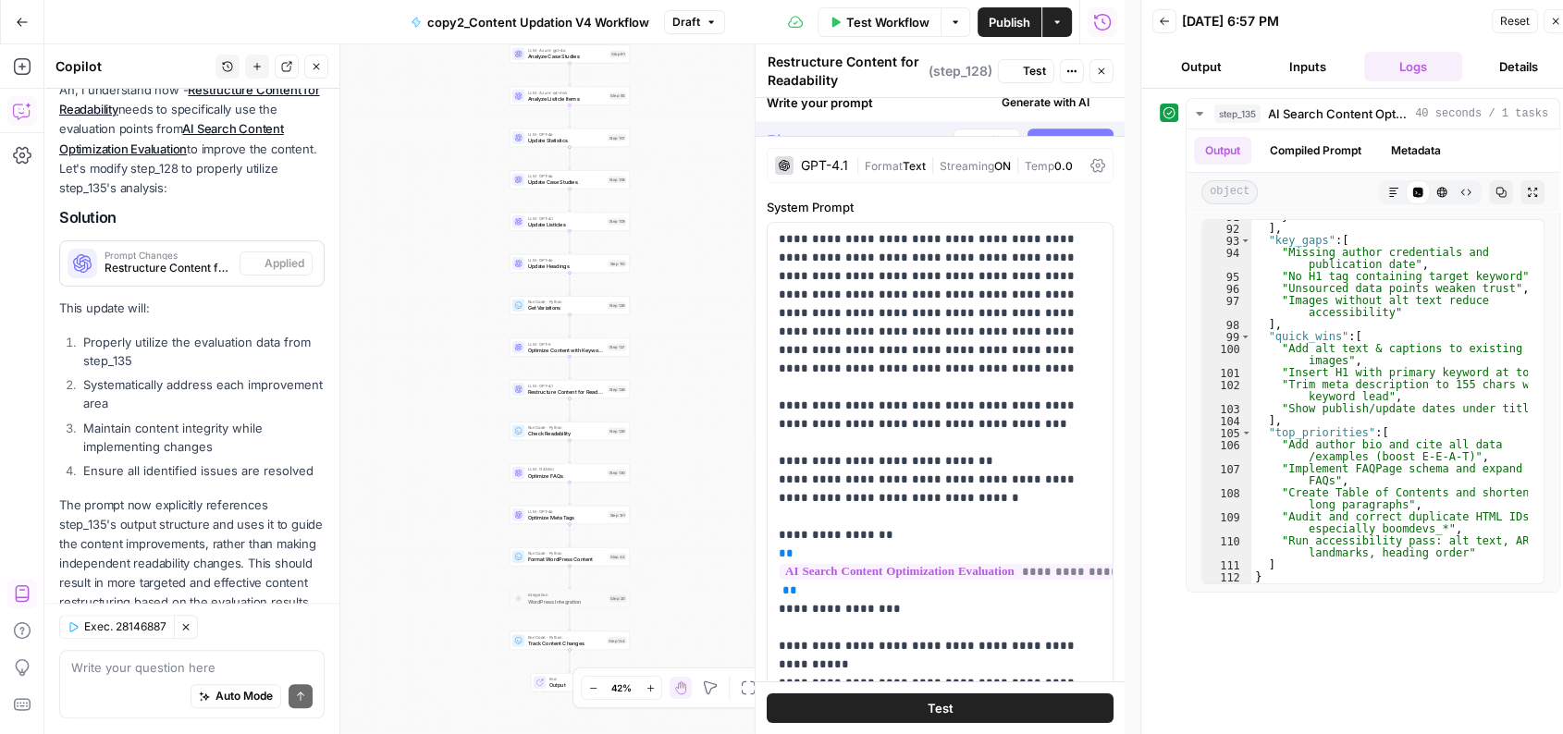
scroll to position [2064, 0]
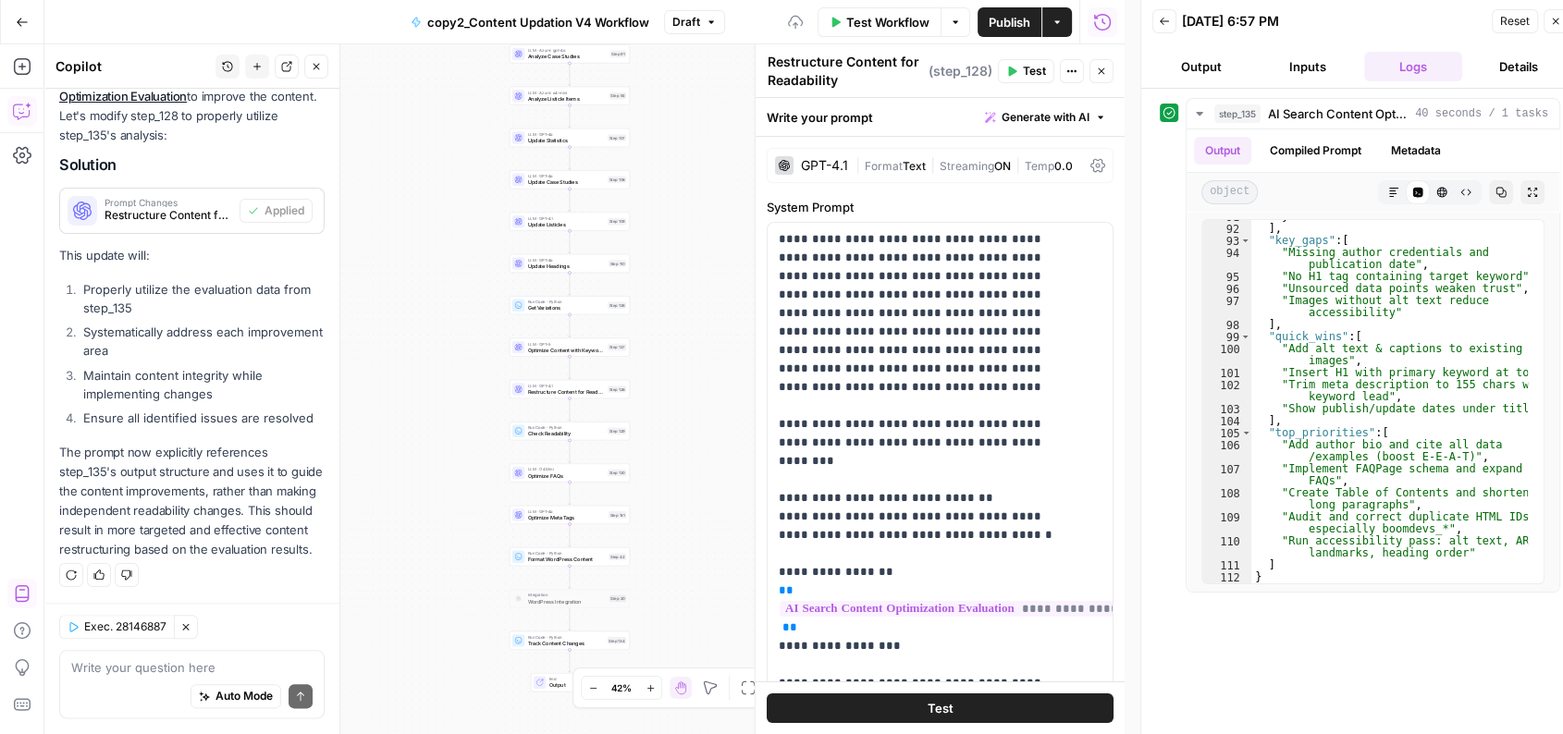
click at [809, 161] on div "GPT-4.1" at bounding box center [824, 165] width 47 height 13
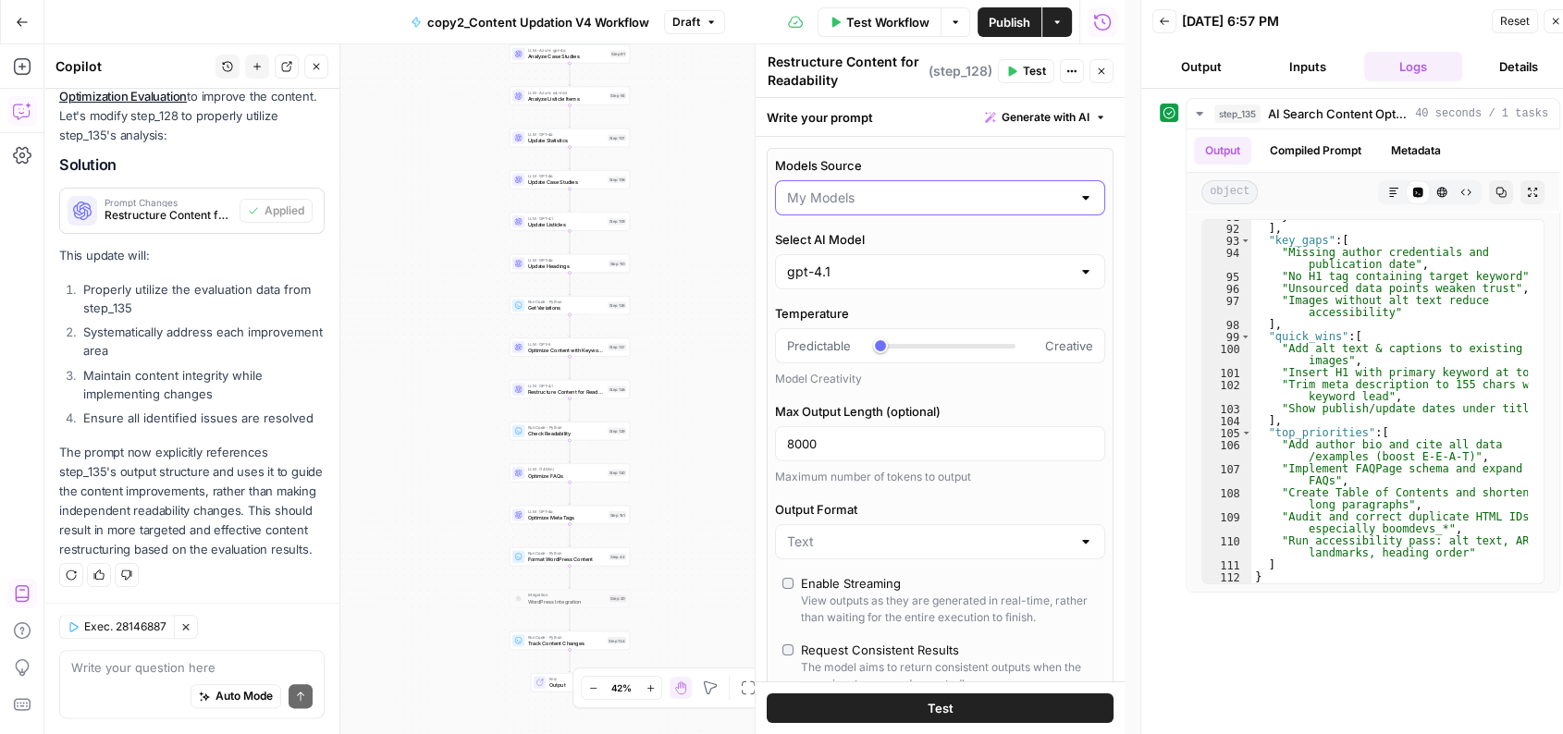
click at [831, 189] on input "Models Source" at bounding box center [929, 198] width 284 height 18
click at [873, 235] on span "AirOps Models" at bounding box center [928, 243] width 276 height 18
type input "AirOps Models"
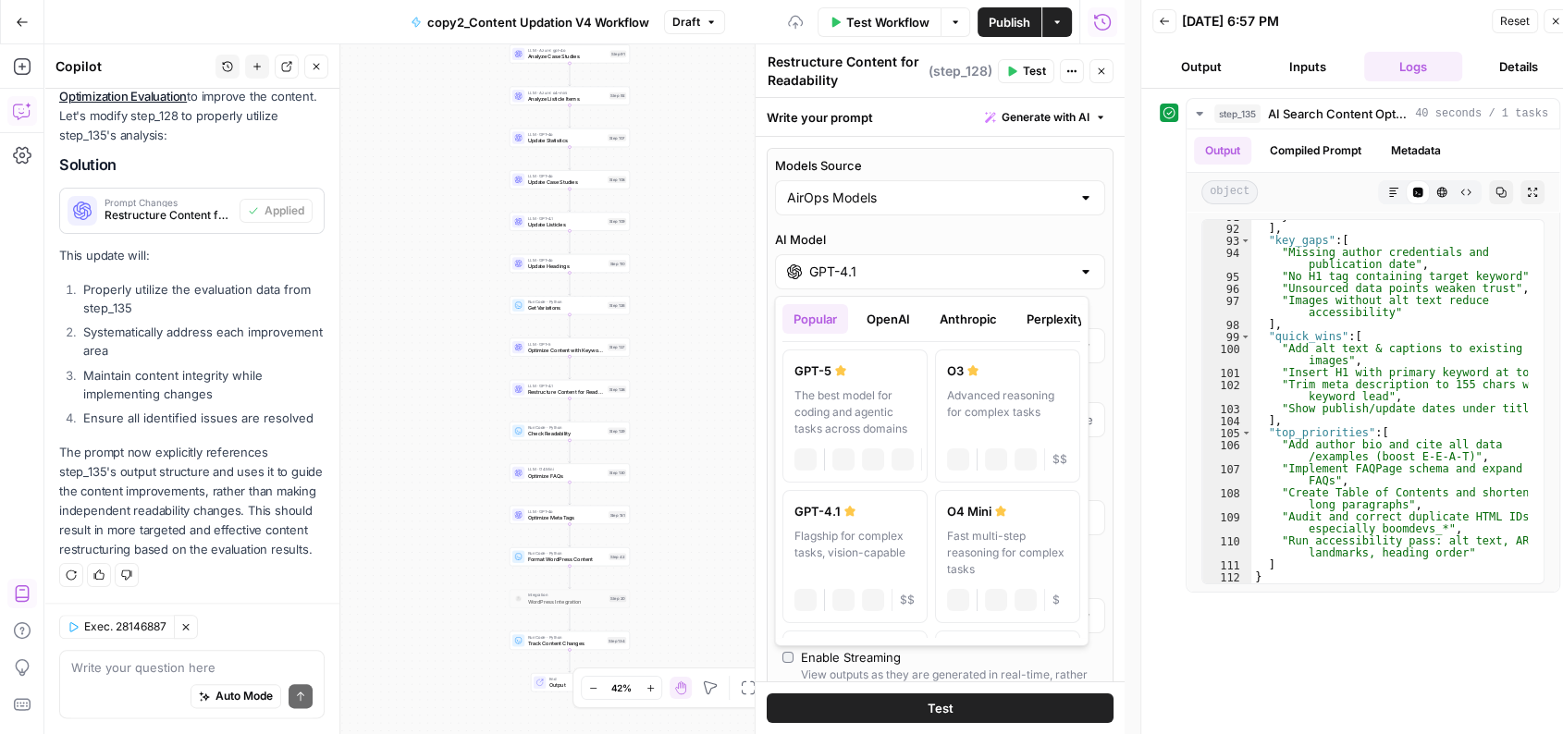
click at [844, 263] on input "GPT-4.1" at bounding box center [940, 272] width 262 height 18
click at [895, 322] on button "OpenAI" at bounding box center [889, 319] width 66 height 30
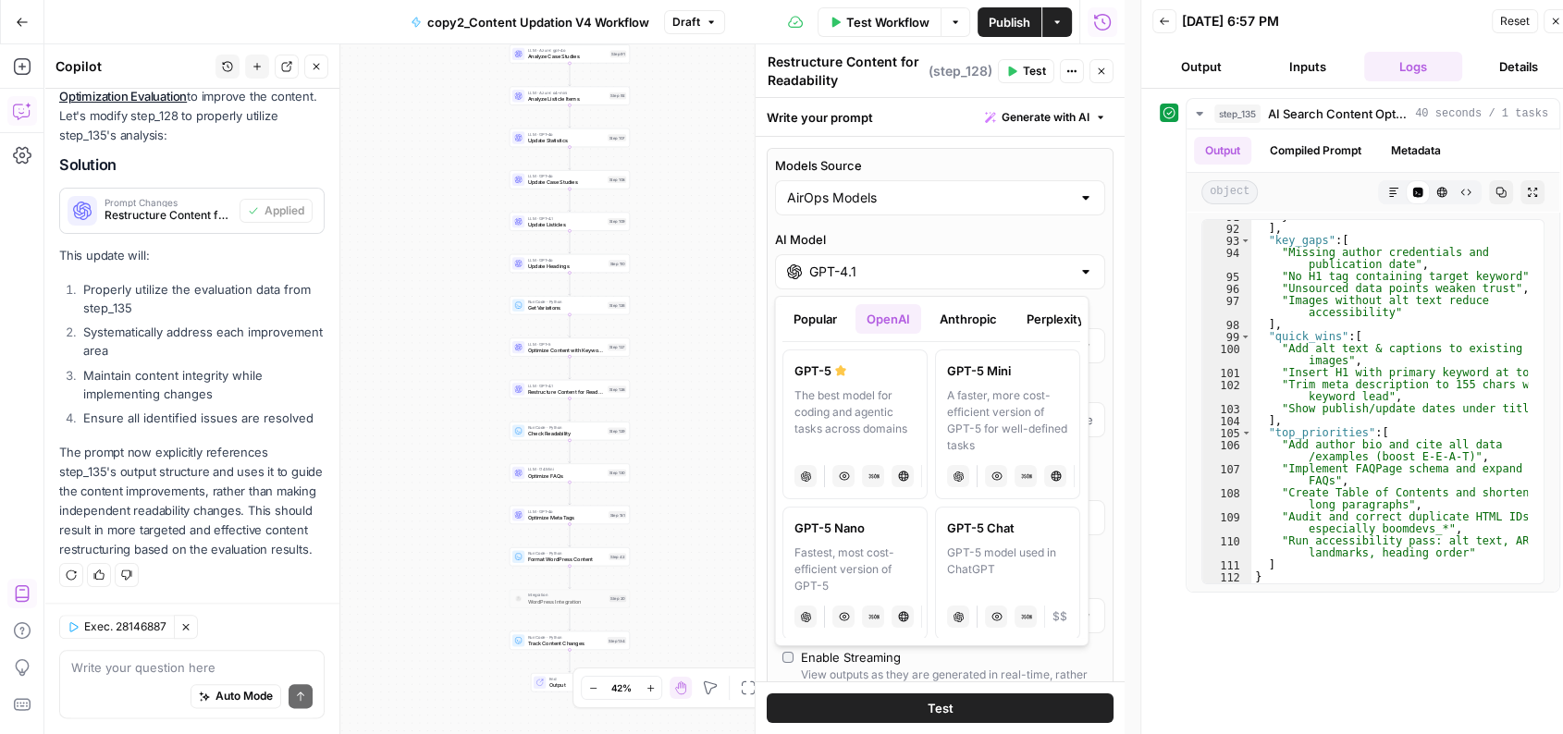
click at [1007, 439] on div "A faster, more cost-efficient version of GPT-5 for well-defined tasks" at bounding box center [1008, 421] width 121 height 67
type input "GPT-5 Mini"
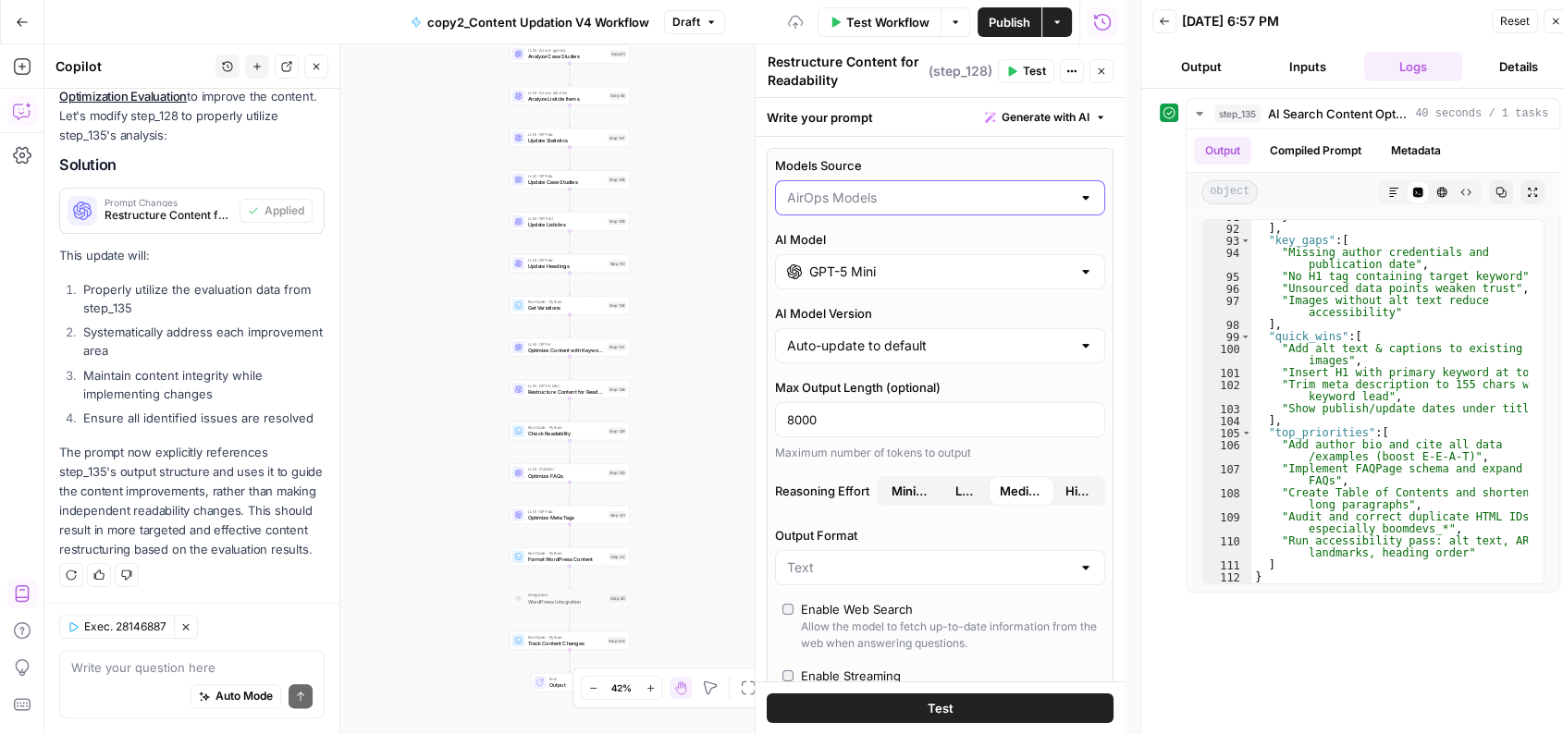
click at [862, 192] on input "Models Source" at bounding box center [929, 198] width 284 height 18
click at [870, 276] on span "My Models" at bounding box center [928, 269] width 276 height 18
type input "My Models"
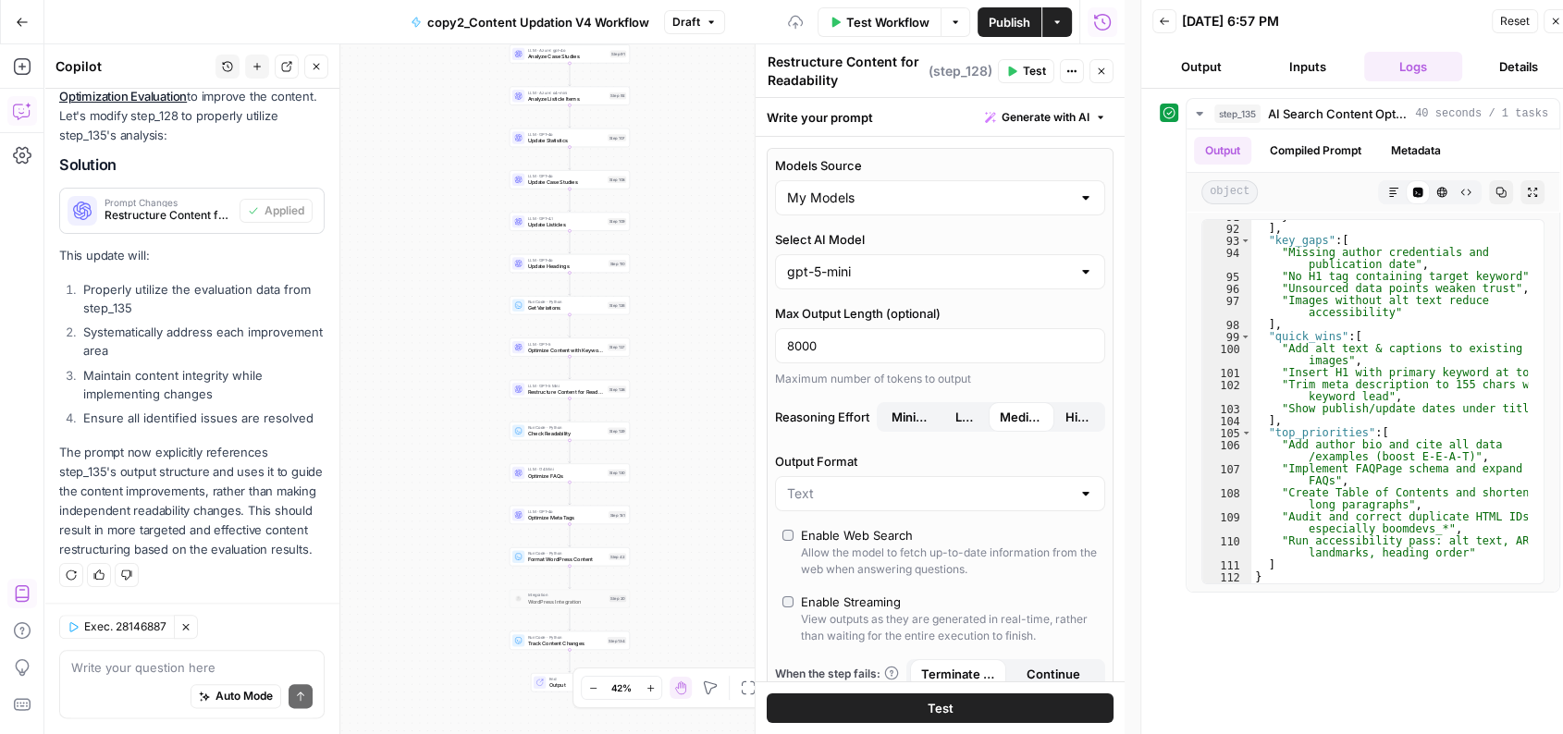
click at [1028, 69] on span "Test" at bounding box center [1034, 71] width 23 height 17
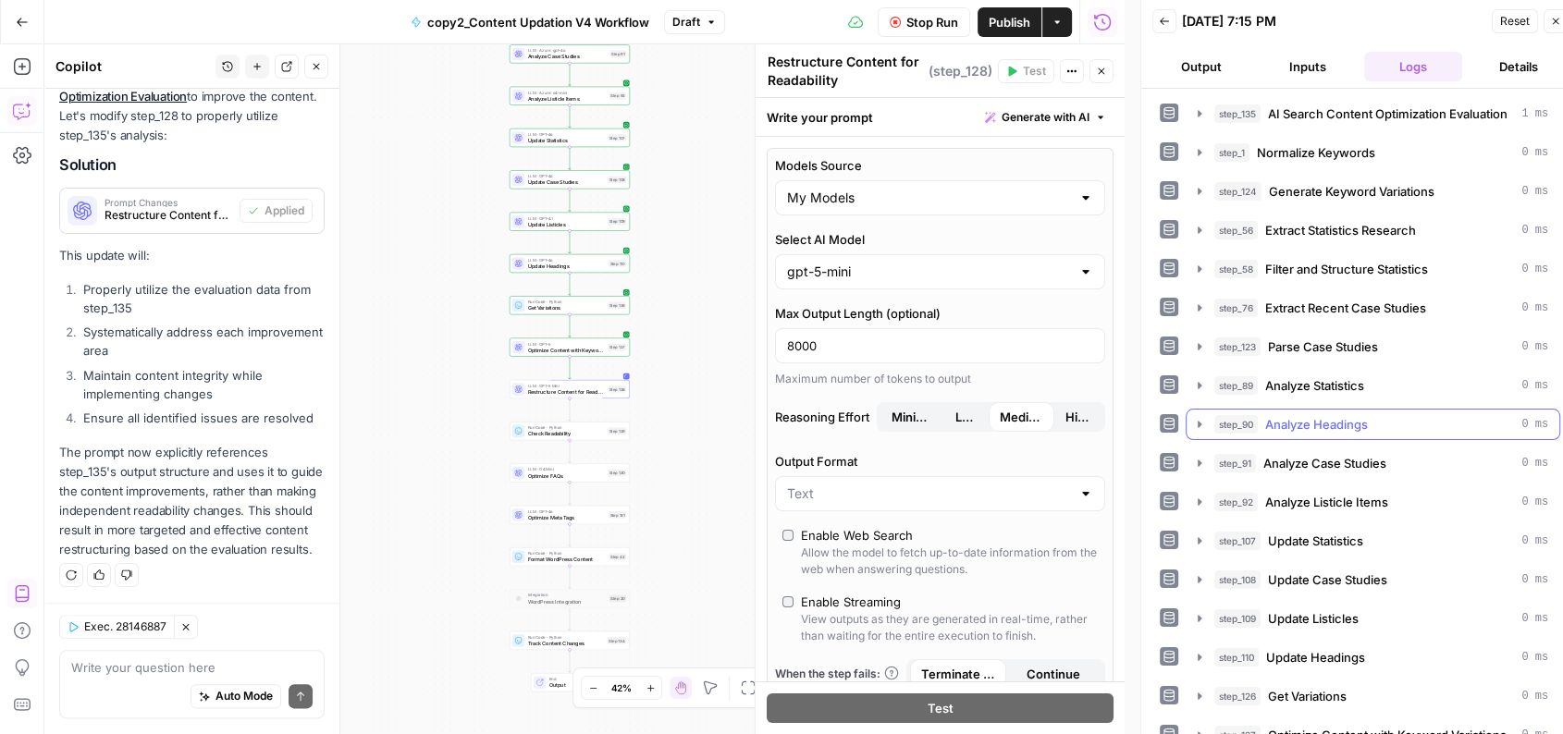
scroll to position [39, 0]
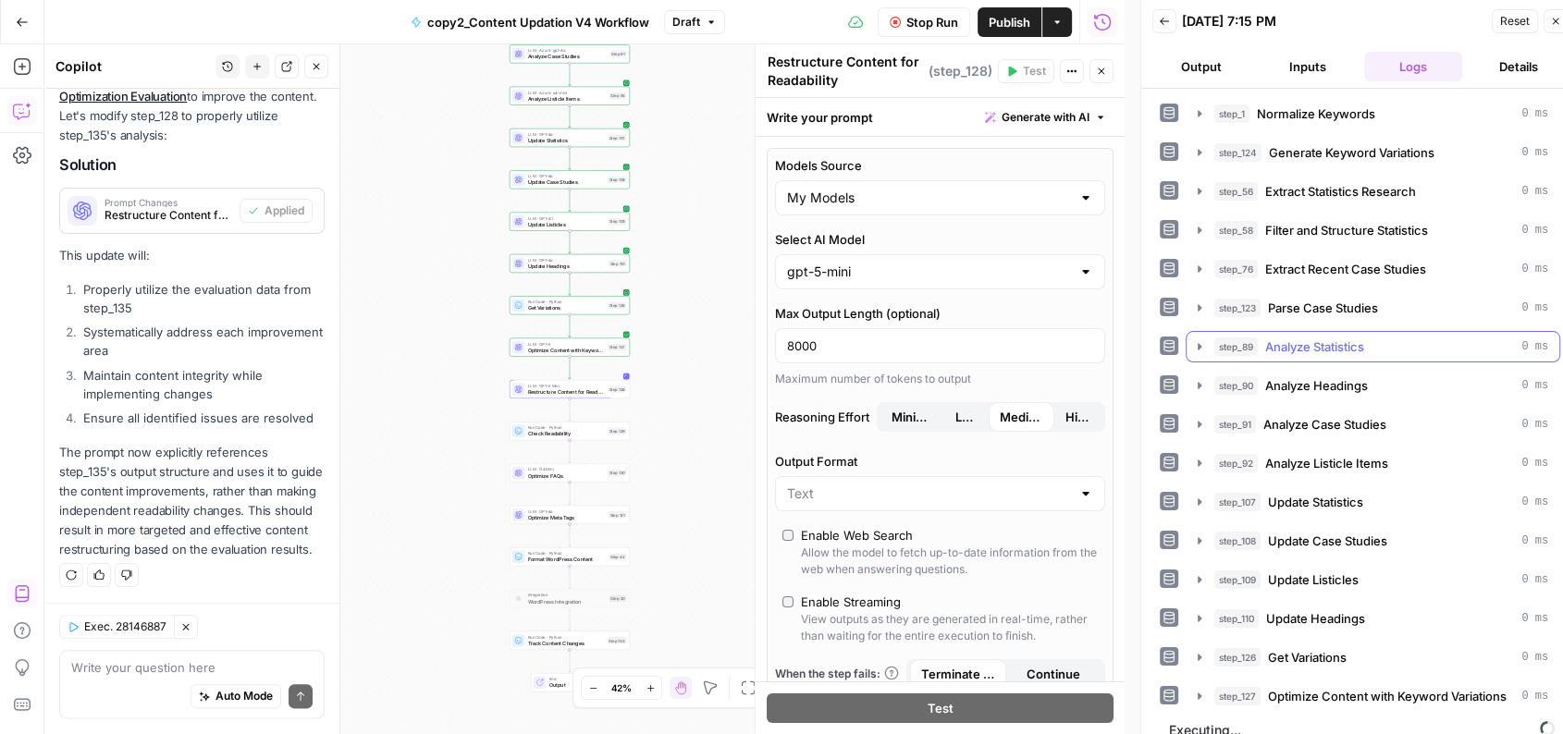
click at [1348, 344] on span "Analyze Statistics" at bounding box center [1314, 347] width 99 height 18
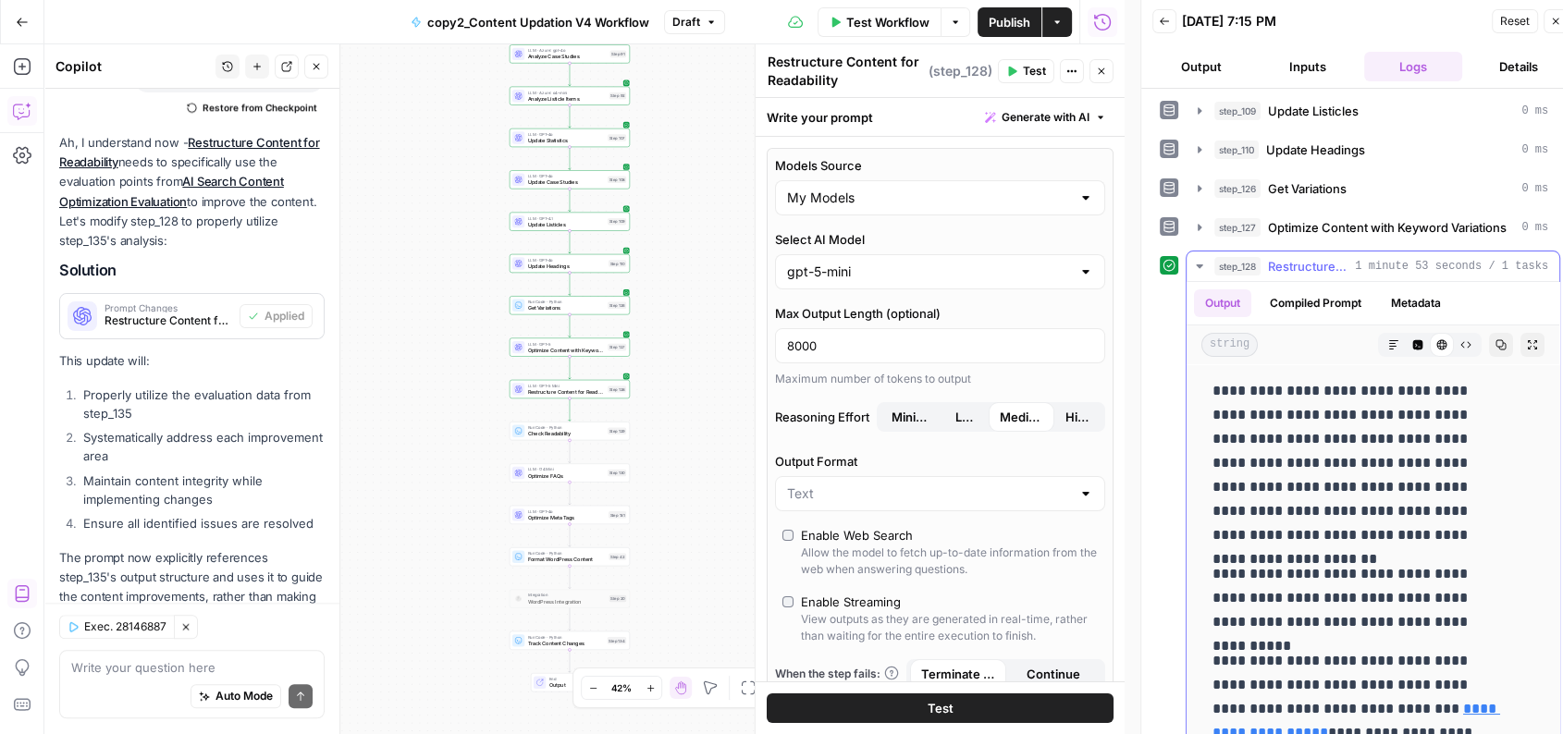
scroll to position [2064, 0]
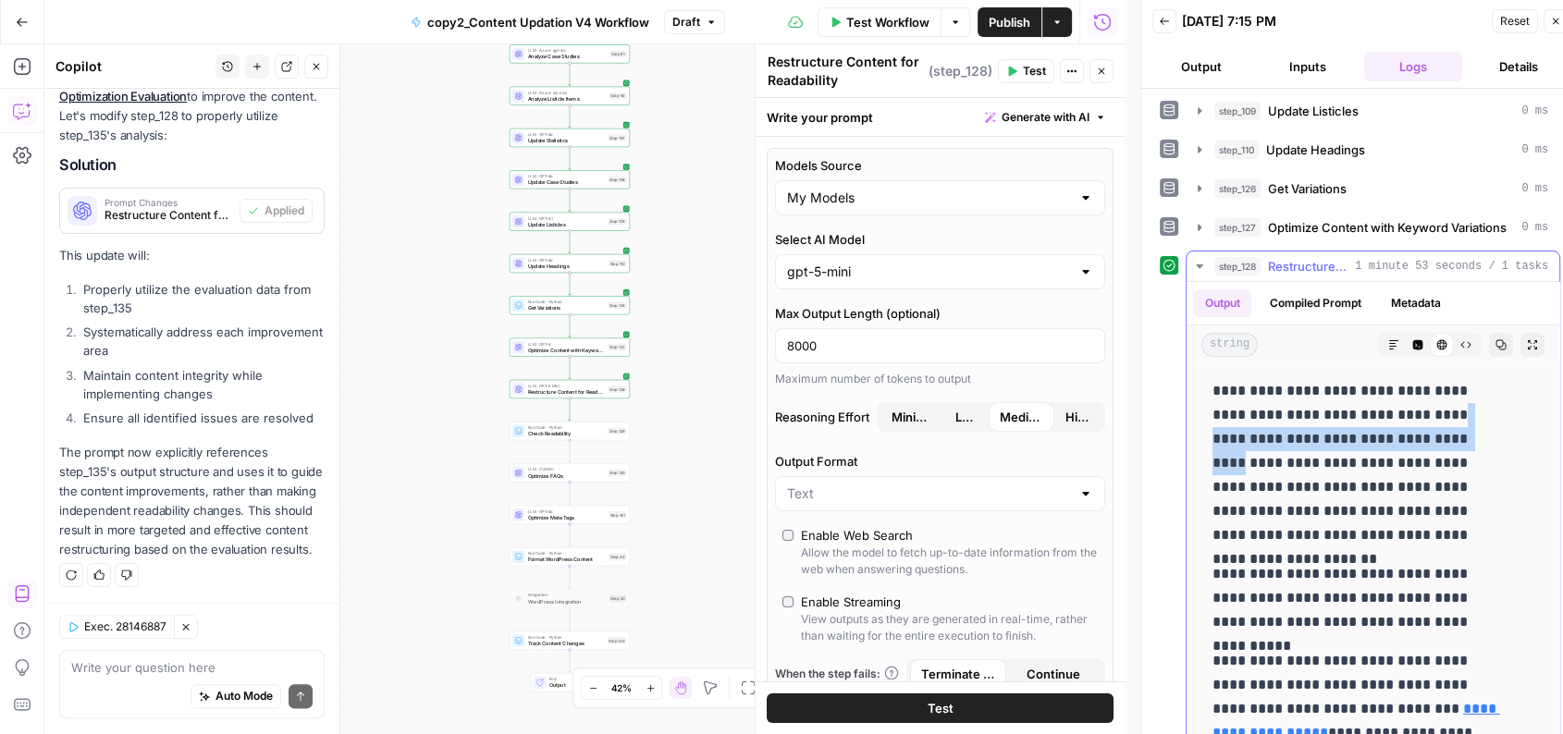
drag, startPoint x: 1413, startPoint y: 413, endPoint x: 1397, endPoint y: 434, distance: 26.3
click at [1397, 434] on p "**********" at bounding box center [1358, 463] width 290 height 168
click at [1380, 435] on p "**********" at bounding box center [1358, 463] width 290 height 168
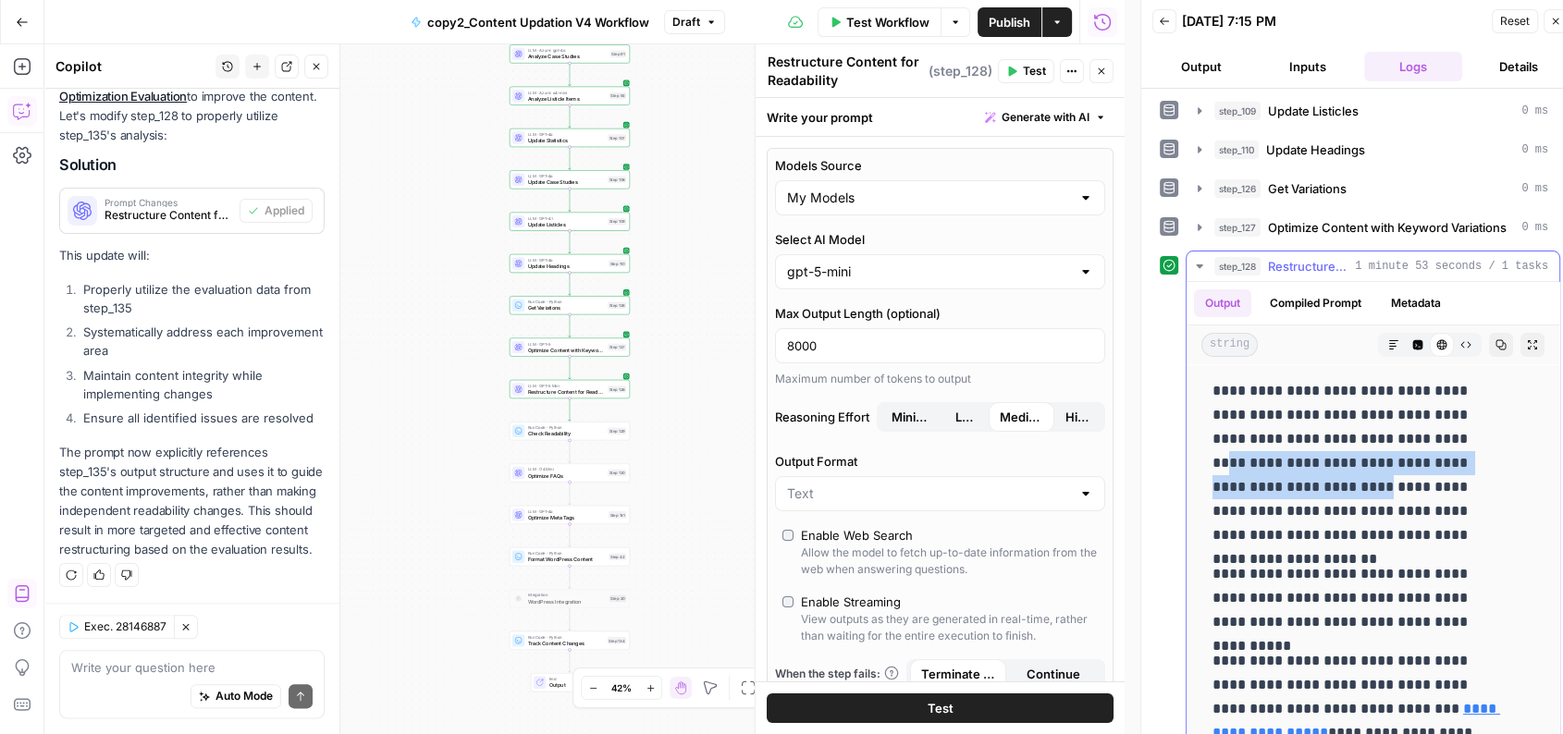
drag, startPoint x: 1386, startPoint y: 437, endPoint x: 1262, endPoint y: 477, distance: 130.4
click at [1262, 477] on p "**********" at bounding box center [1358, 463] width 290 height 168
click at [1267, 478] on p "**********" at bounding box center [1358, 463] width 290 height 168
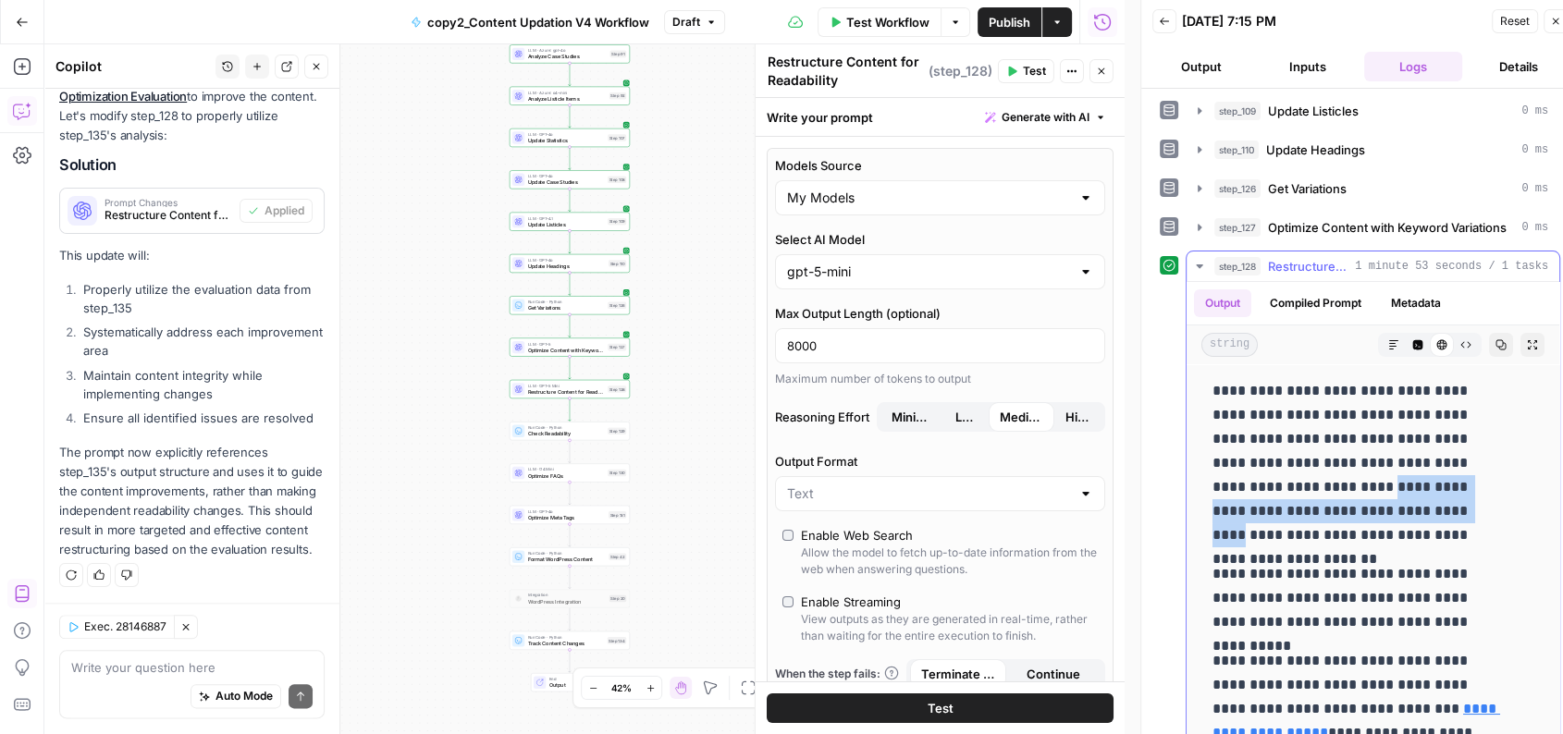
drag, startPoint x: 1267, startPoint y: 477, endPoint x: 1302, endPoint y: 499, distance: 41.6
click at [1302, 499] on p "**********" at bounding box center [1358, 463] width 290 height 168
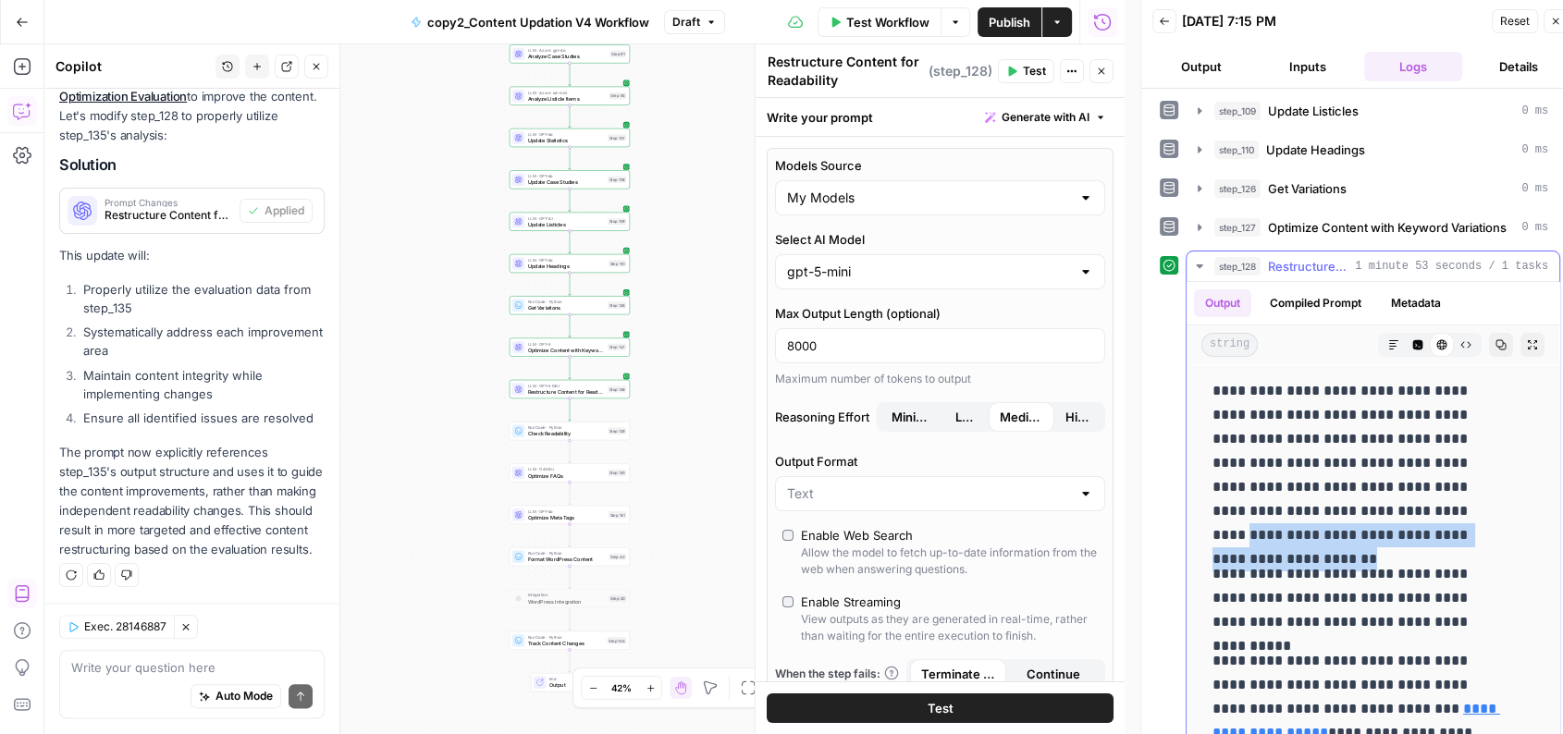
drag, startPoint x: 1314, startPoint y: 505, endPoint x: 1484, endPoint y: 530, distance: 171.1
click at [1484, 530] on p "**********" at bounding box center [1358, 463] width 290 height 168
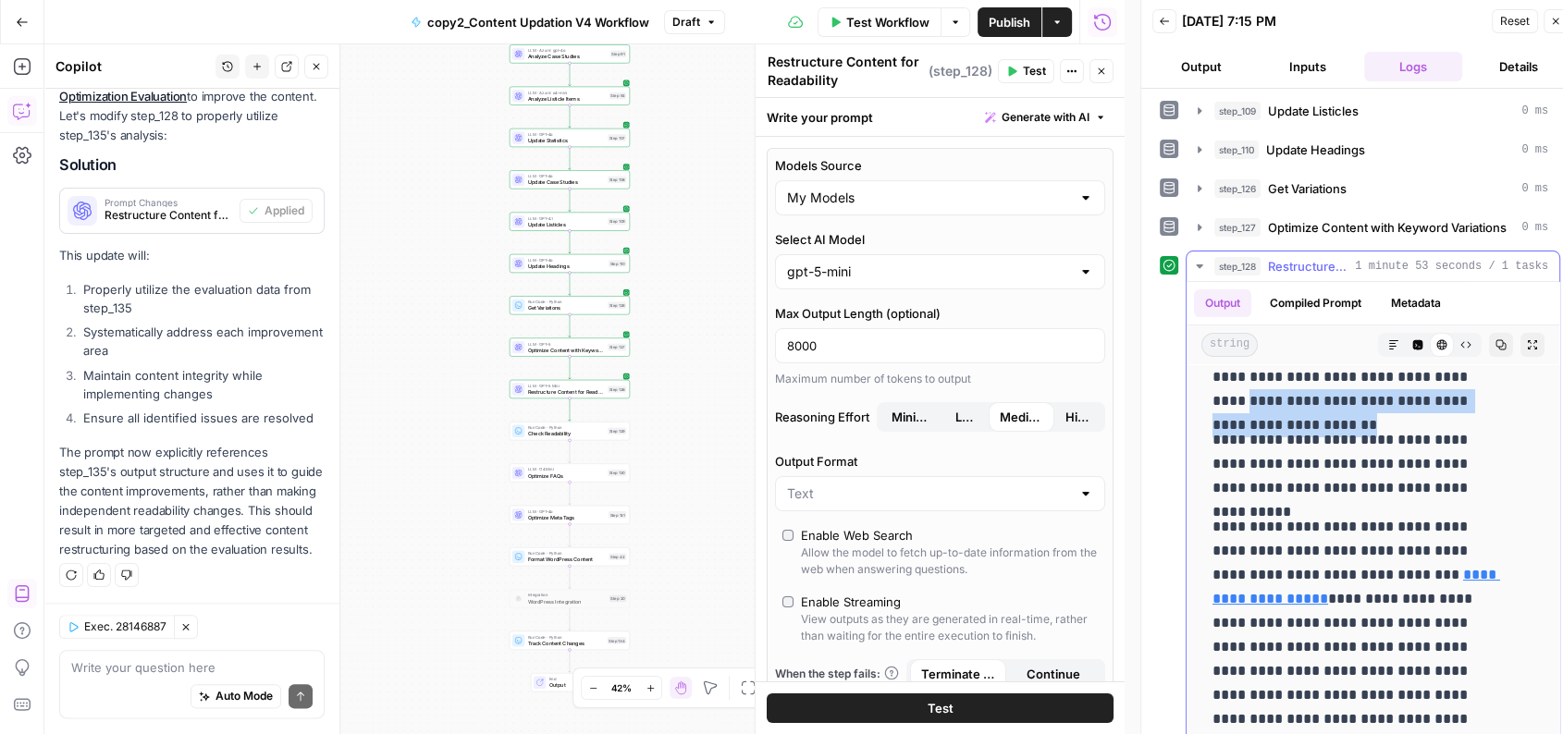
scroll to position [142, 0]
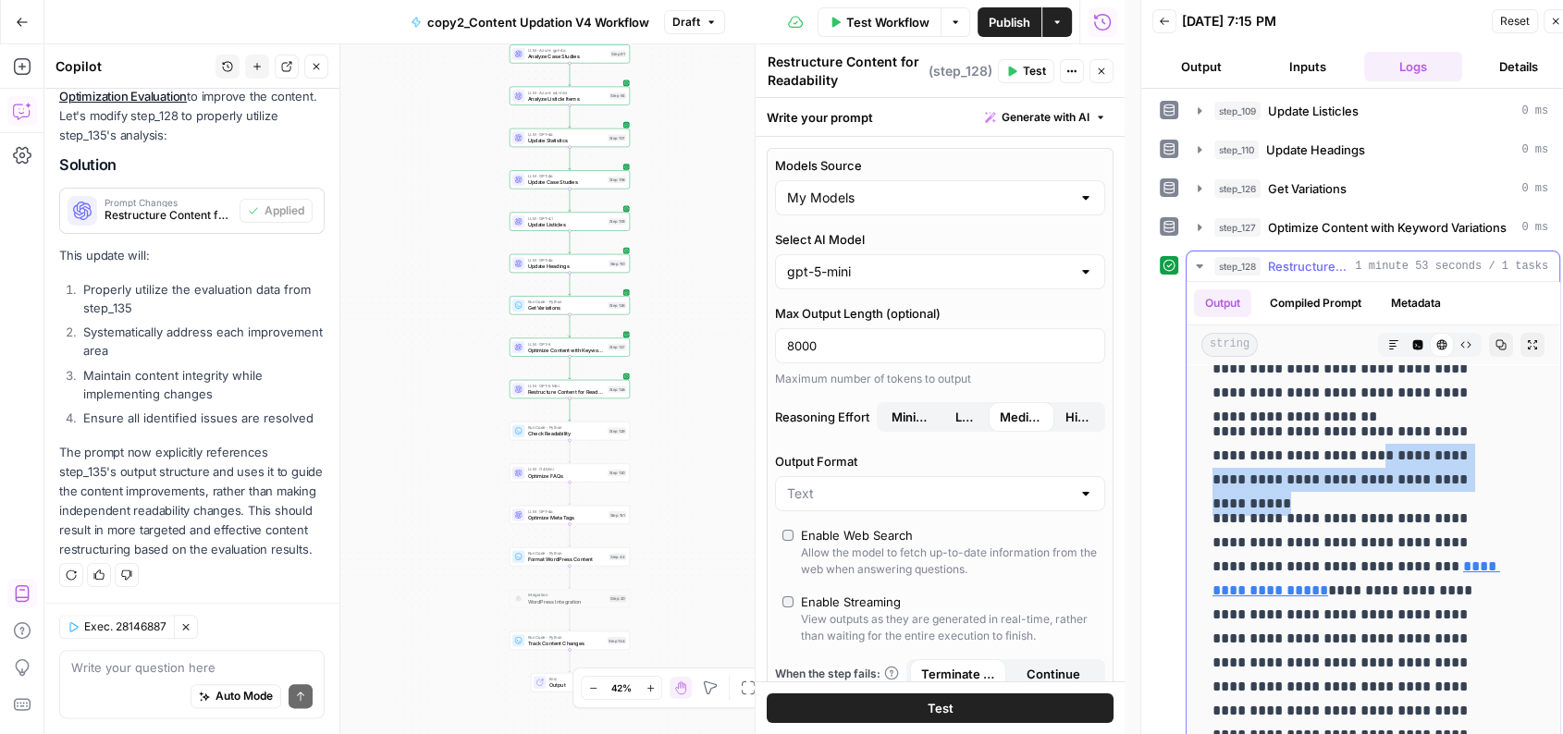
drag, startPoint x: 1327, startPoint y: 451, endPoint x: 1529, endPoint y: 479, distance: 203.5
click at [1529, 479] on div "**********" at bounding box center [1373, 513] width 373 height 462
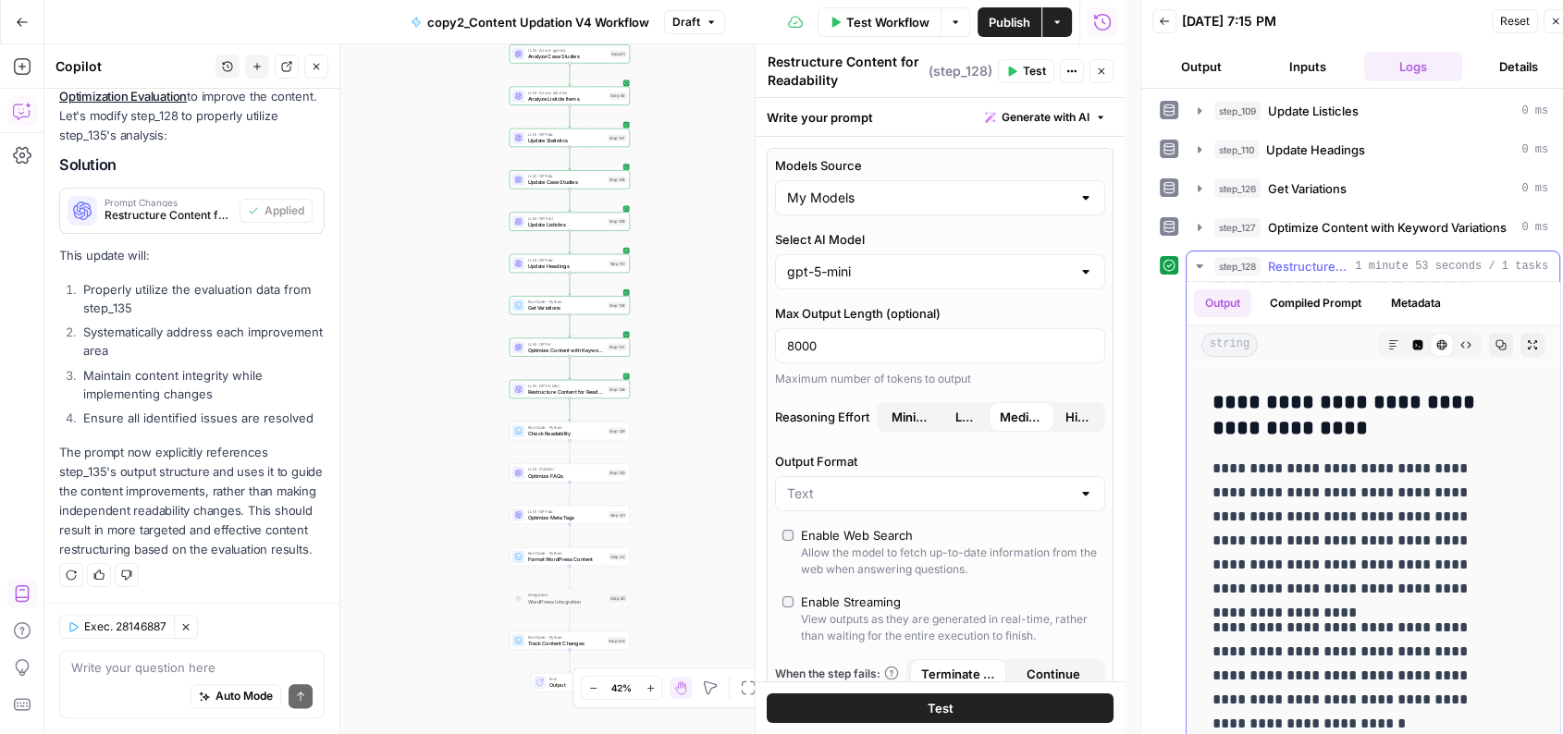
scroll to position [640, 0]
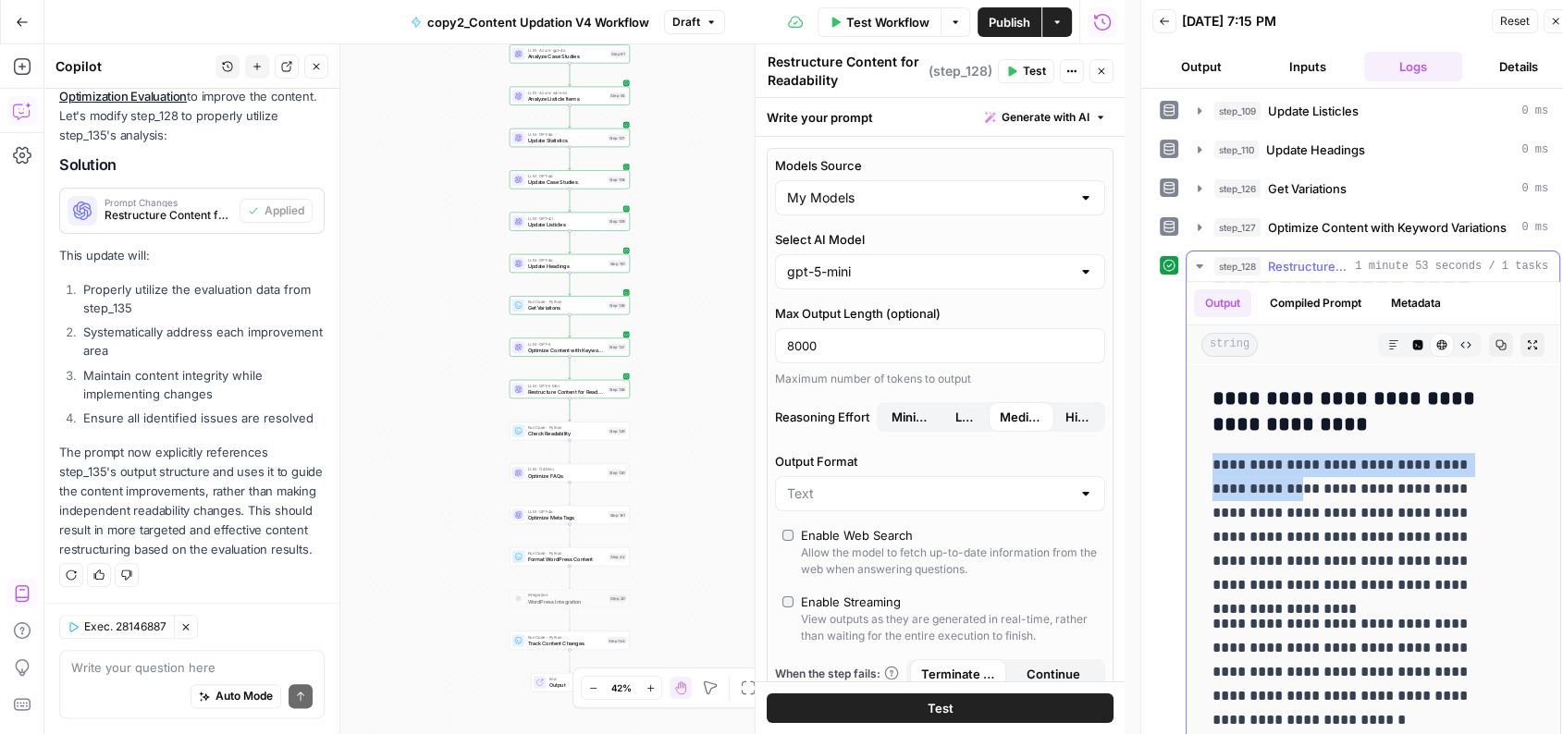
drag, startPoint x: 1213, startPoint y: 454, endPoint x: 1275, endPoint y: 489, distance: 70.4
click at [1275, 489] on p "**********" at bounding box center [1358, 525] width 290 height 144
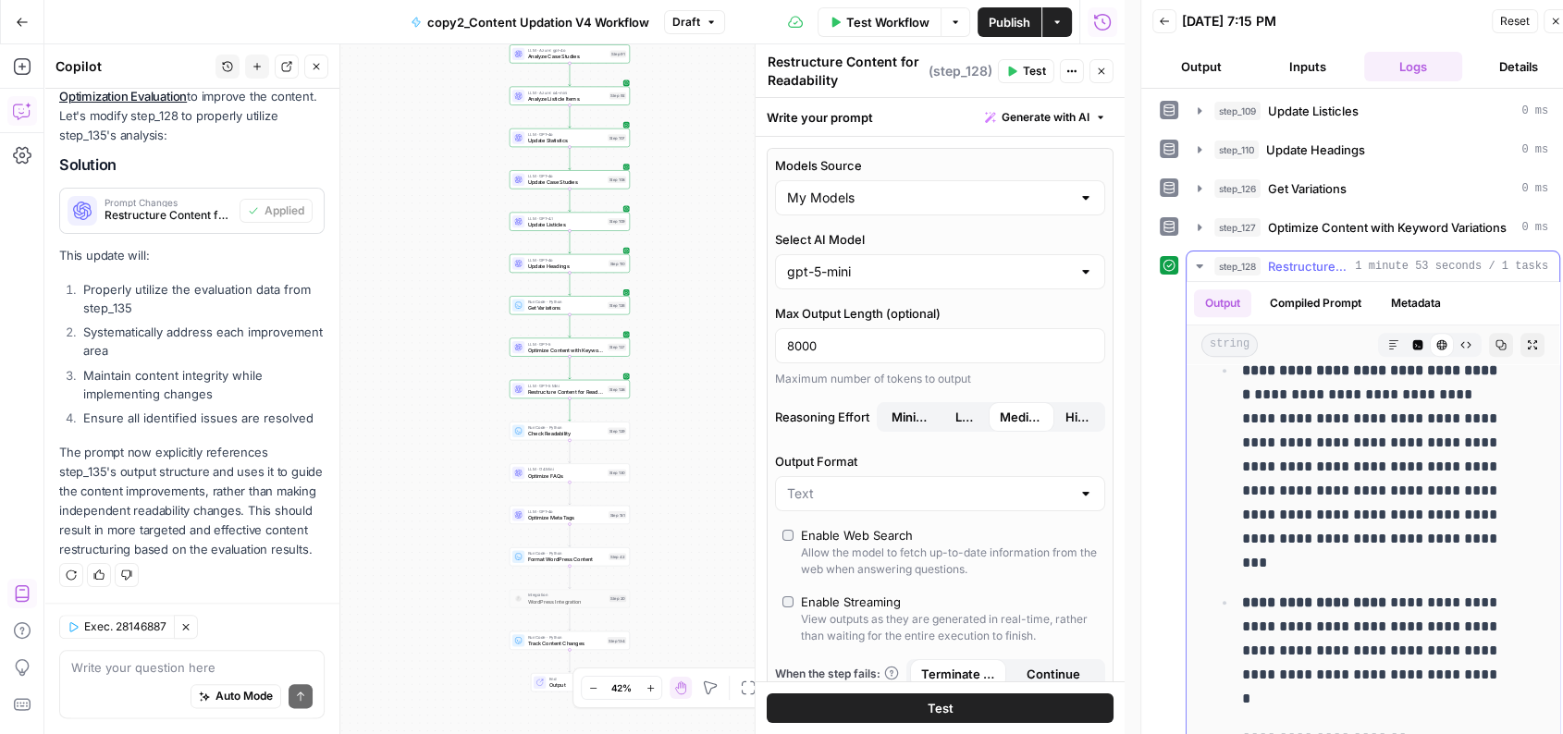
scroll to position [1057, 0]
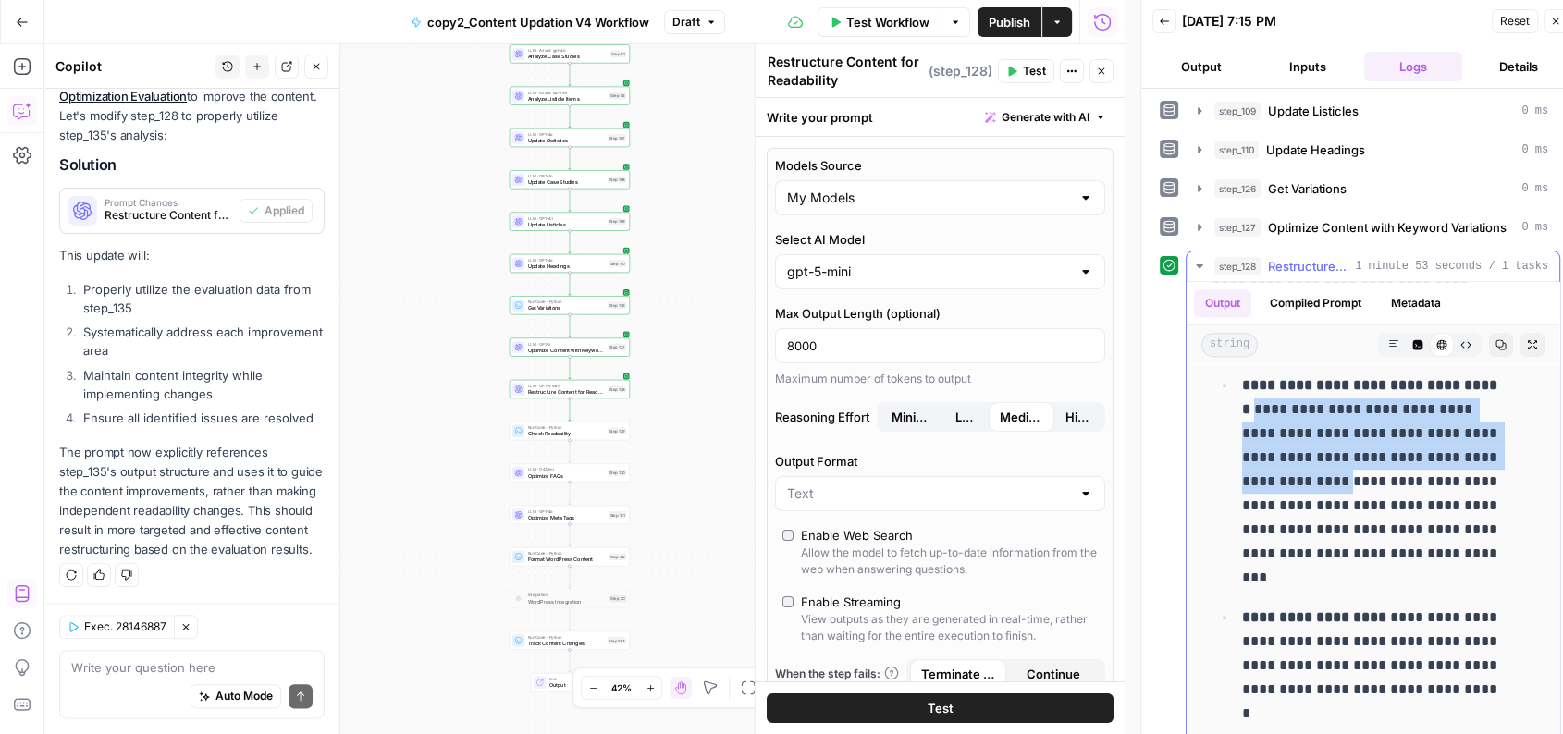
drag, startPoint x: 1244, startPoint y: 404, endPoint x: 1343, endPoint y: 481, distance: 125.2
click at [1343, 481] on p "**********" at bounding box center [1372, 482] width 261 height 216
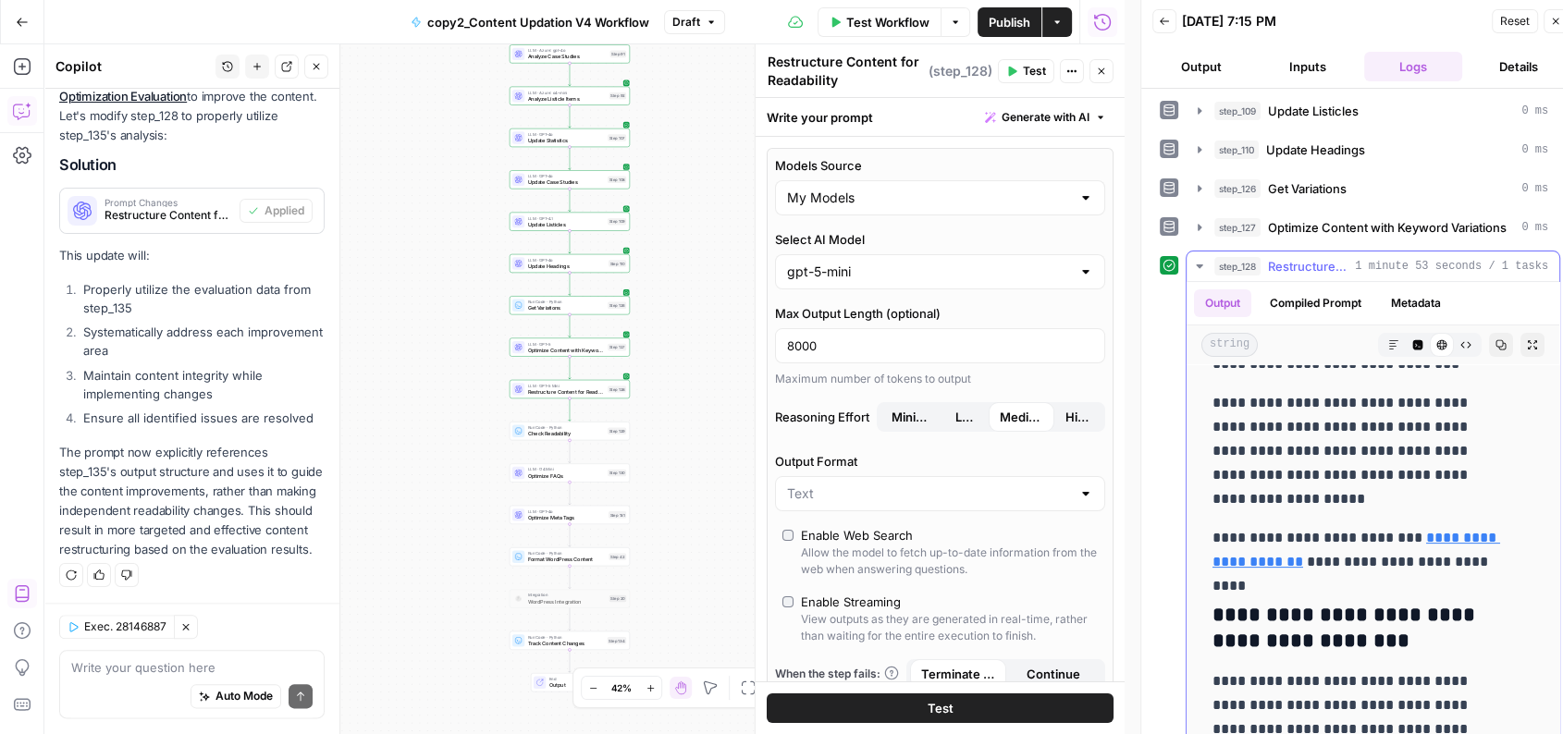
scroll to position [7558, 0]
click at [1425, 530] on link "**********" at bounding box center [1357, 549] width 288 height 38
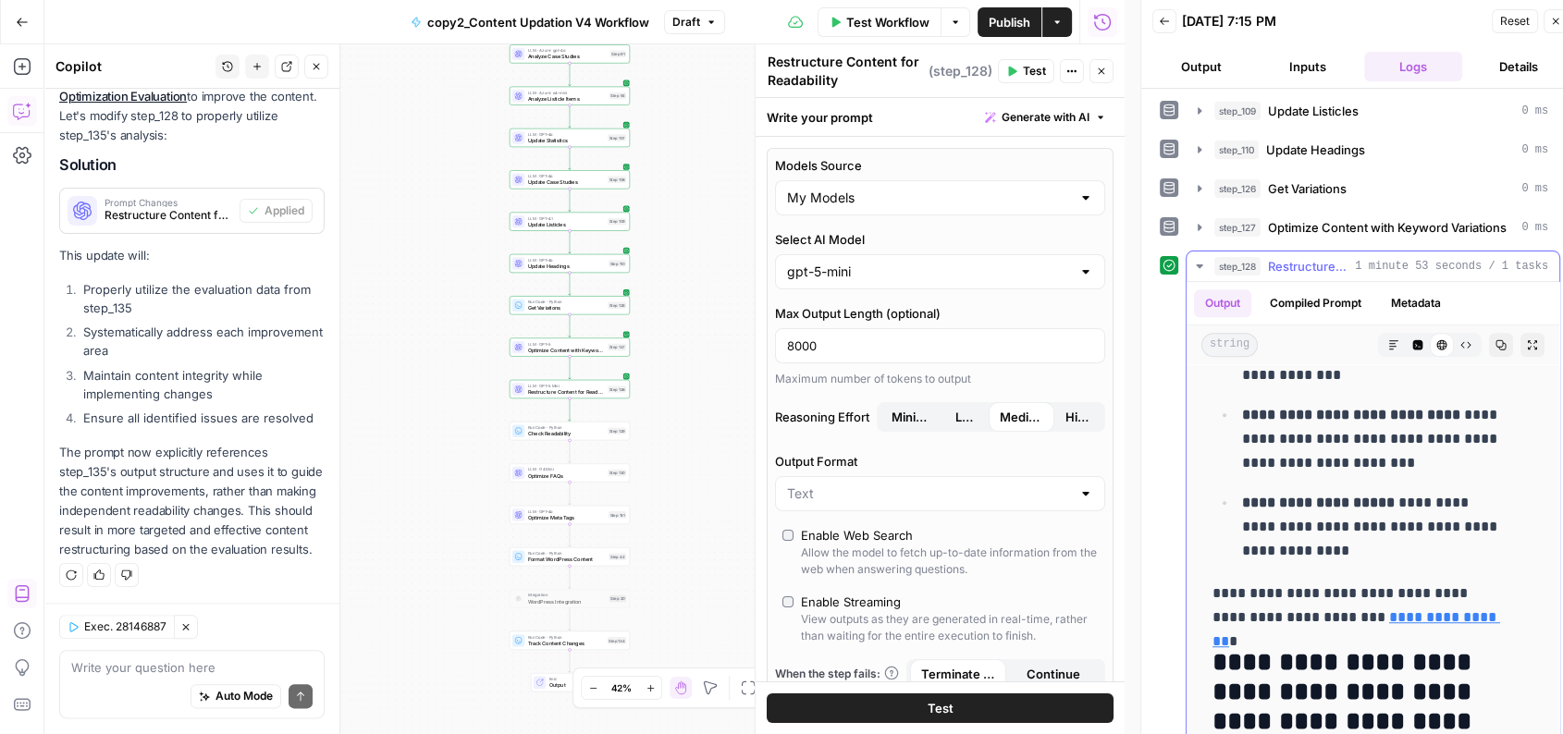
scroll to position [8511, 0]
click at [1410, 609] on link "**********" at bounding box center [1357, 628] width 288 height 38
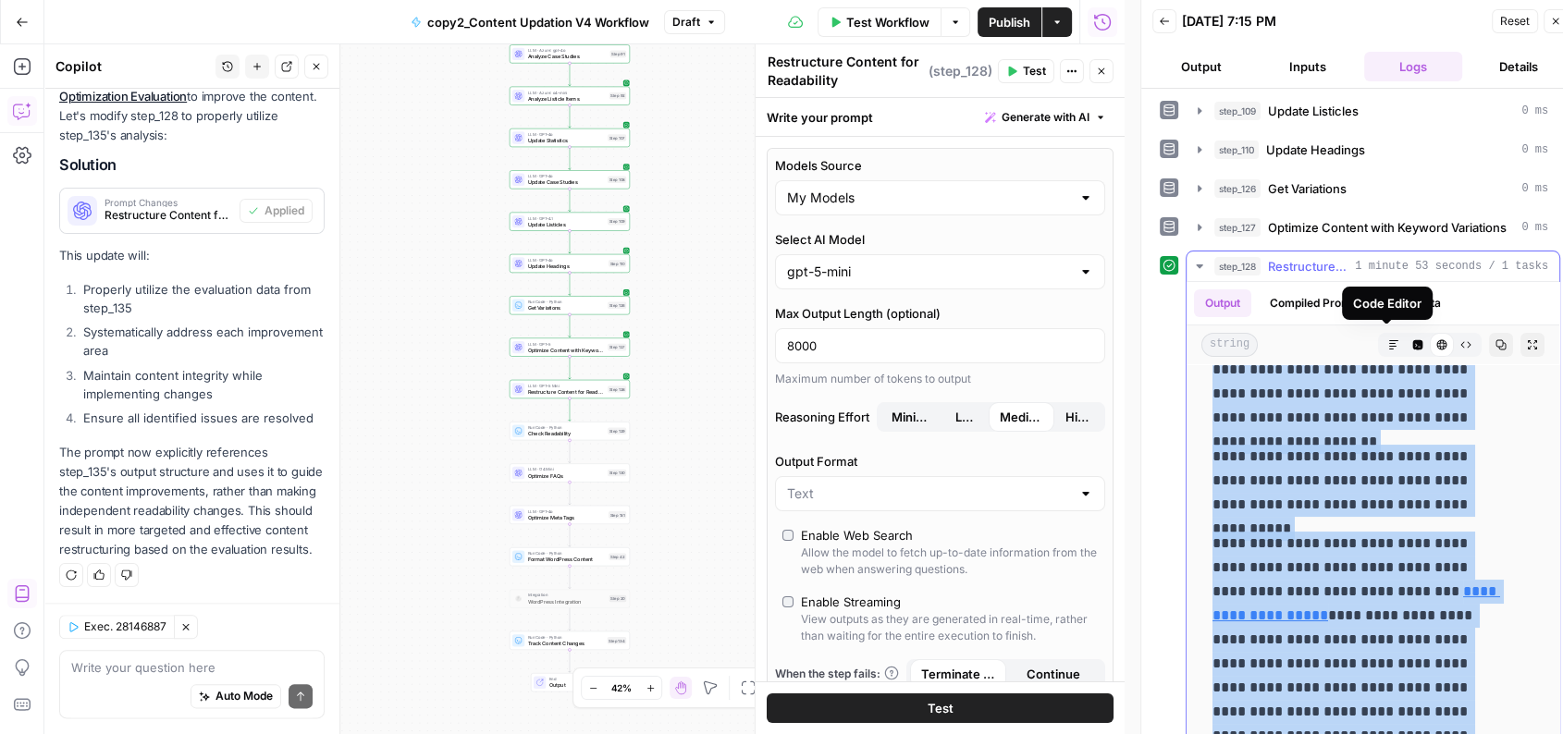
scroll to position [0, 0]
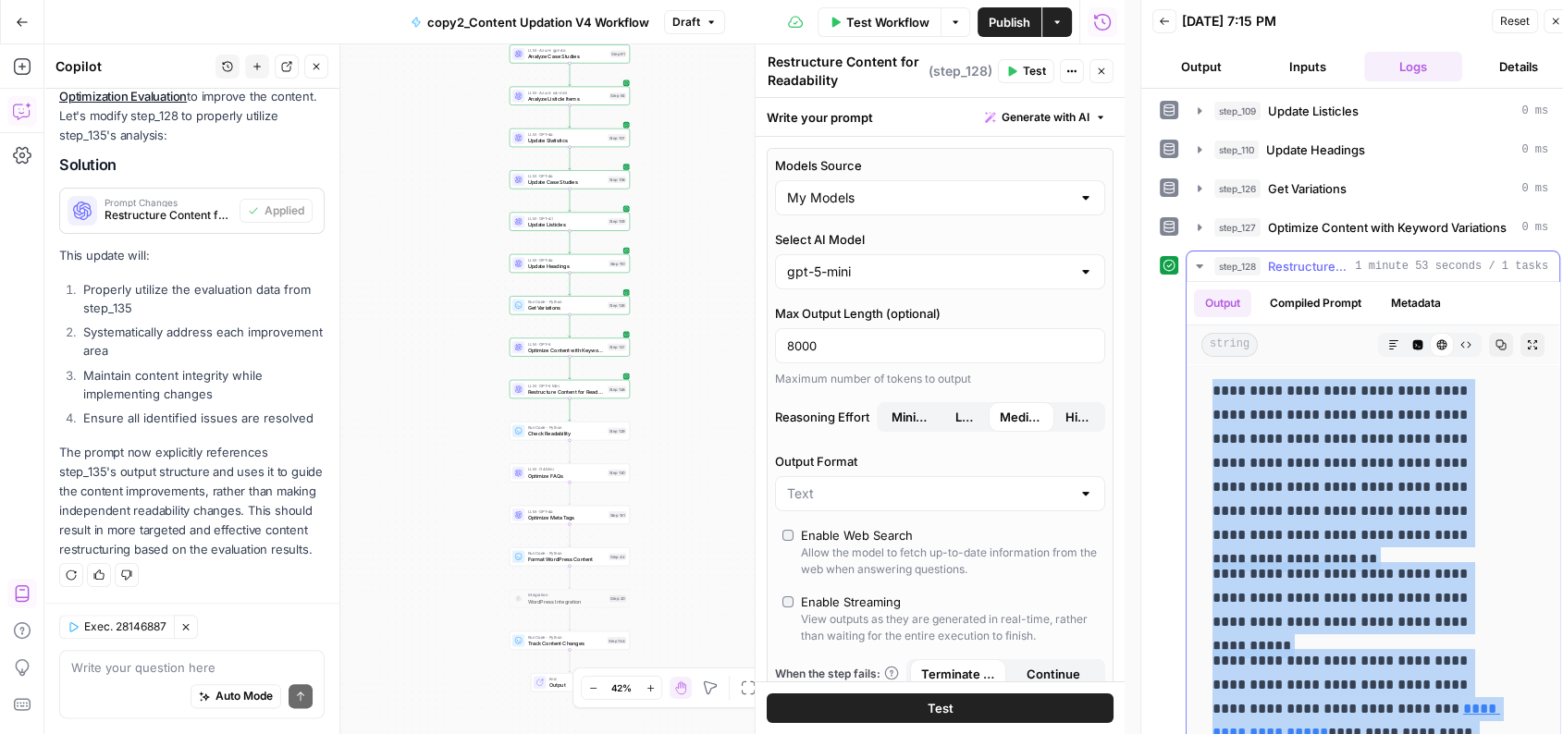
drag, startPoint x: 1455, startPoint y: 718, endPoint x: 1206, endPoint y: 395, distance: 407.5
copy div "**********"
click at [1268, 439] on p "**********" at bounding box center [1358, 463] width 290 height 168
click at [1000, 17] on span "Publish" at bounding box center [1010, 22] width 42 height 18
